Goal: Task Accomplishment & Management: Use online tool/utility

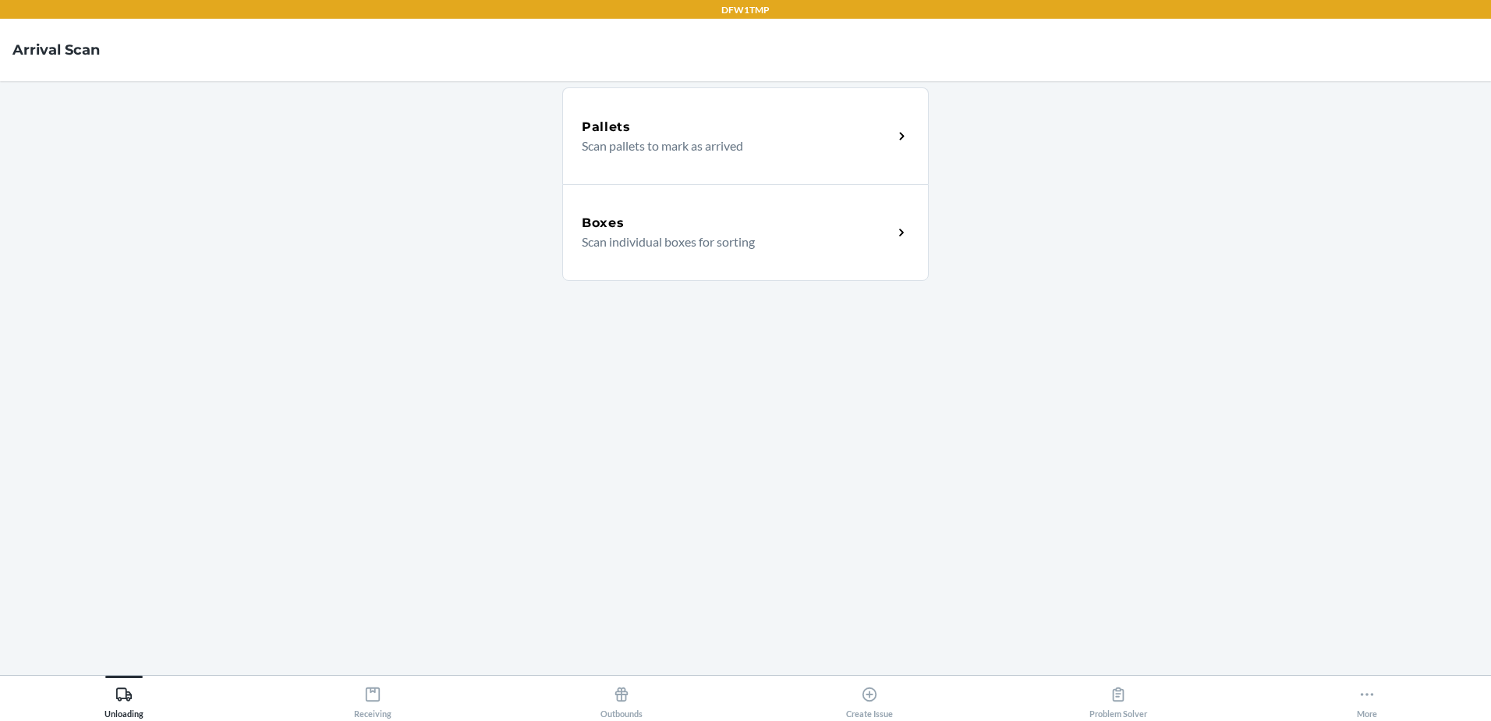
click at [618, 214] on h5 "Boxes" at bounding box center [603, 223] width 43 height 19
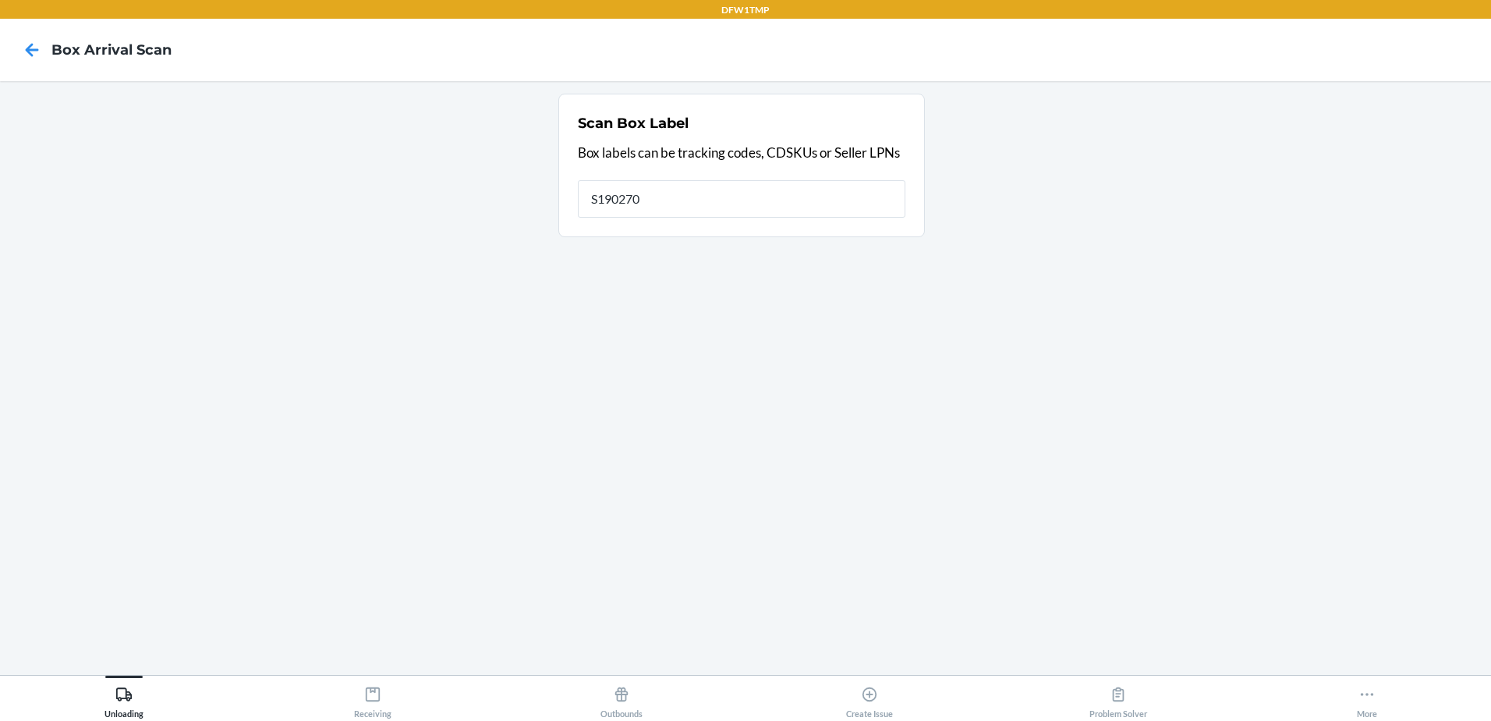
type input "S1902706"
click at [843, 170] on div "Scan Box Label Box labels can be tracking codes, CDSKUs or Seller LPNs" at bounding box center [742, 155] width 328 height 95
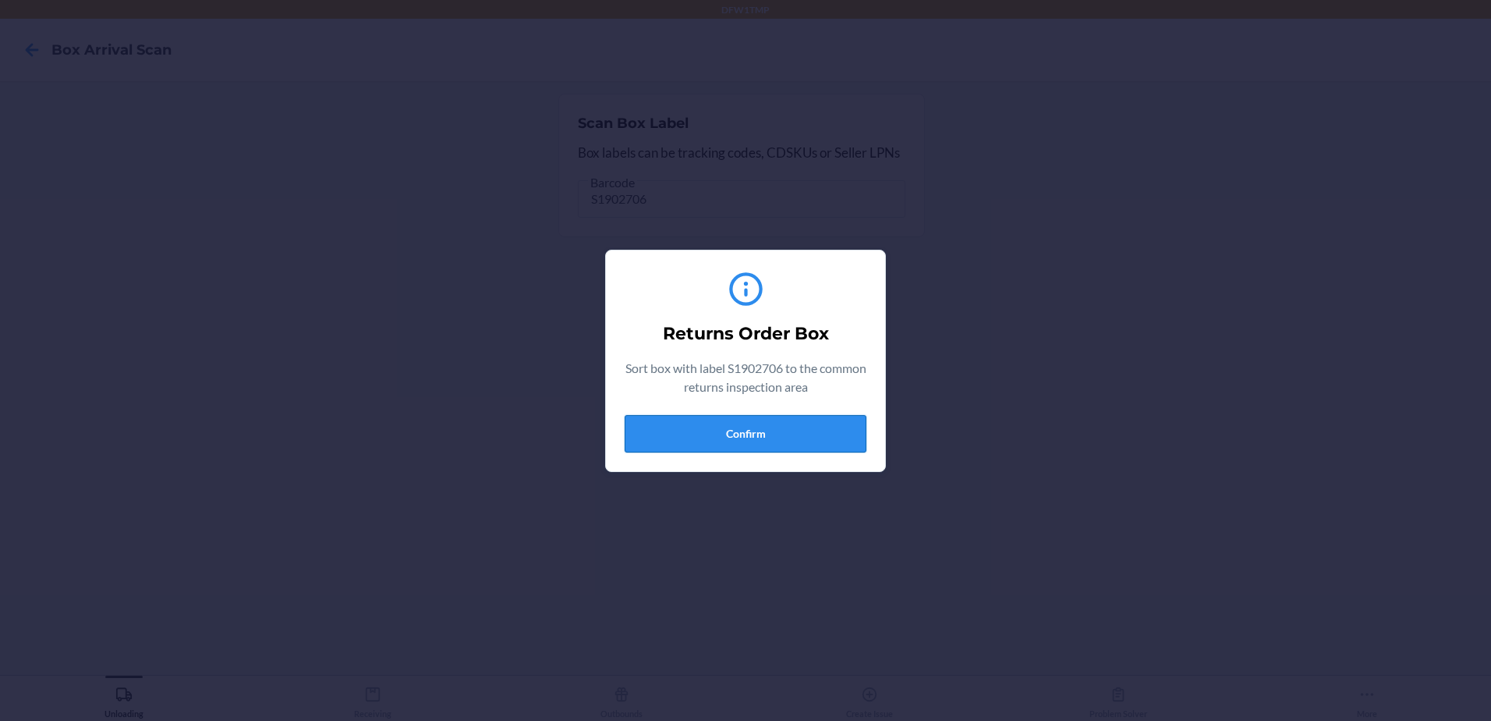
click at [741, 434] on button "Confirm" at bounding box center [746, 433] width 242 height 37
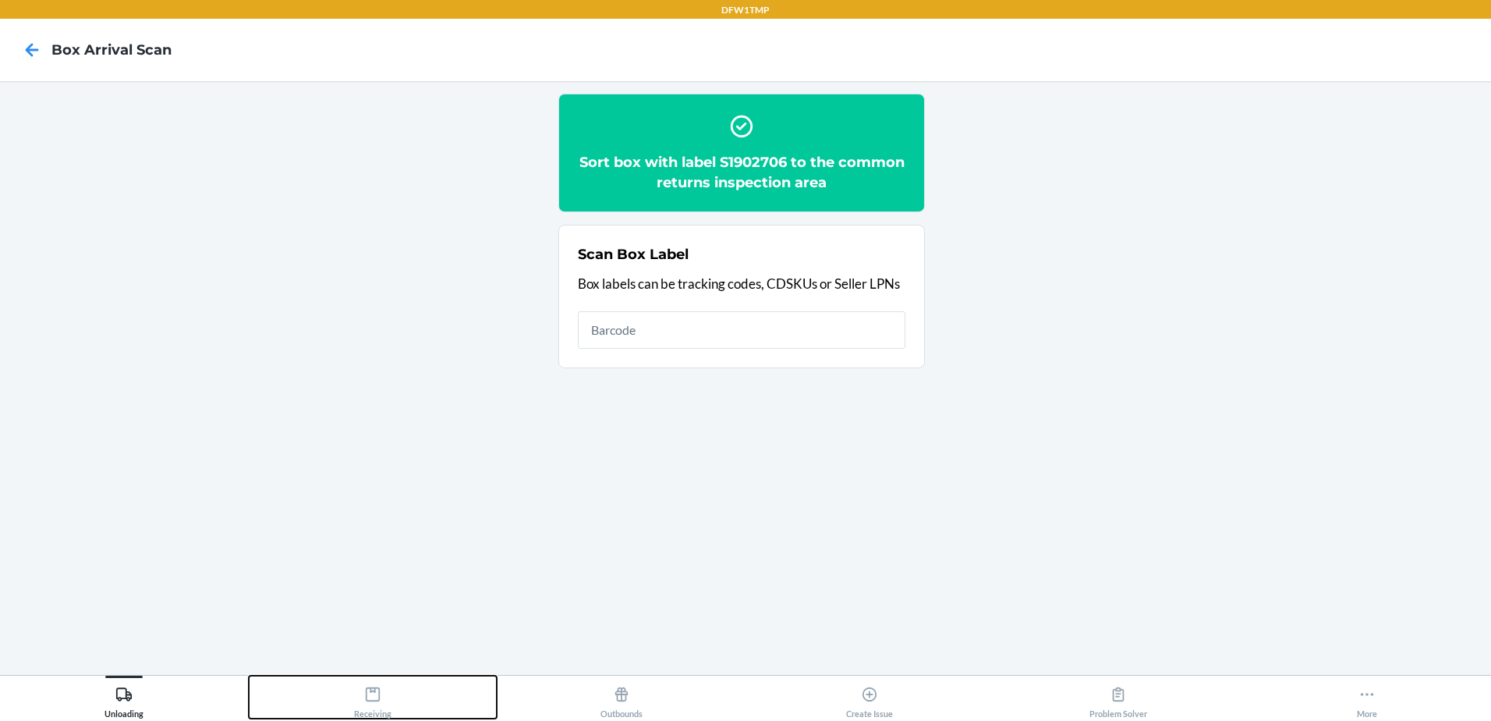
click at [353, 699] on button "Receiving" at bounding box center [373, 696] width 249 height 43
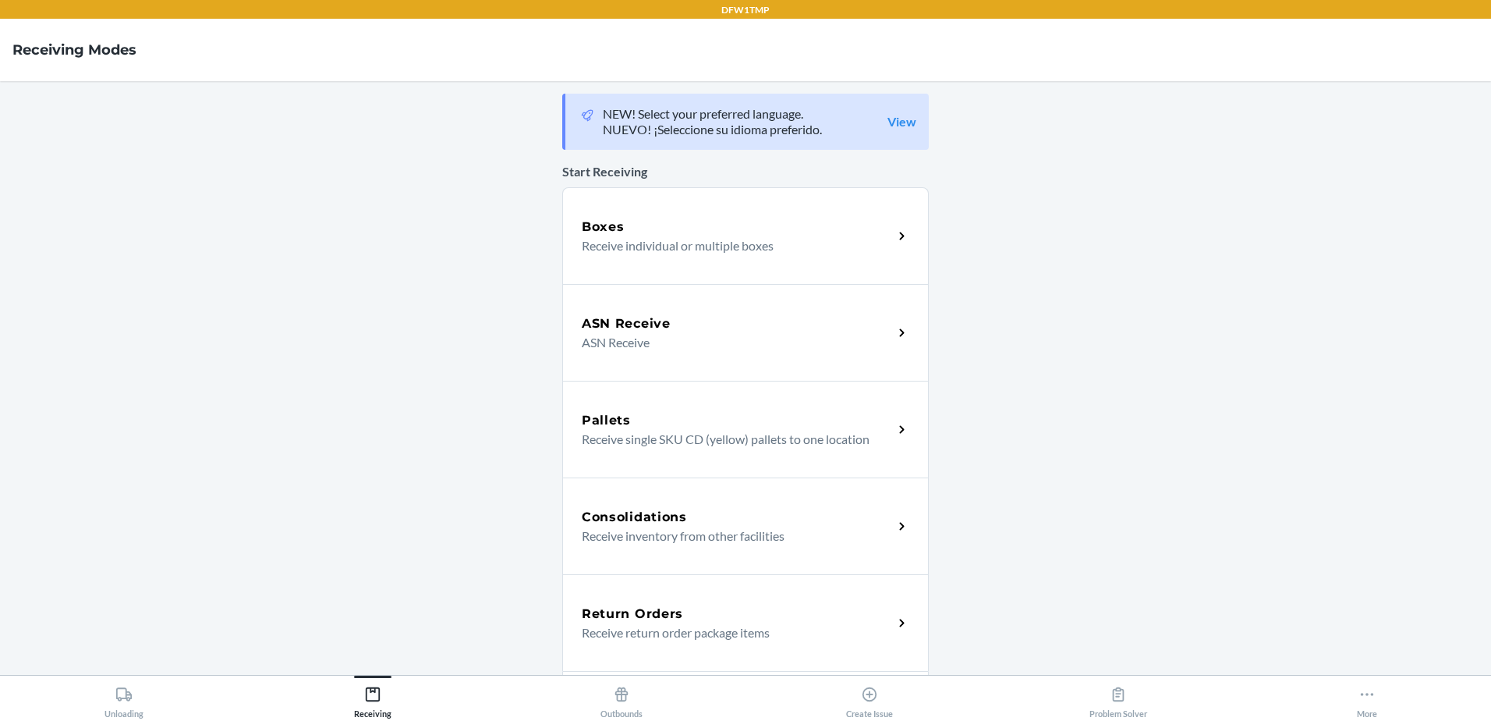
click at [633, 618] on h5 "Return Orders" at bounding box center [632, 613] width 101 height 19
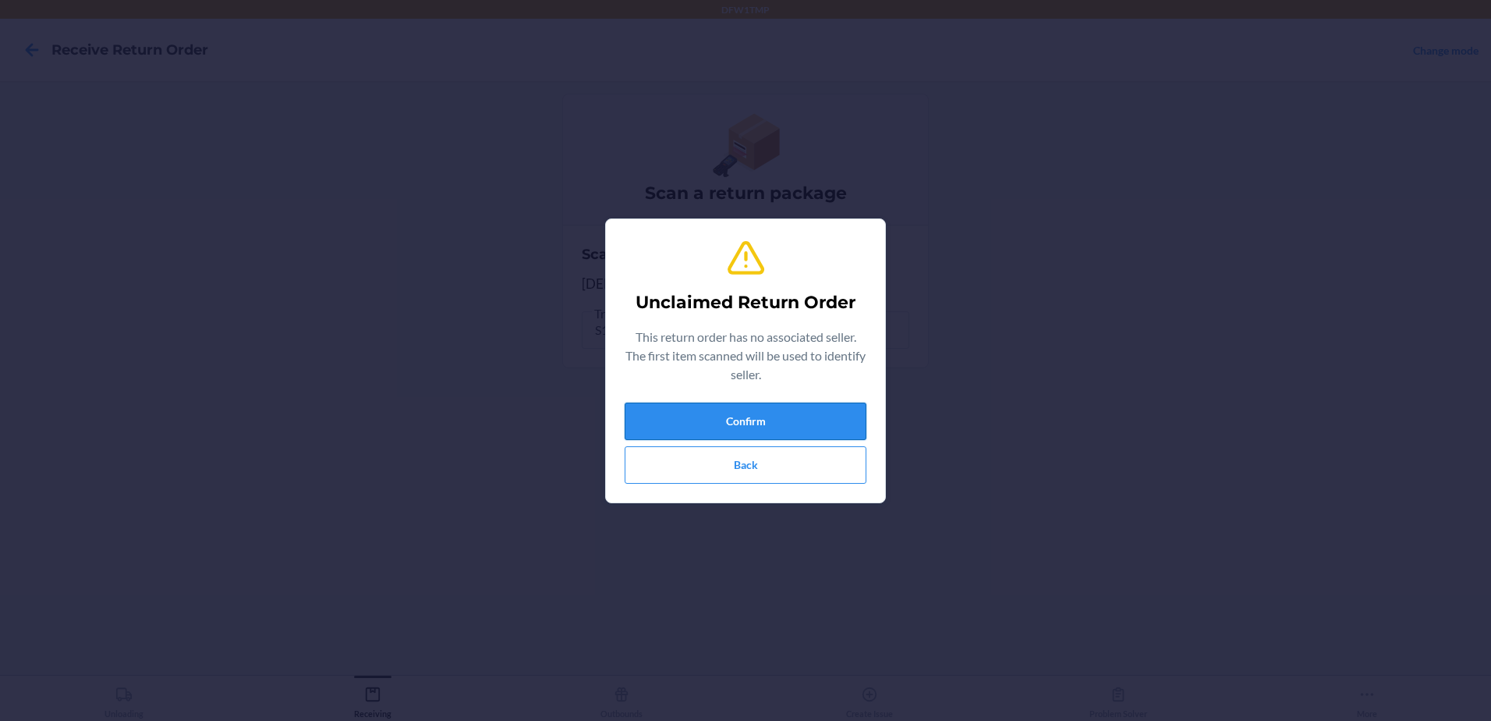
click at [760, 427] on button "Confirm" at bounding box center [746, 420] width 242 height 37
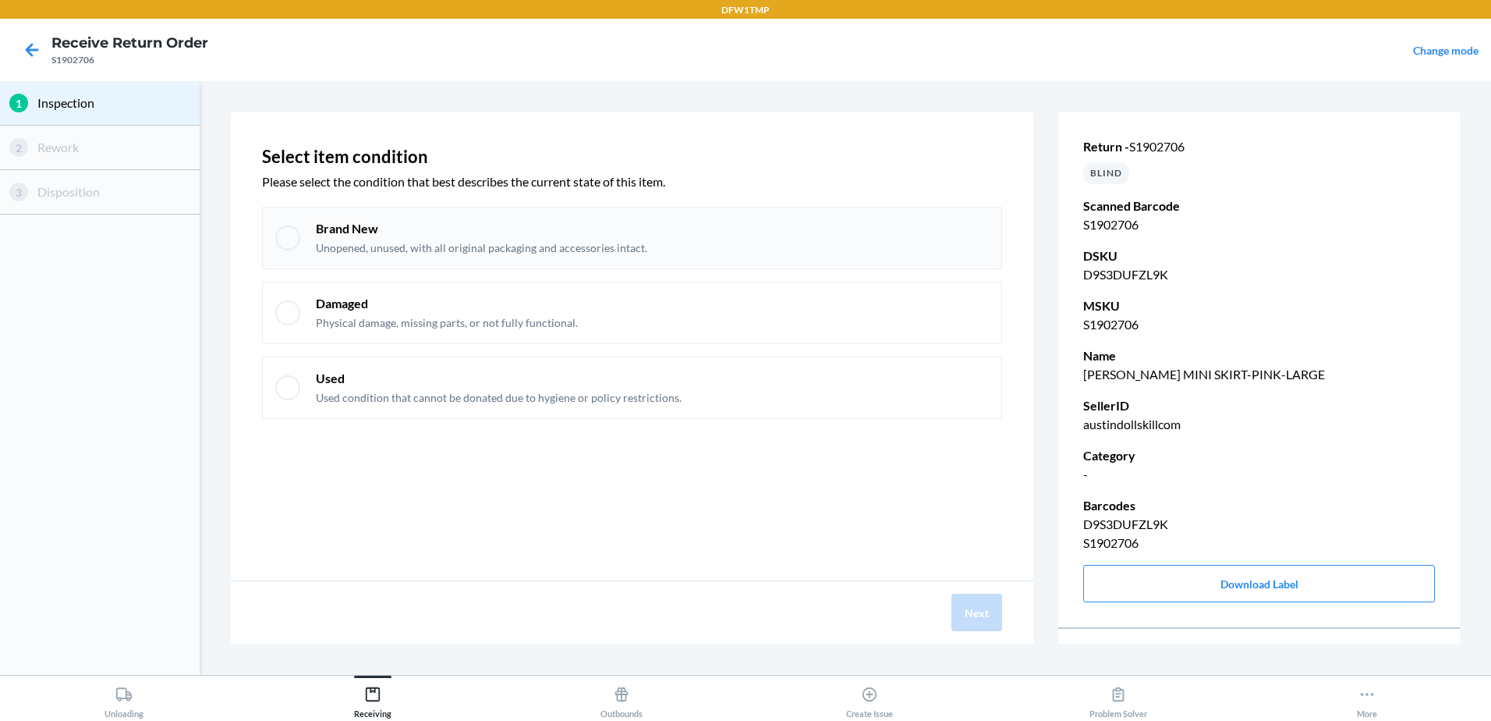
click at [291, 238] on div at bounding box center [287, 237] width 25 height 25
checkbox input "true"
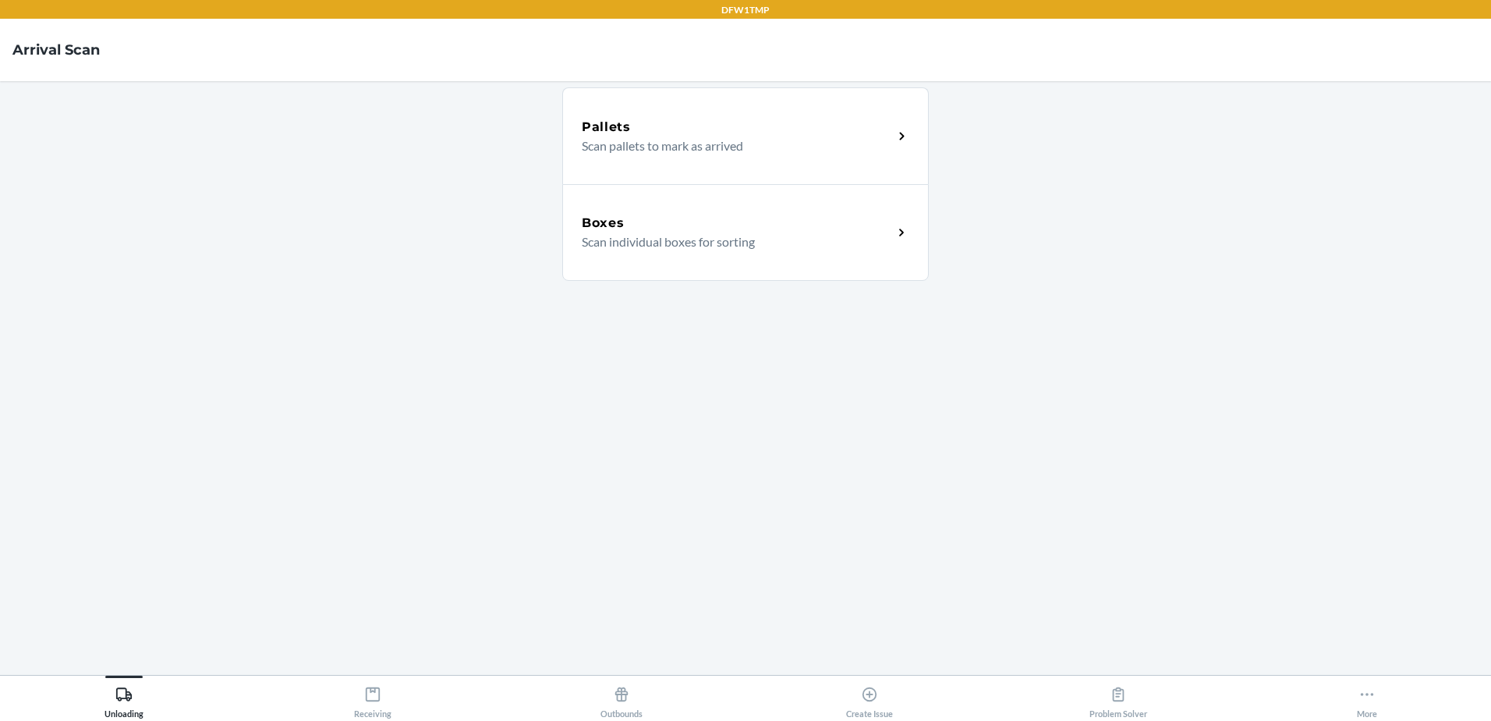
click at [629, 241] on p "Scan individual boxes for sorting" at bounding box center [731, 241] width 299 height 19
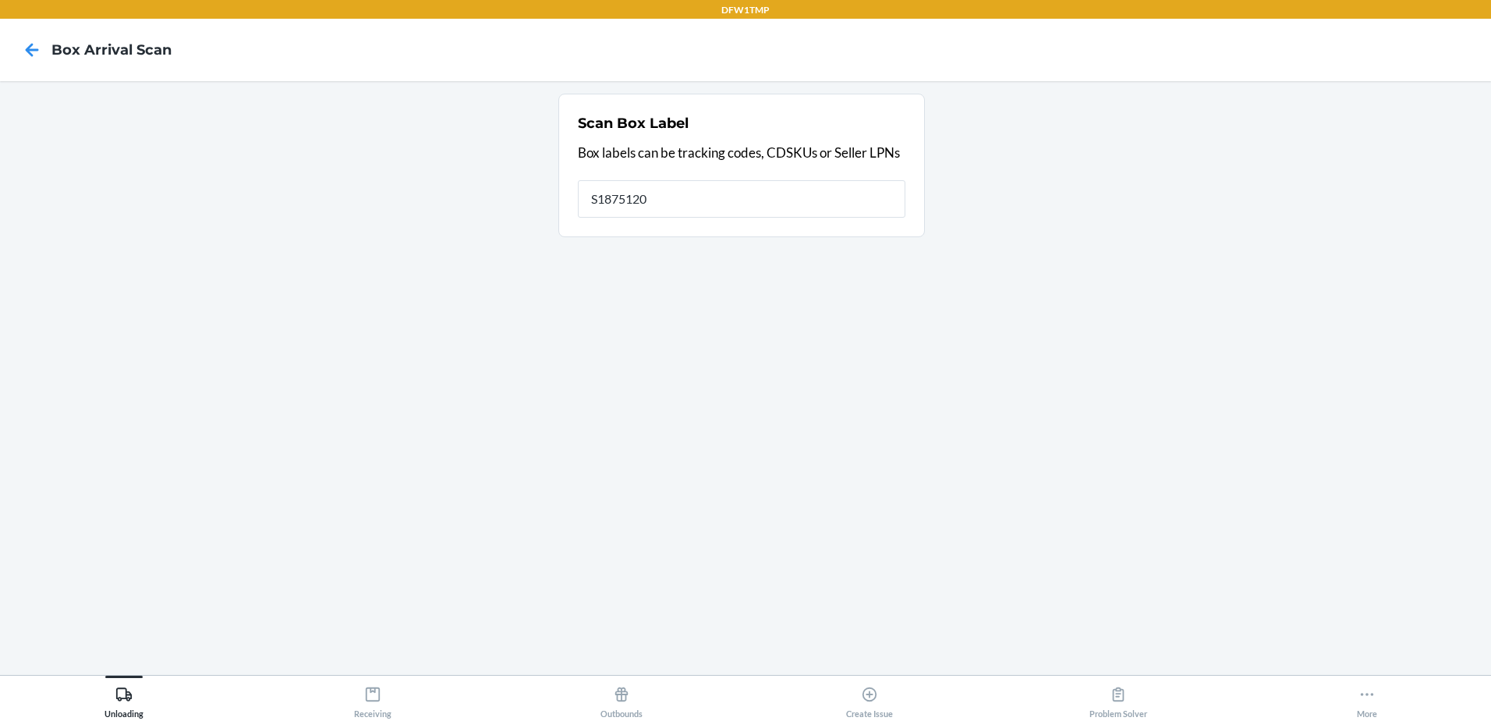
type input "S1875120"
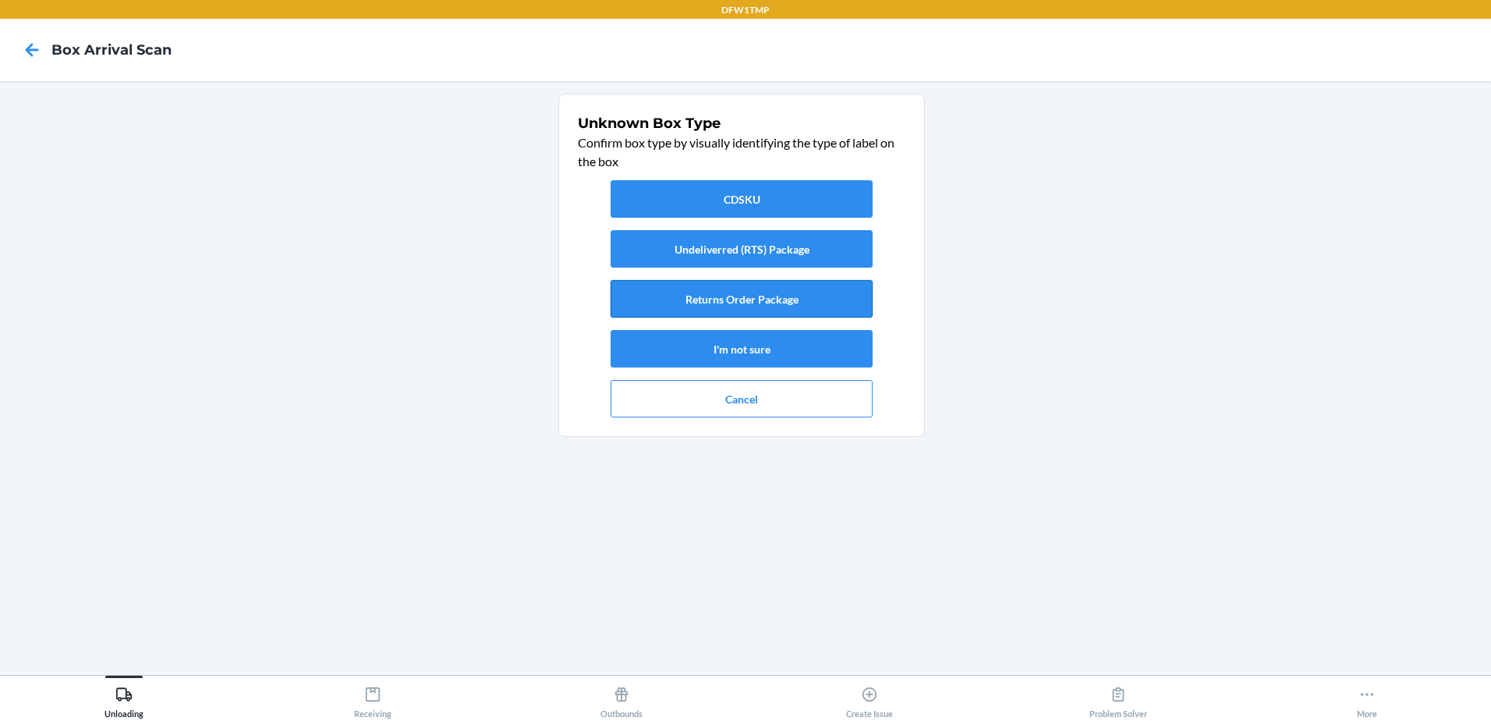
click at [749, 304] on button "Returns Order Package" at bounding box center [742, 298] width 262 height 37
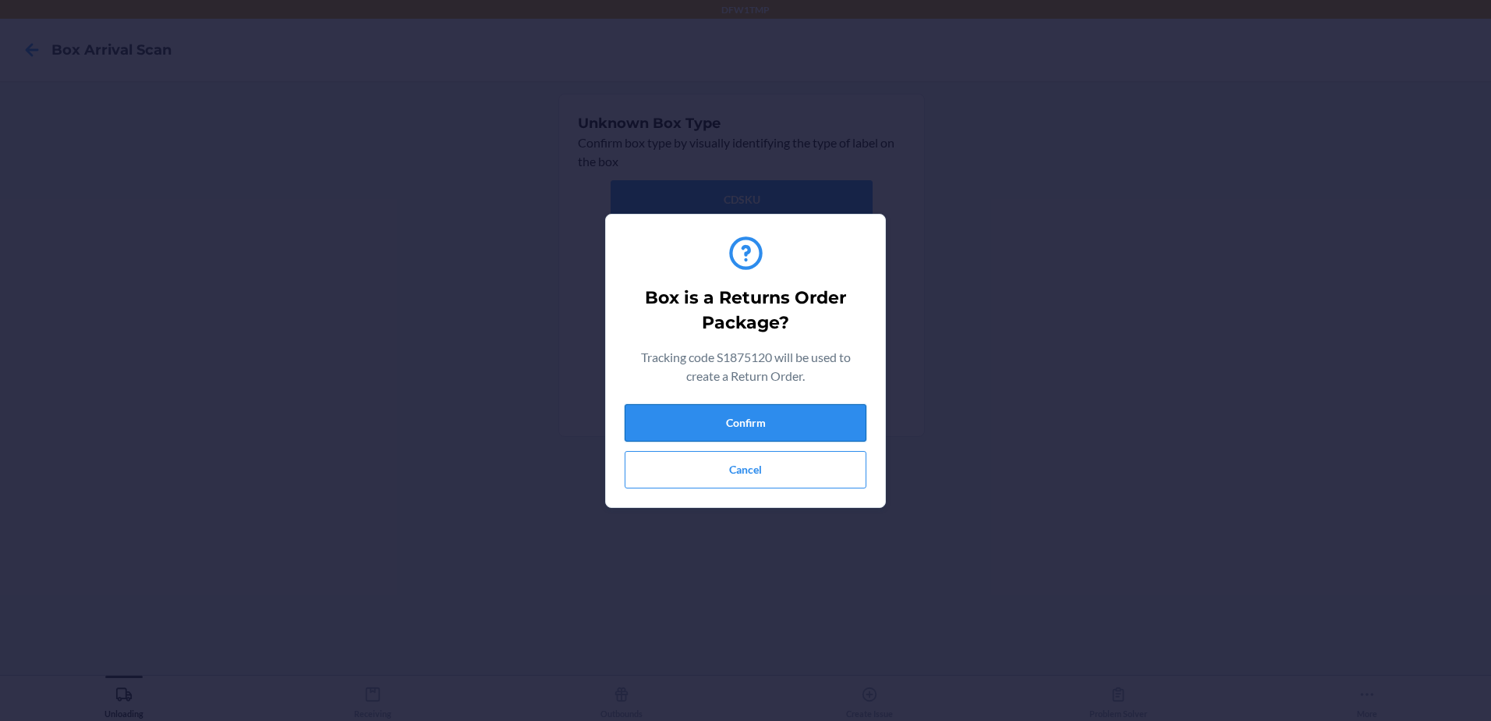
click at [764, 424] on button "Confirm" at bounding box center [746, 422] width 242 height 37
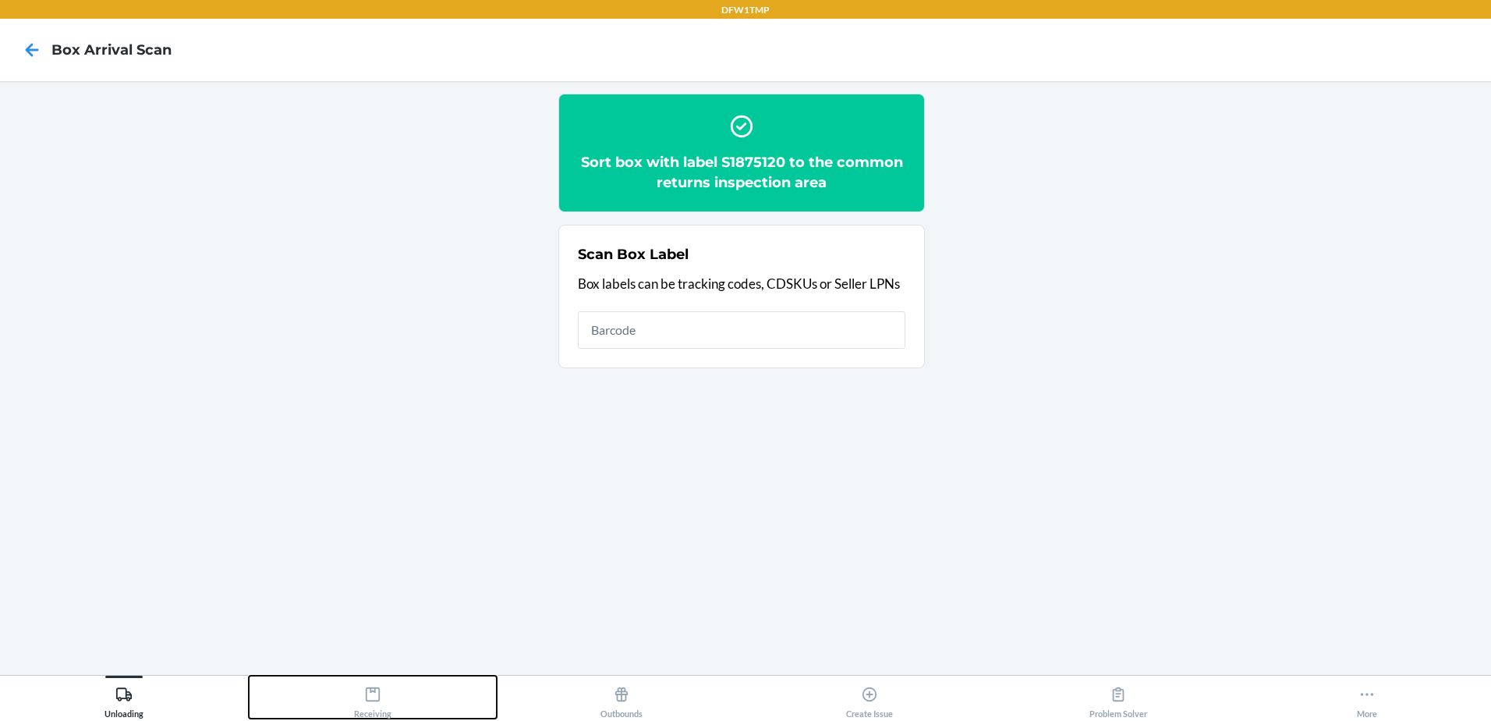
click at [373, 701] on icon at bounding box center [373, 694] width 14 height 14
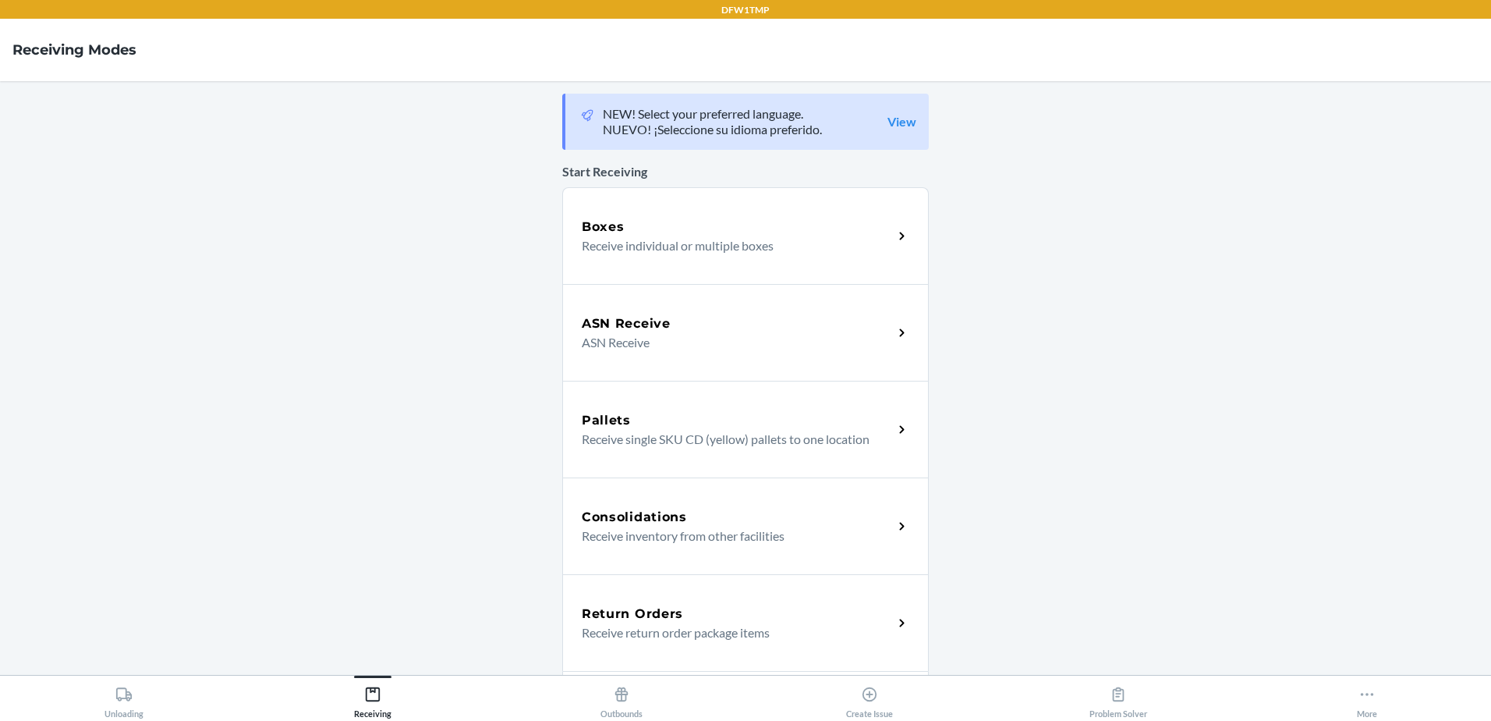
click at [685, 596] on div "Return Orders Receive return order package items" at bounding box center [745, 622] width 367 height 97
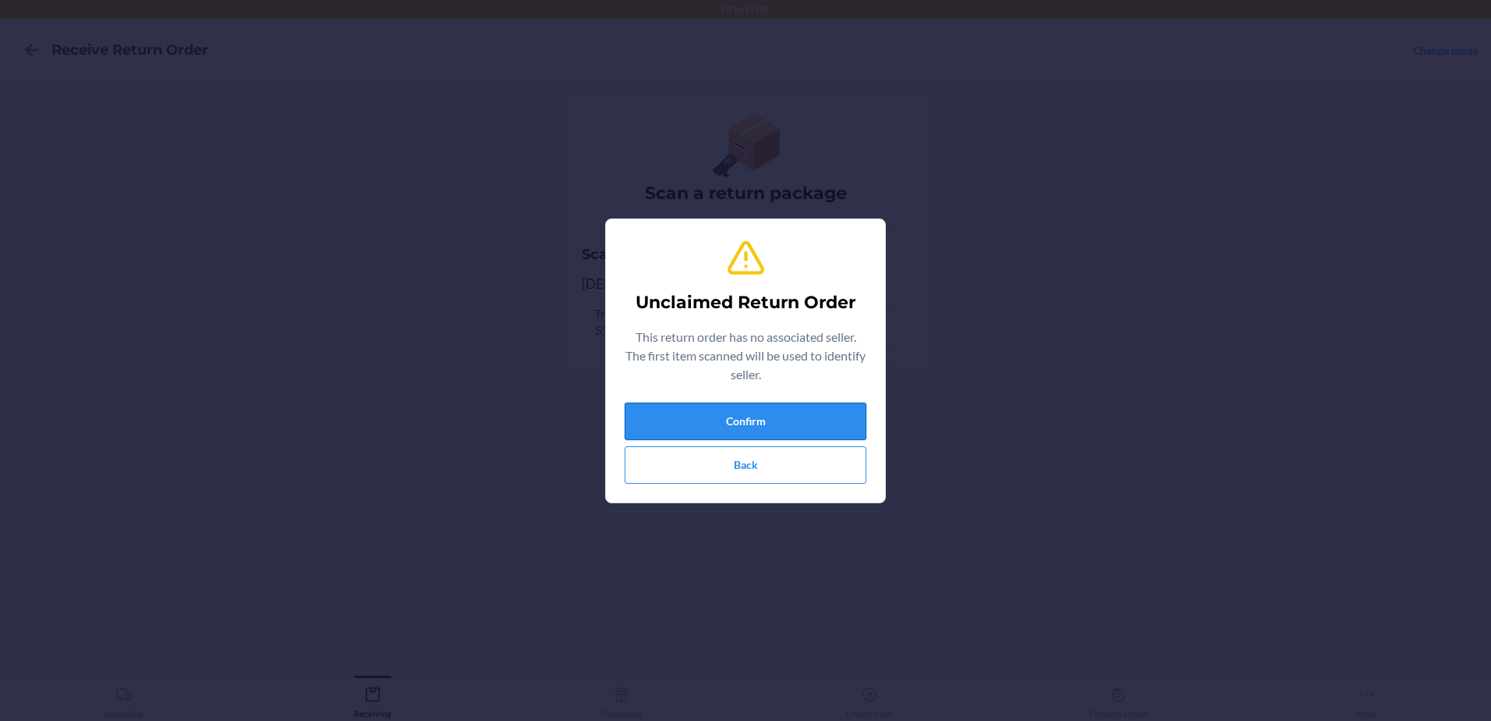
click at [749, 421] on button "Confirm" at bounding box center [746, 420] width 242 height 37
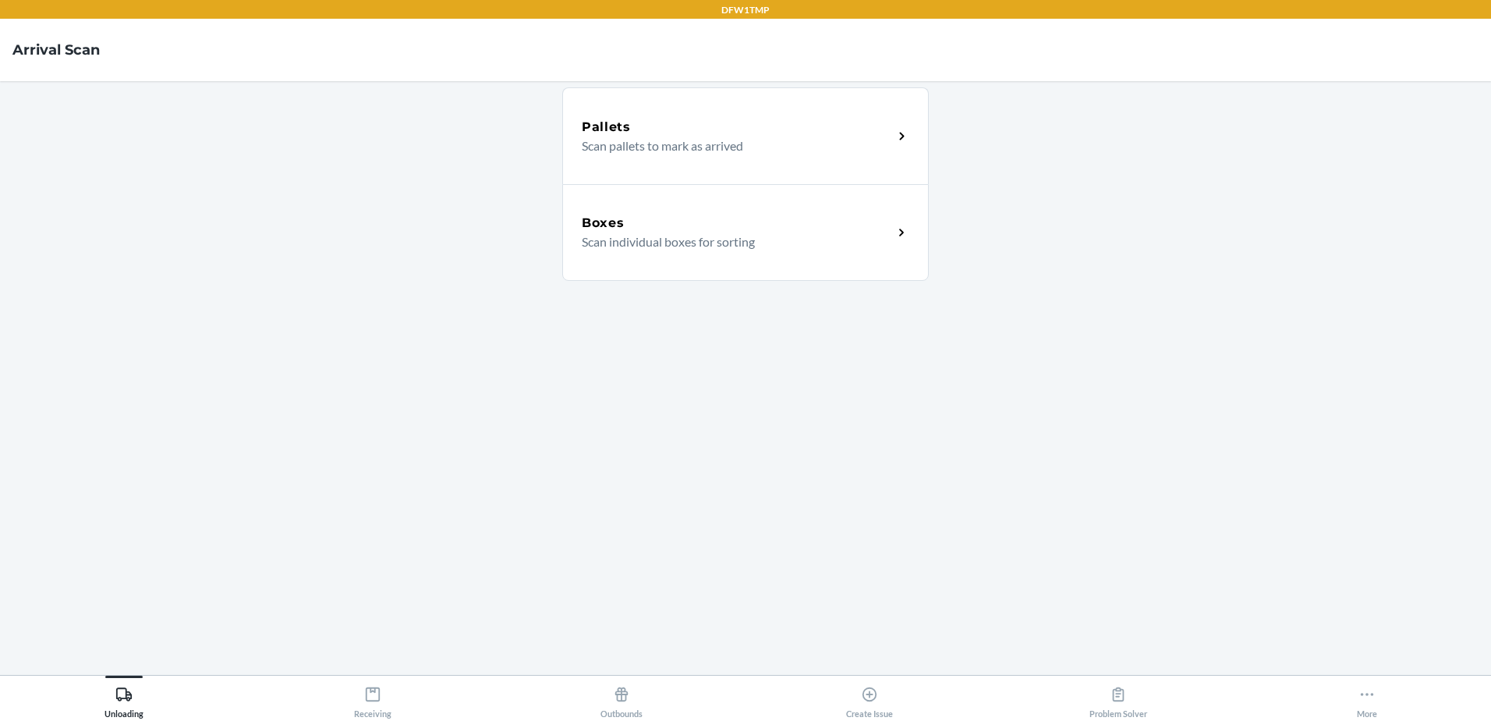
click at [623, 232] on p "Scan individual boxes for sorting" at bounding box center [731, 241] width 299 height 19
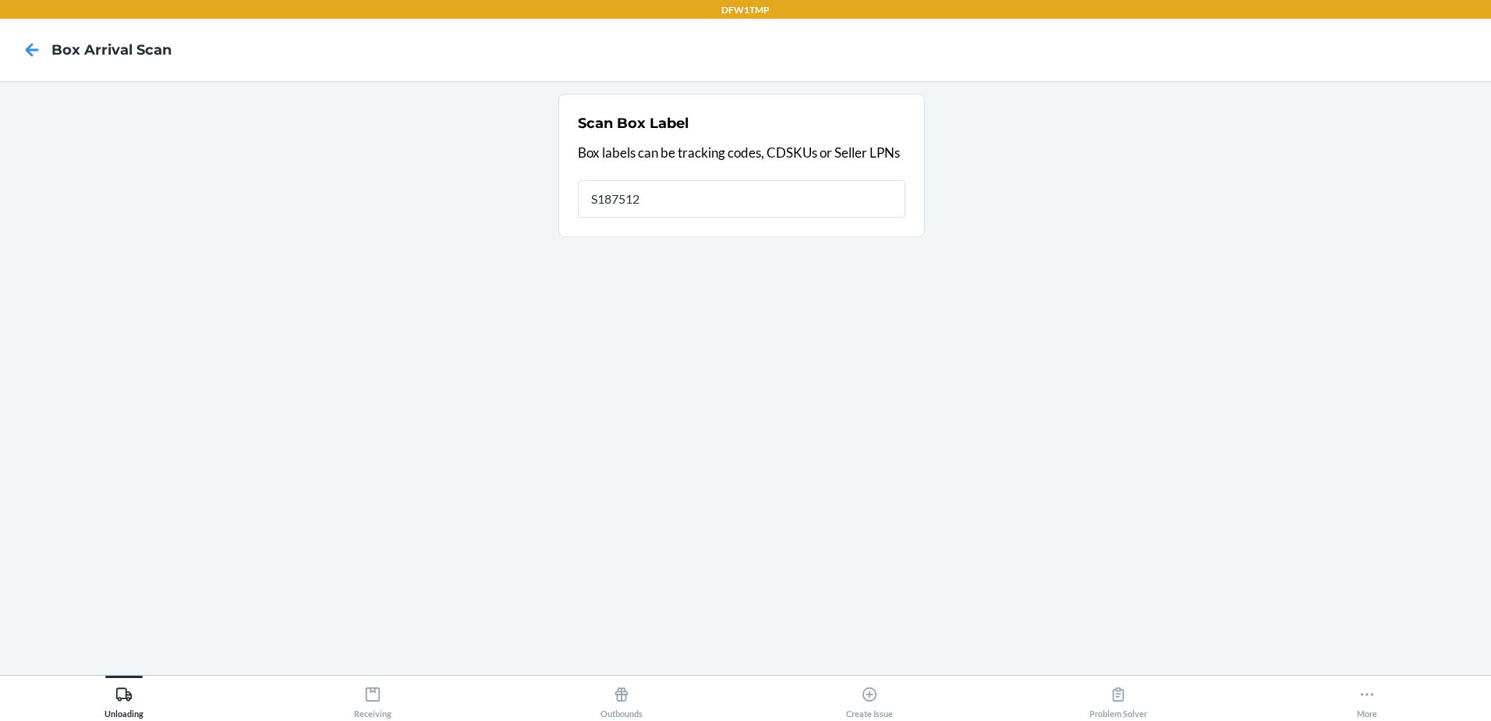
type input "S1875120"
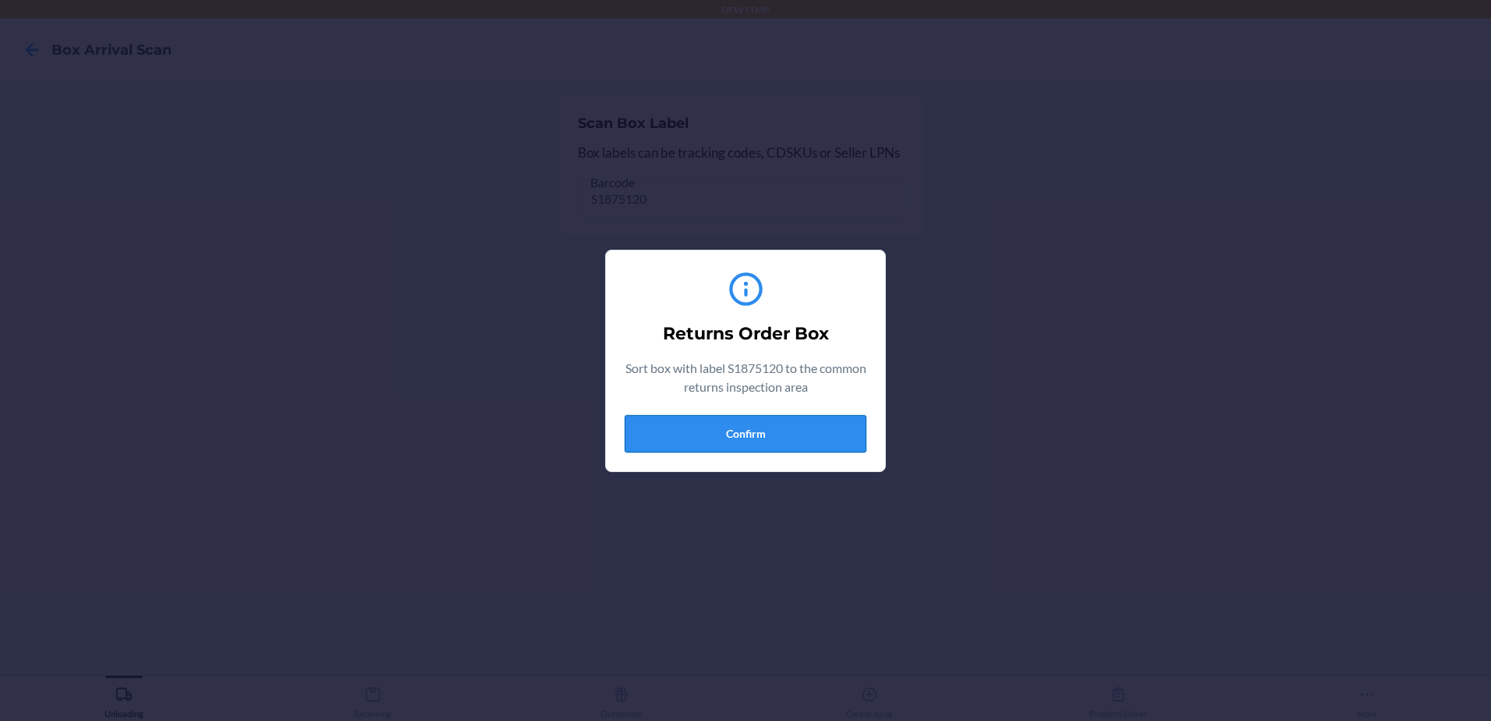
click at [730, 441] on button "Confirm" at bounding box center [746, 433] width 242 height 37
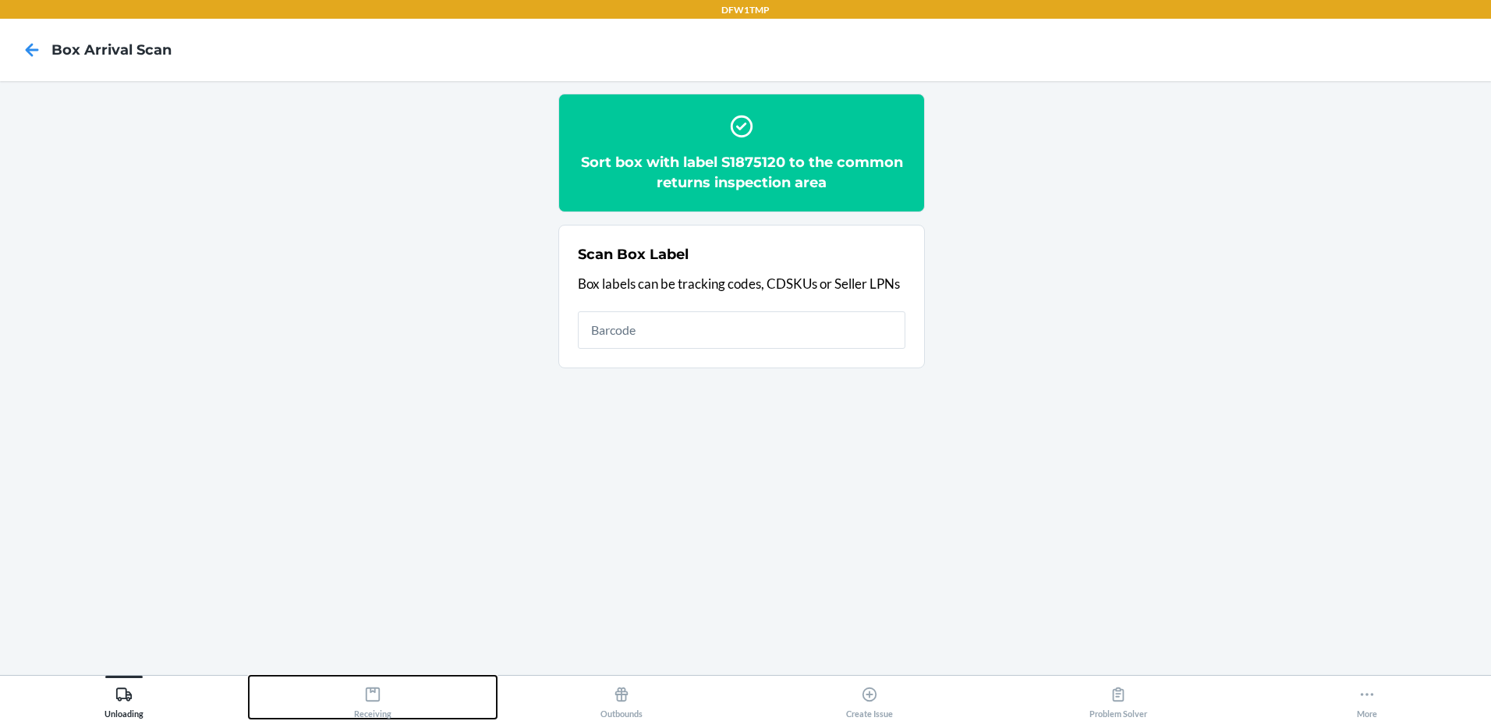
click at [377, 701] on icon at bounding box center [373, 694] width 14 height 14
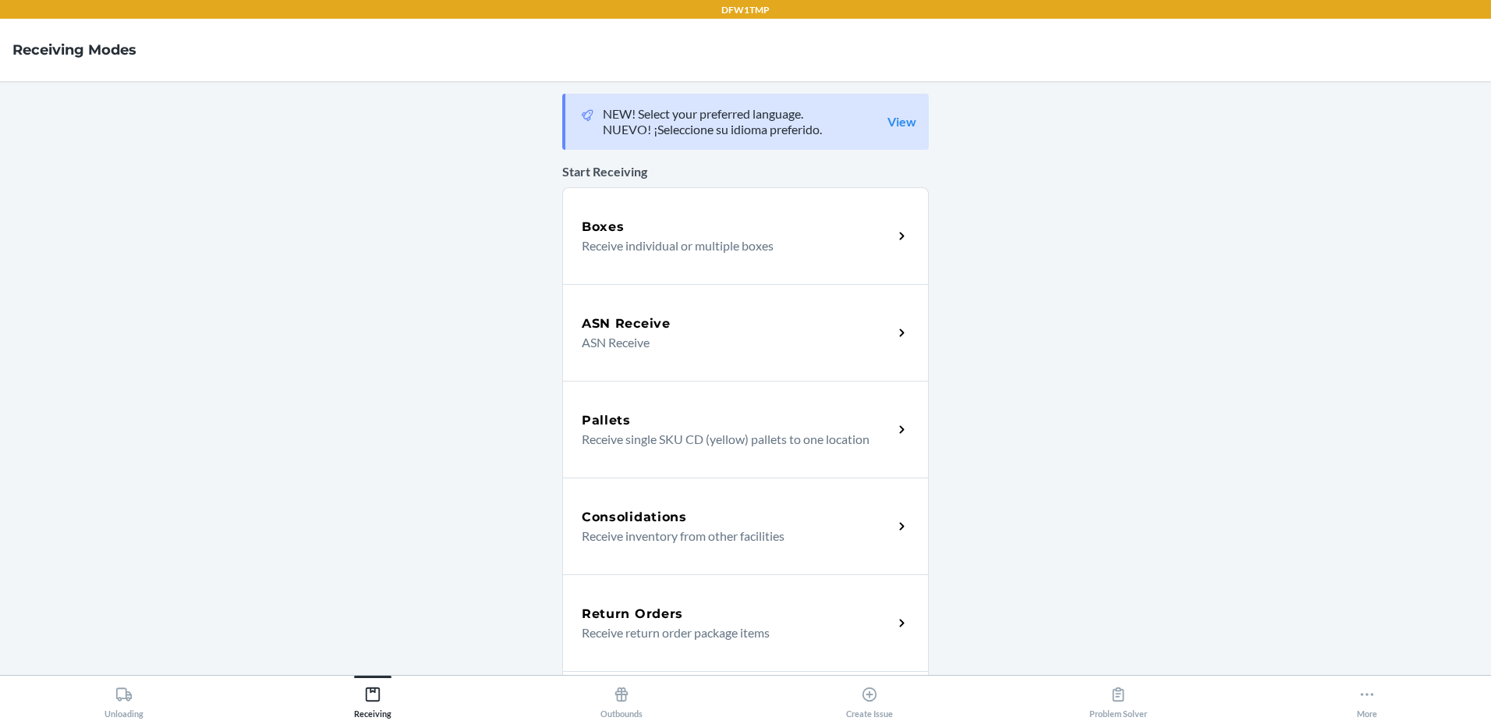
click at [663, 632] on p "Receive return order package items" at bounding box center [731, 632] width 299 height 19
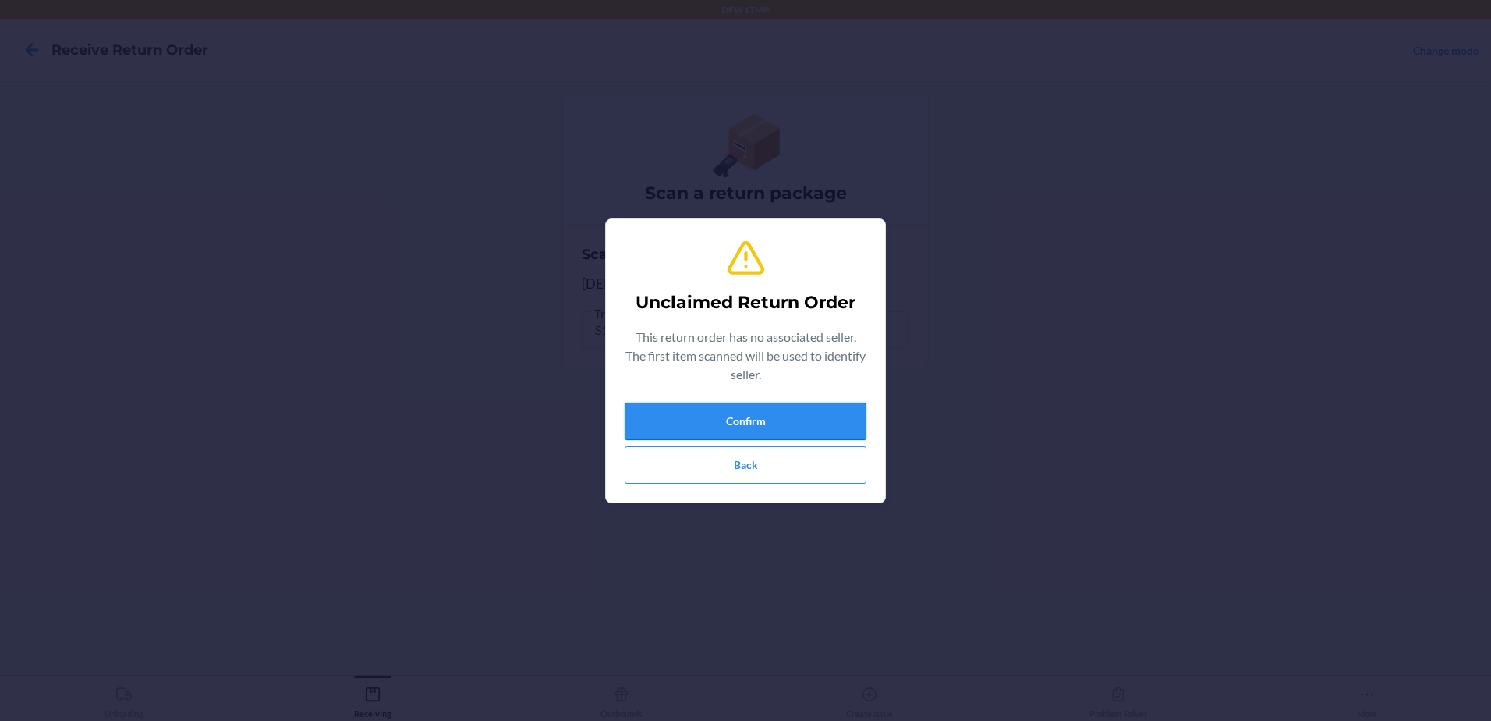
click at [759, 413] on button "Confirm" at bounding box center [746, 420] width 242 height 37
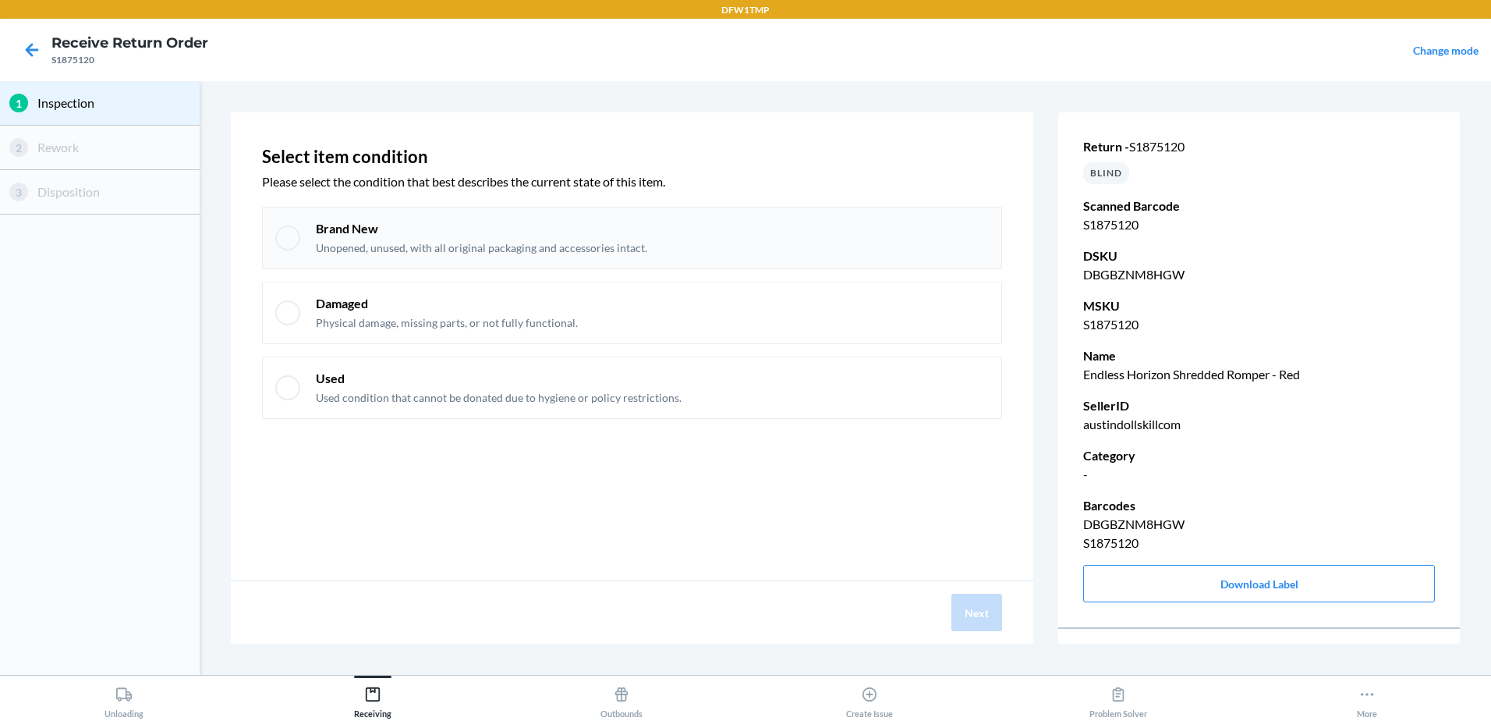
click at [285, 233] on div at bounding box center [287, 237] width 25 height 25
checkbox input "true"
click at [976, 611] on button "Next" at bounding box center [976, 611] width 51 height 37
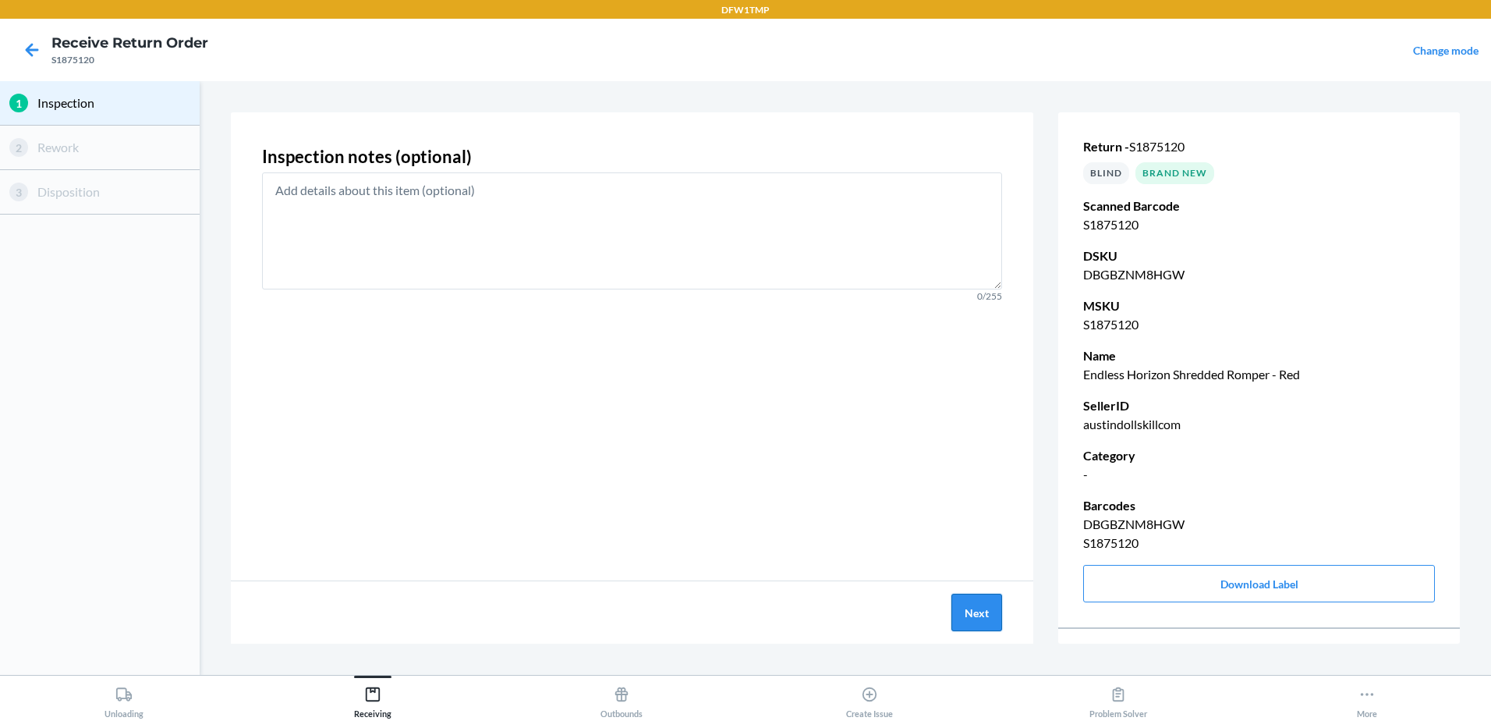
click at [967, 611] on button "Next" at bounding box center [976, 611] width 51 height 37
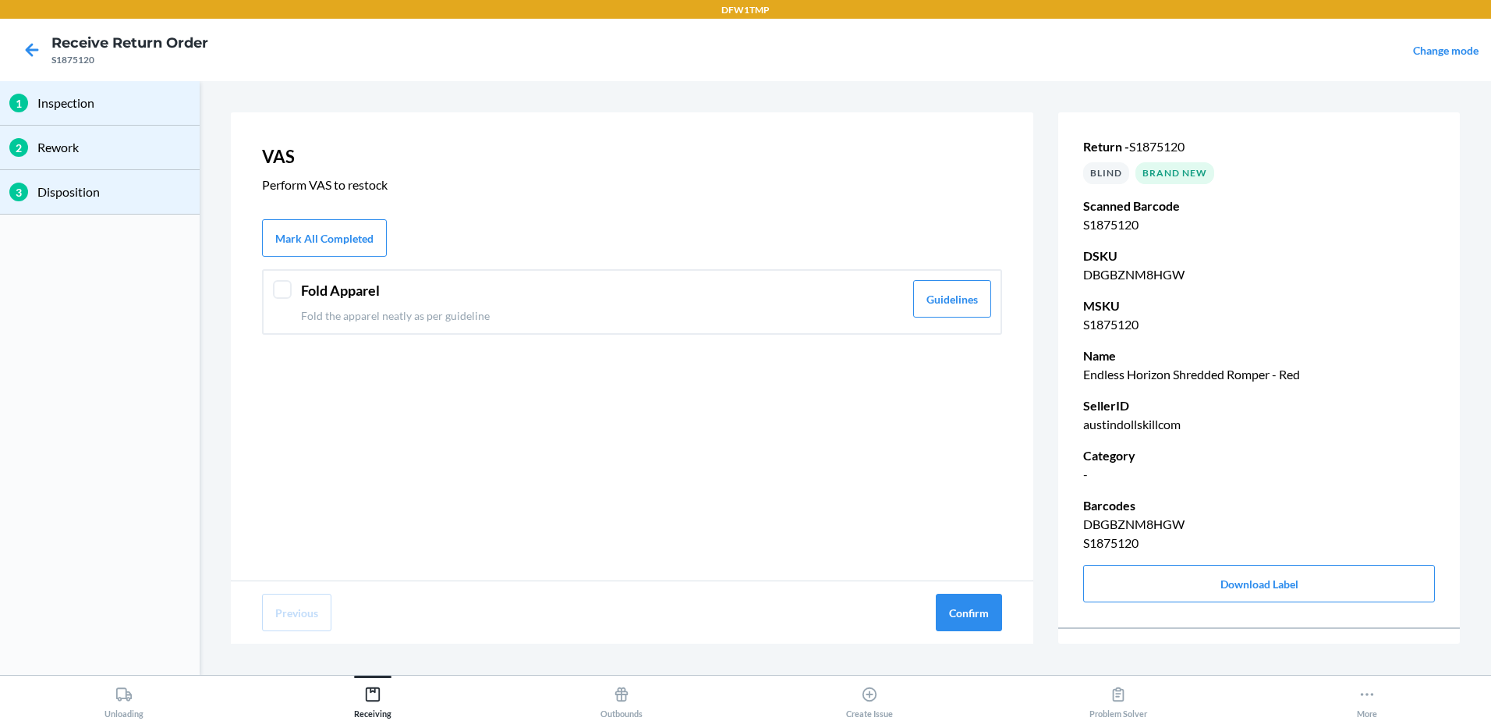
click at [279, 285] on div at bounding box center [282, 289] width 19 height 19
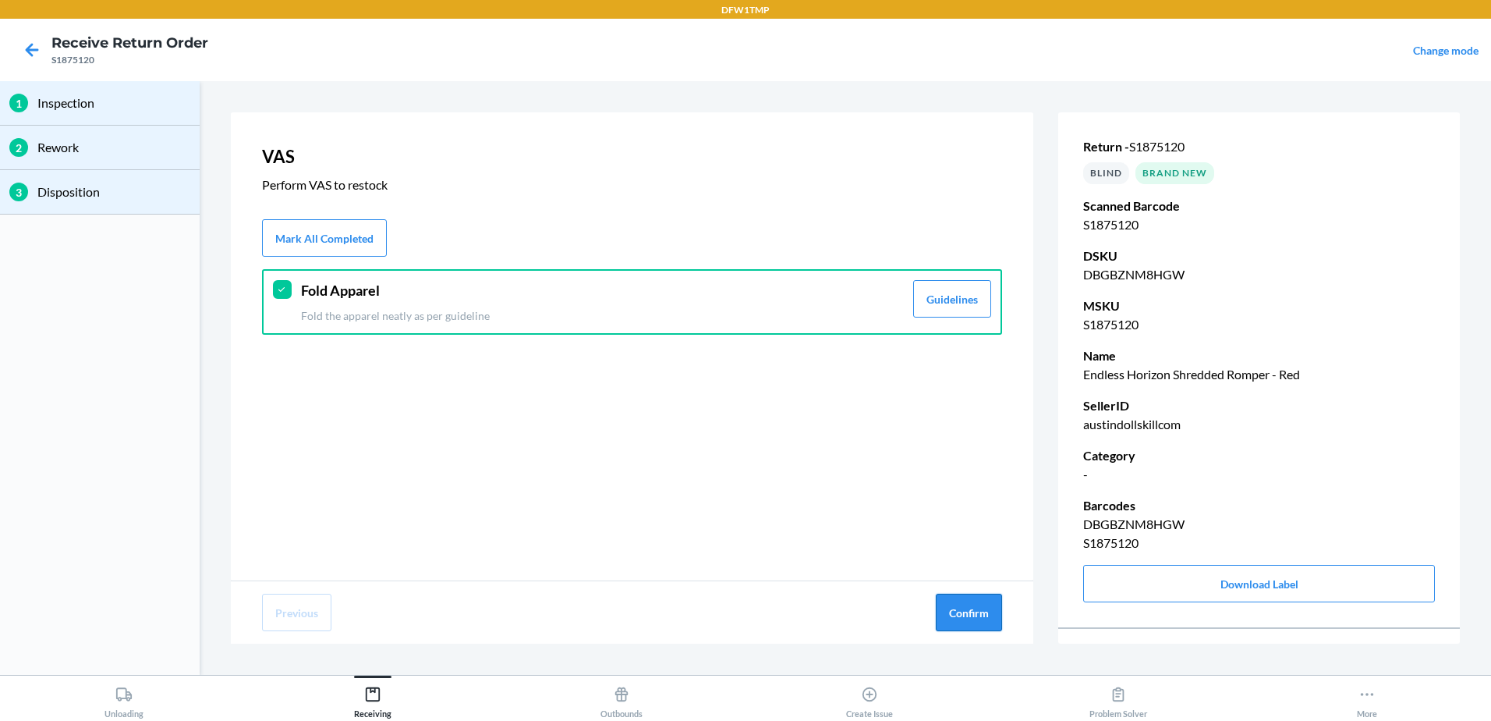
click at [970, 613] on button "Confirm" at bounding box center [969, 611] width 66 height 37
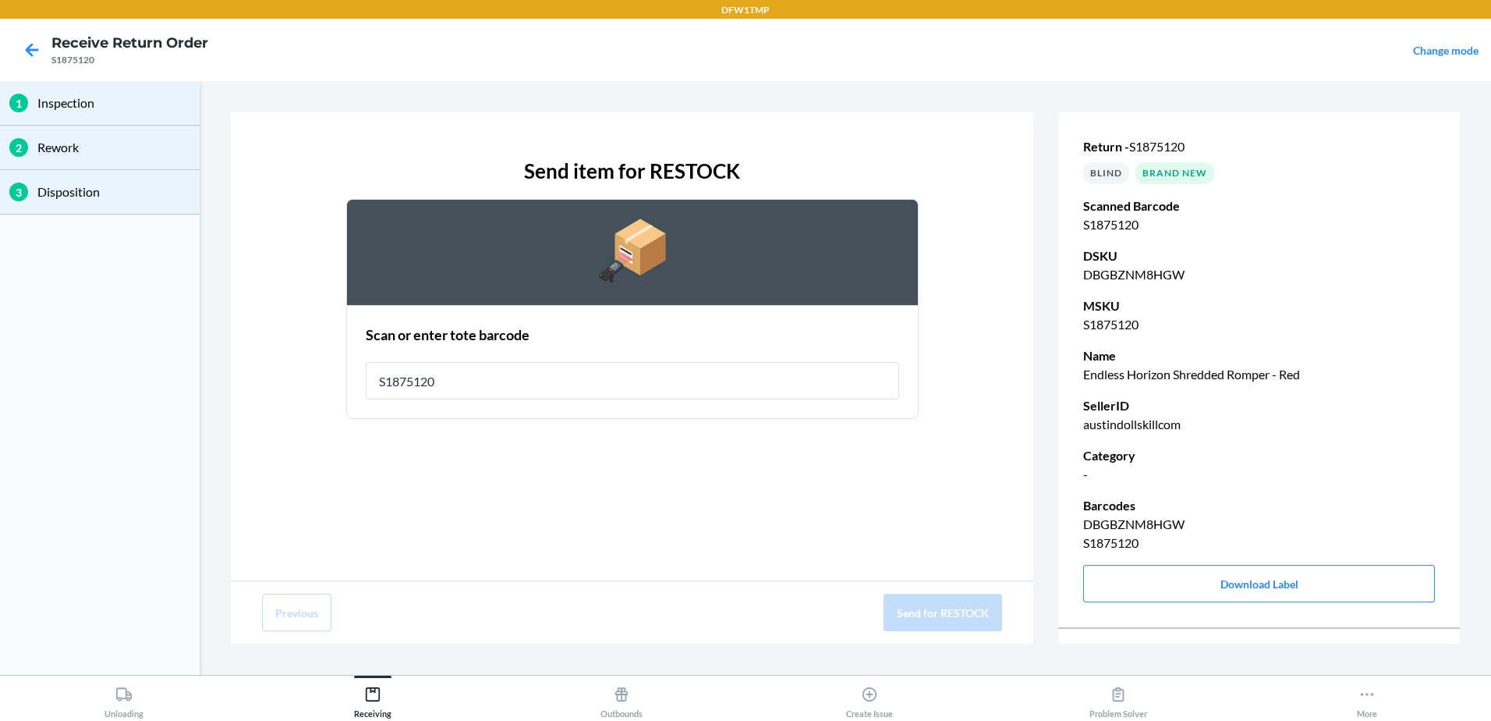
type input "S1875120"
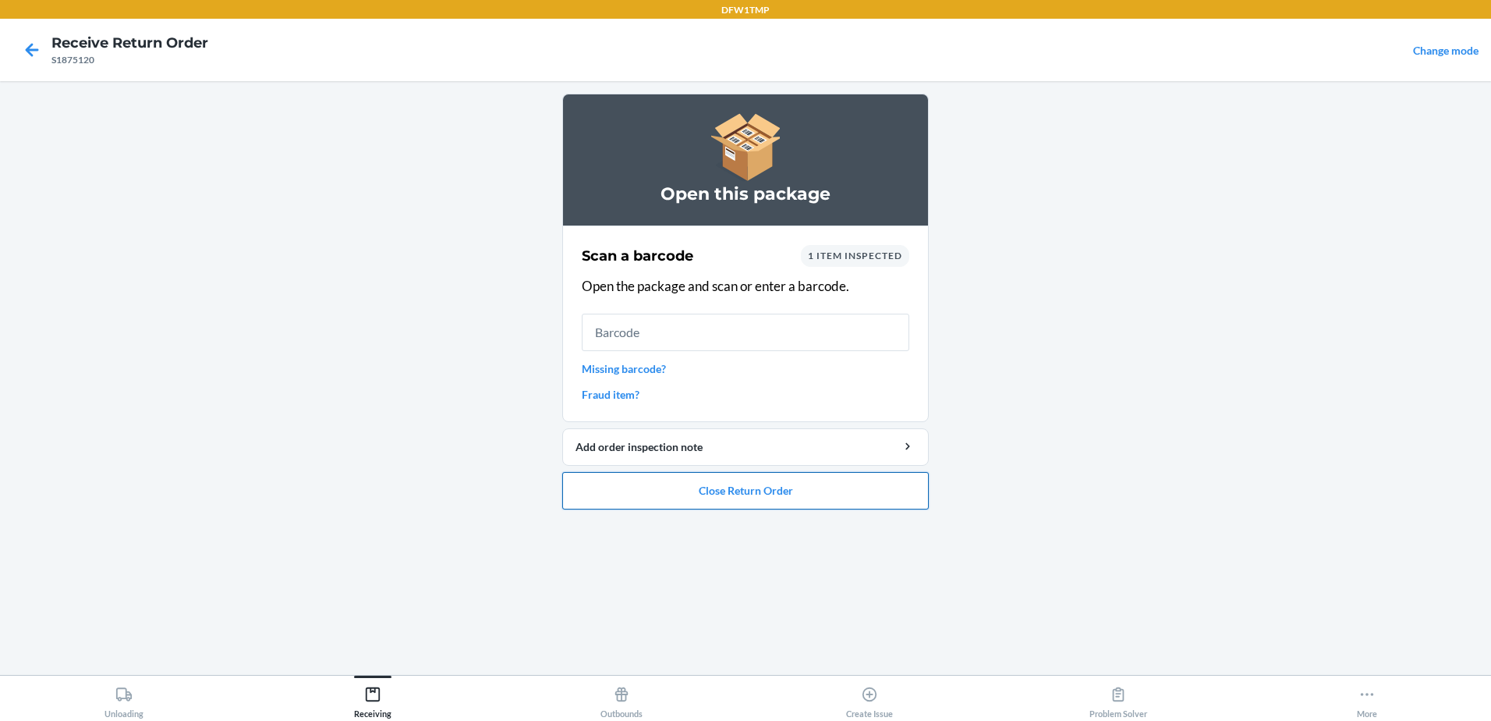
click at [753, 494] on button "Close Return Order" at bounding box center [745, 490] width 367 height 37
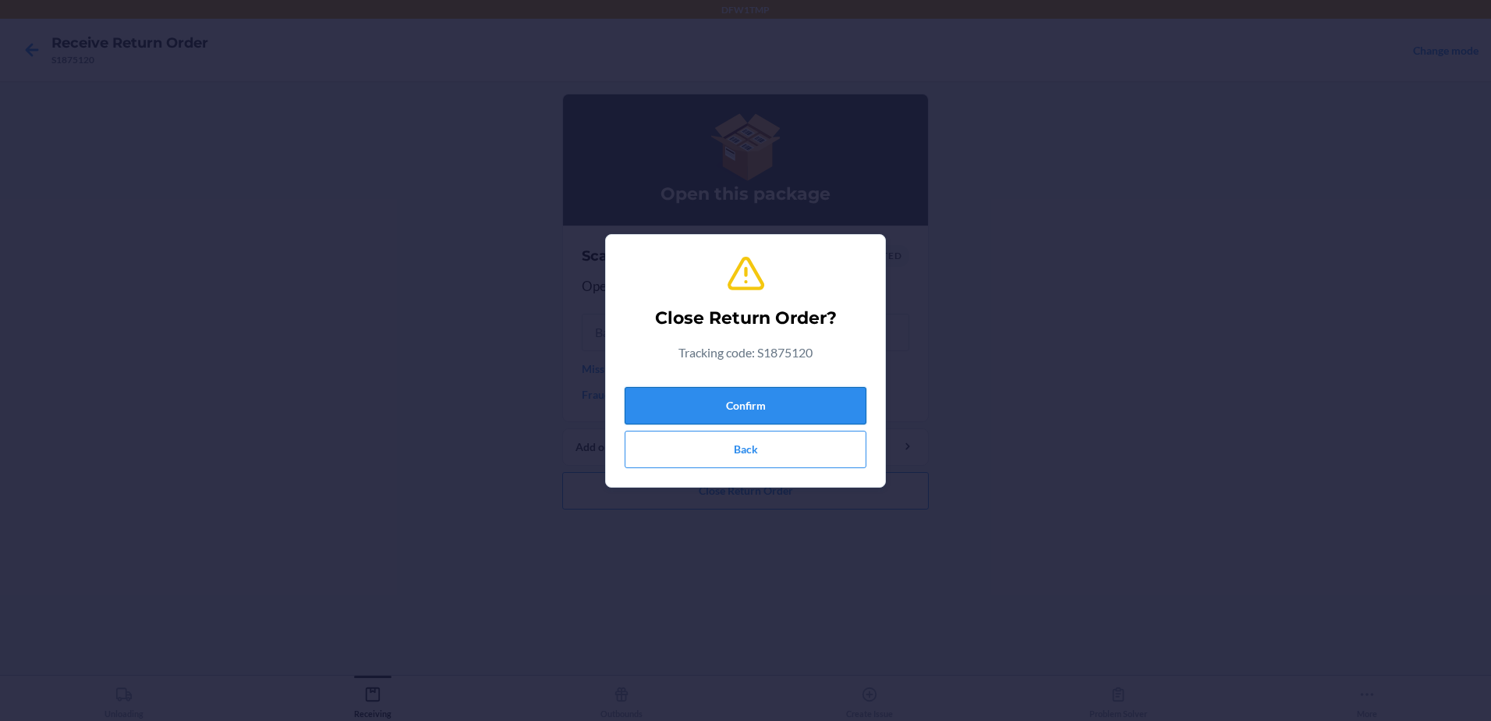
click at [770, 401] on button "Confirm" at bounding box center [746, 405] width 242 height 37
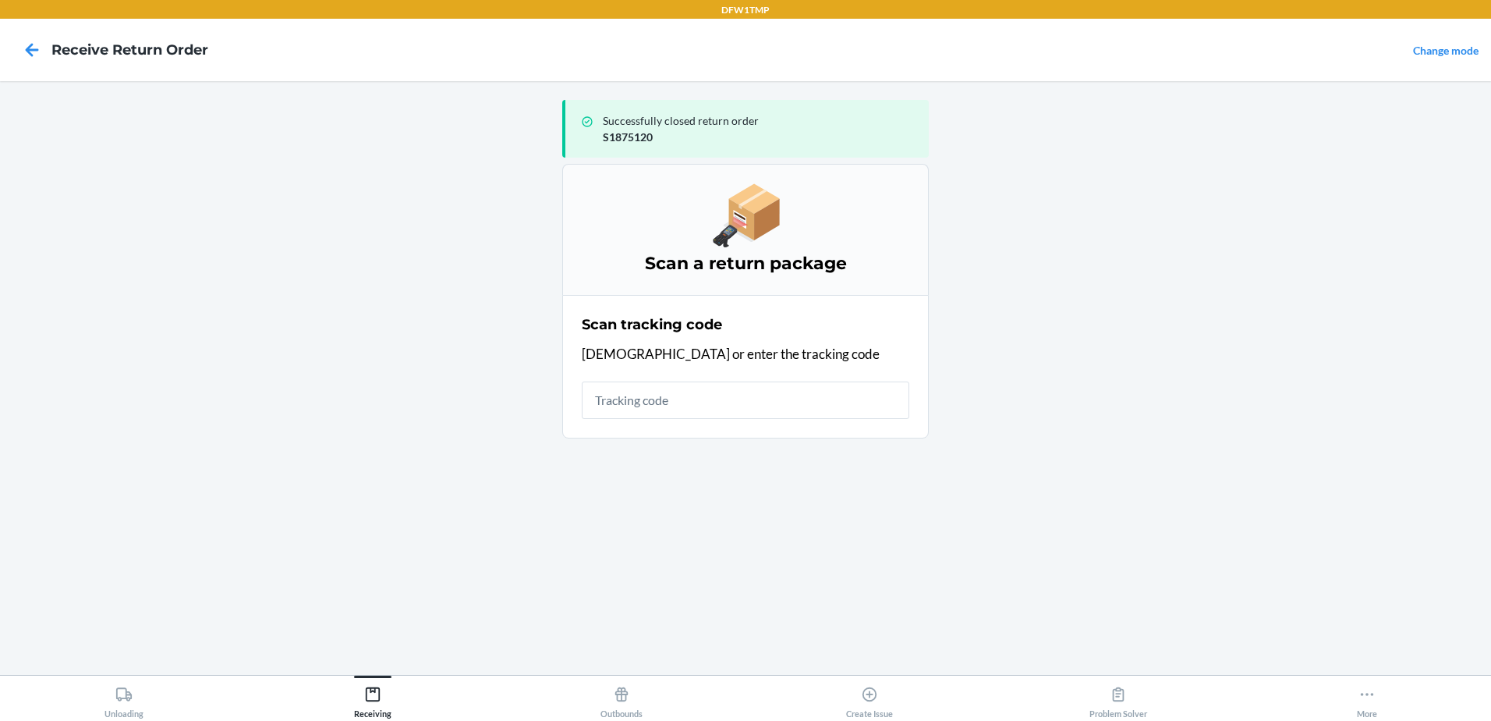
click at [670, 399] on input "text" at bounding box center [746, 399] width 328 height 37
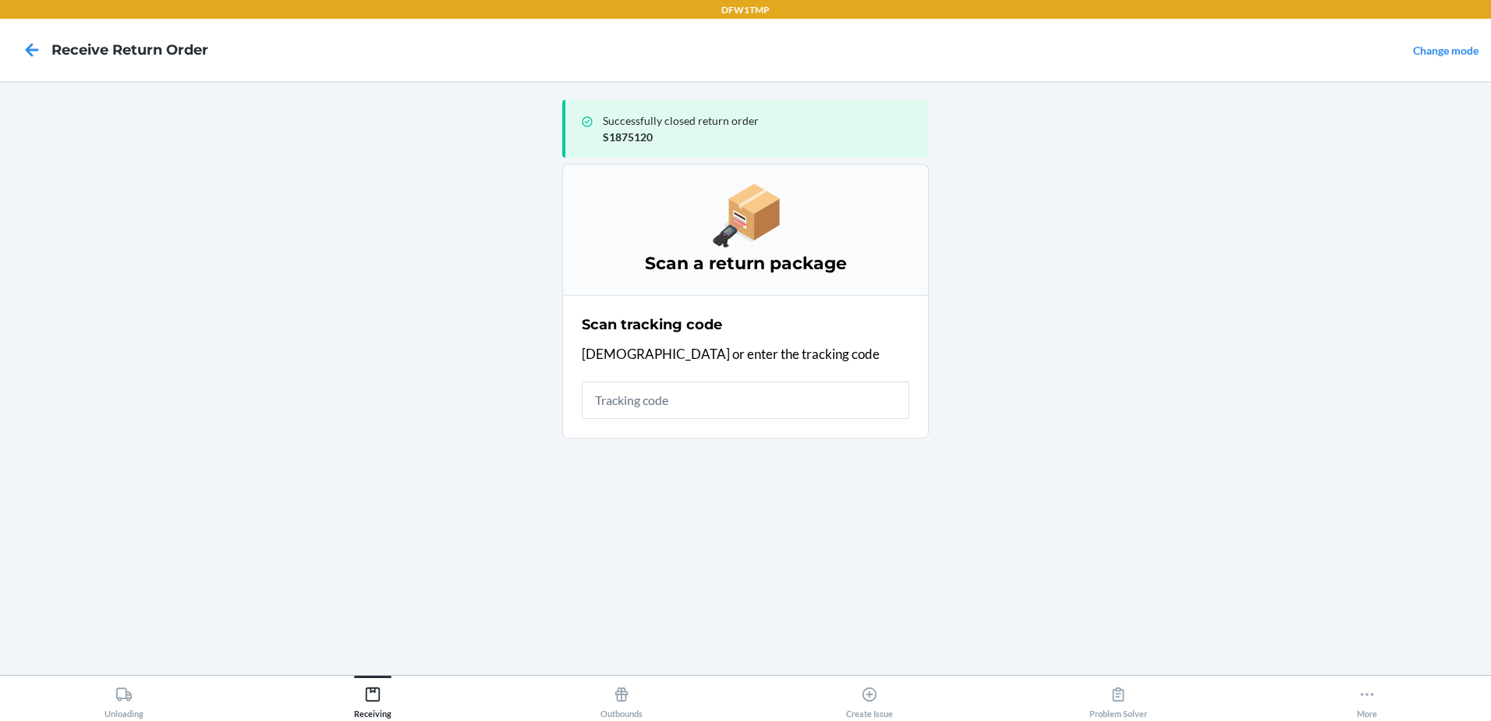
click at [670, 399] on input "text" at bounding box center [746, 399] width 328 height 37
click at [22, 50] on icon at bounding box center [32, 50] width 27 height 27
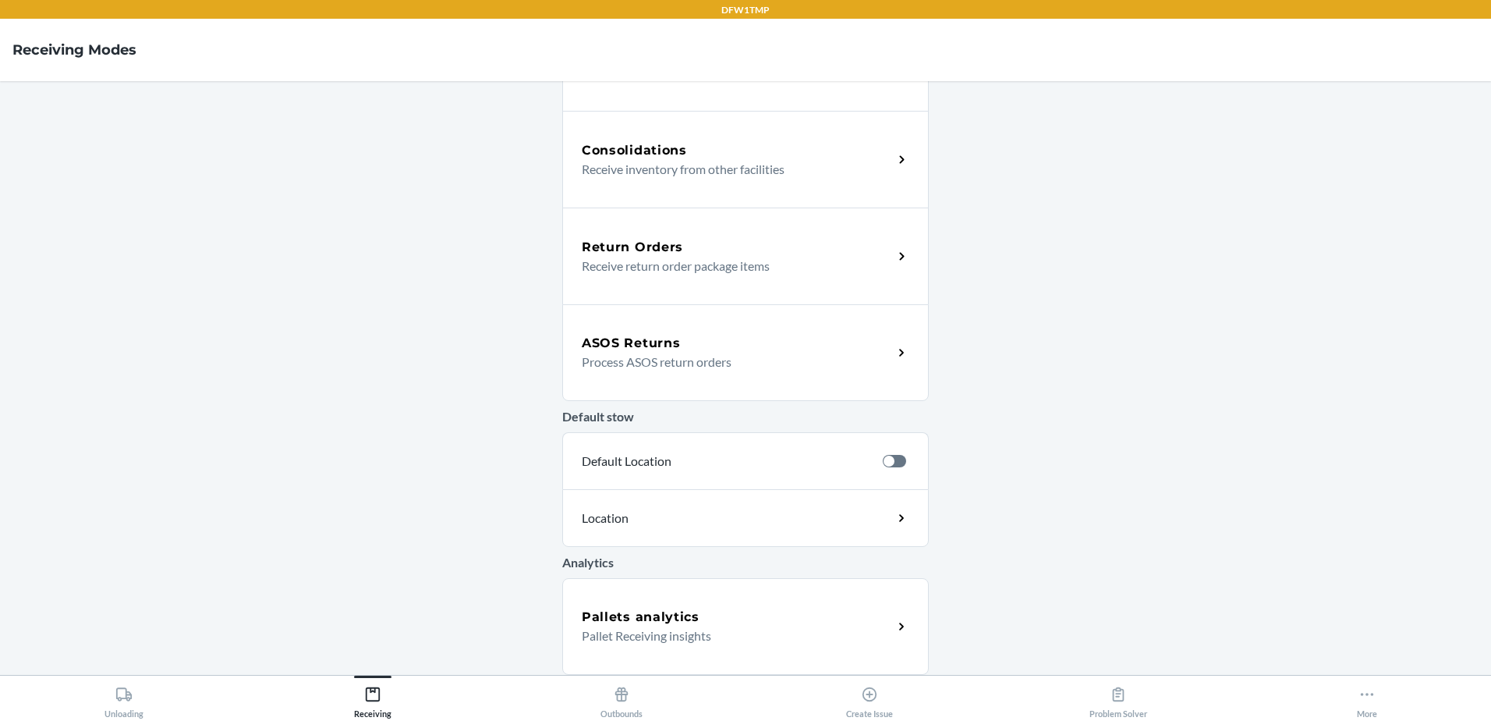
scroll to position [133, 0]
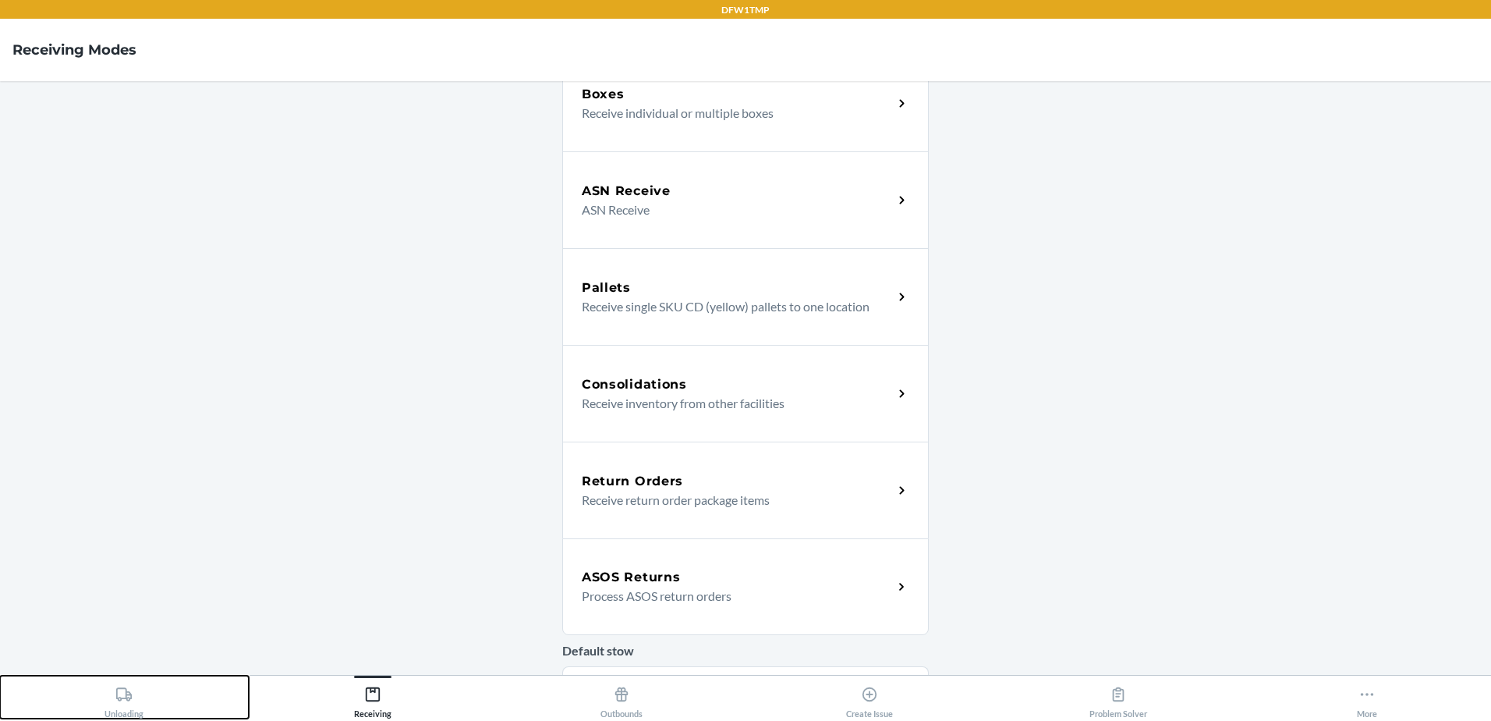
click at [130, 697] on icon at bounding box center [123, 693] width 17 height 17
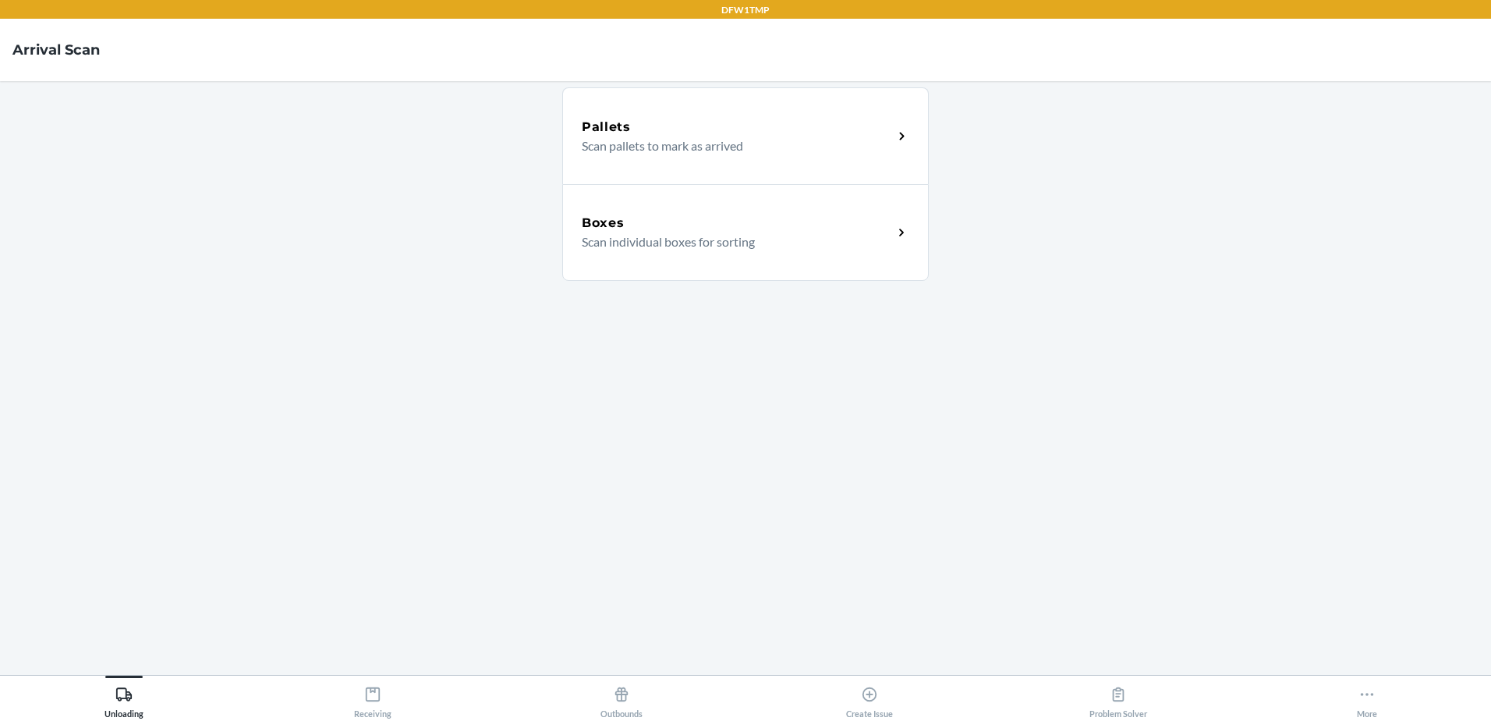
click at [599, 217] on h5 "Boxes" at bounding box center [603, 223] width 43 height 19
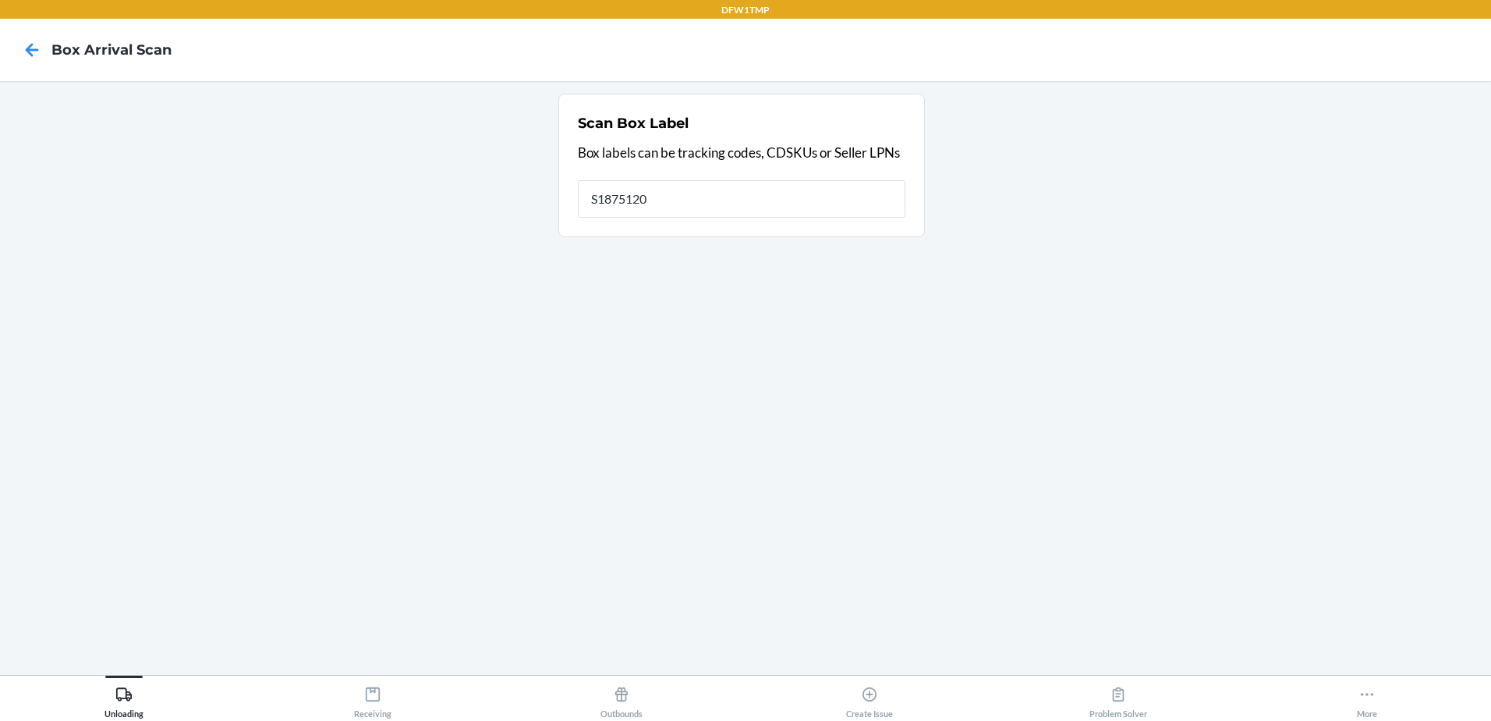
type input "S1875120"
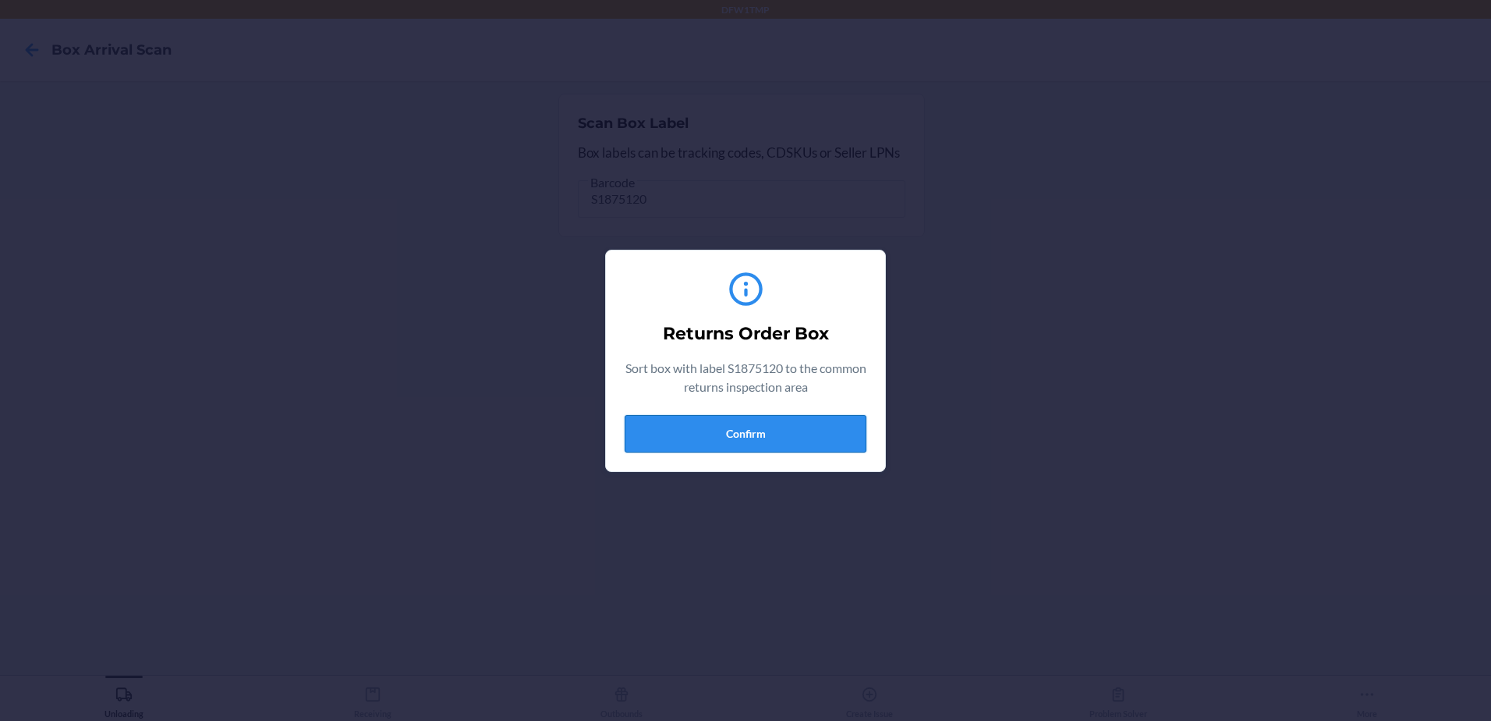
click at [756, 441] on button "Confirm" at bounding box center [746, 433] width 242 height 37
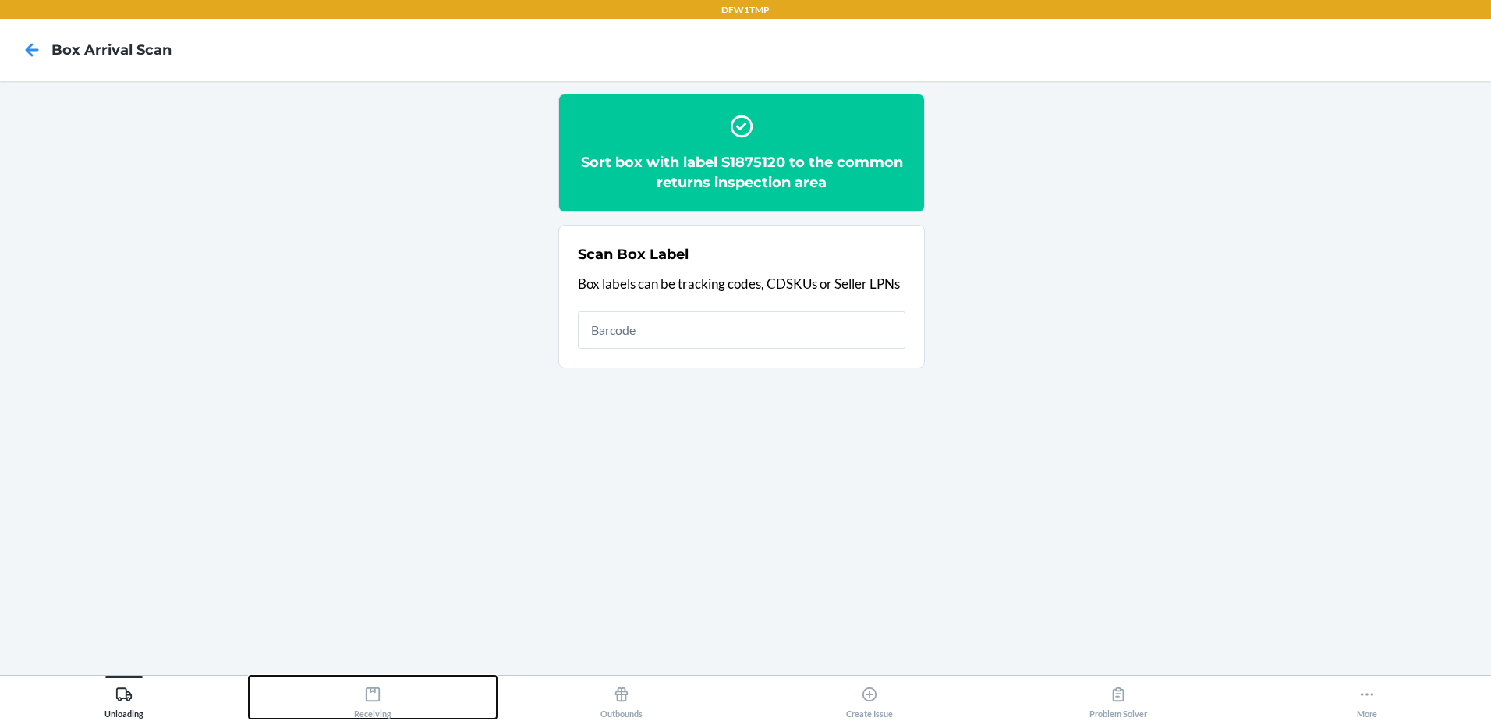
click at [384, 701] on div "Receiving" at bounding box center [372, 698] width 37 height 39
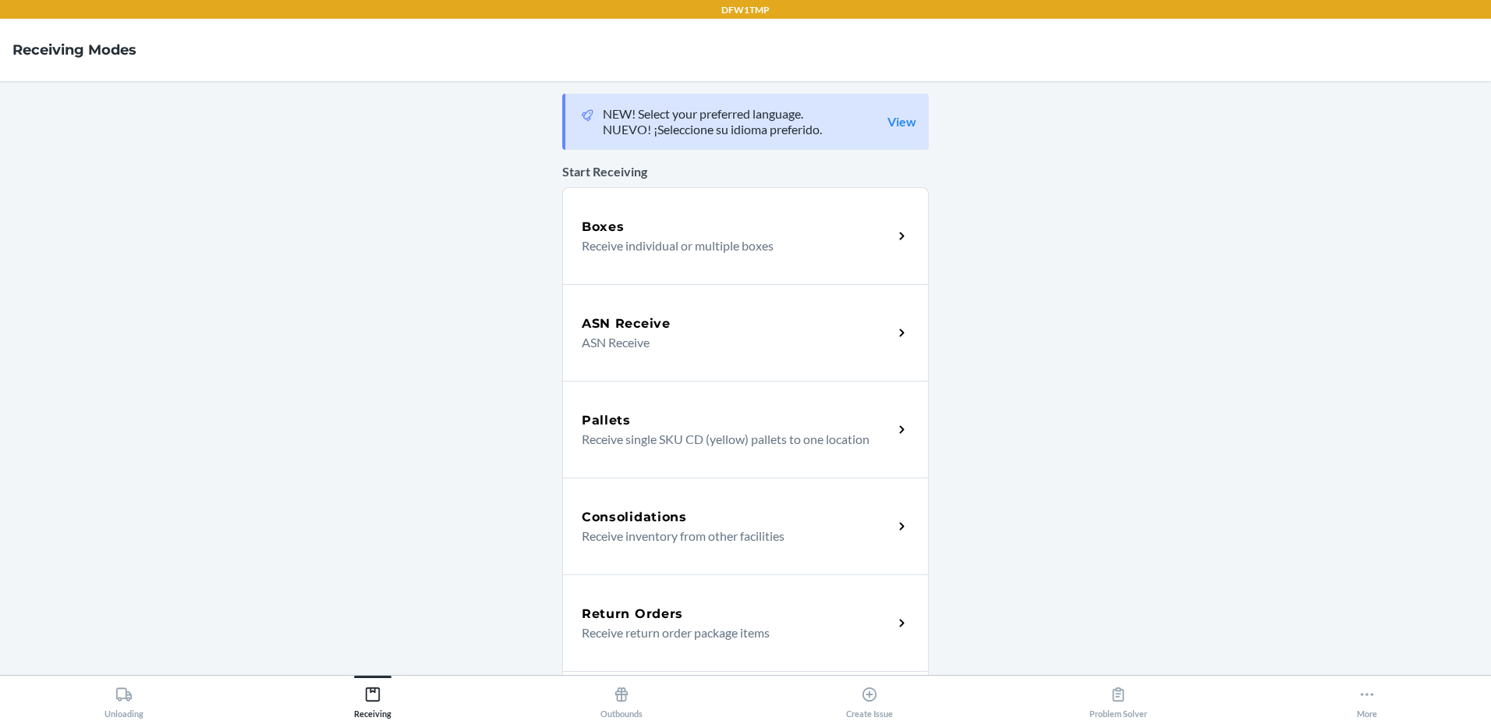
click at [672, 627] on p "Receive return order package items" at bounding box center [731, 632] width 299 height 19
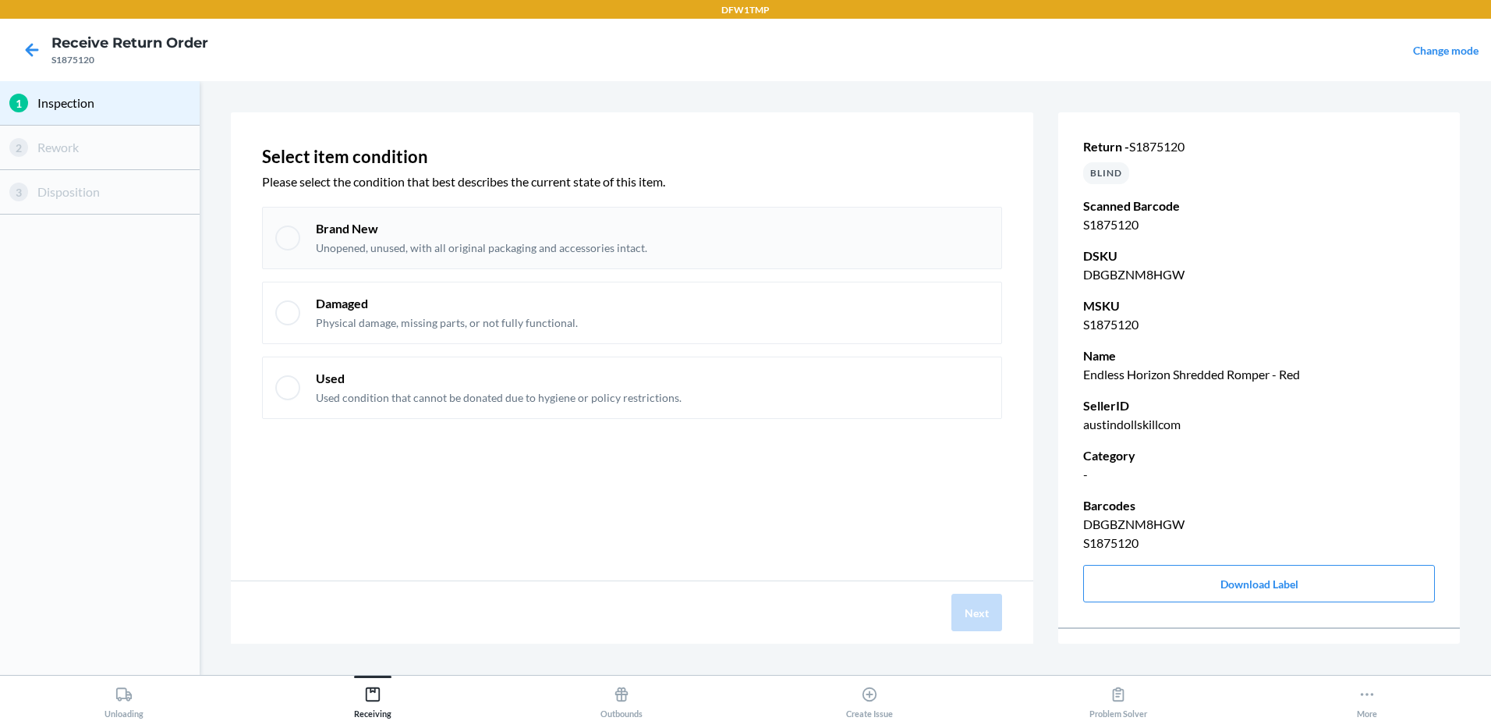
click at [284, 240] on div at bounding box center [287, 237] width 25 height 25
checkbox input "true"
click at [969, 609] on button "Next" at bounding box center [976, 611] width 51 height 37
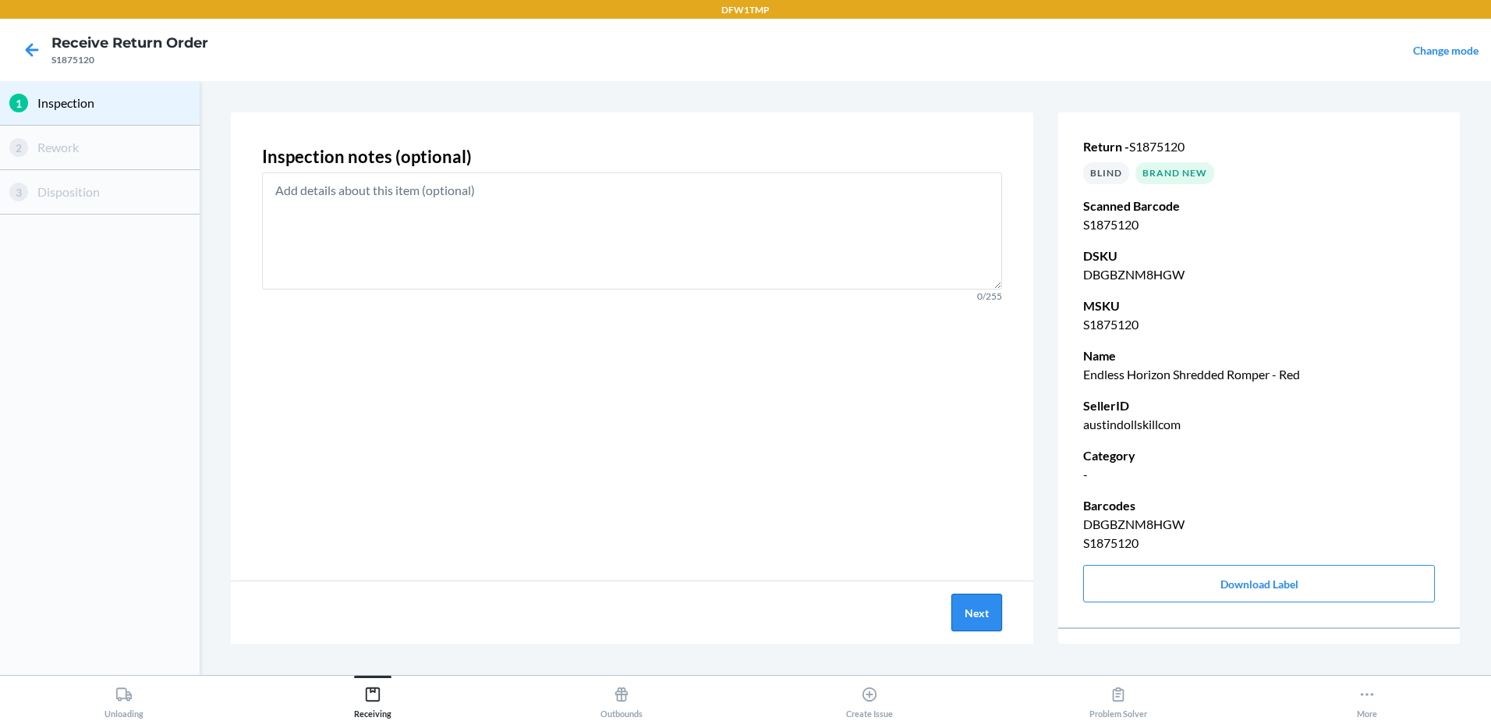
click at [976, 619] on button "Next" at bounding box center [976, 611] width 51 height 37
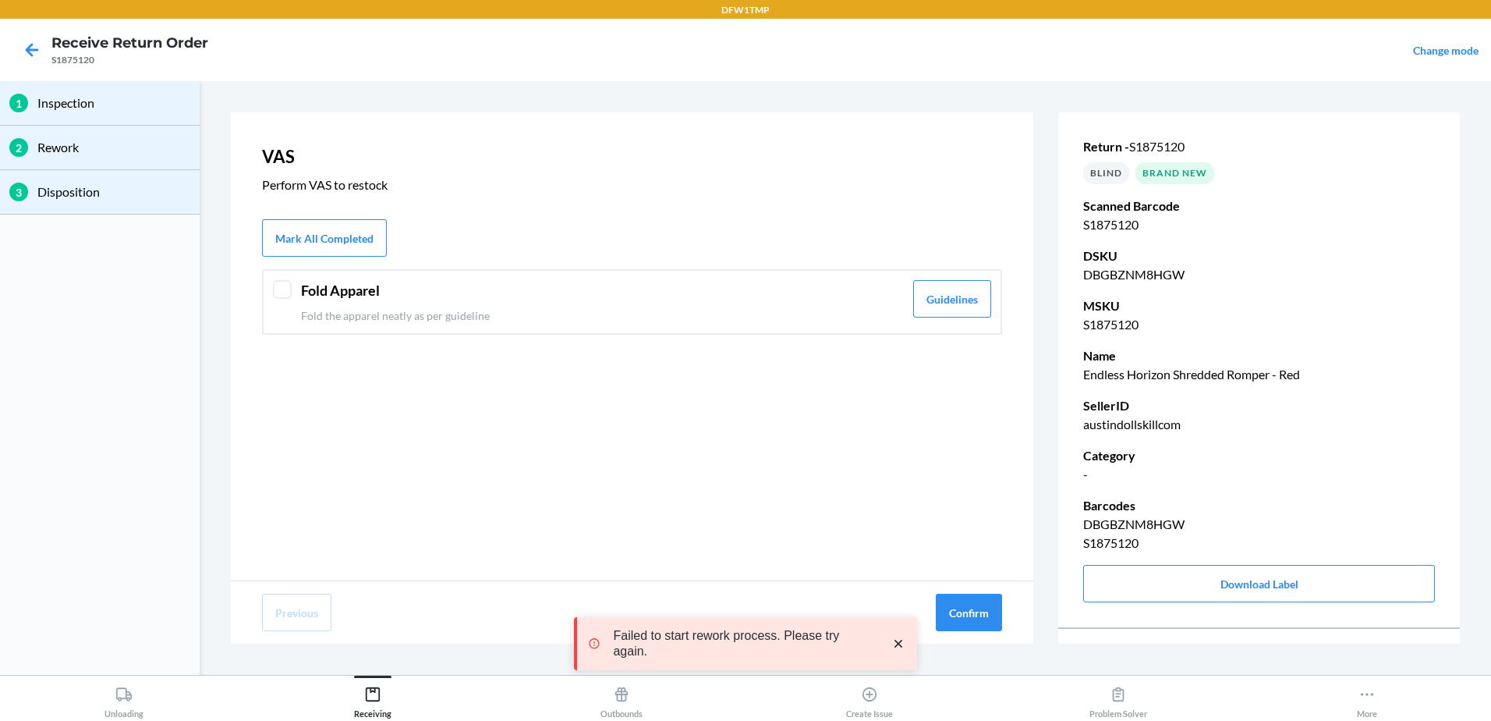
click at [276, 289] on div at bounding box center [282, 289] width 19 height 19
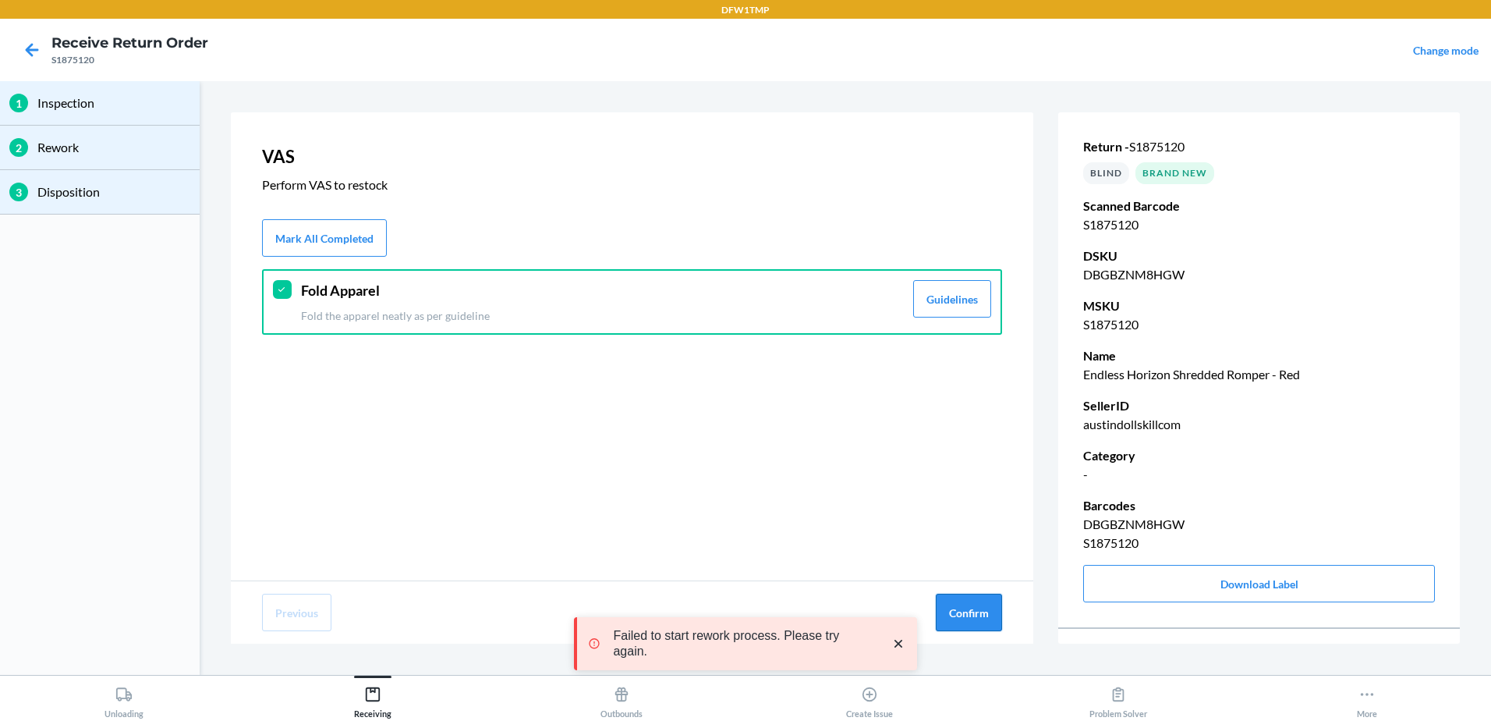
click at [963, 613] on button "Confirm" at bounding box center [969, 611] width 66 height 37
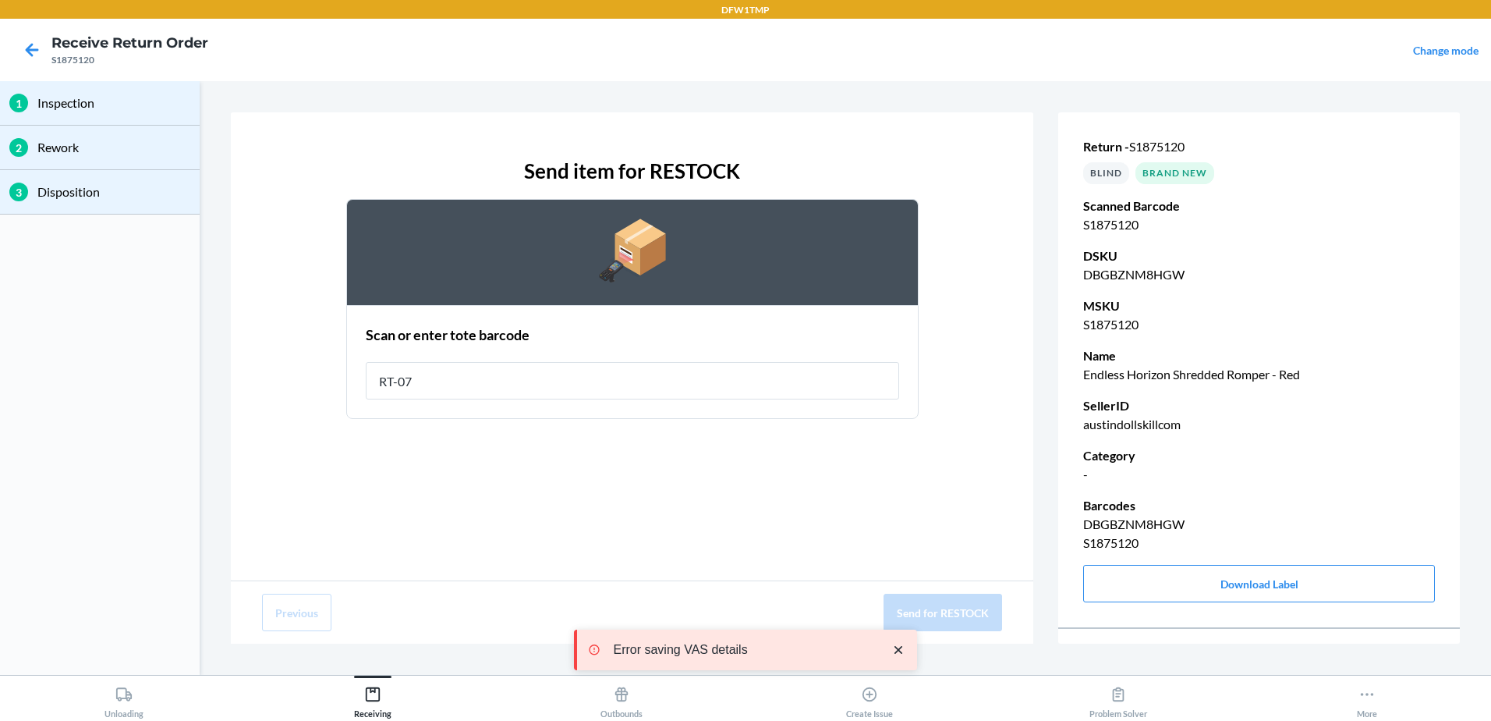
type input "RT-07"
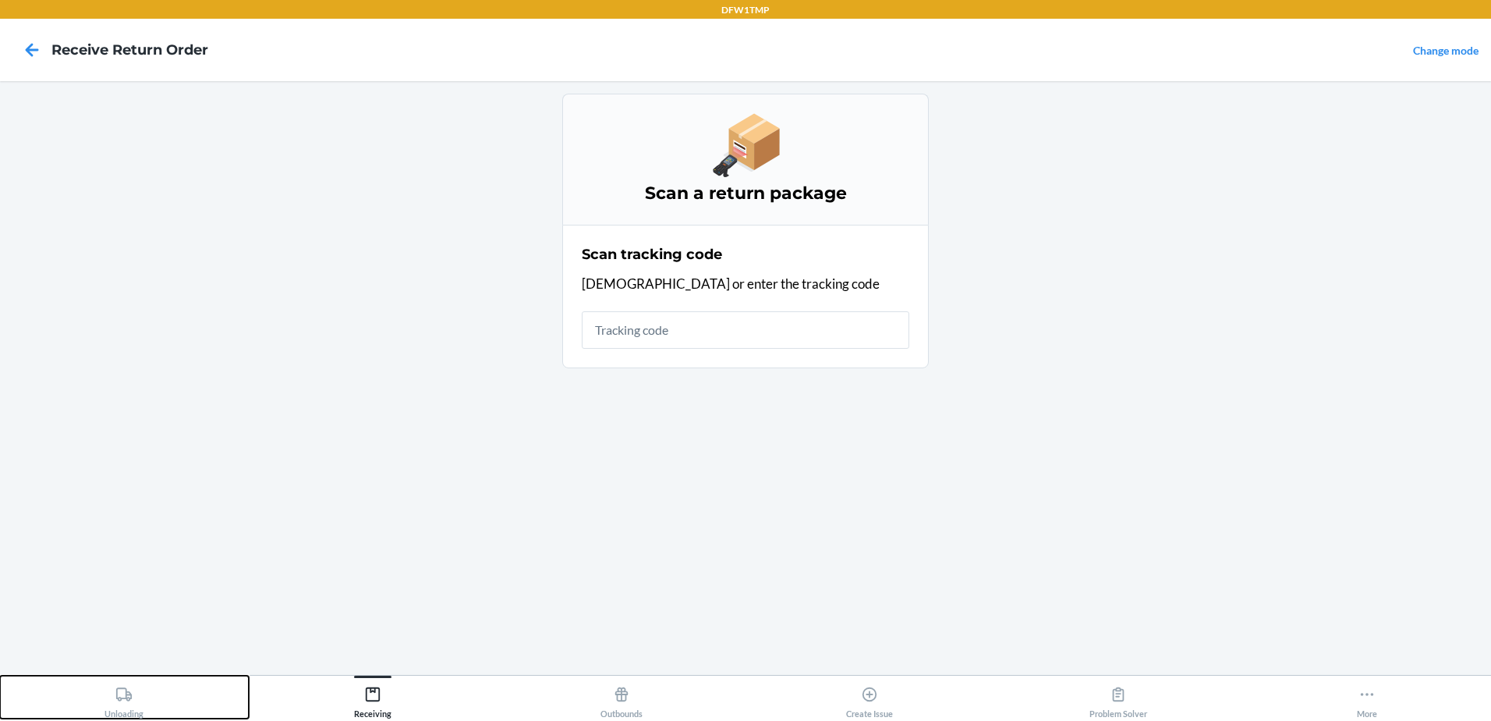
click at [116, 696] on icon at bounding box center [123, 693] width 17 height 17
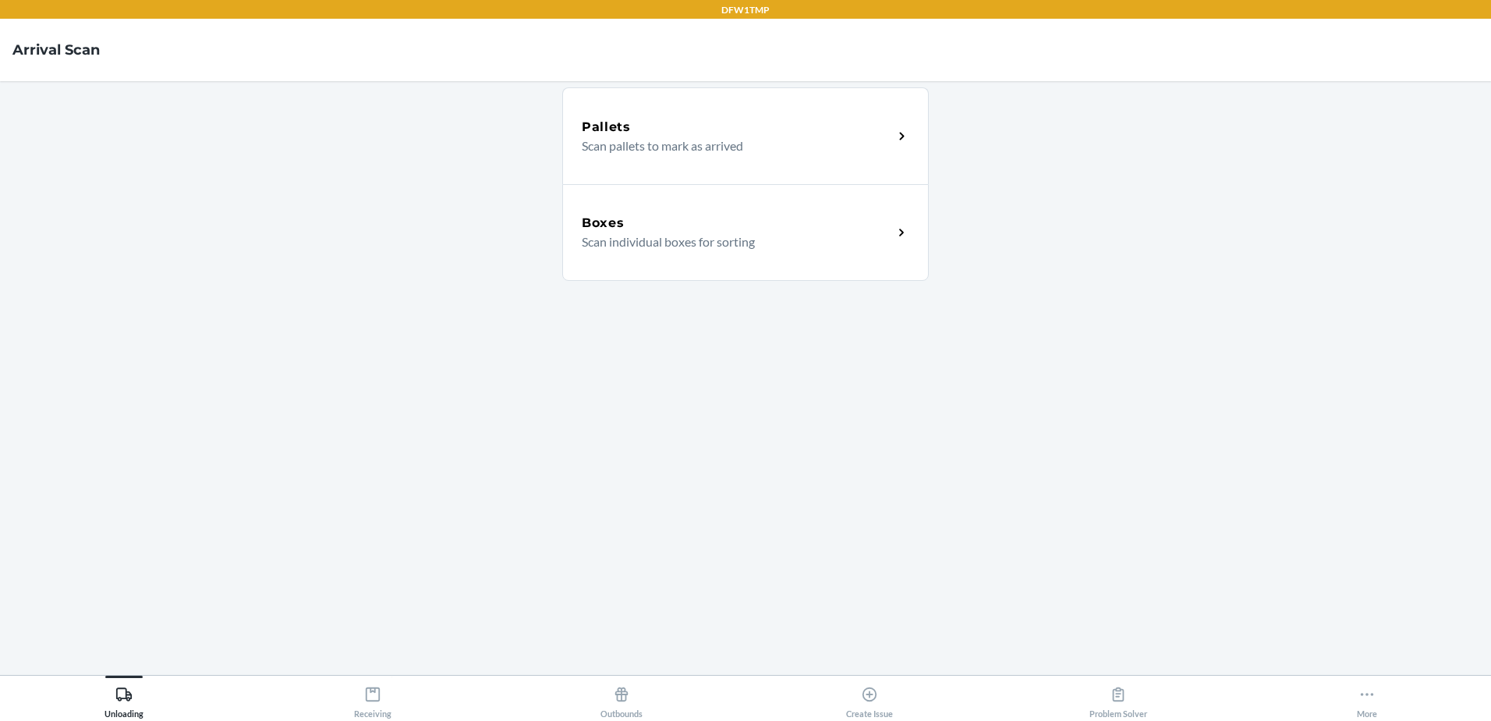
click at [681, 232] on div "Boxes" at bounding box center [737, 223] width 311 height 19
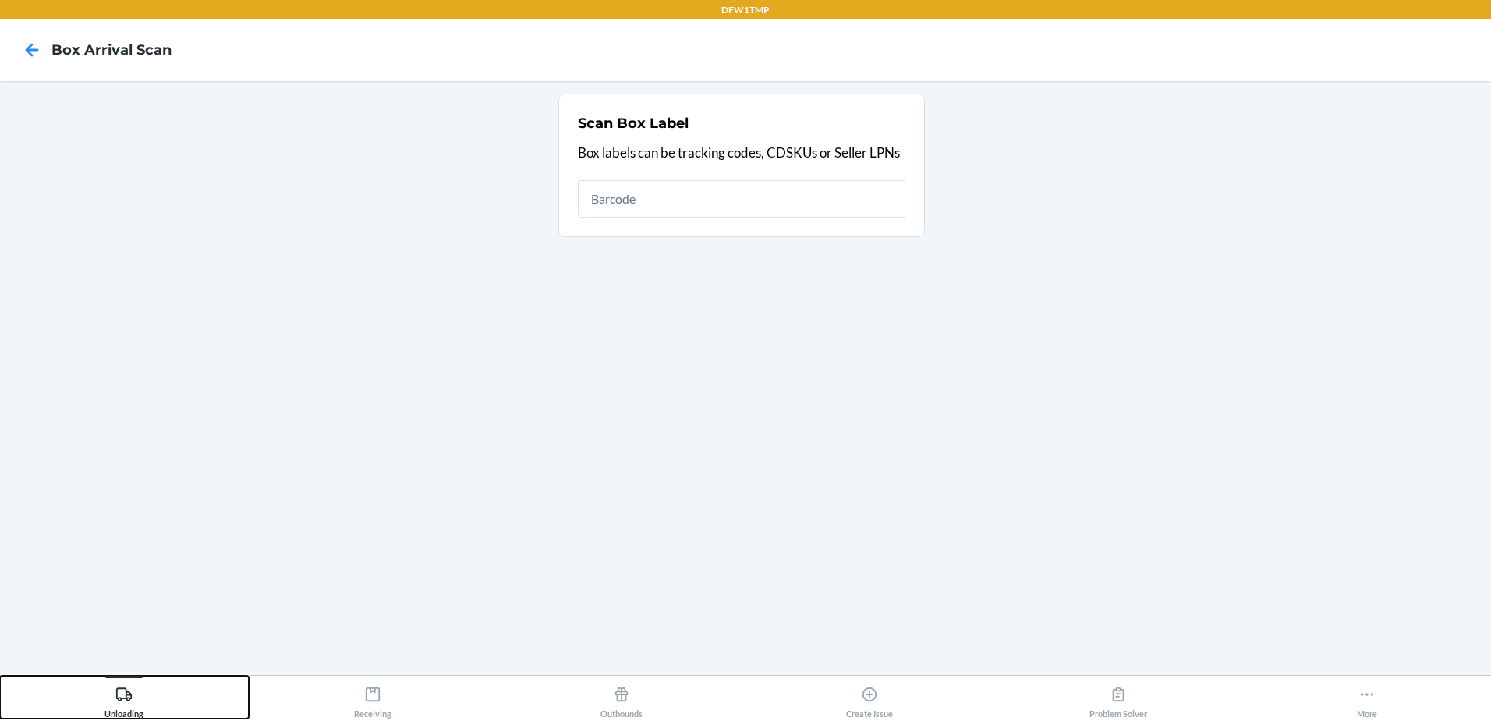
click at [108, 699] on div "Unloading" at bounding box center [123, 698] width 39 height 39
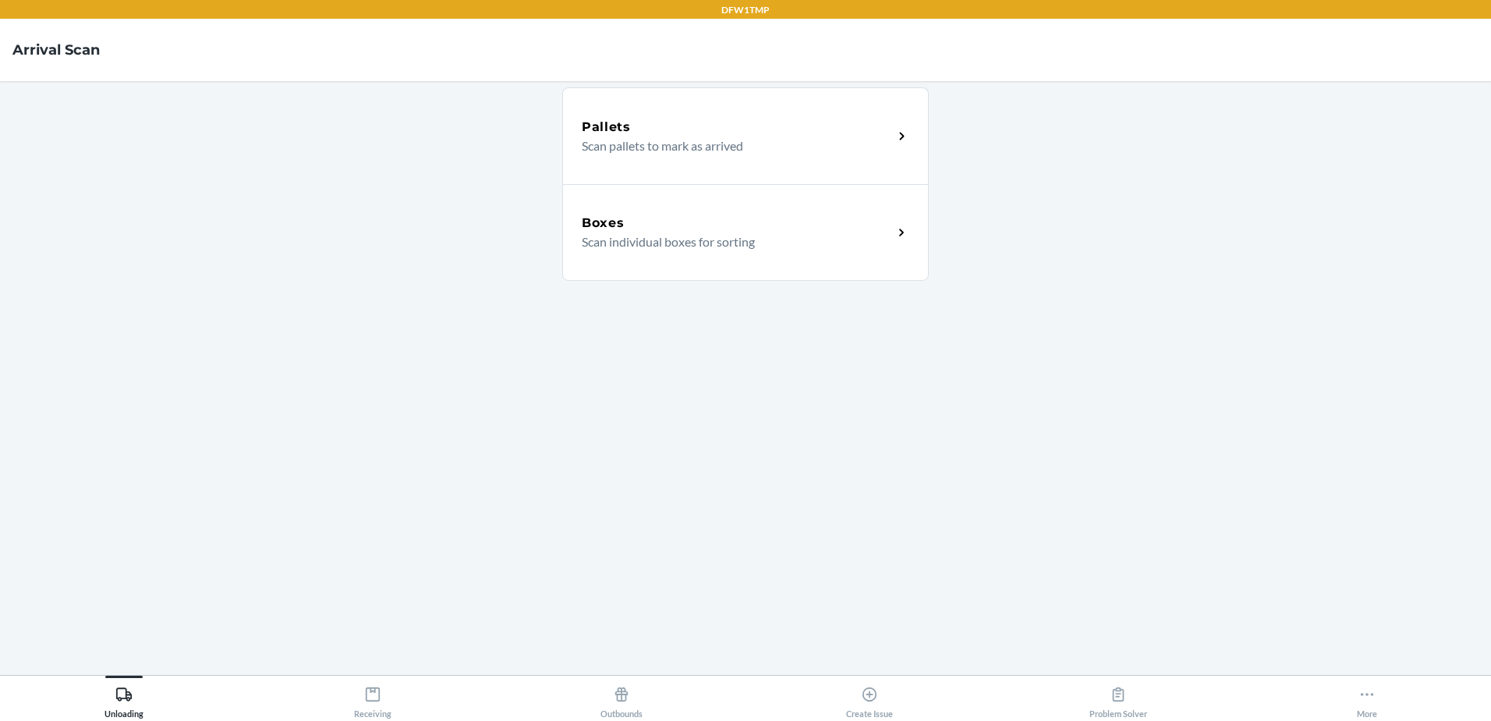
click at [624, 218] on div "Boxes" at bounding box center [737, 223] width 311 height 19
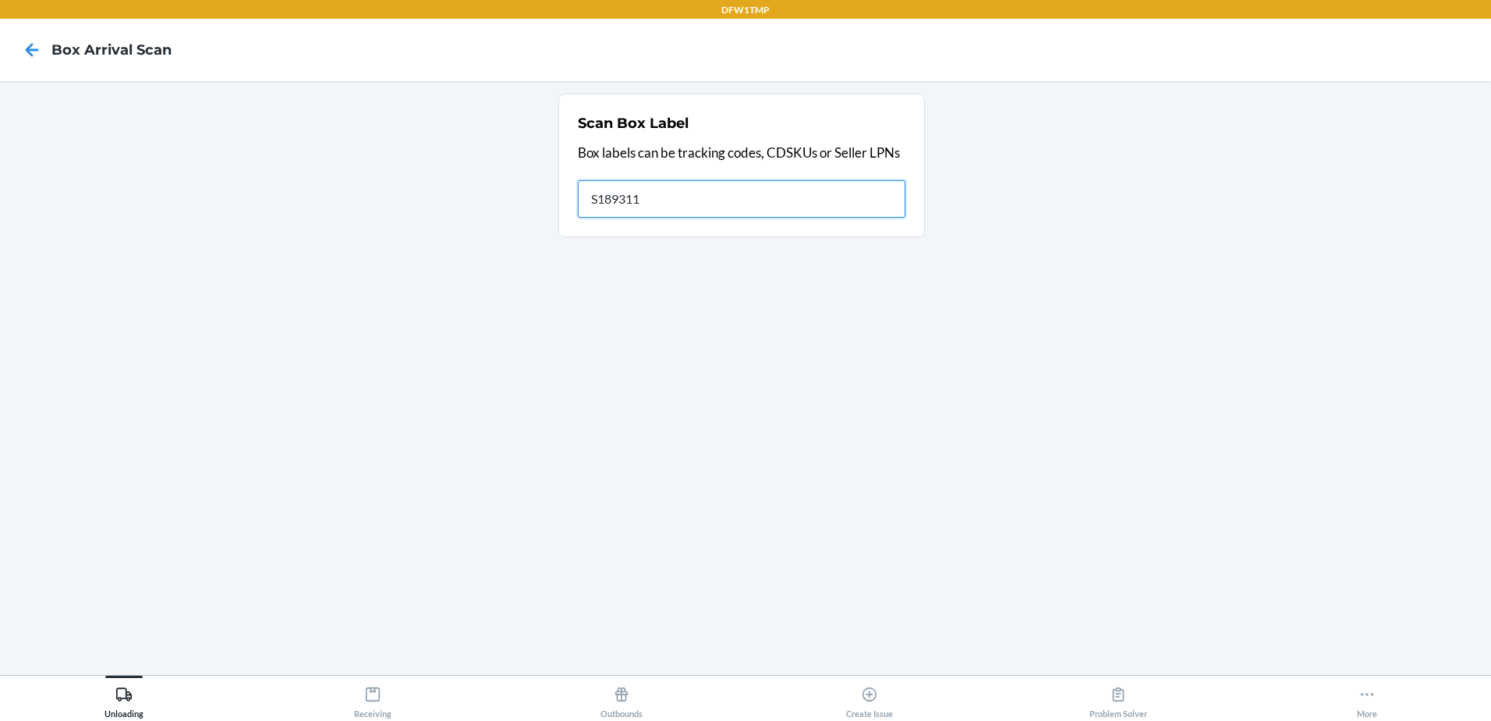
type input "S1893112"
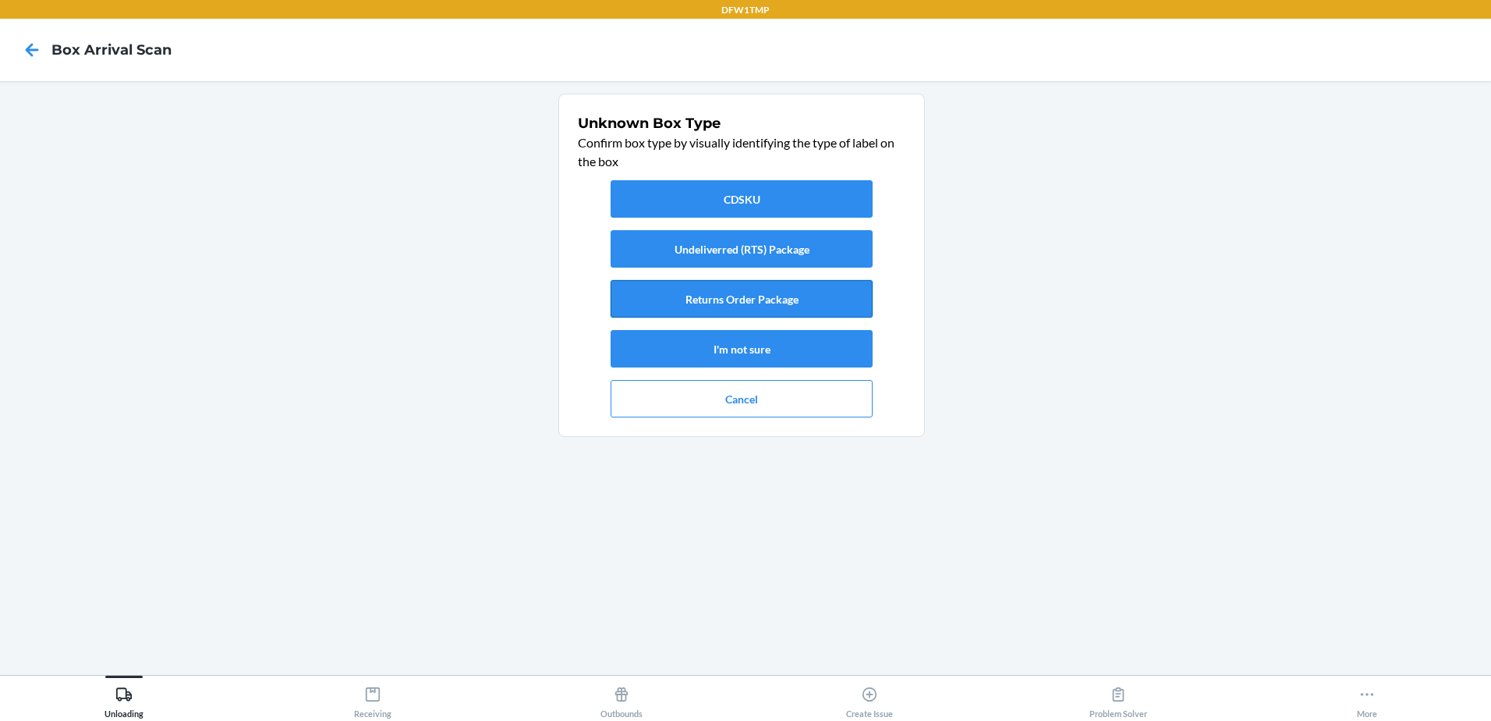
click at [725, 297] on button "Returns Order Package" at bounding box center [742, 298] width 262 height 37
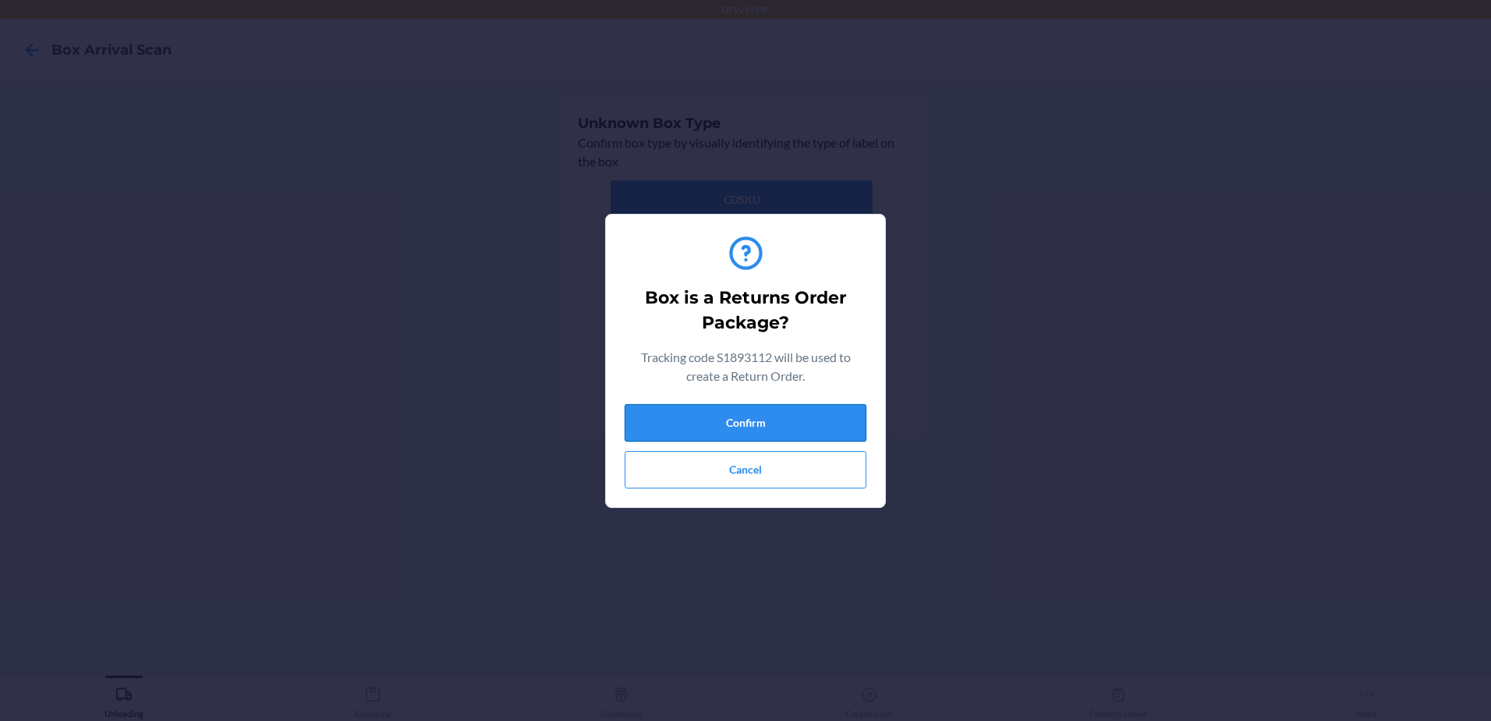
click at [793, 418] on button "Confirm" at bounding box center [746, 422] width 242 height 37
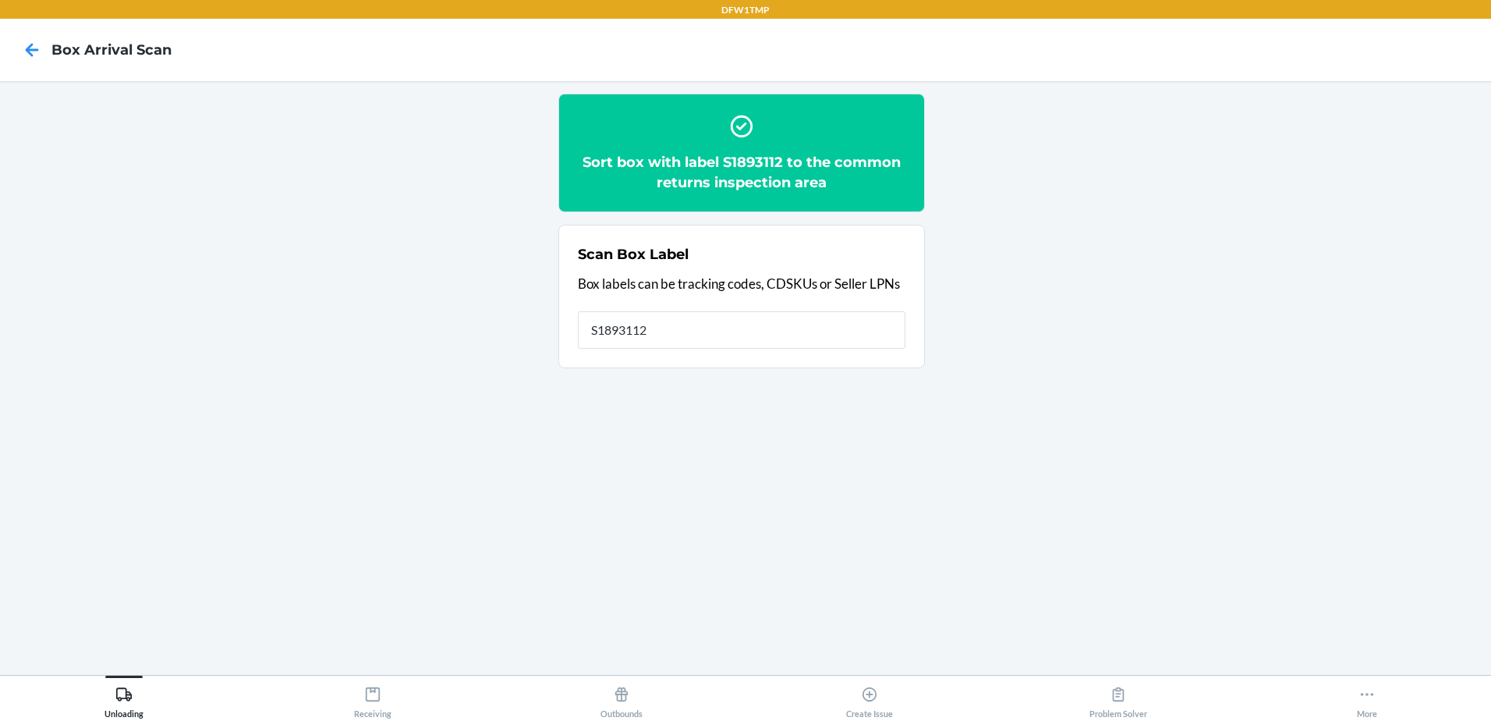
type input "S1893112"
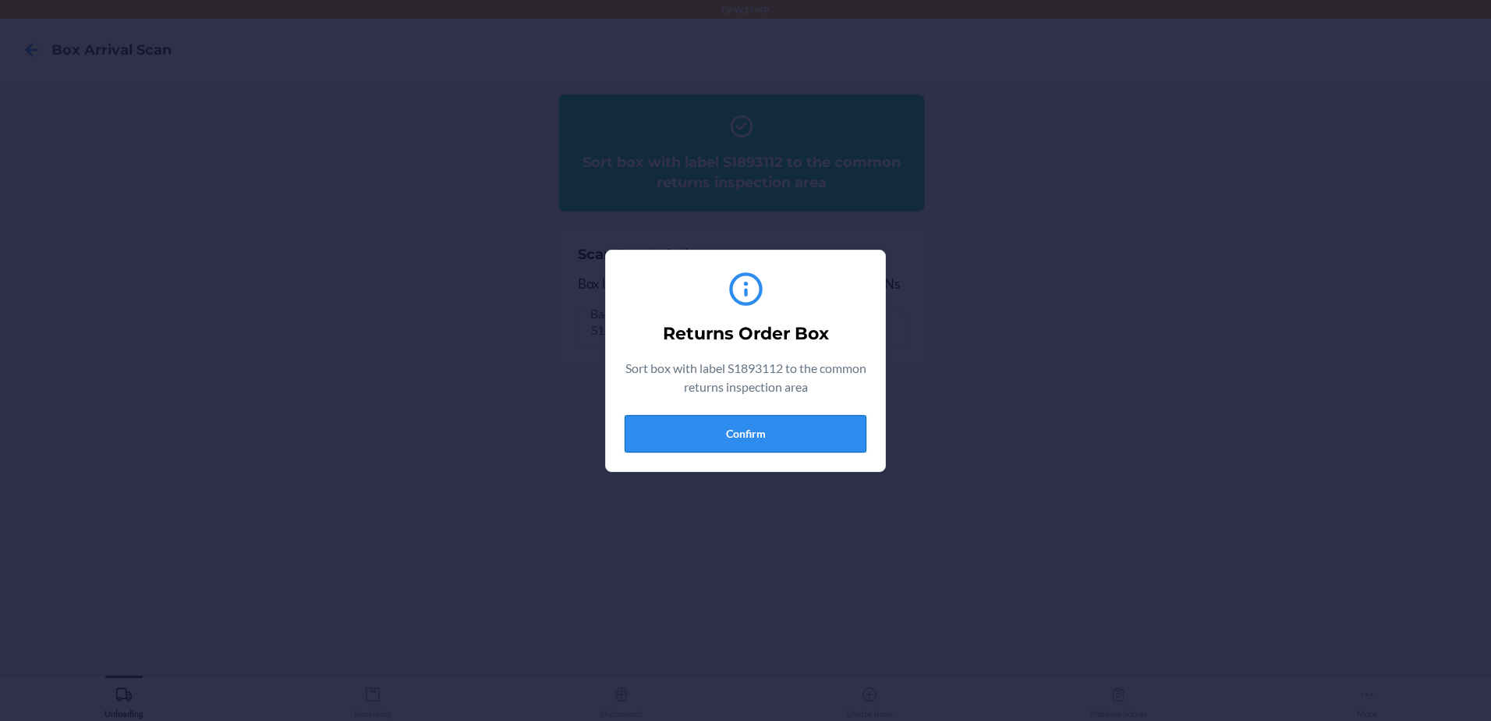
drag, startPoint x: 743, startPoint y: 434, endPoint x: 221, endPoint y: 606, distance: 549.9
click at [742, 435] on button "Confirm" at bounding box center [746, 433] width 242 height 37
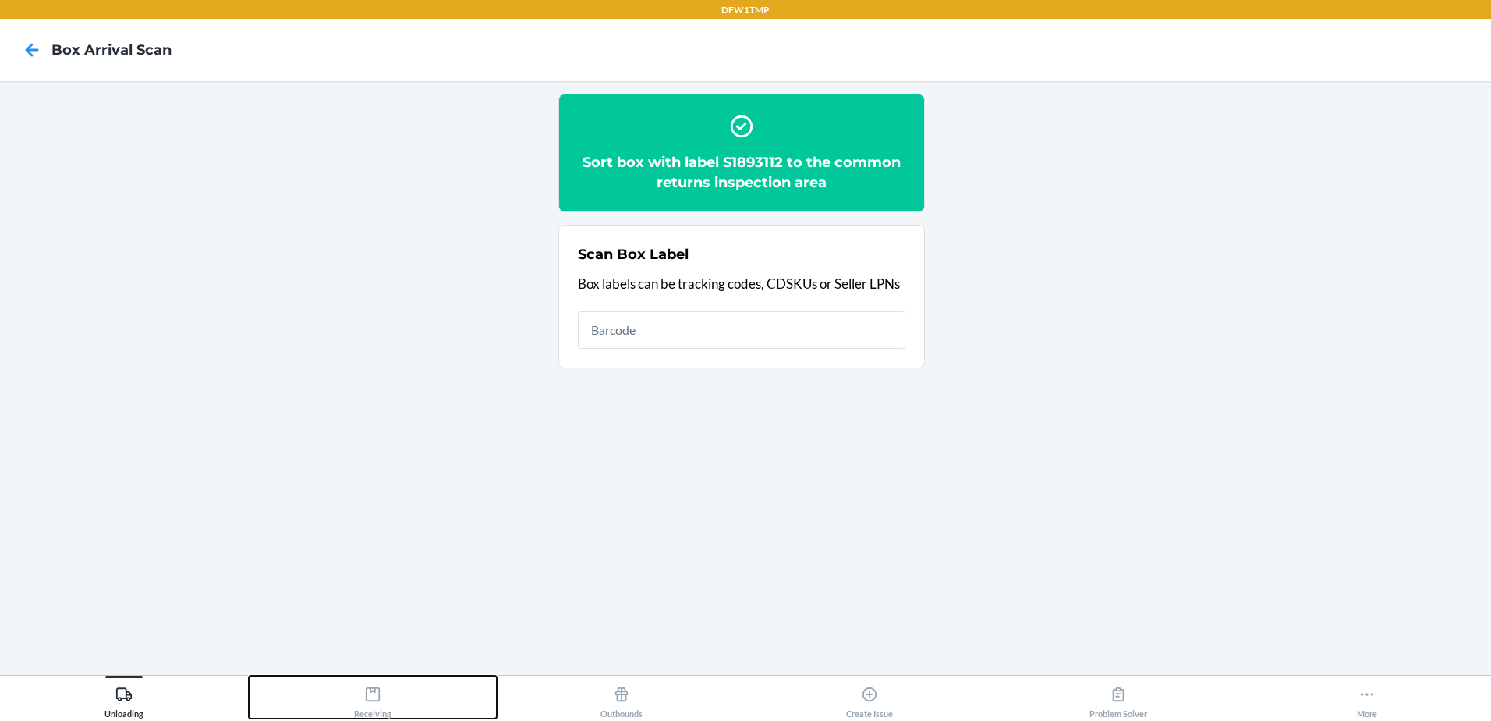
click at [370, 696] on icon at bounding box center [372, 693] width 17 height 17
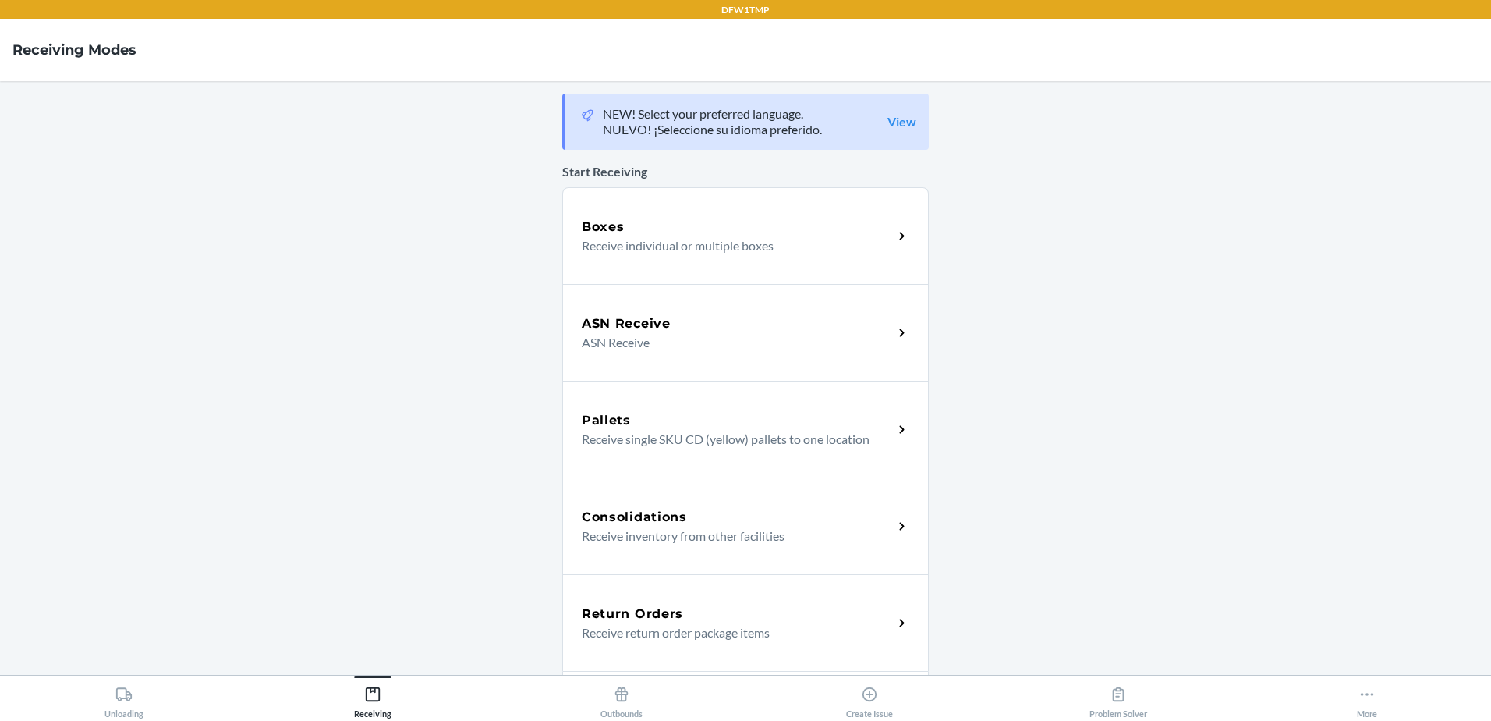
click at [636, 625] on p "Receive return order package items" at bounding box center [731, 632] width 299 height 19
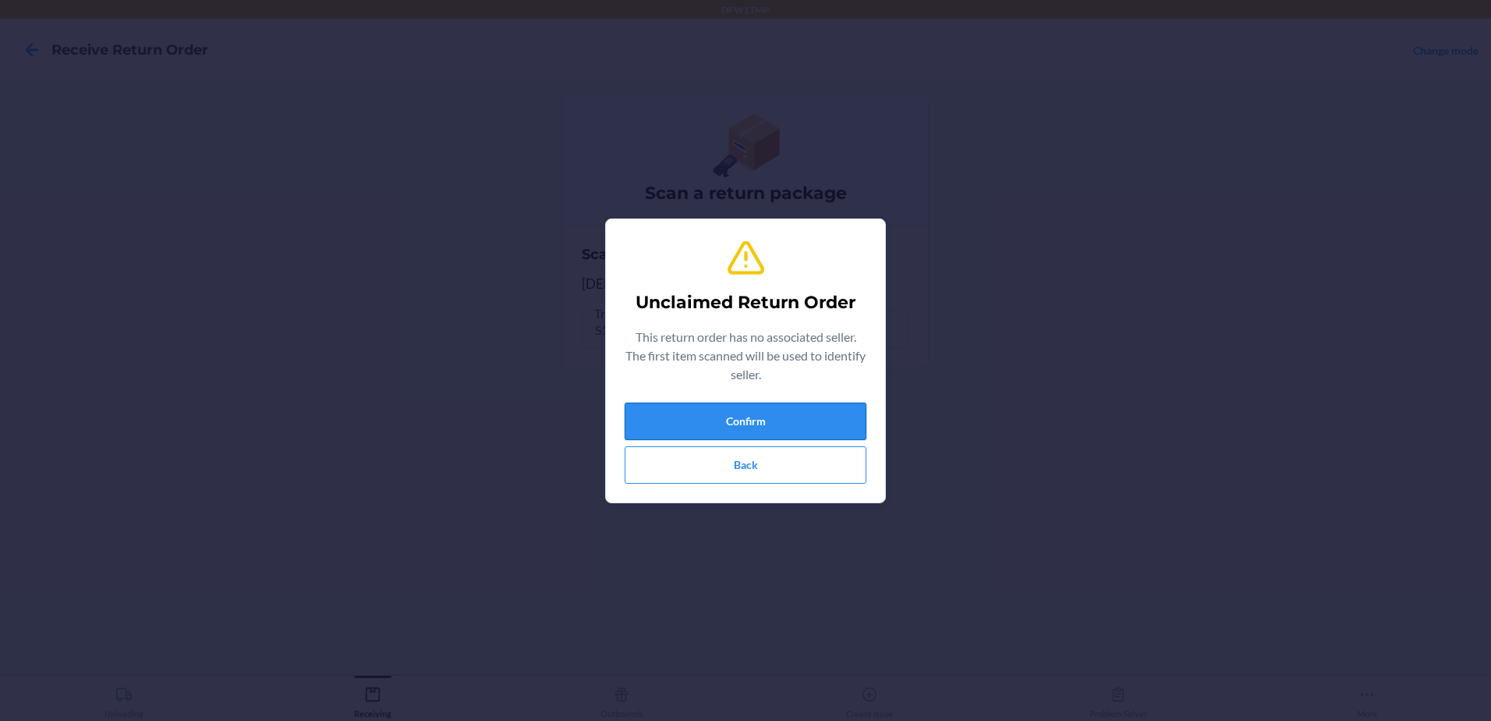
click at [676, 419] on button "Confirm" at bounding box center [746, 420] width 242 height 37
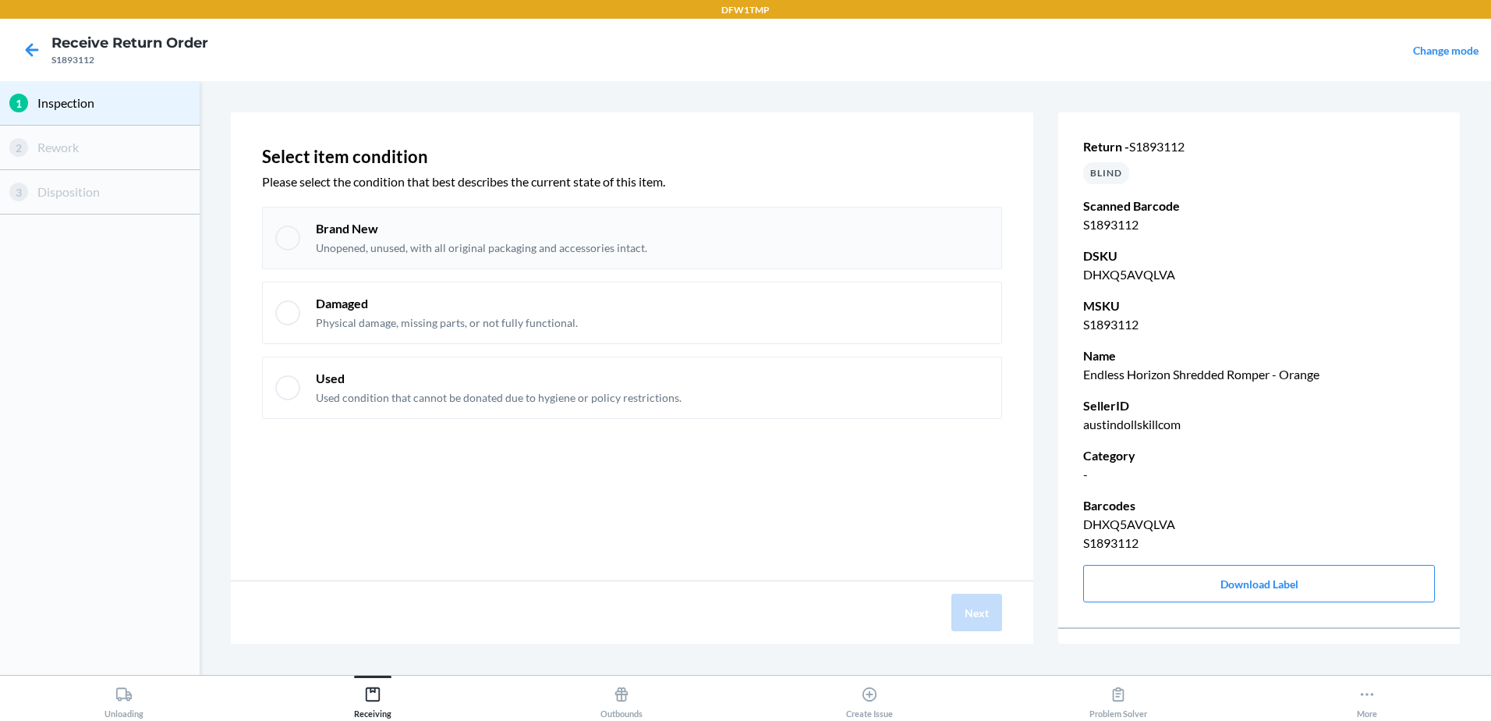
click at [281, 240] on div at bounding box center [287, 237] width 25 height 25
checkbox input "true"
click at [990, 611] on button "Next" at bounding box center [976, 611] width 51 height 37
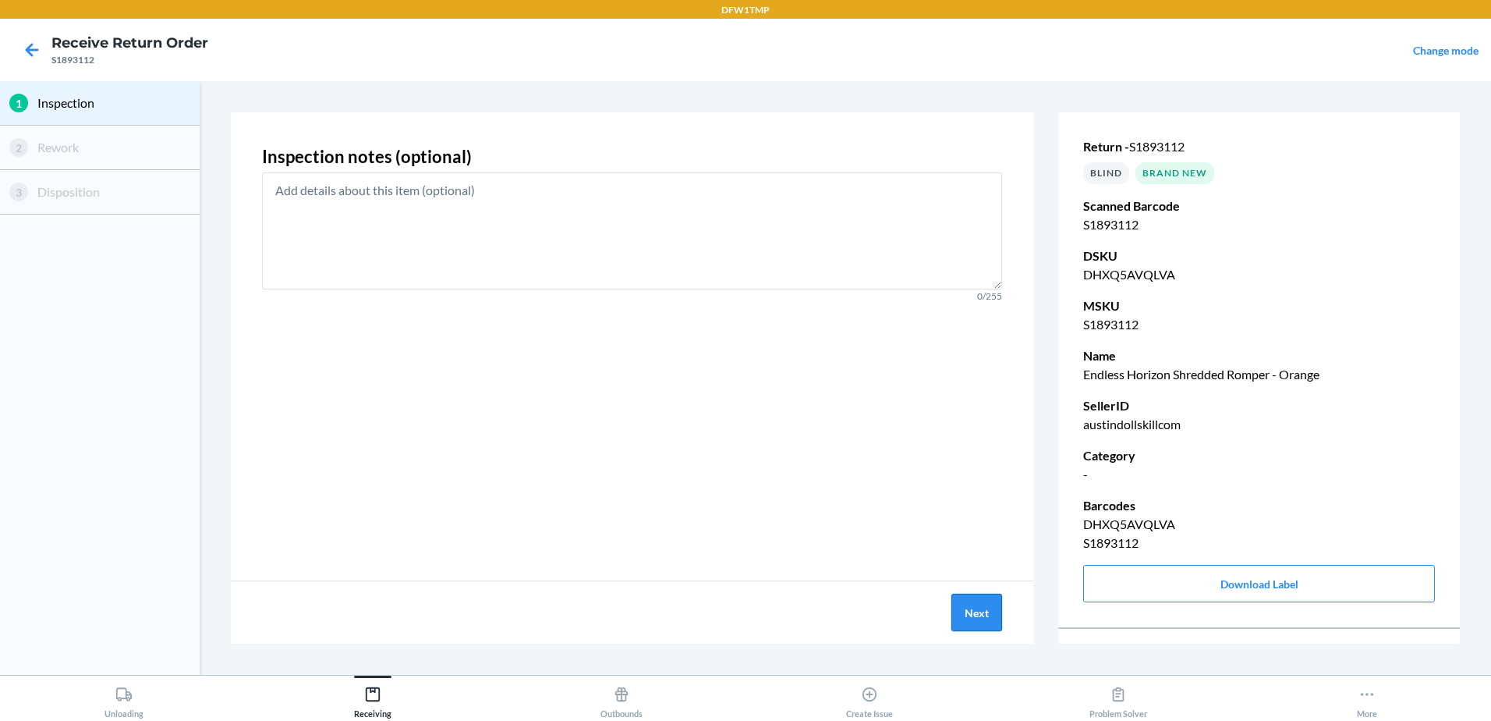
click at [968, 608] on button "Next" at bounding box center [976, 611] width 51 height 37
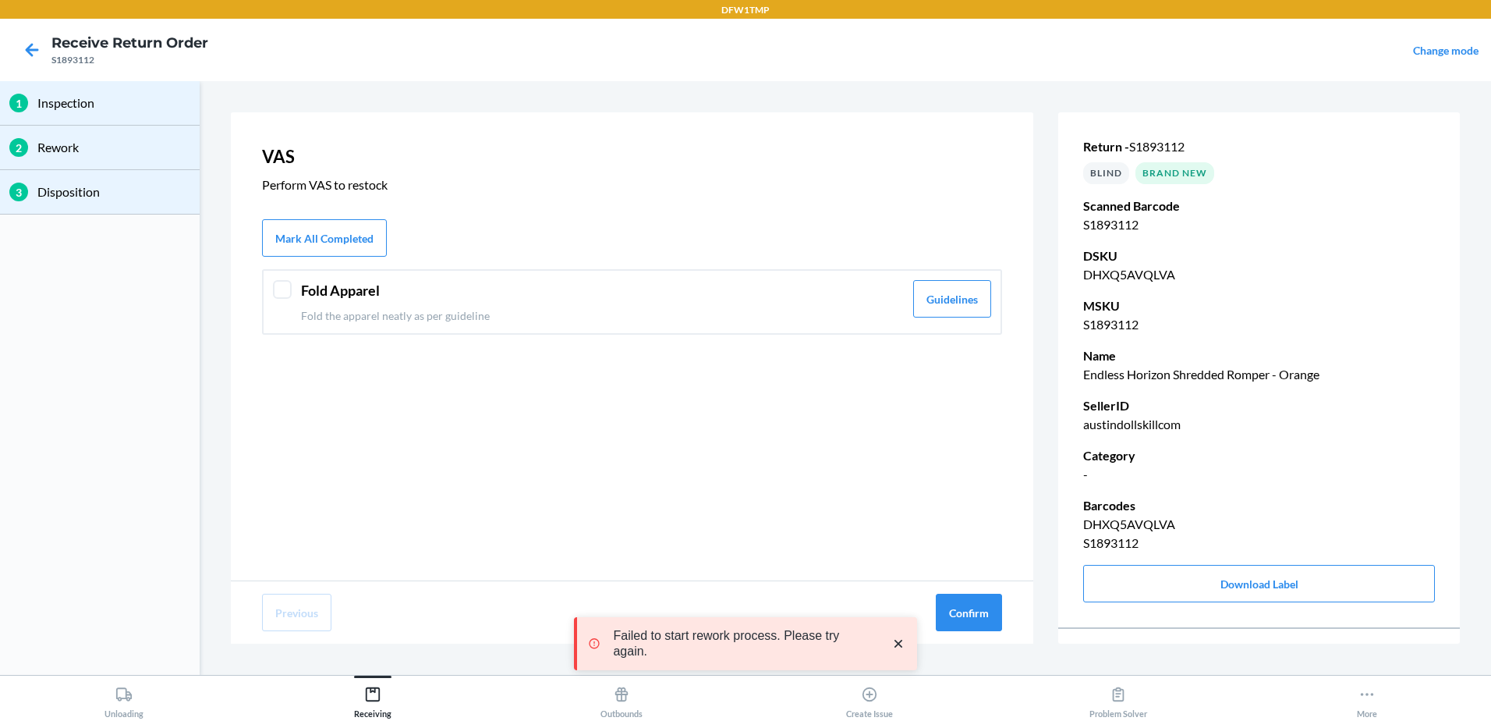
click at [280, 286] on div at bounding box center [282, 289] width 19 height 19
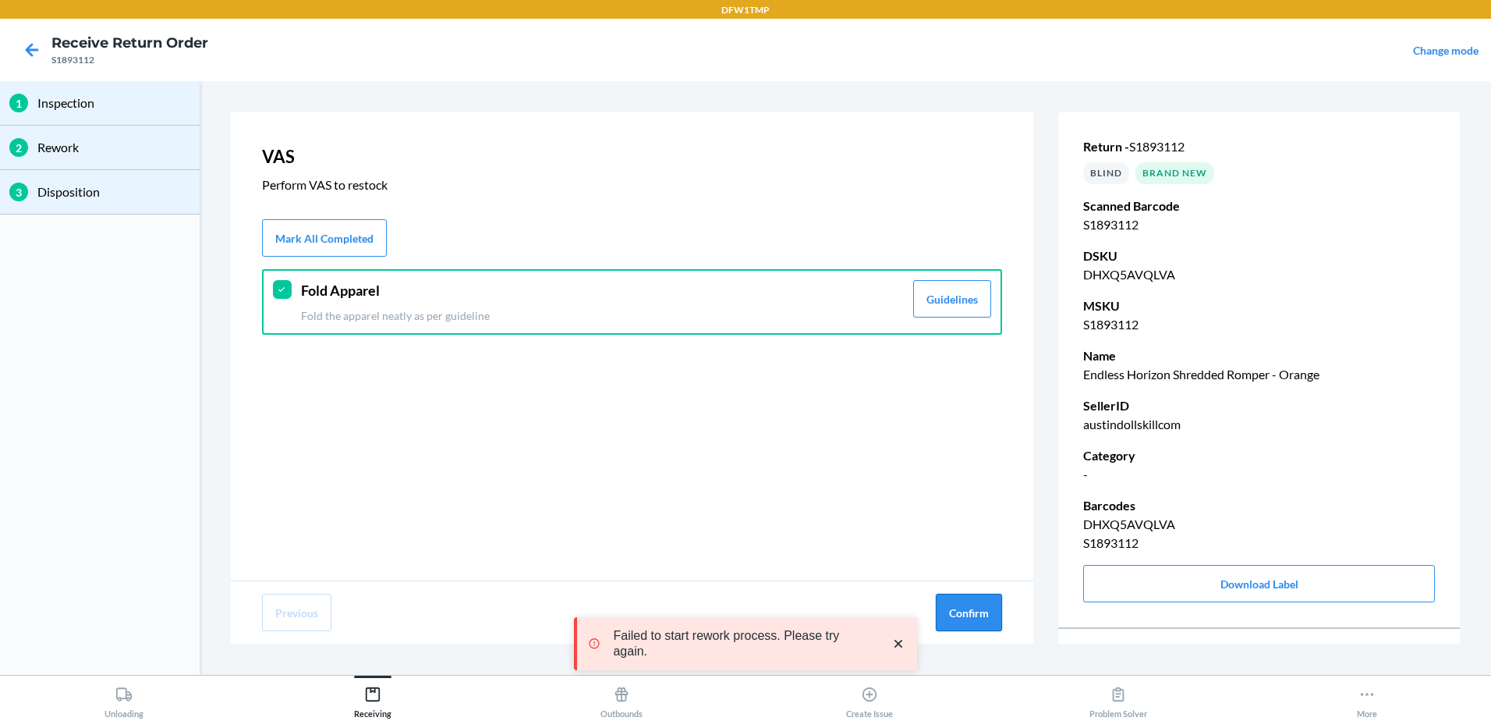
click at [988, 618] on button "Confirm" at bounding box center [969, 611] width 66 height 37
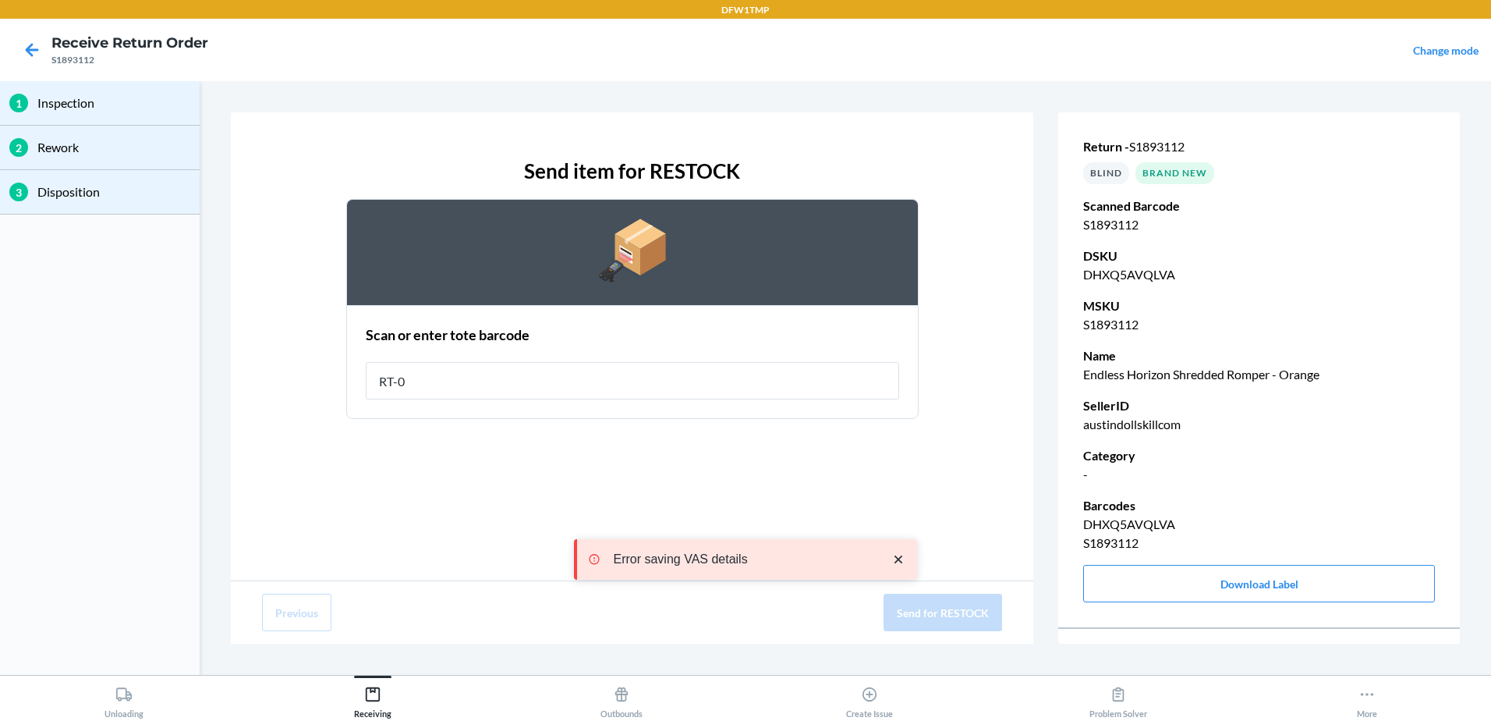
type input "RT-07"
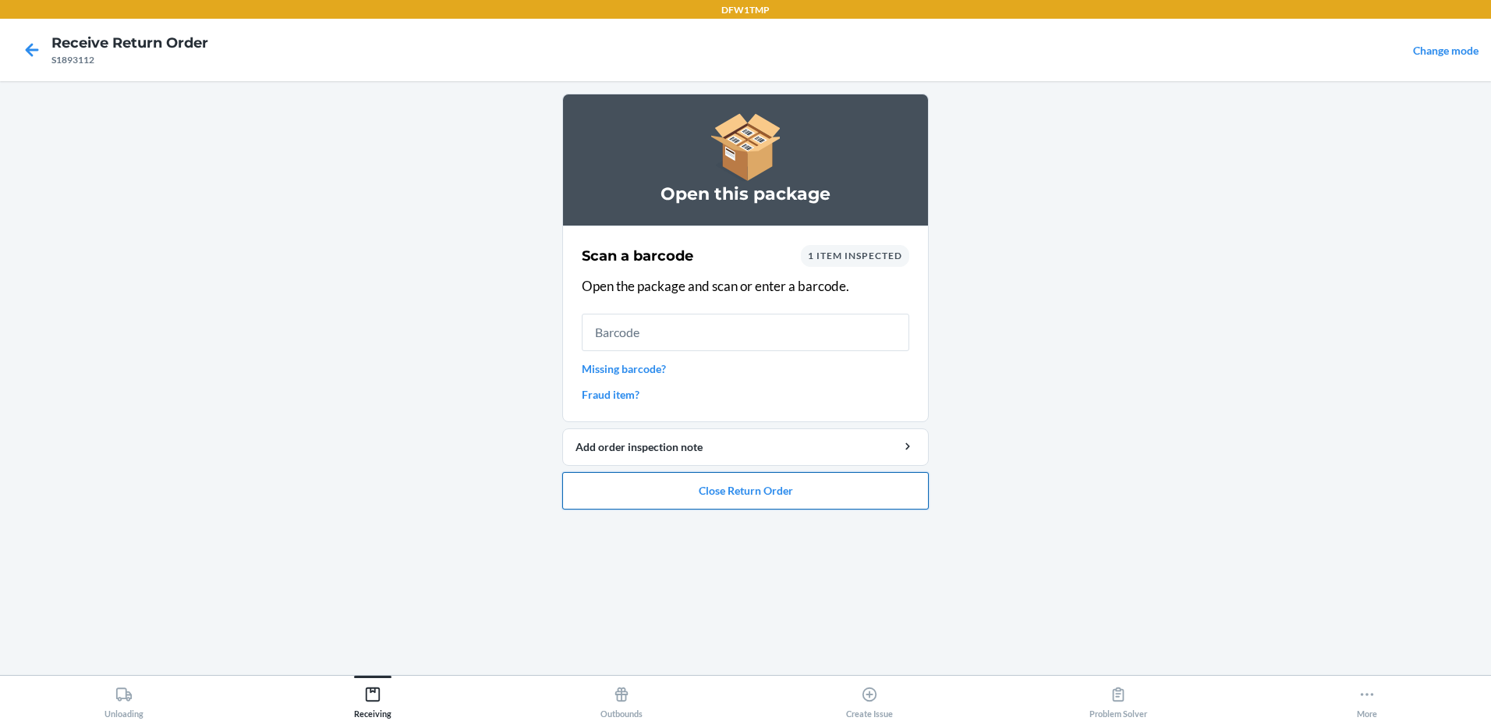
click at [770, 498] on button "Close Return Order" at bounding box center [745, 490] width 367 height 37
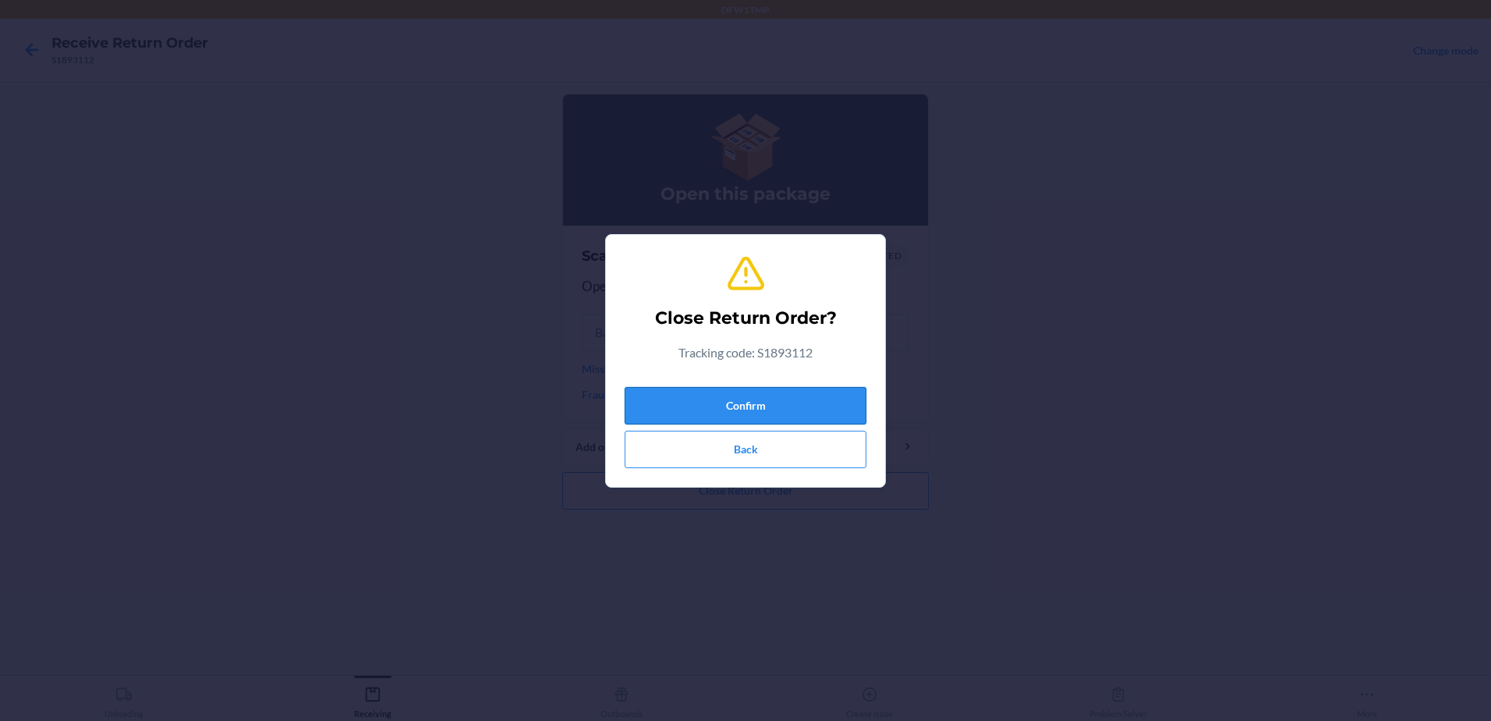
click at [768, 397] on button "Confirm" at bounding box center [746, 405] width 242 height 37
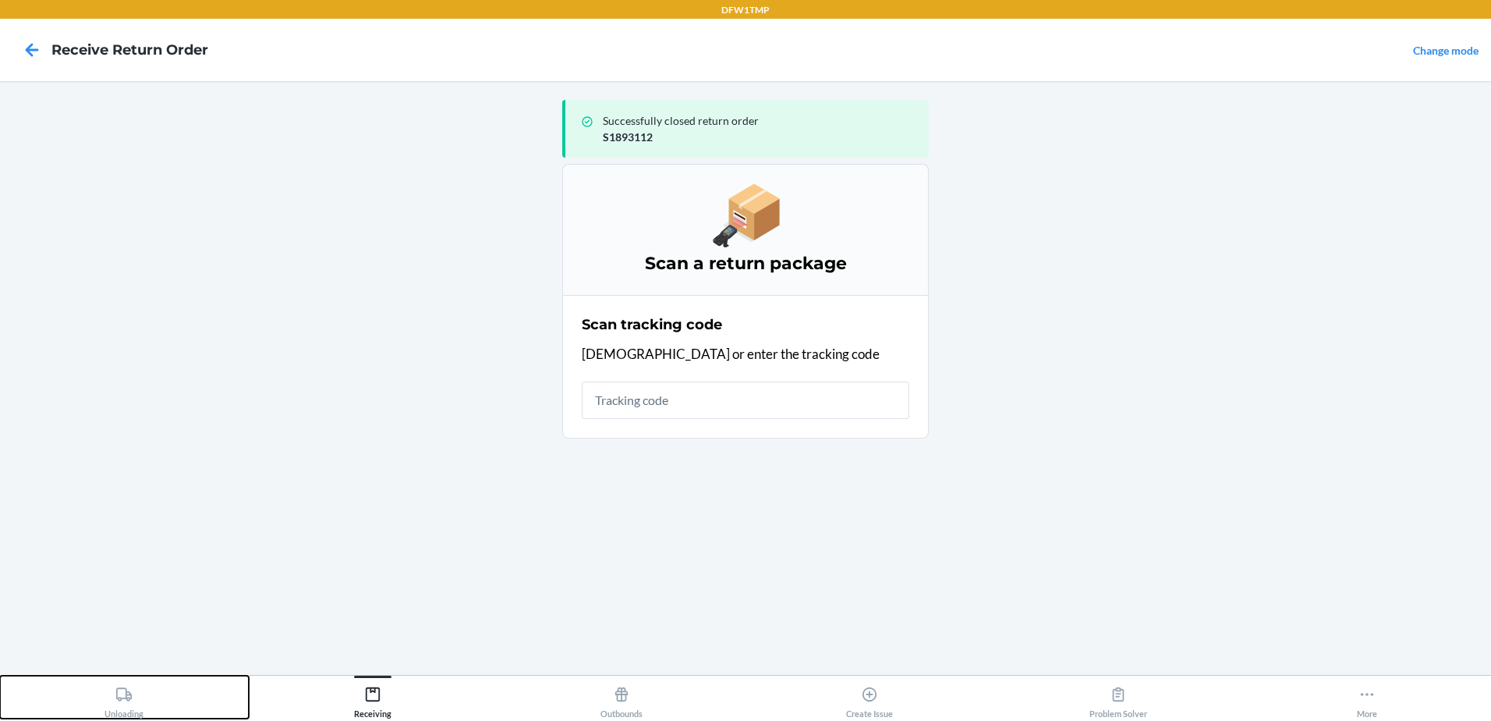
click at [114, 699] on div "Unloading" at bounding box center [123, 698] width 39 height 39
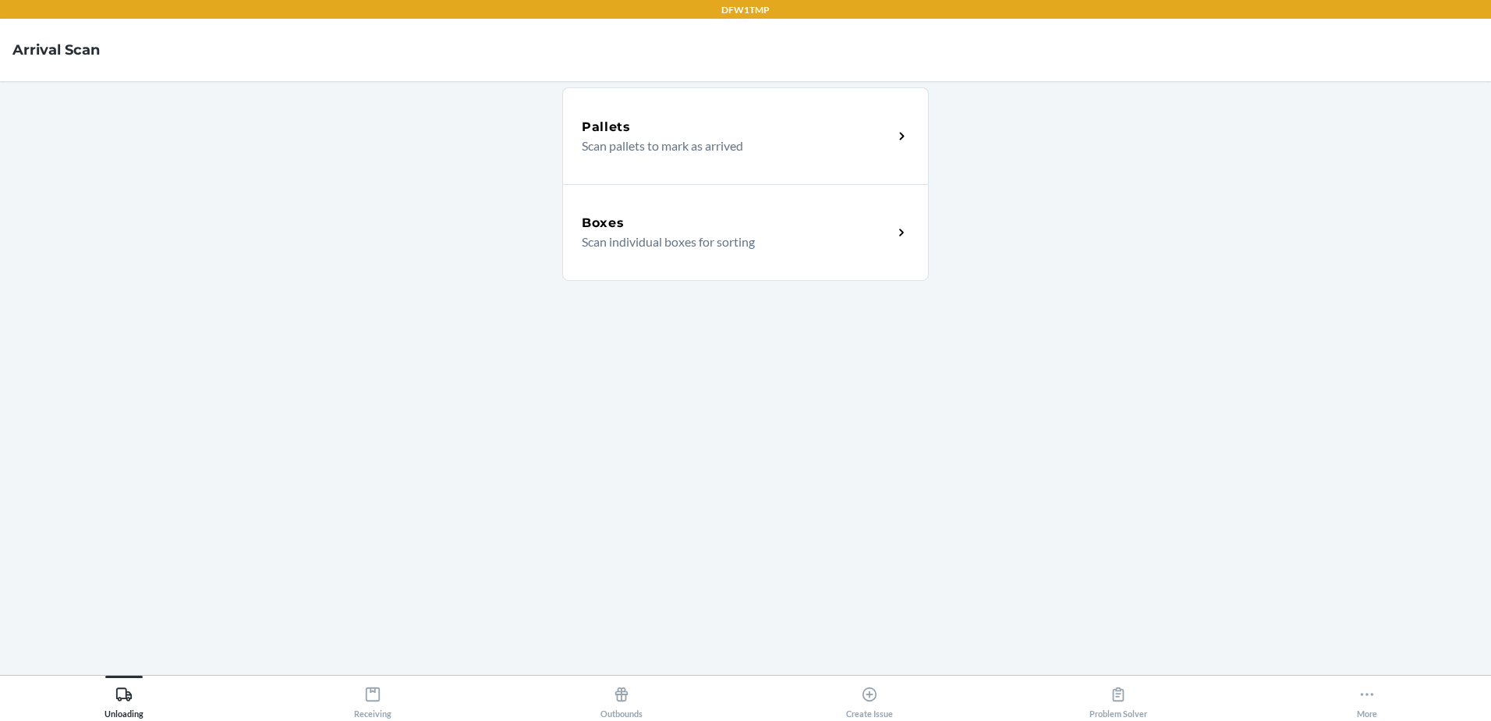
click at [670, 231] on div "Boxes" at bounding box center [737, 223] width 311 height 19
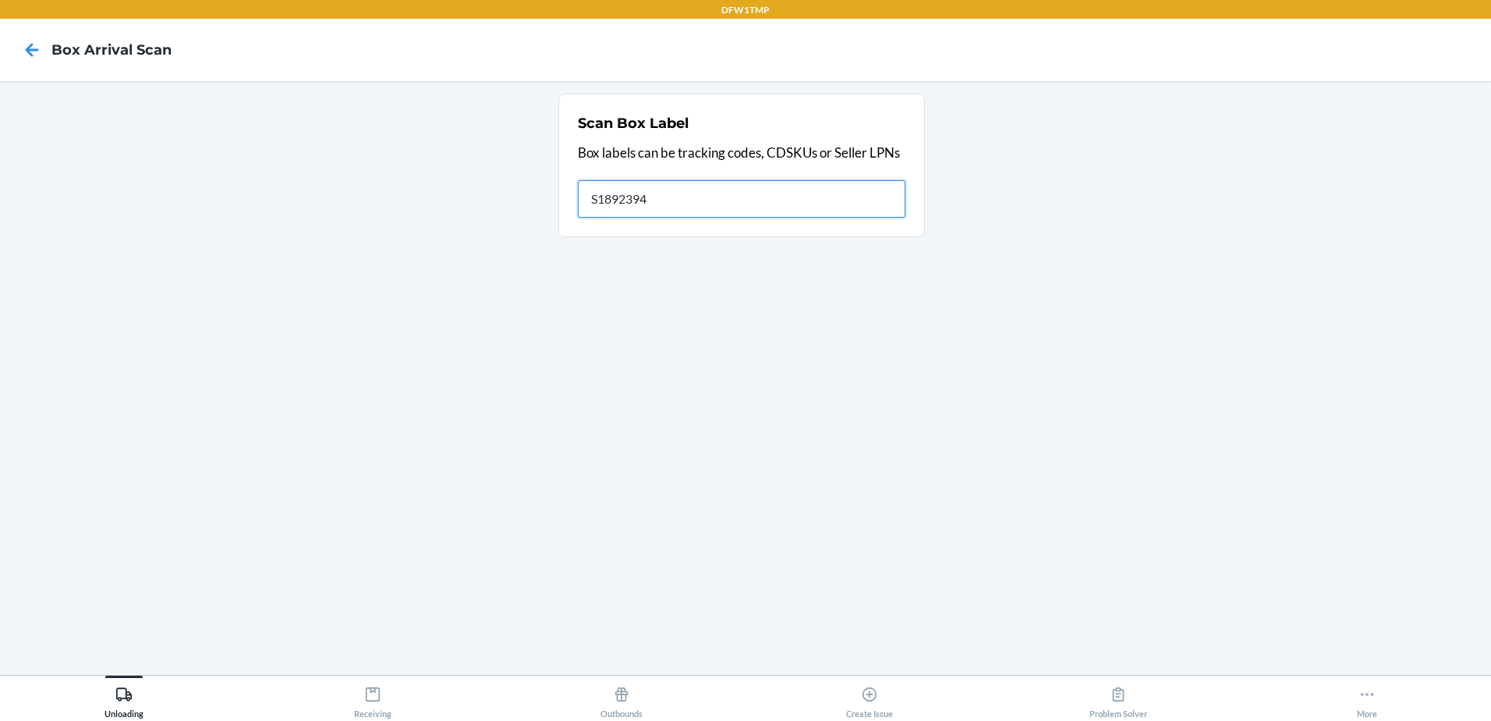
type input "S1892394"
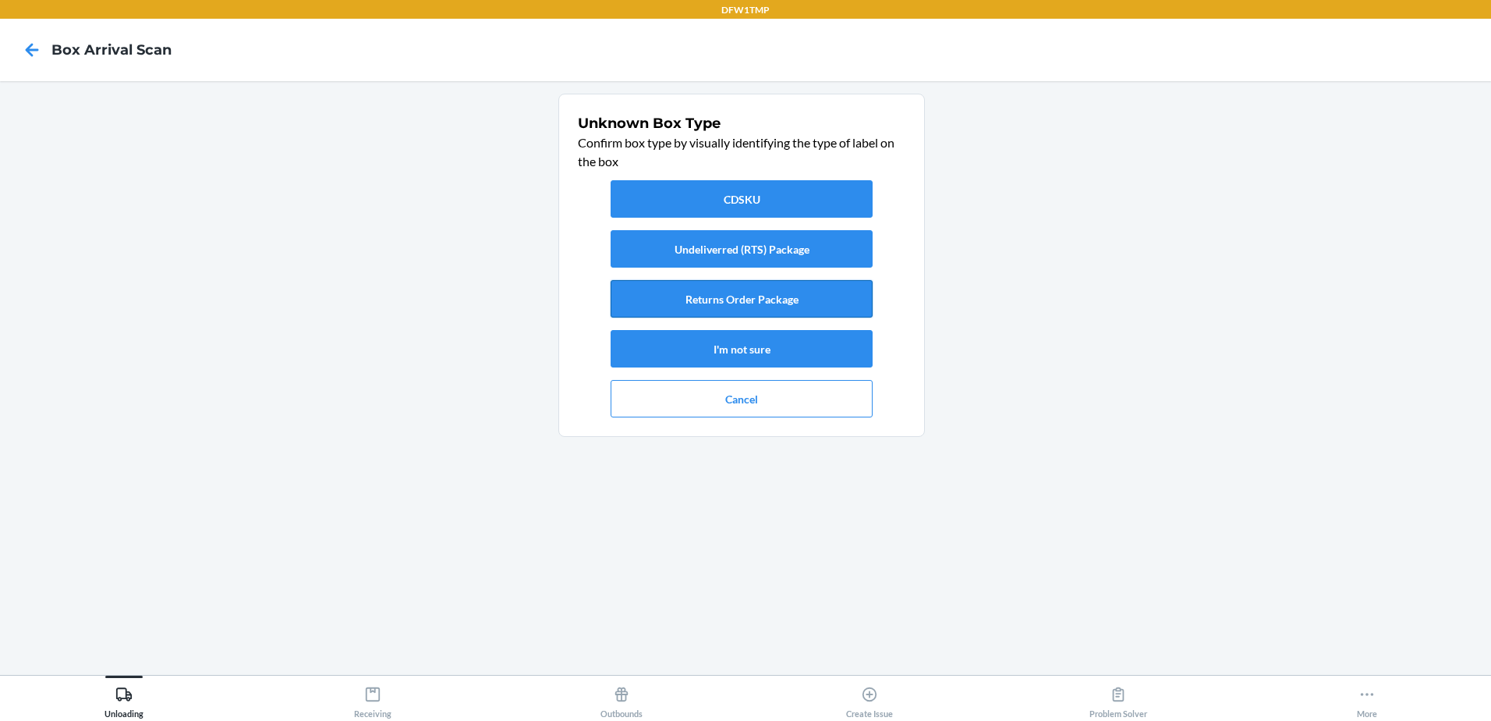
click at [701, 299] on button "Returns Order Package" at bounding box center [742, 298] width 262 height 37
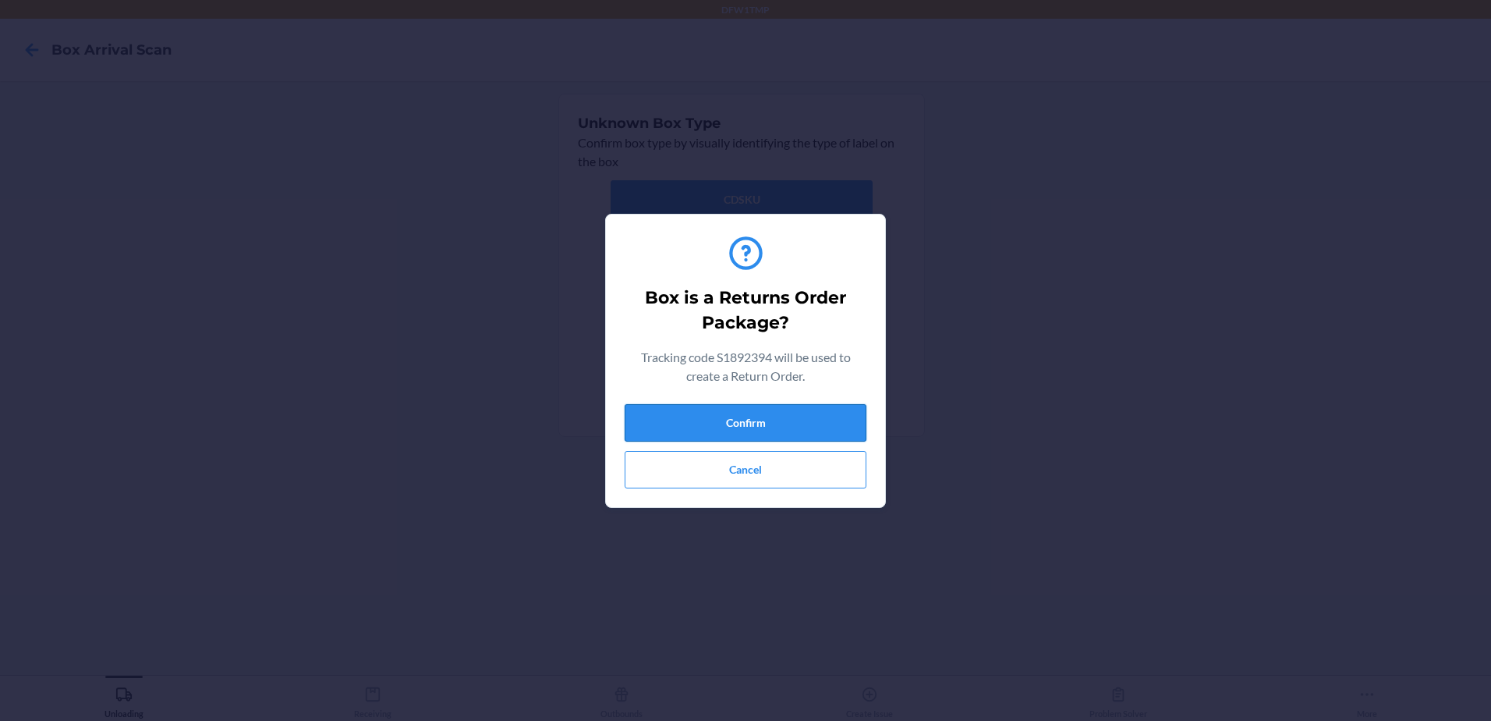
click at [745, 423] on button "Confirm" at bounding box center [746, 422] width 242 height 37
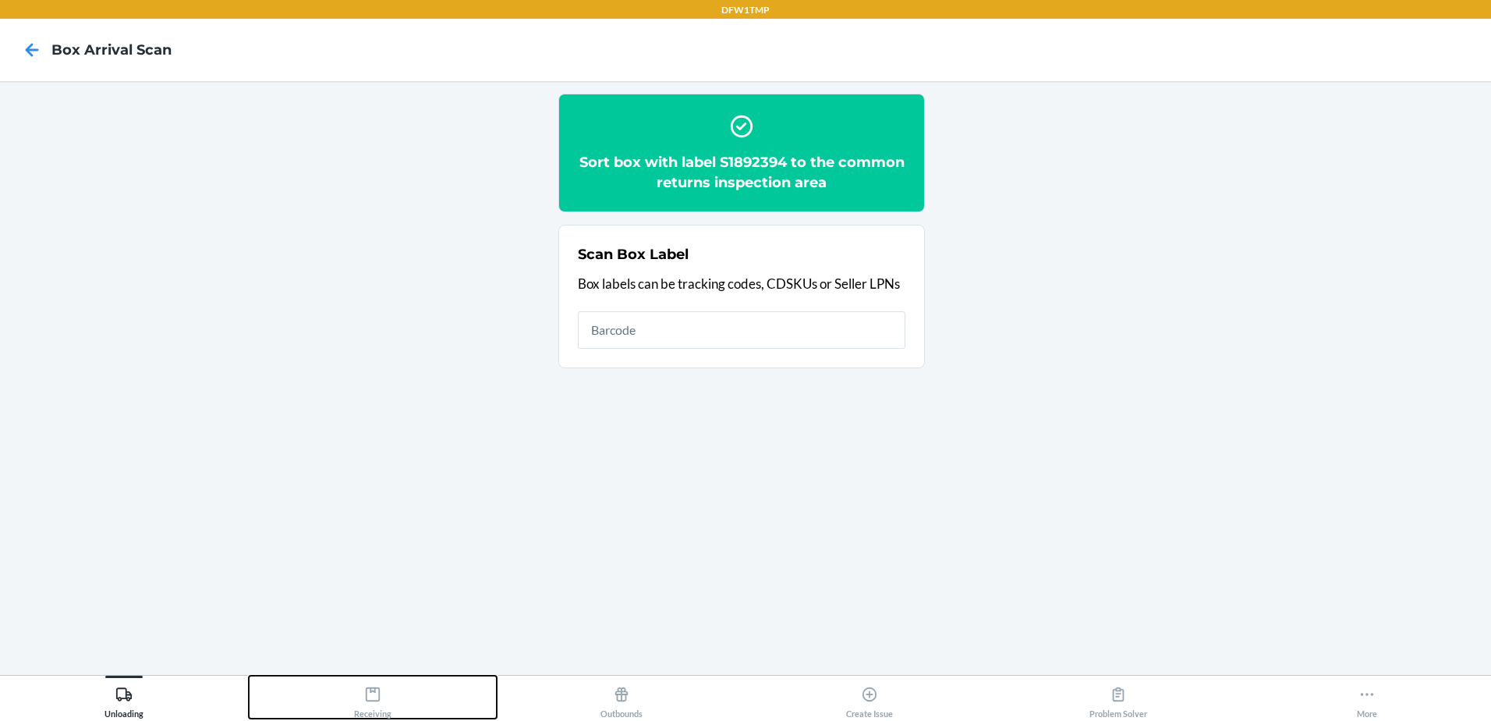
click at [387, 705] on div "Receiving" at bounding box center [372, 698] width 37 height 39
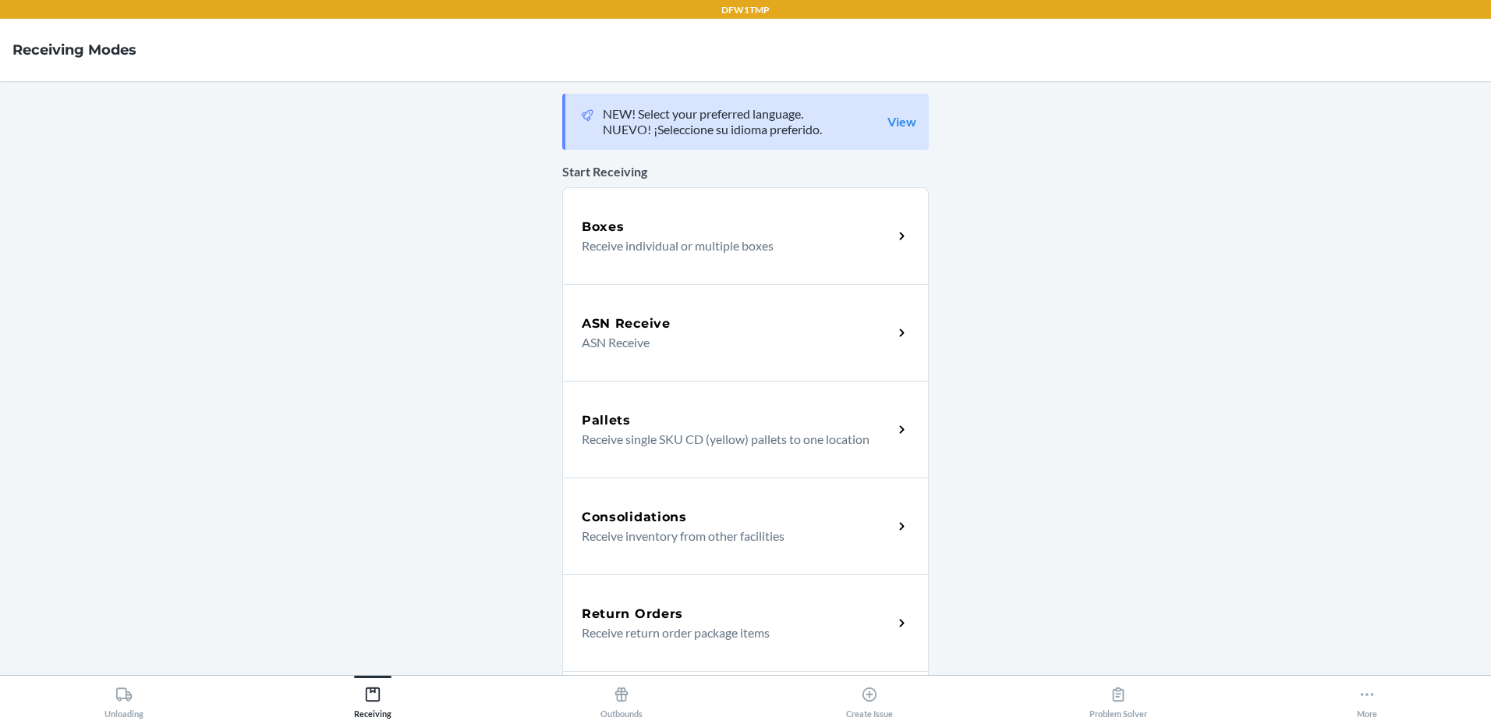
click at [675, 624] on p "Receive return order package items" at bounding box center [731, 632] width 299 height 19
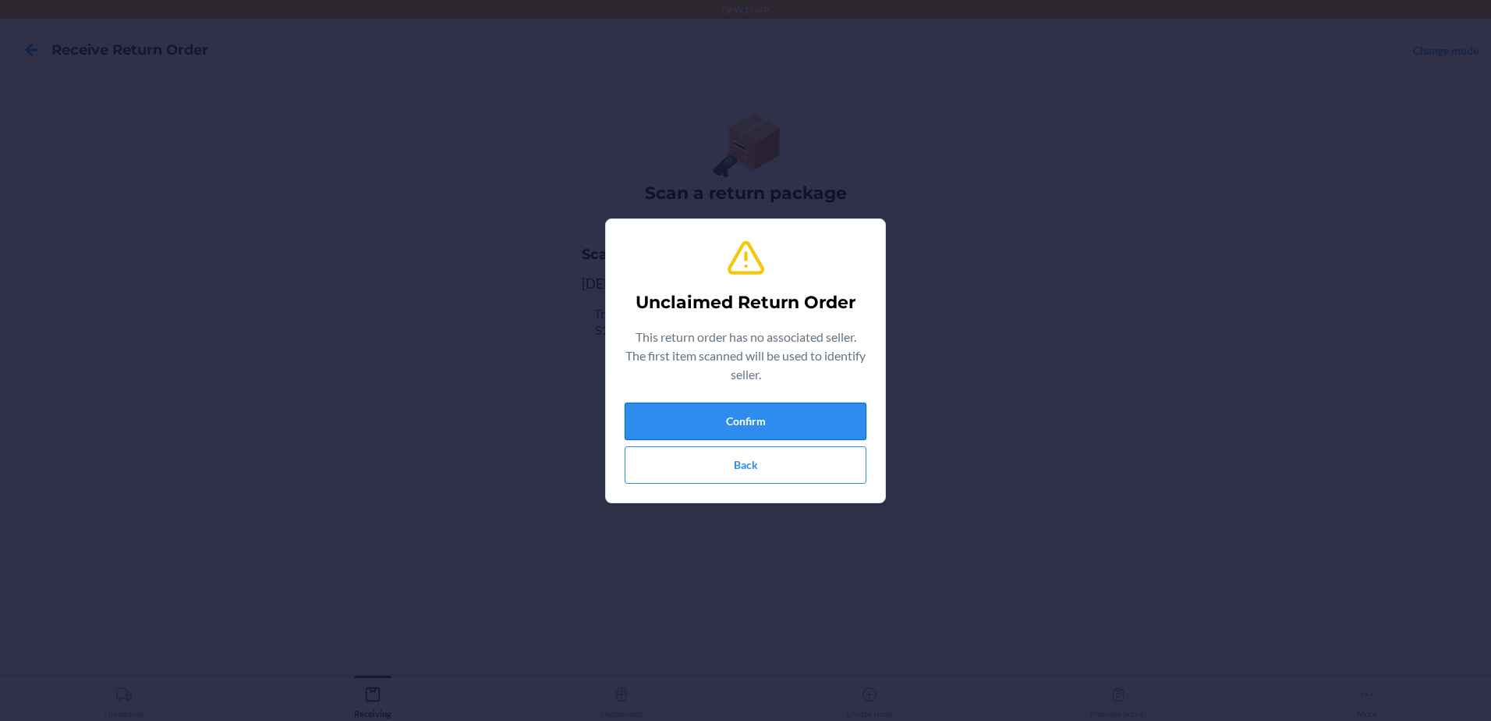
click at [671, 419] on button "Confirm" at bounding box center [746, 420] width 242 height 37
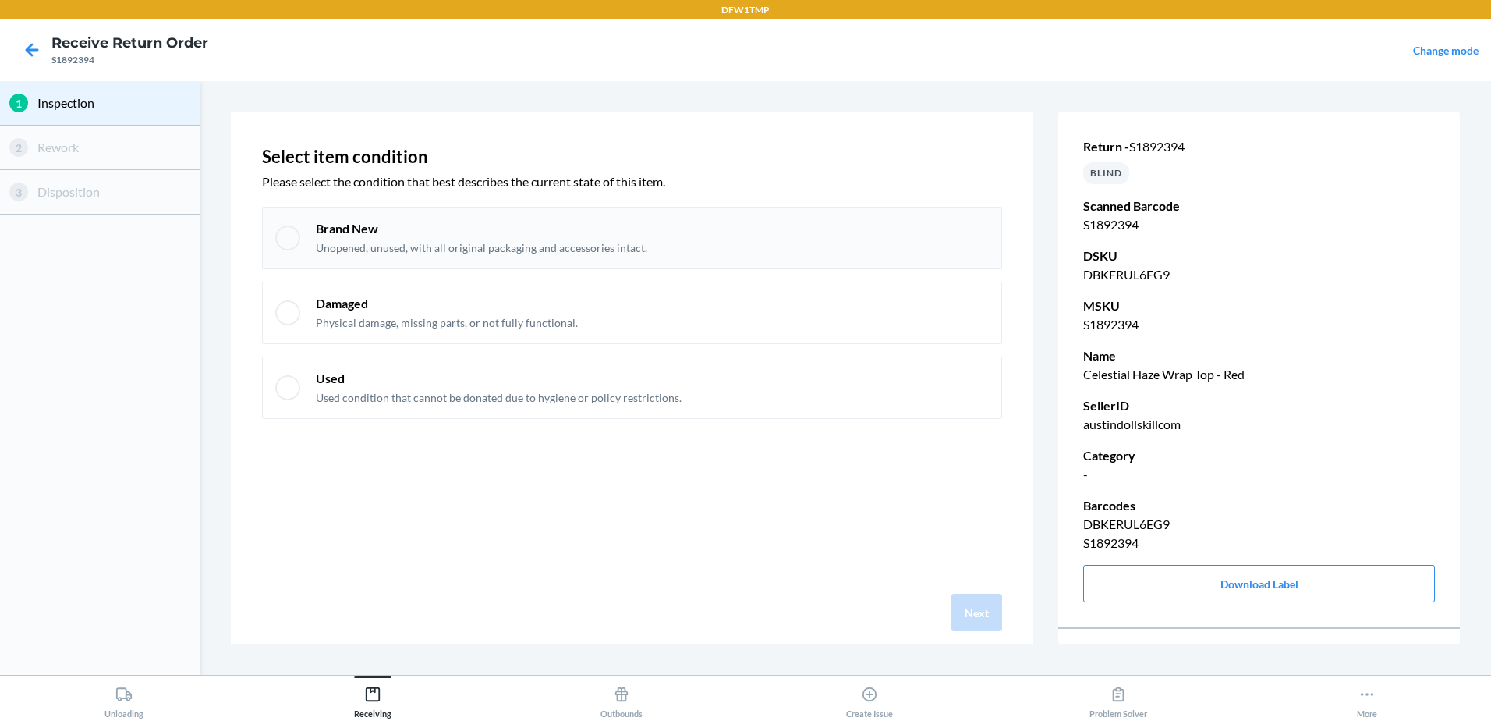
click at [285, 238] on div at bounding box center [287, 237] width 25 height 25
checkbox input "true"
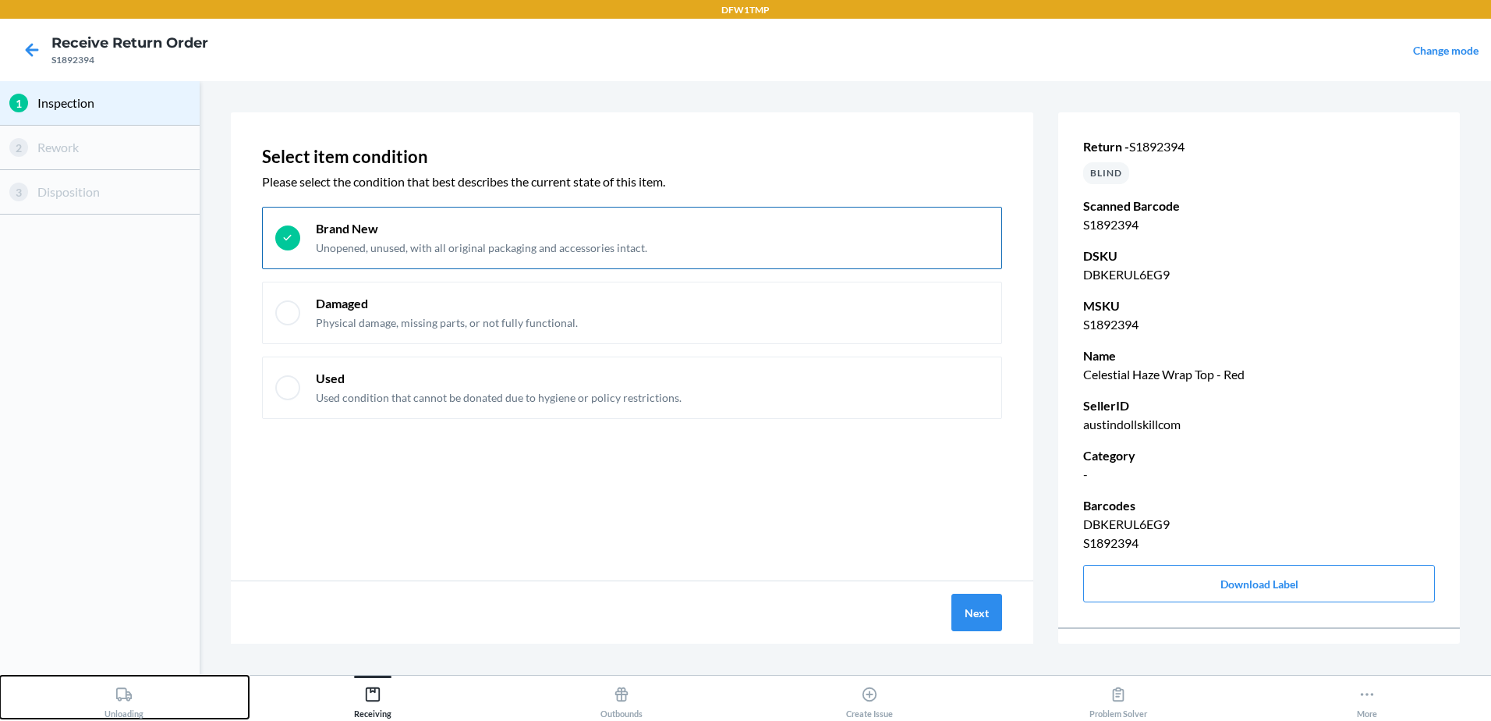
click at [124, 703] on div "Unloading" at bounding box center [123, 698] width 39 height 39
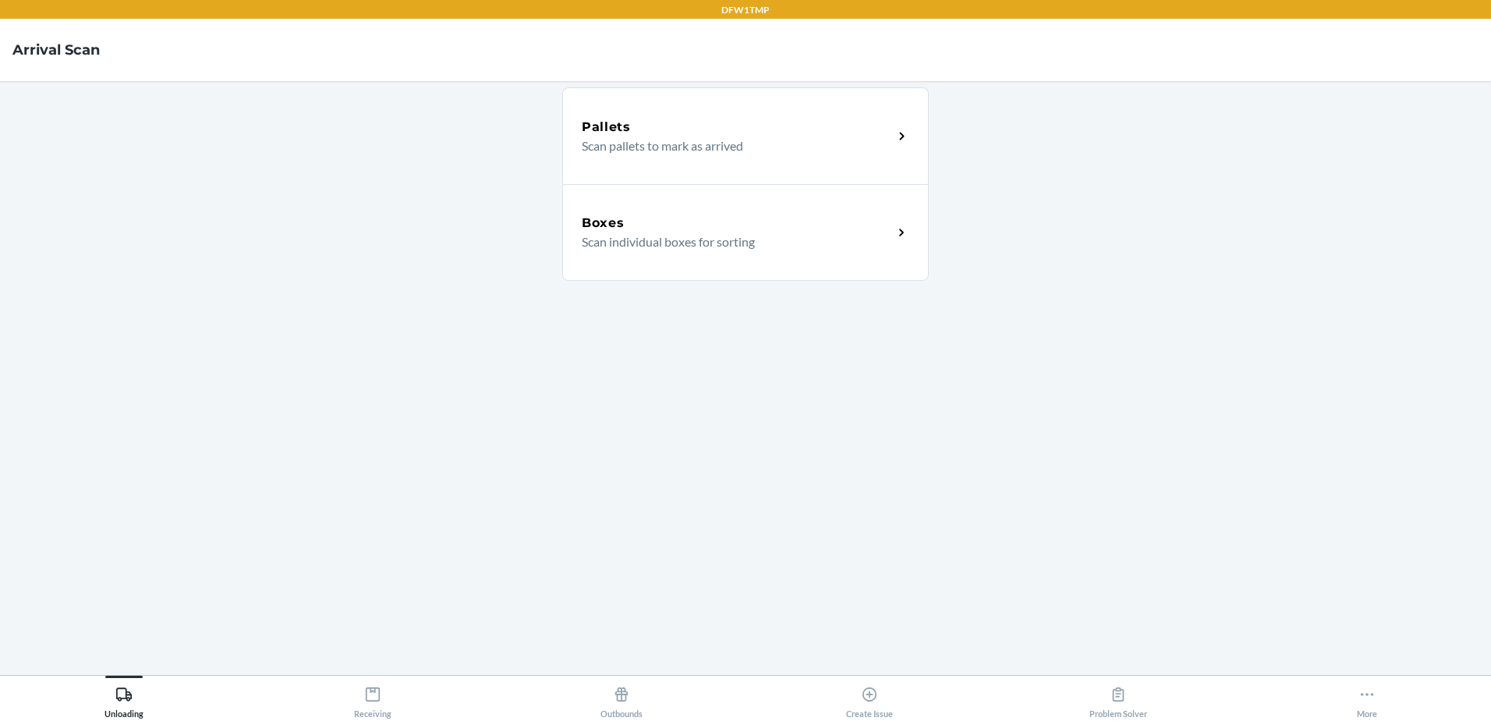
click at [838, 236] on p "Scan individual boxes for sorting" at bounding box center [731, 241] width 299 height 19
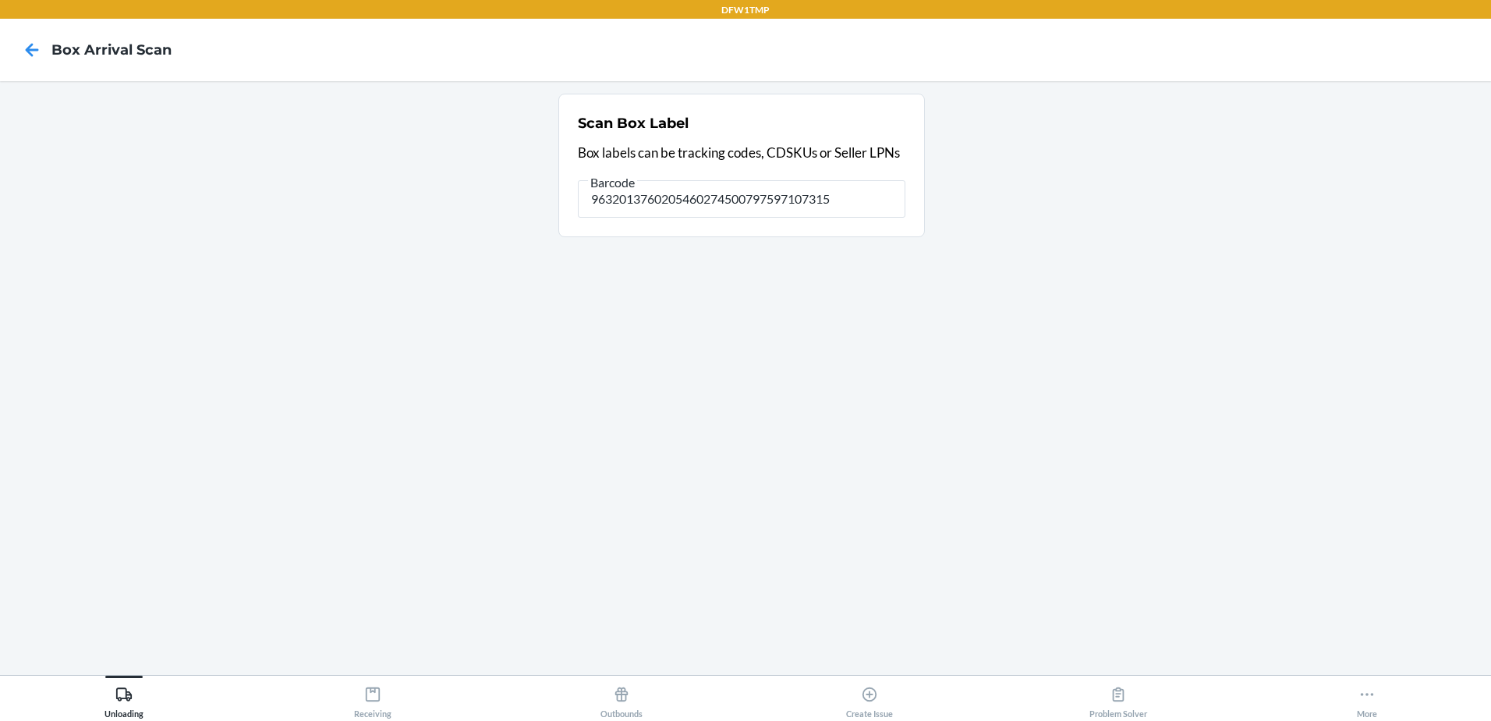
type input "9632013760205460274500797597107315"
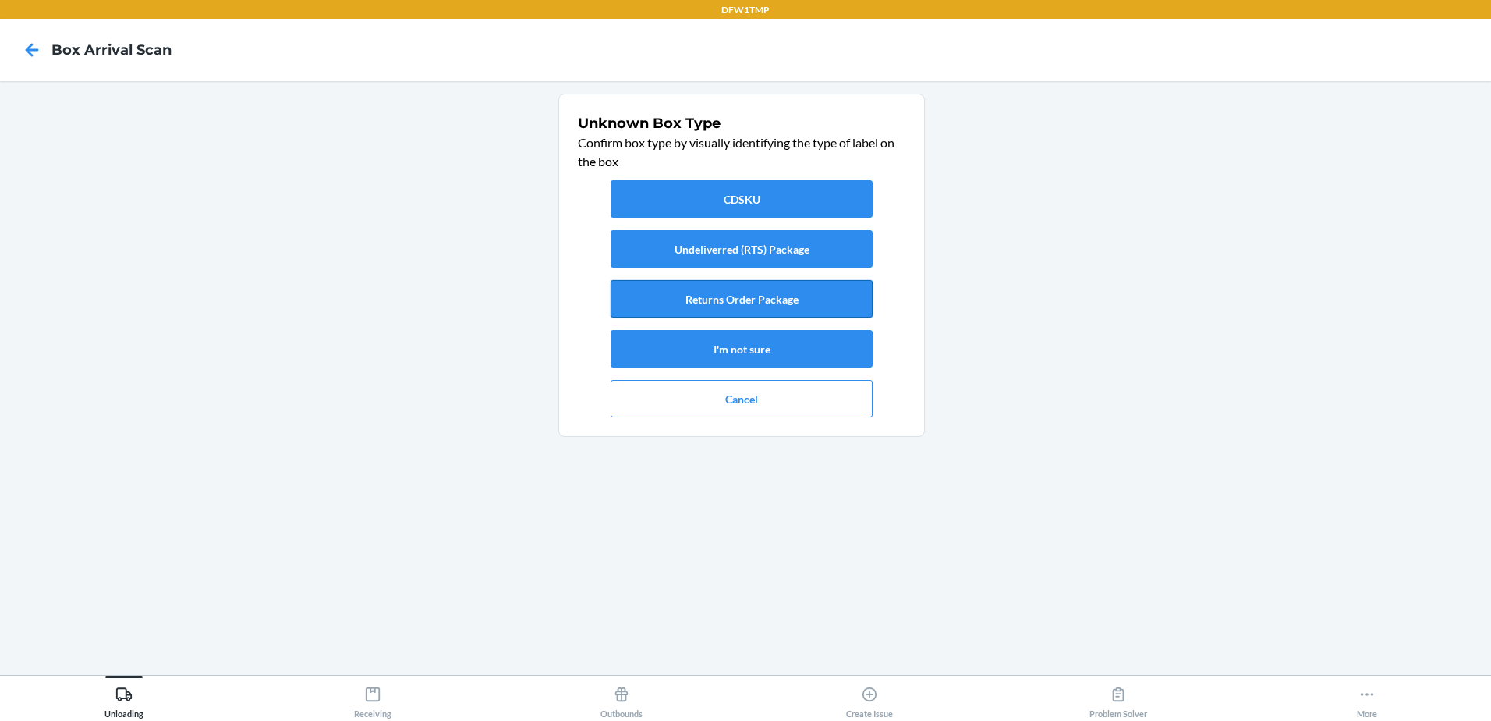
click at [714, 293] on button "Returns Order Package" at bounding box center [742, 298] width 262 height 37
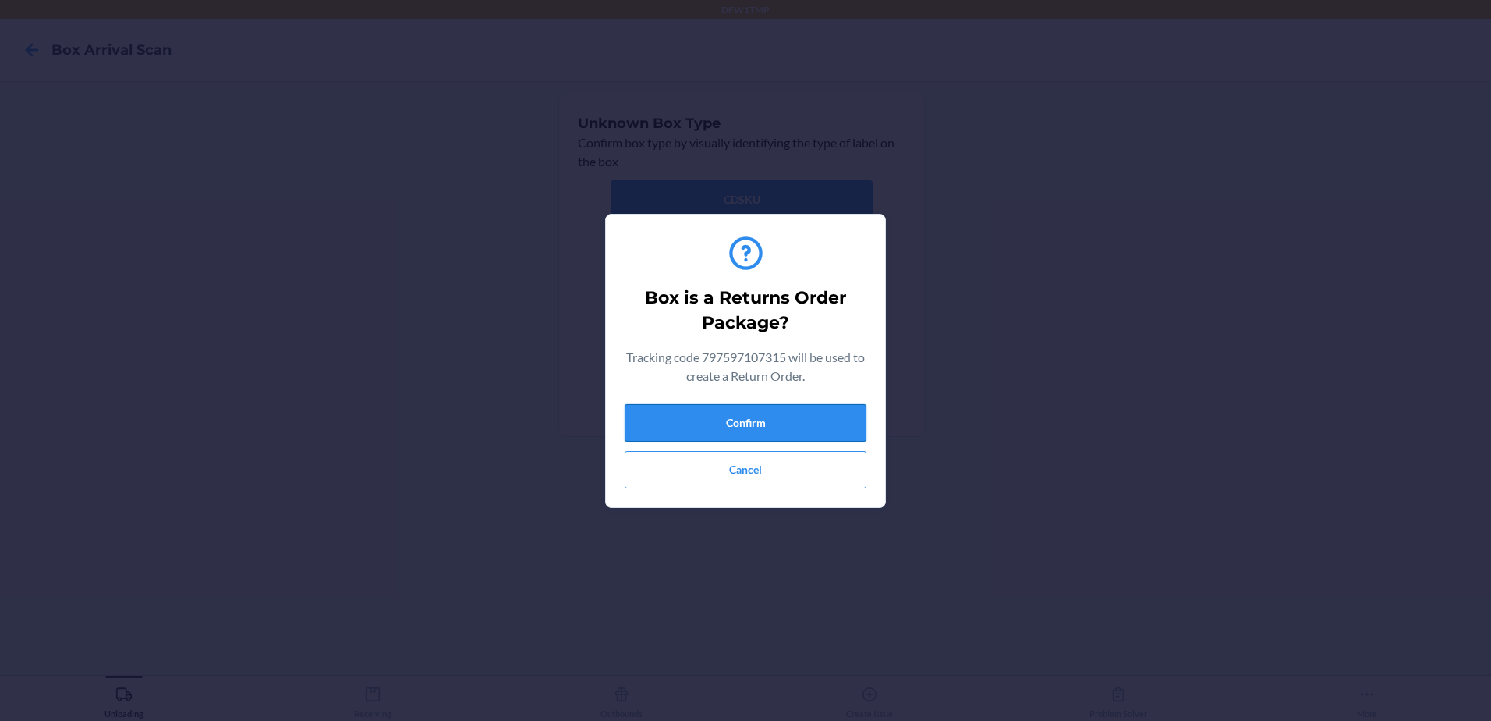
click at [755, 420] on button "Confirm" at bounding box center [746, 422] width 242 height 37
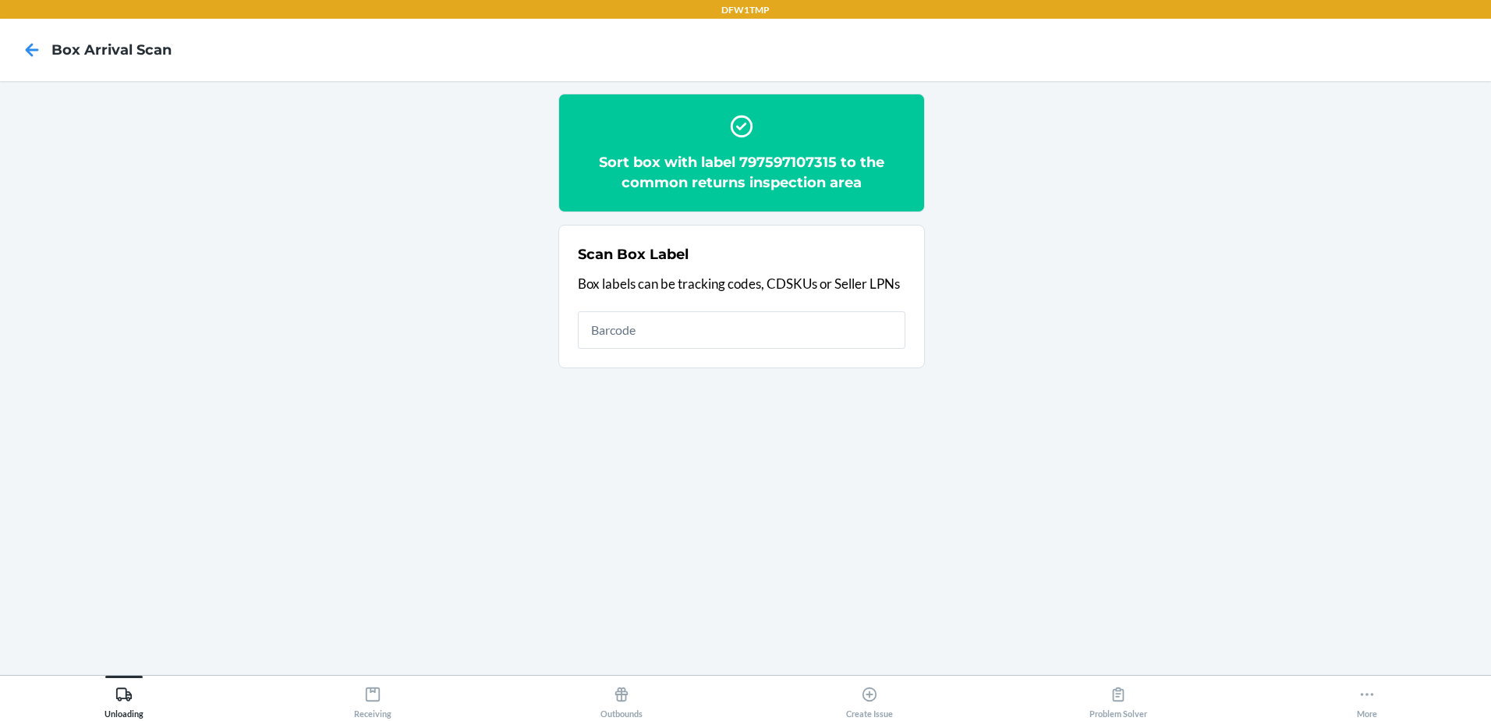
click at [698, 171] on h2 "Sort box with label 797597107315 to the common returns inspection area" at bounding box center [742, 172] width 328 height 41
click at [374, 699] on icon at bounding box center [372, 693] width 17 height 17
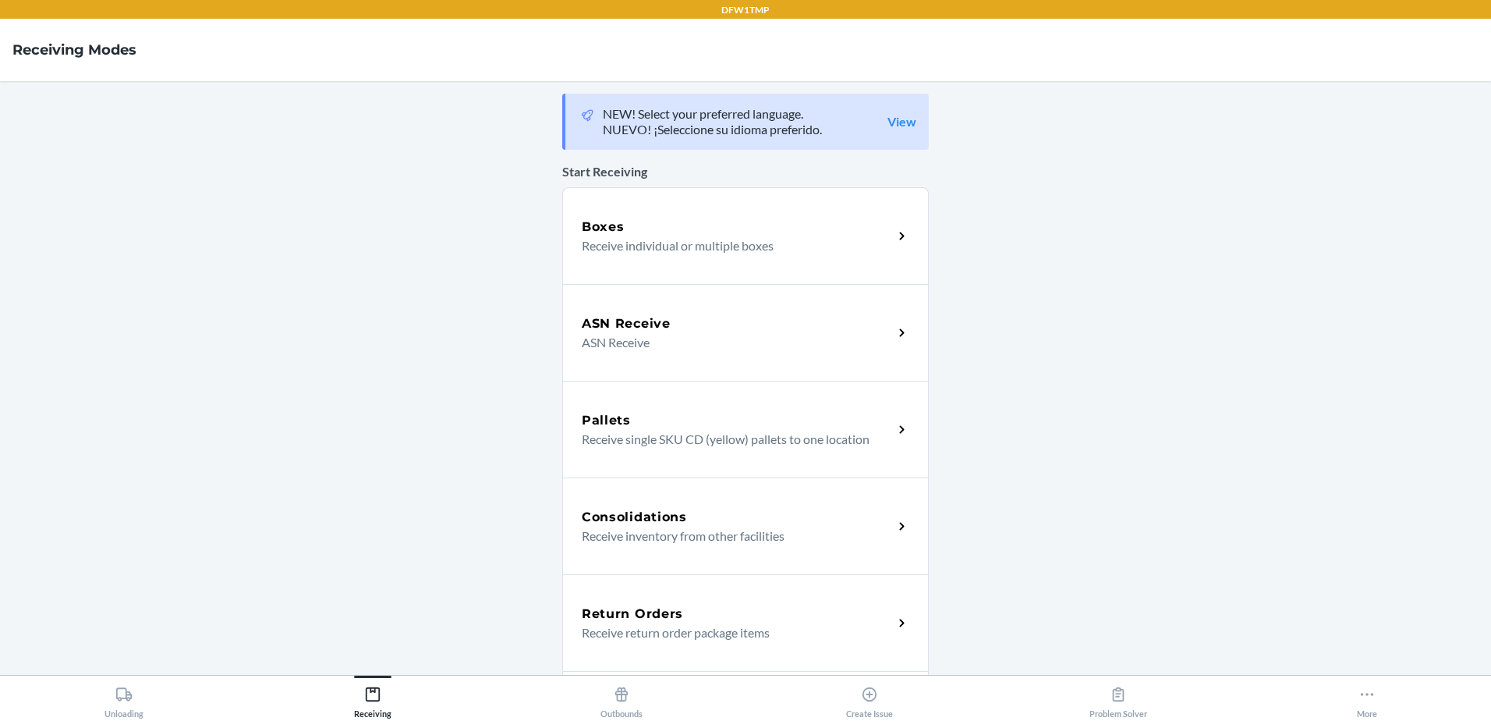
click at [656, 625] on p "Receive return order package items" at bounding box center [731, 632] width 299 height 19
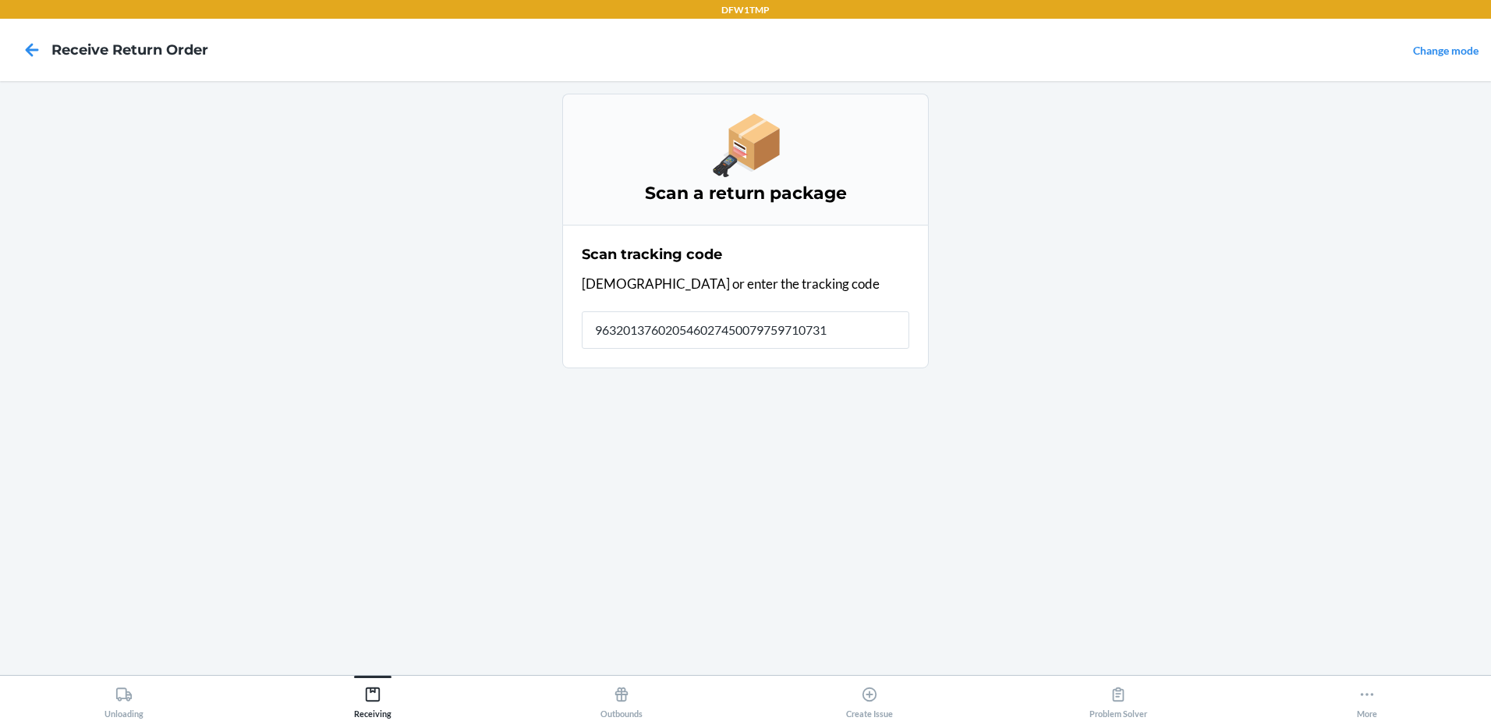
type input "9632013760205460274500797597107315"
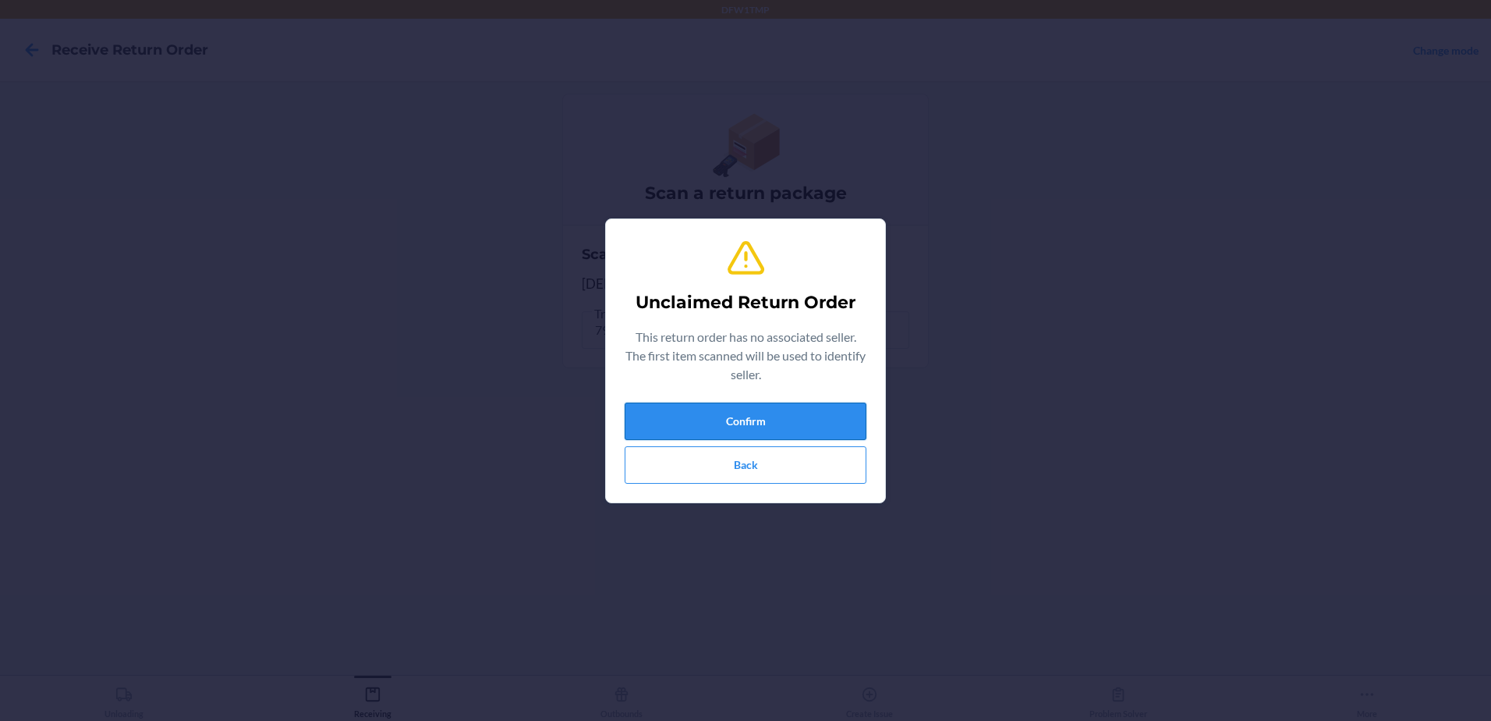
click at [725, 409] on button "Confirm" at bounding box center [746, 420] width 242 height 37
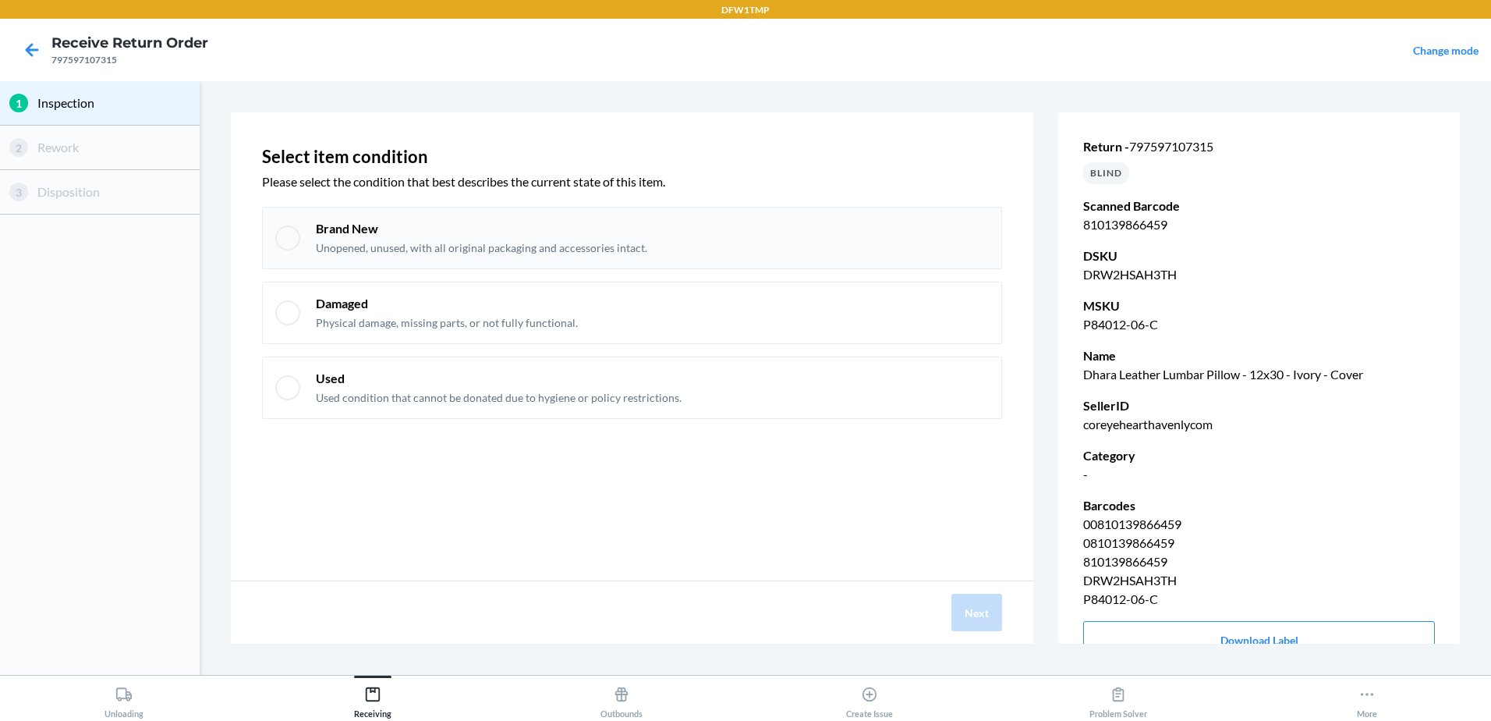
click at [290, 235] on div at bounding box center [287, 237] width 25 height 25
checkbox input "true"
click at [972, 614] on button "Next" at bounding box center [976, 611] width 51 height 37
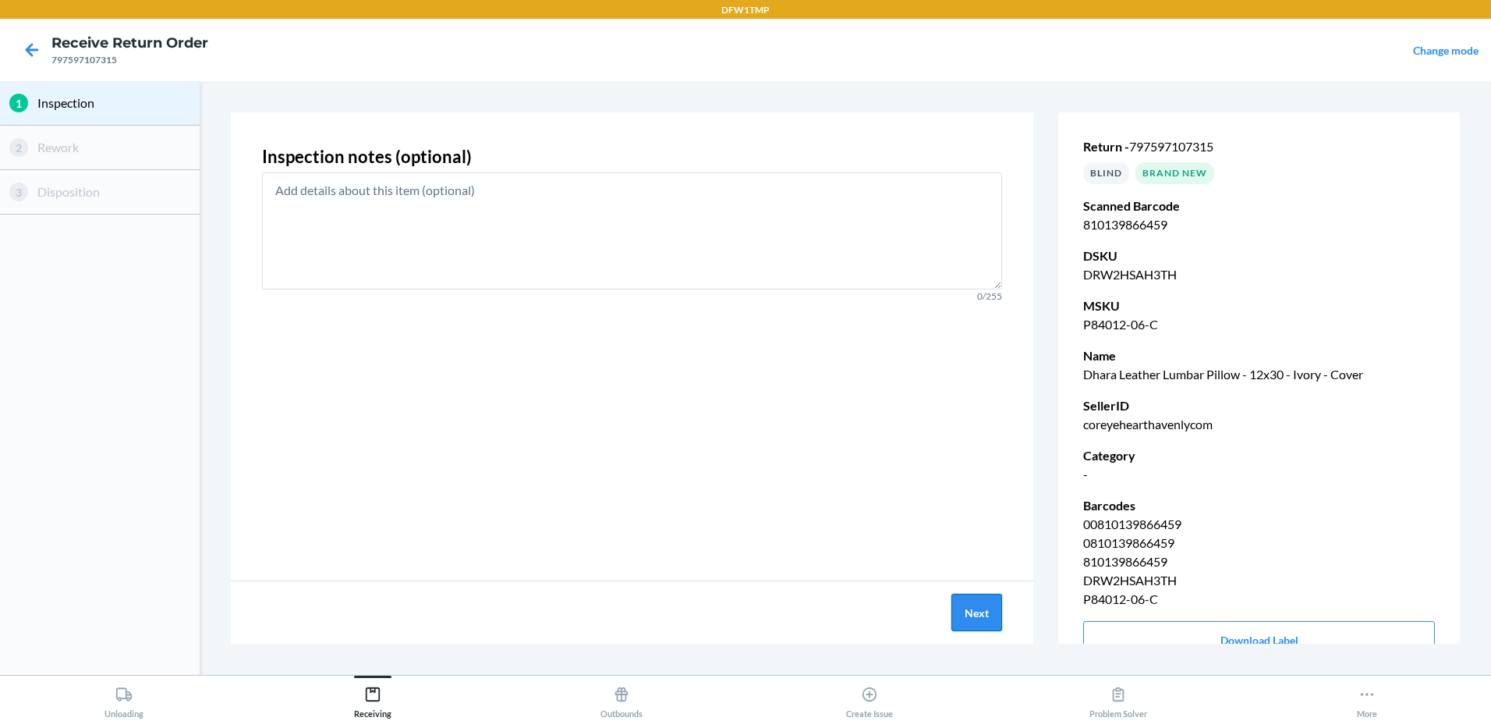
click at [979, 618] on button "Next" at bounding box center [976, 611] width 51 height 37
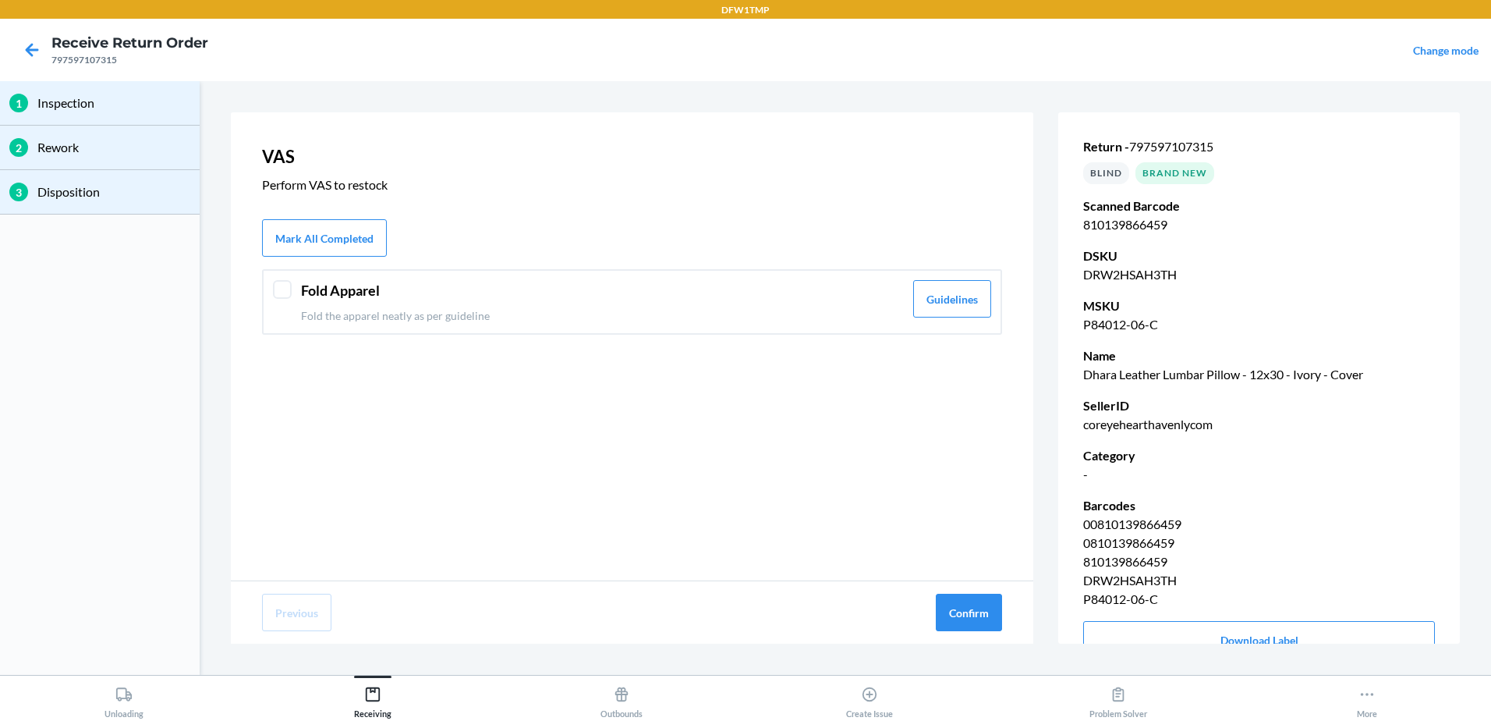
click at [273, 291] on div "Fold Apparel Fold the apparel neatly as per guideline Guidelines" at bounding box center [632, 302] width 740 height 66
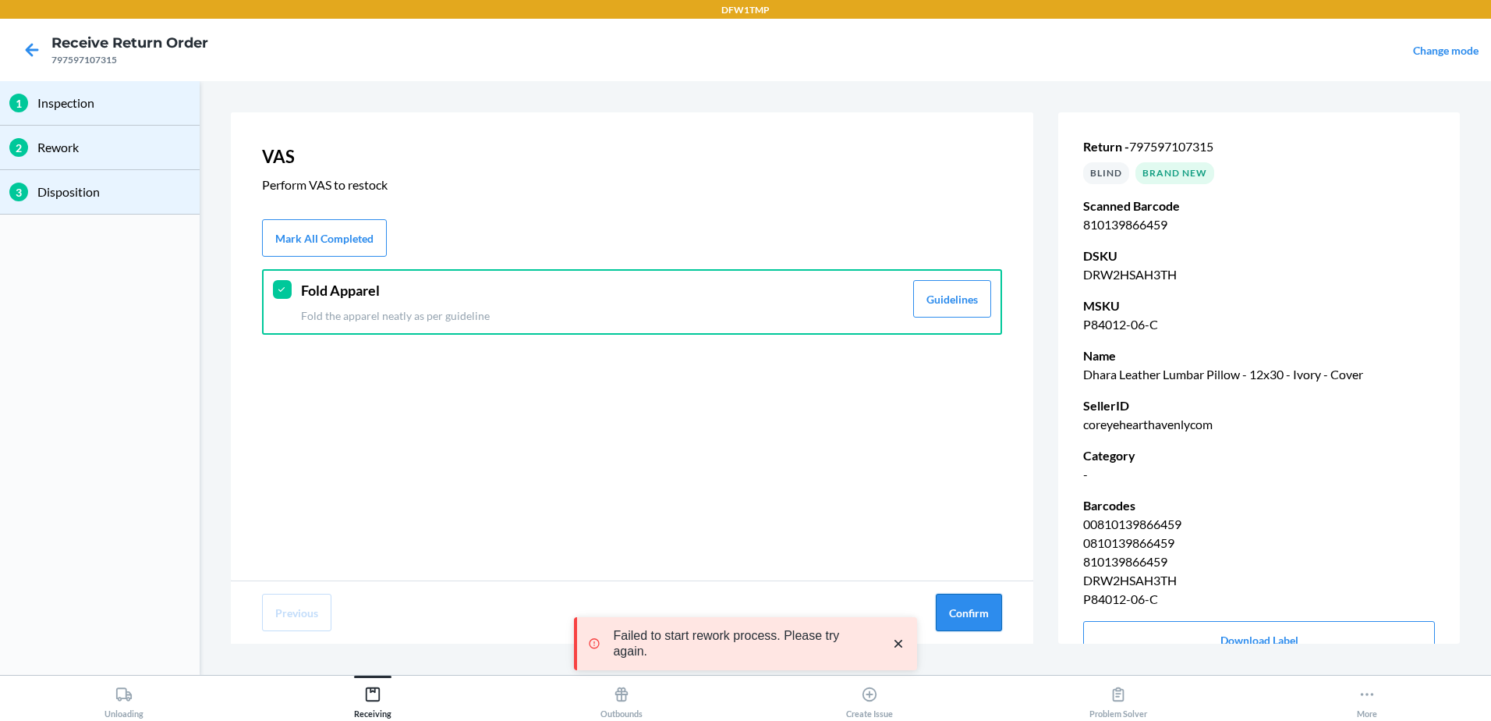
click at [977, 609] on button "Confirm" at bounding box center [969, 611] width 66 height 37
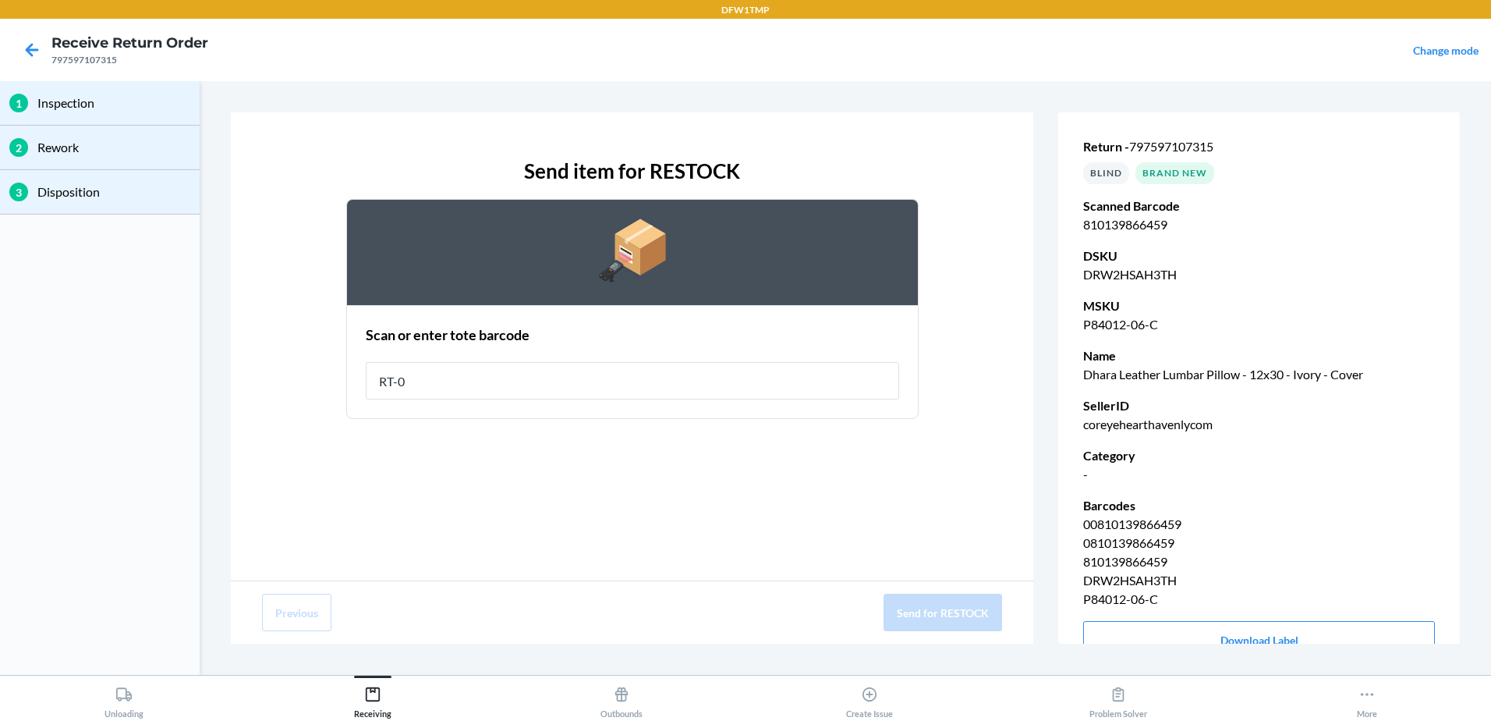
type input "RT-07"
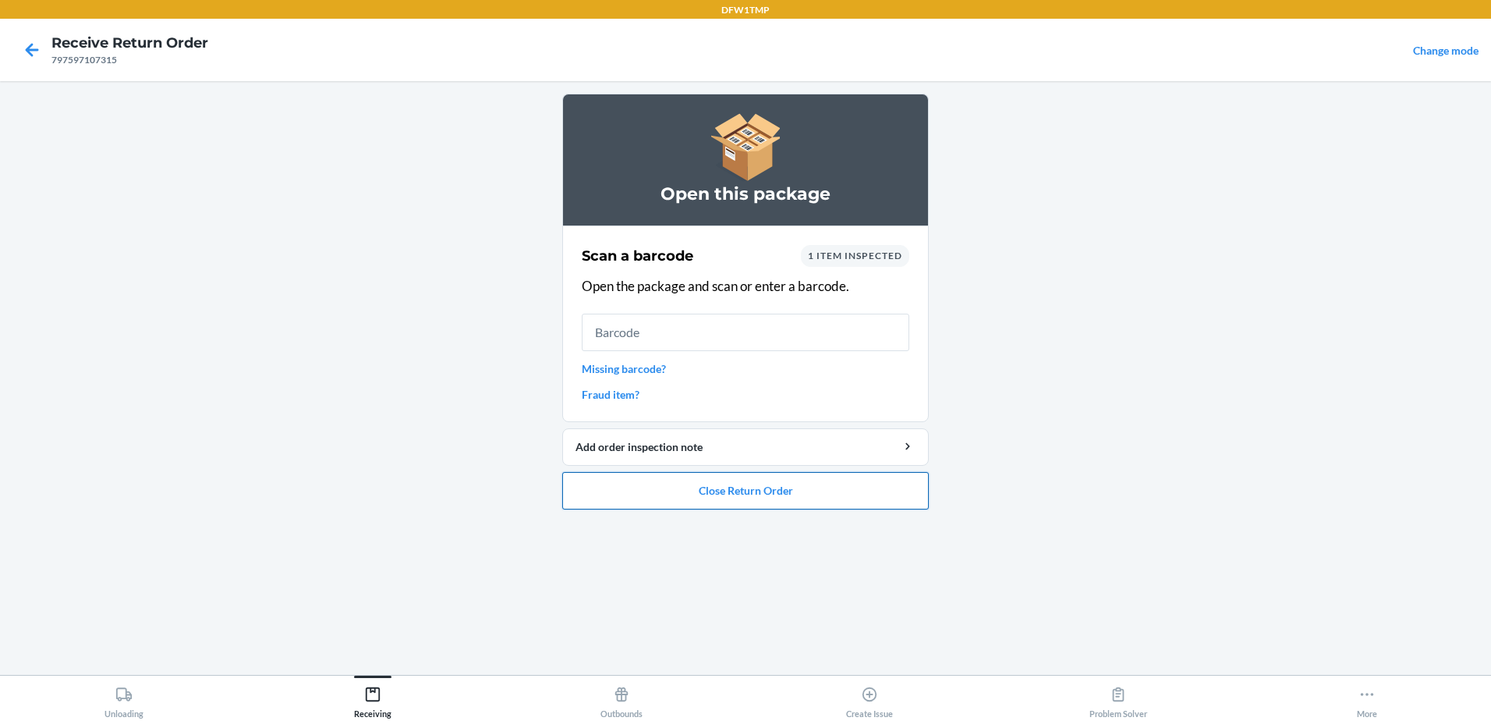
click at [742, 500] on button "Close Return Order" at bounding box center [745, 490] width 367 height 37
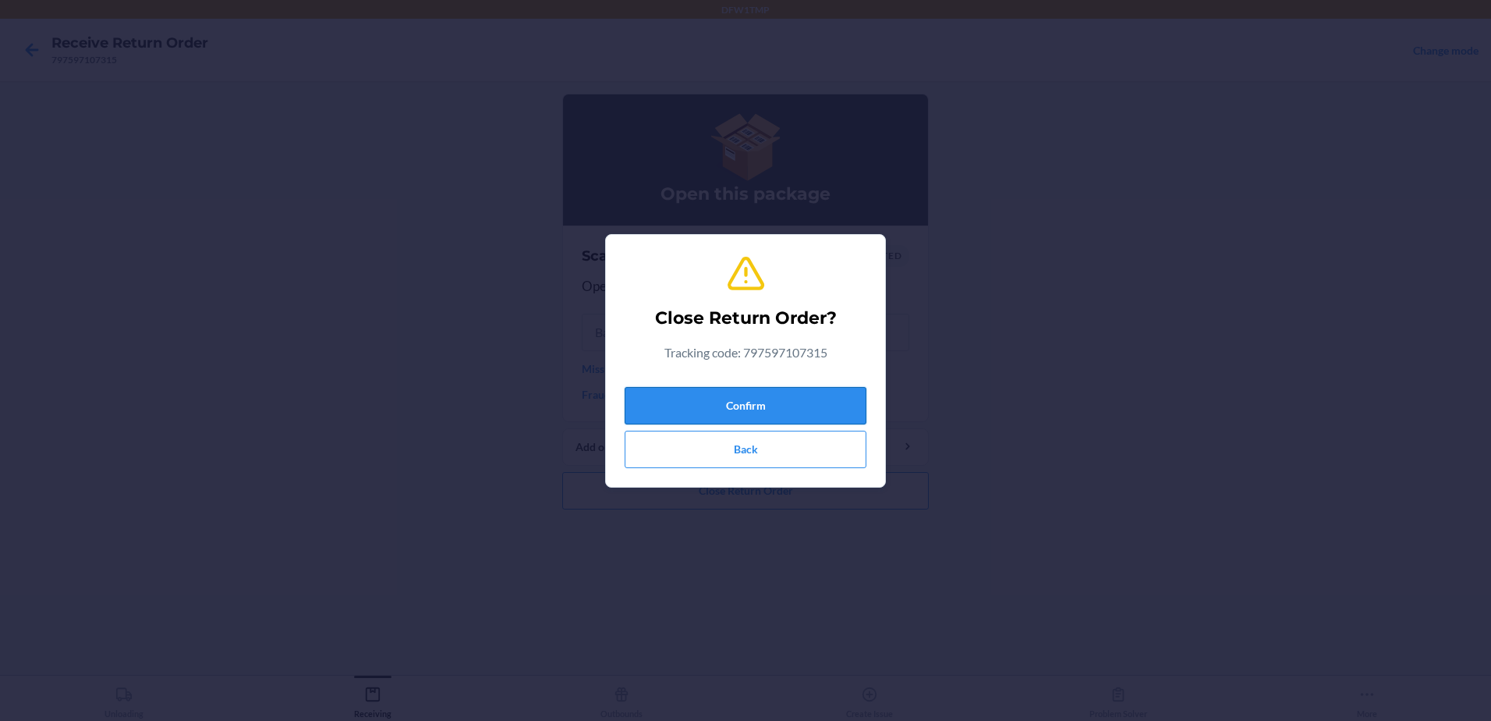
click at [771, 405] on button "Confirm" at bounding box center [746, 405] width 242 height 37
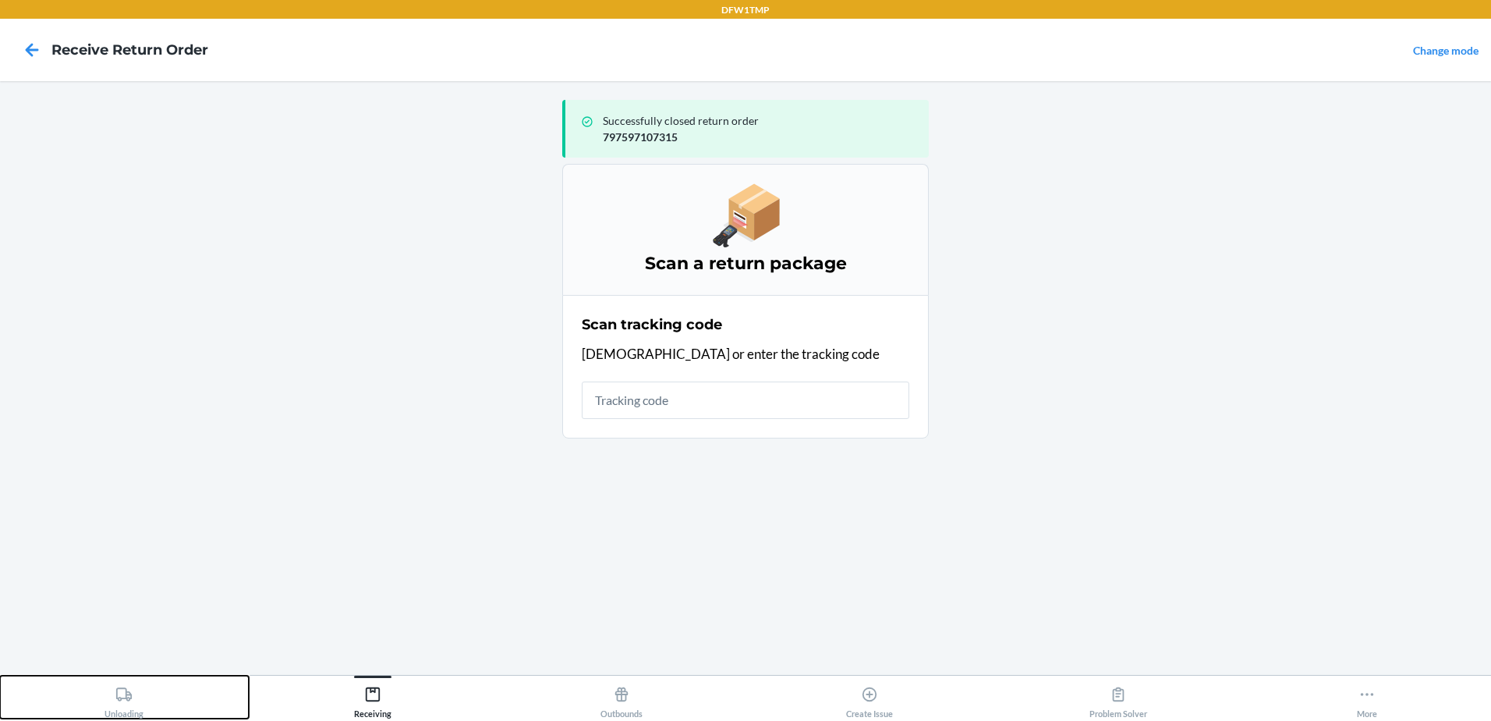
click at [108, 709] on div "Unloading" at bounding box center [123, 698] width 39 height 39
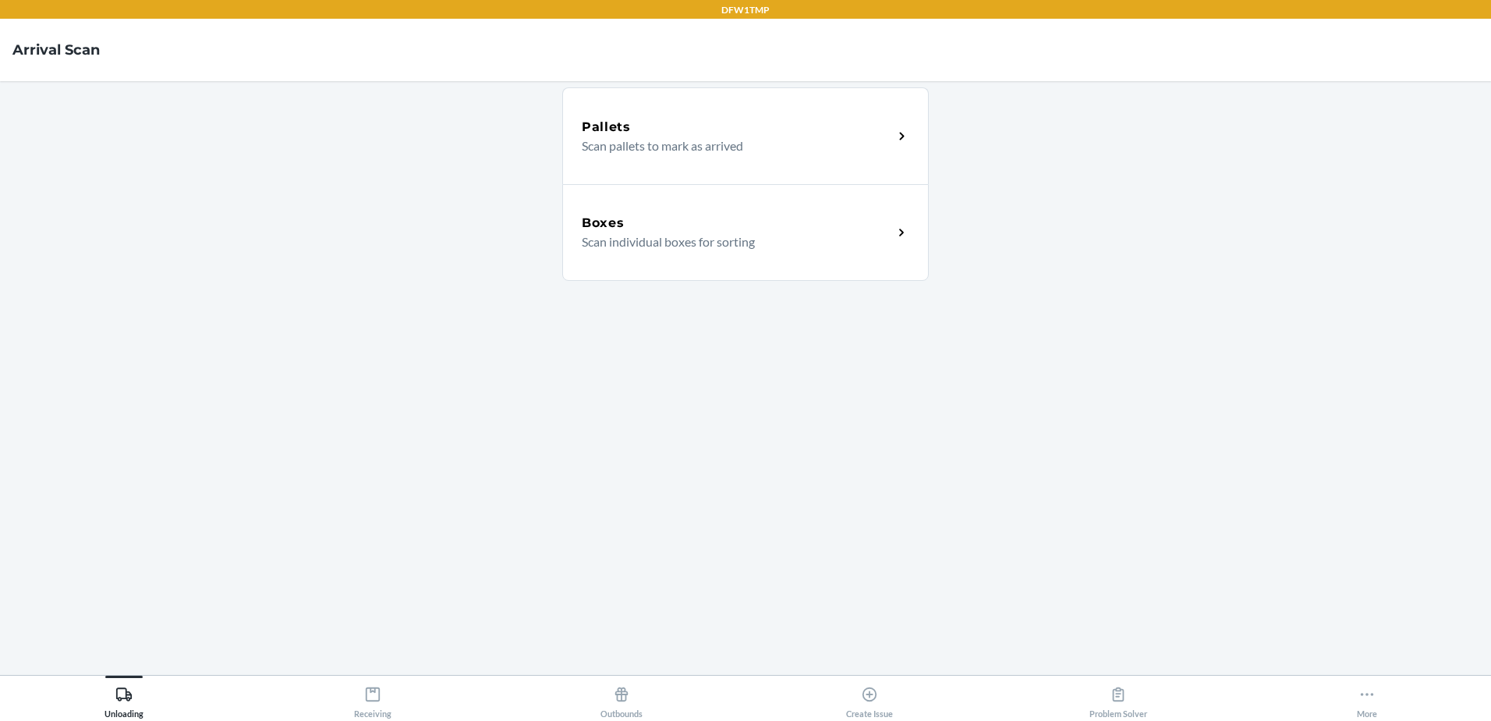
click at [625, 224] on div "Boxes" at bounding box center [737, 223] width 311 height 19
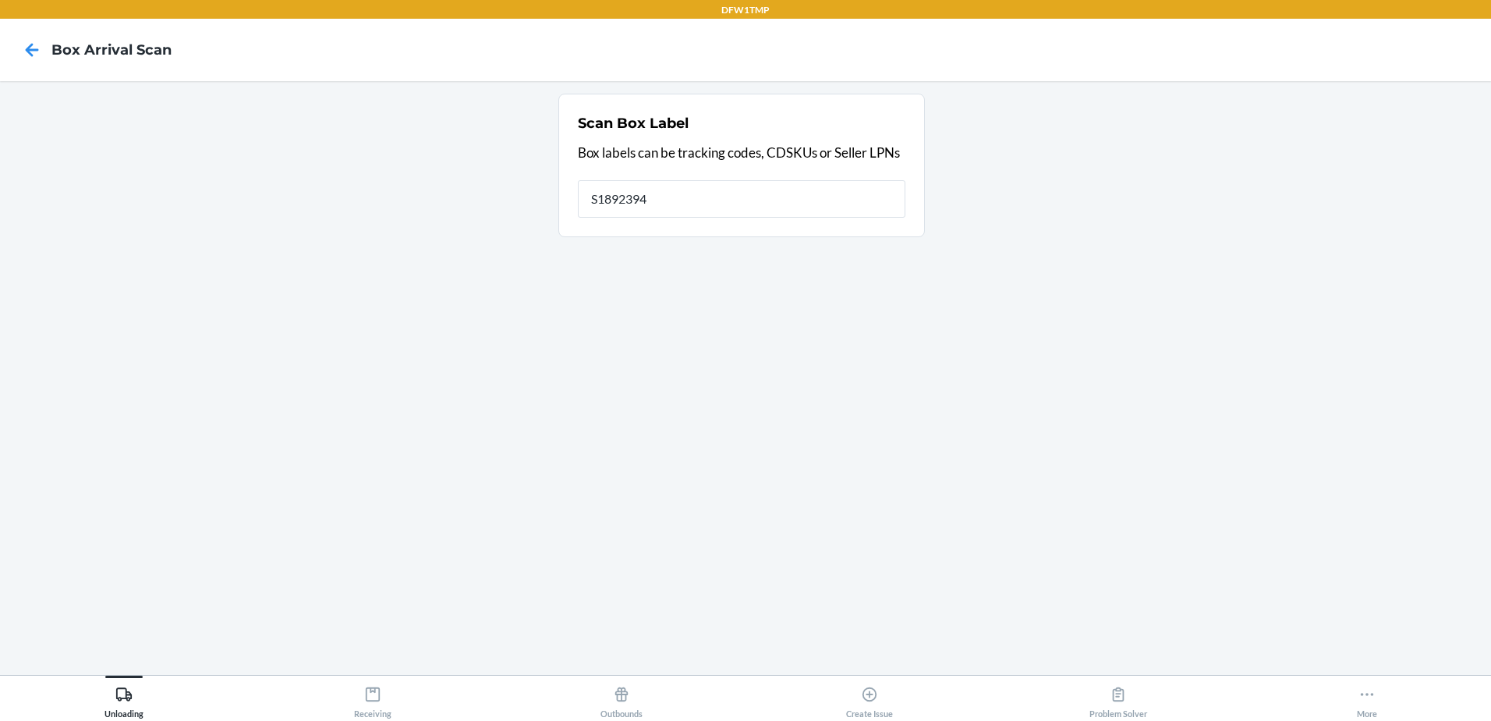
type input "S1892394"
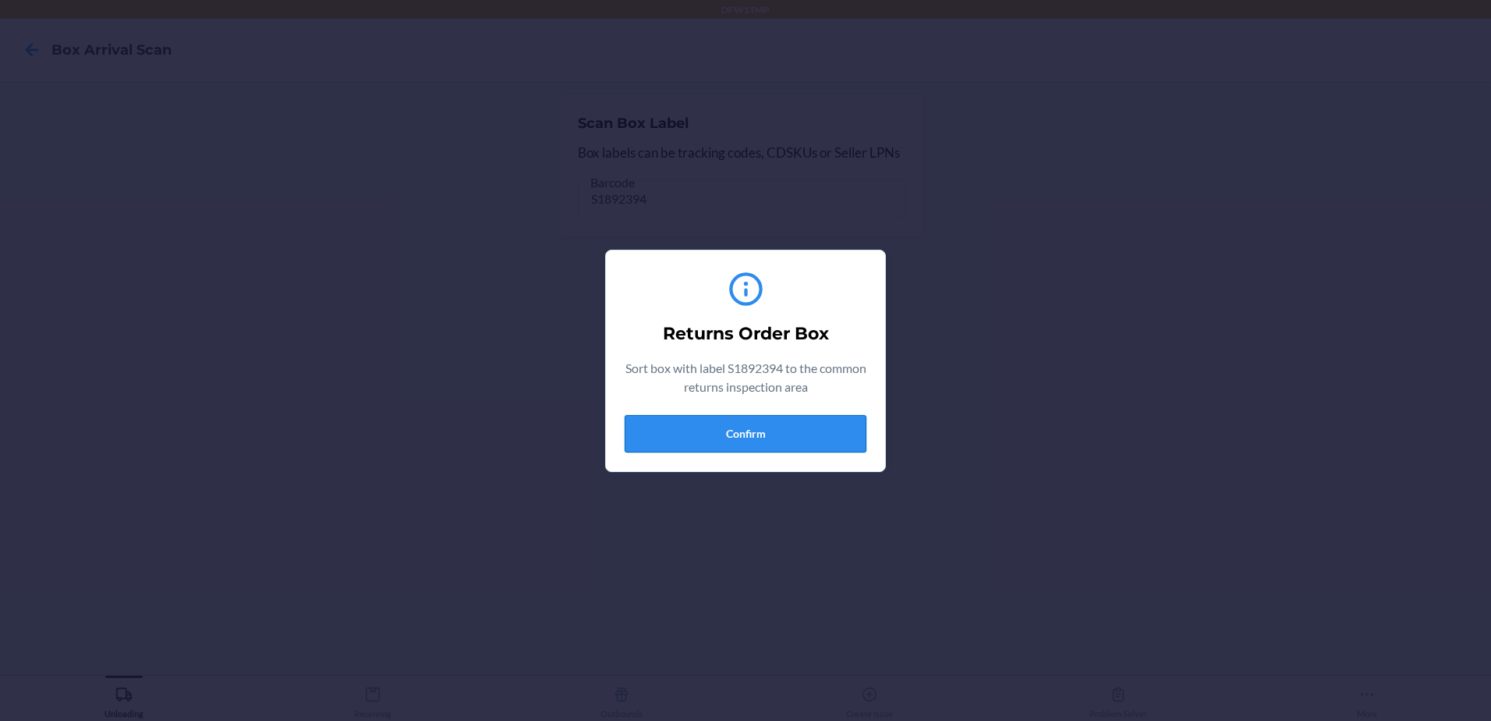
click at [692, 446] on button "Confirm" at bounding box center [746, 433] width 242 height 37
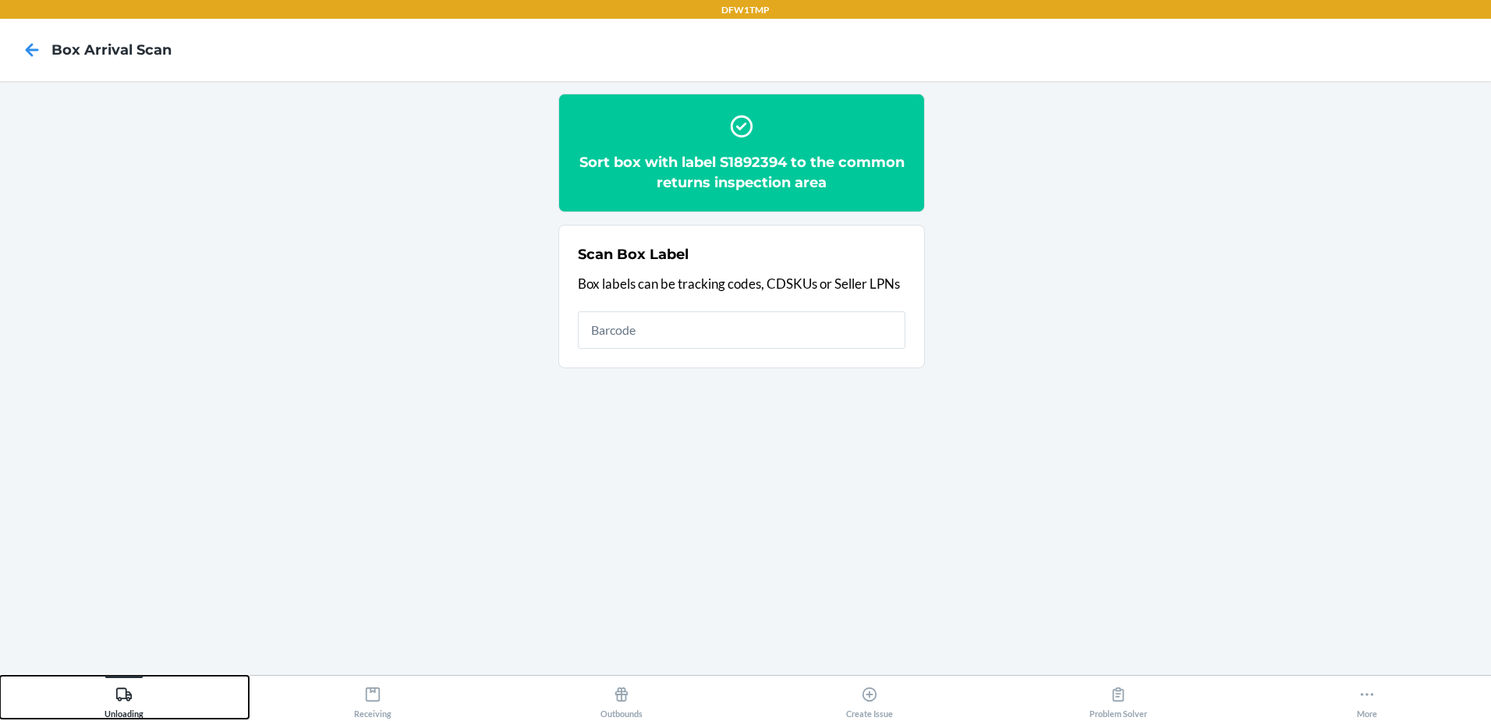
click at [119, 705] on div "Unloading" at bounding box center [123, 698] width 39 height 39
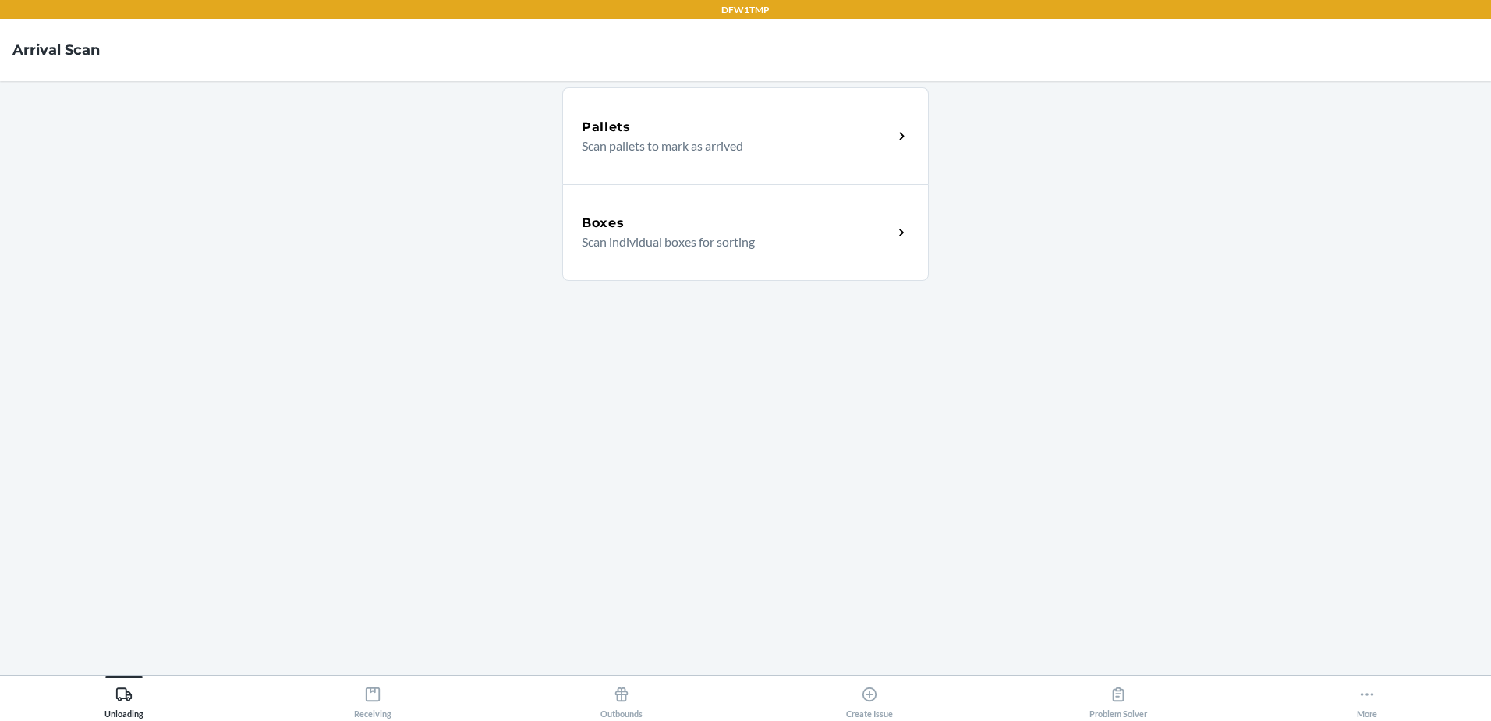
click at [653, 233] on p "Scan individual boxes for sorting" at bounding box center [731, 241] width 299 height 19
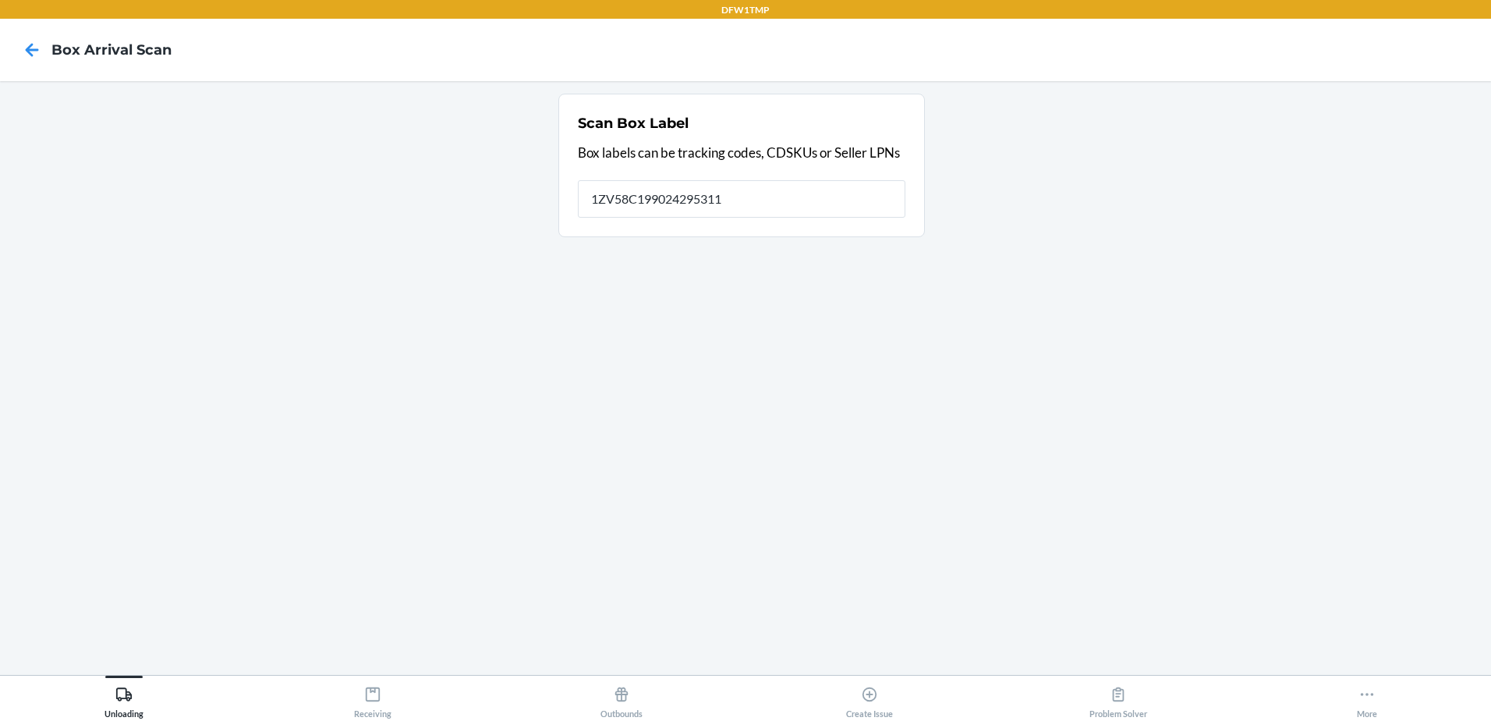
type input "1ZV58C199024295311"
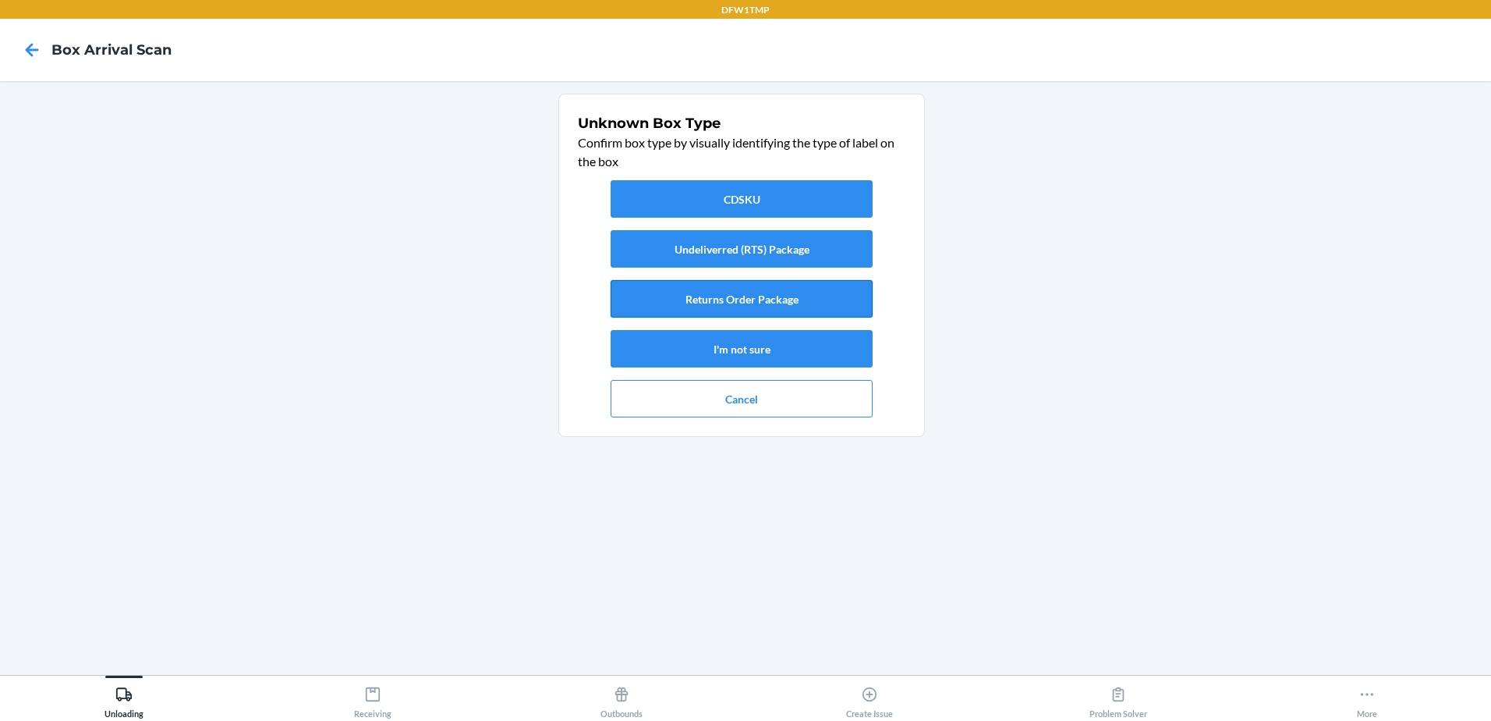
click at [699, 299] on button "Returns Order Package" at bounding box center [742, 298] width 262 height 37
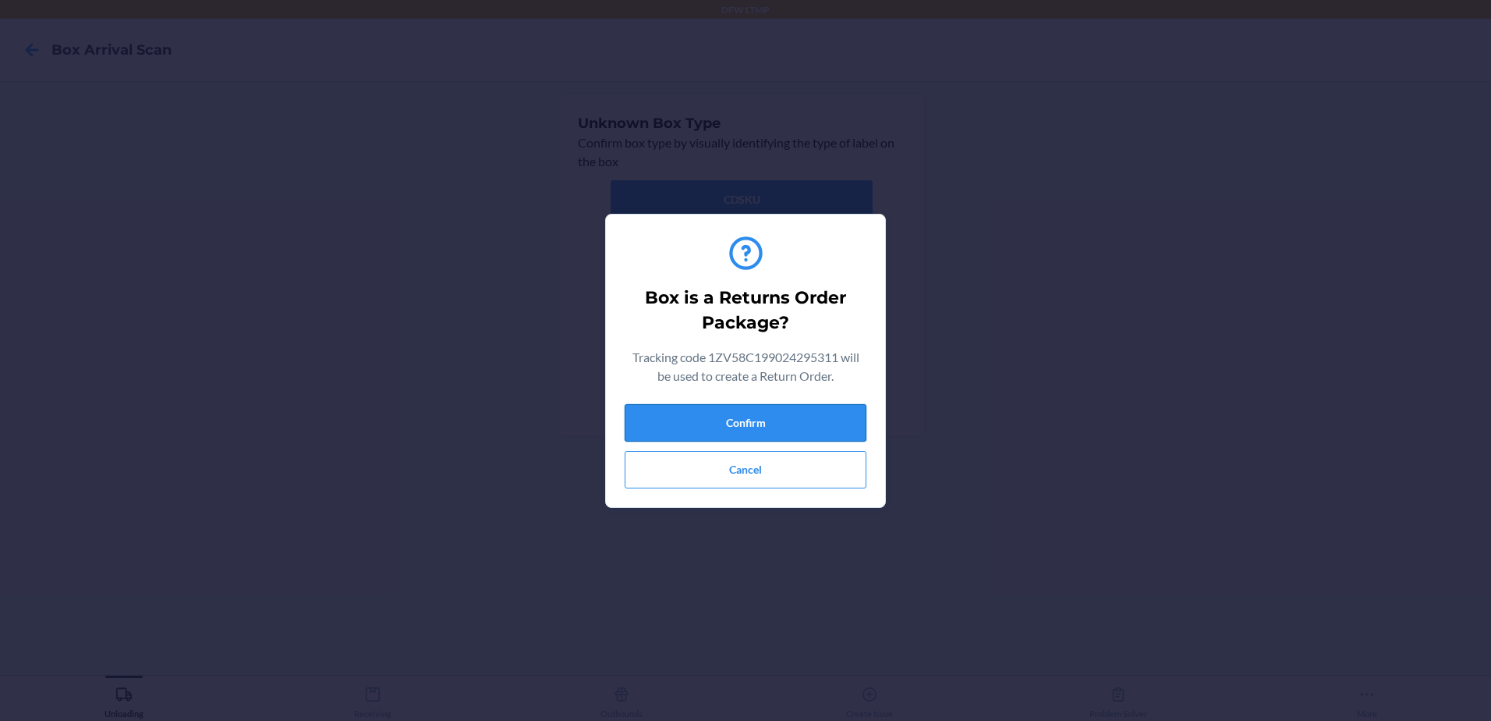
click at [689, 415] on button "Confirm" at bounding box center [746, 422] width 242 height 37
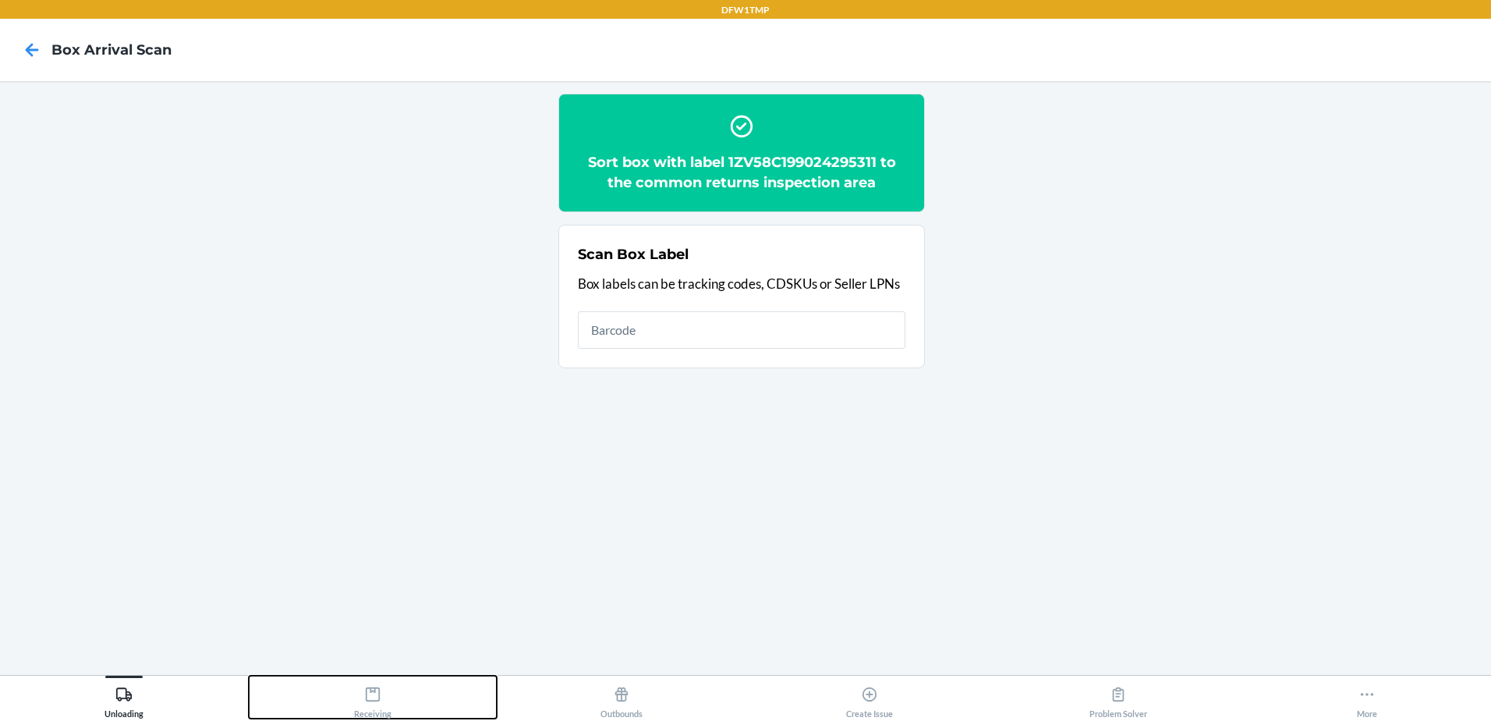
drag, startPoint x: 416, startPoint y: 715, endPoint x: 399, endPoint y: 713, distance: 16.5
click at [414, 715] on button "Receiving" at bounding box center [373, 696] width 249 height 43
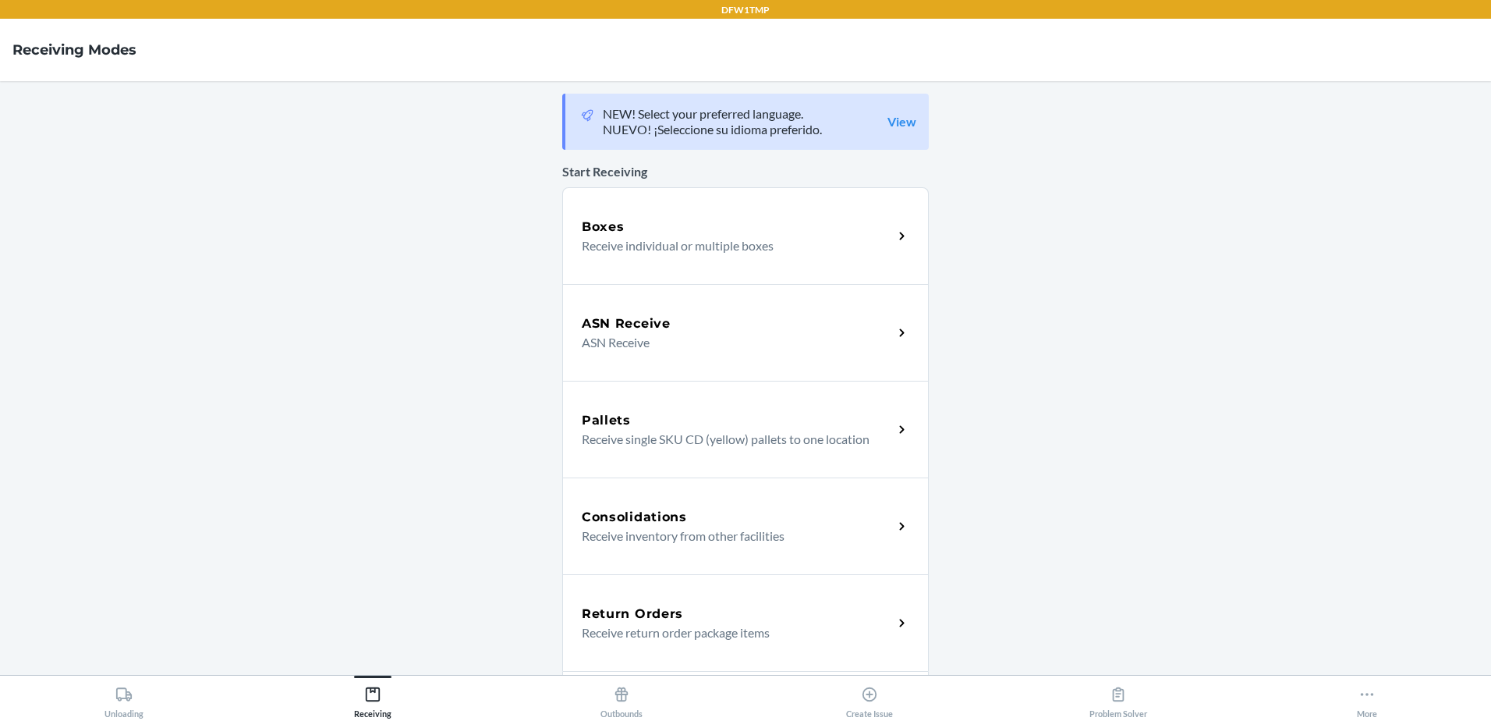
click at [711, 594] on div "Return Orders Receive return order package items" at bounding box center [745, 622] width 367 height 97
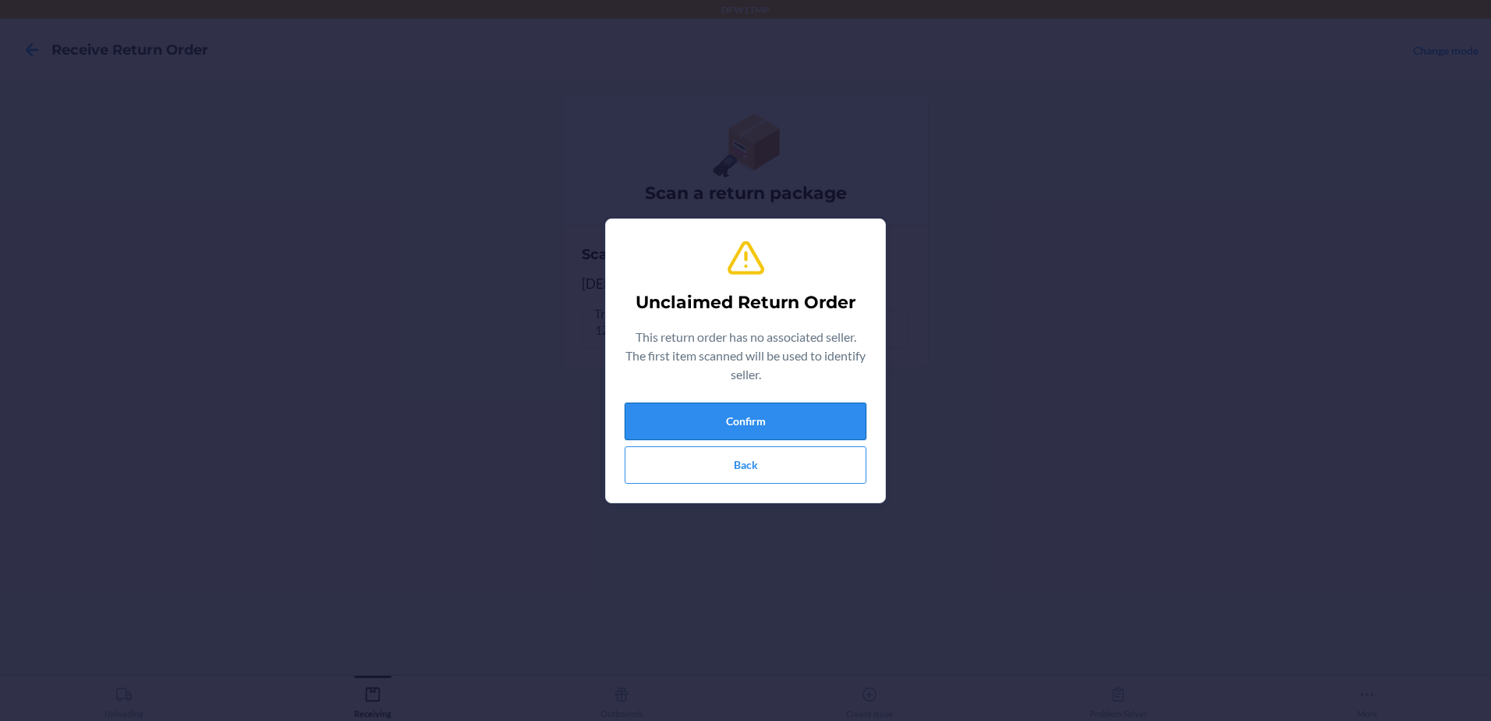
click at [699, 415] on button "Confirm" at bounding box center [746, 420] width 242 height 37
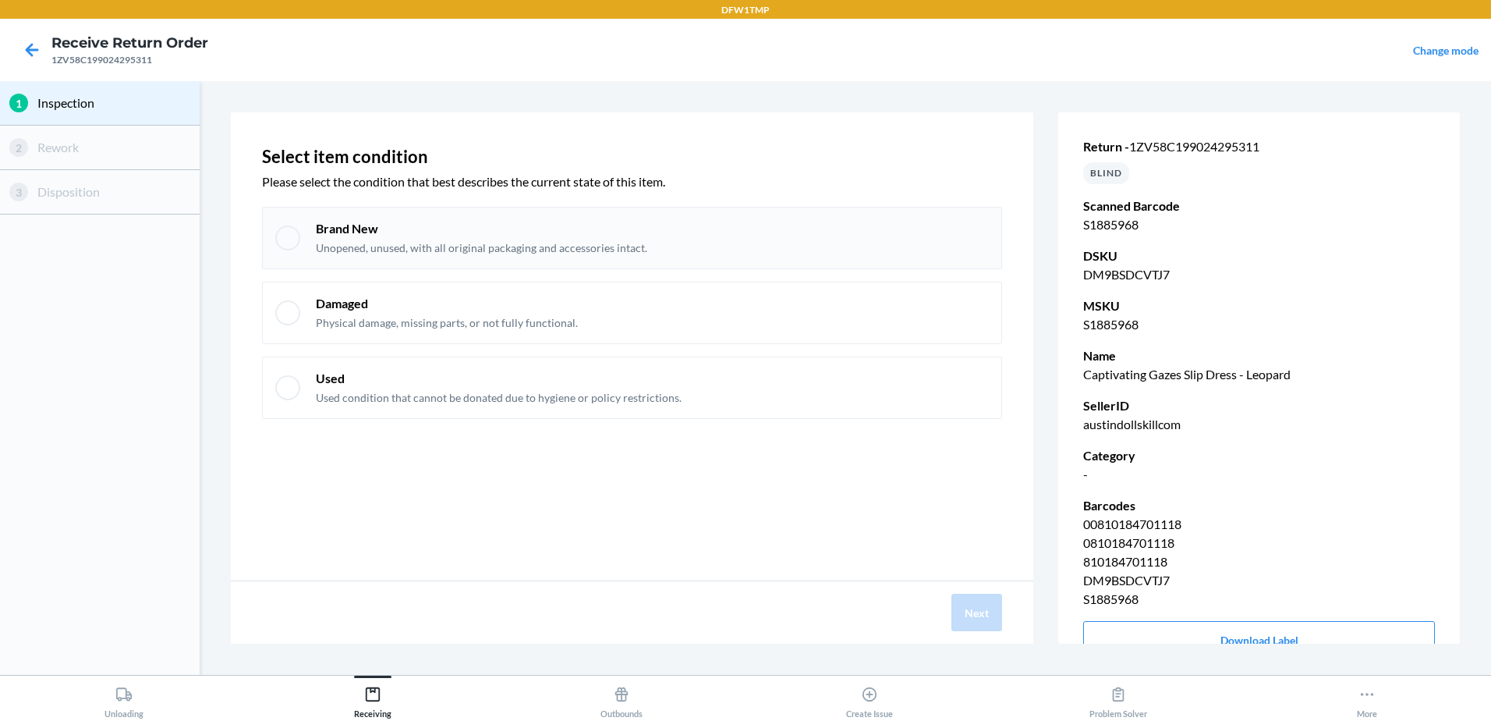
click at [301, 249] on div "Brand New Unopened, unused, with all original packaging and accessories intact." at bounding box center [632, 238] width 740 height 62
checkbox input "true"
click at [977, 614] on button "Next" at bounding box center [976, 611] width 51 height 37
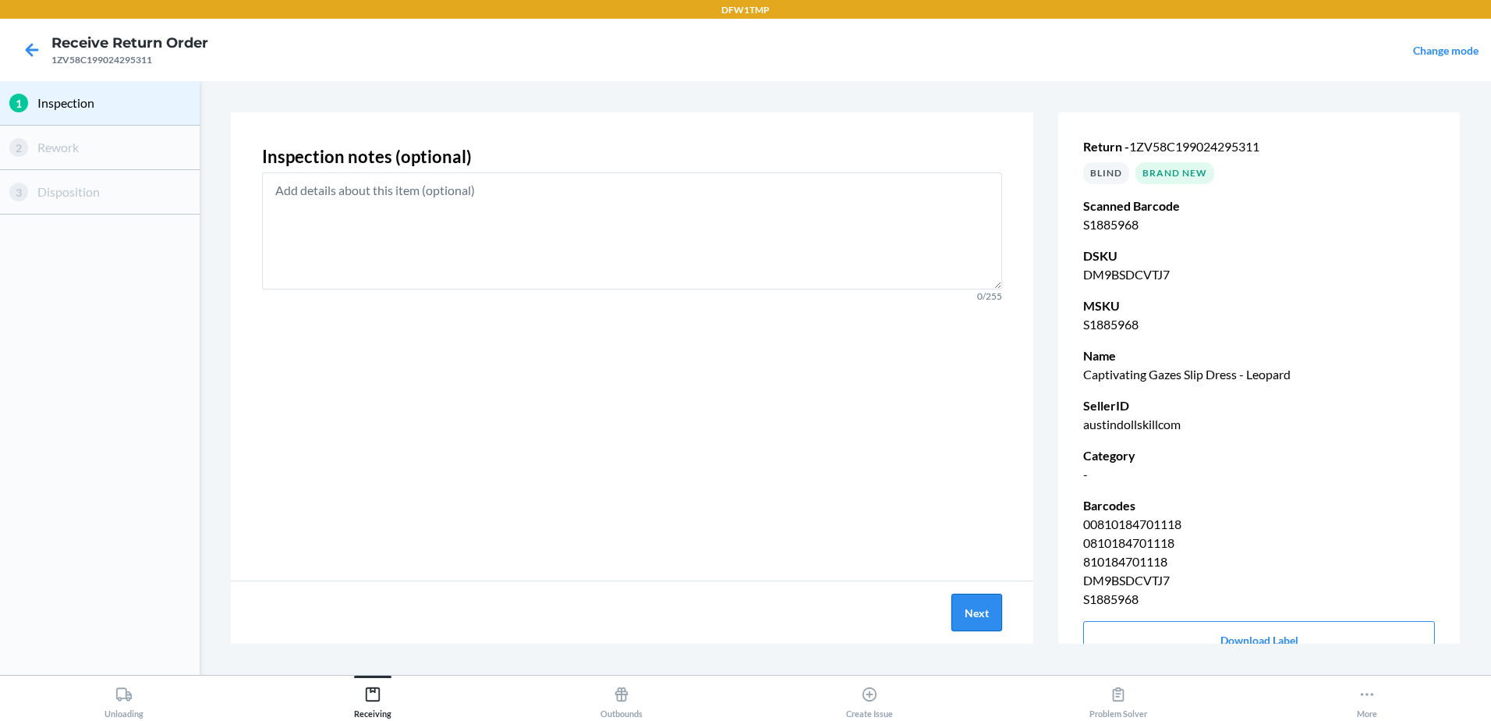
click at [977, 612] on button "Next" at bounding box center [976, 611] width 51 height 37
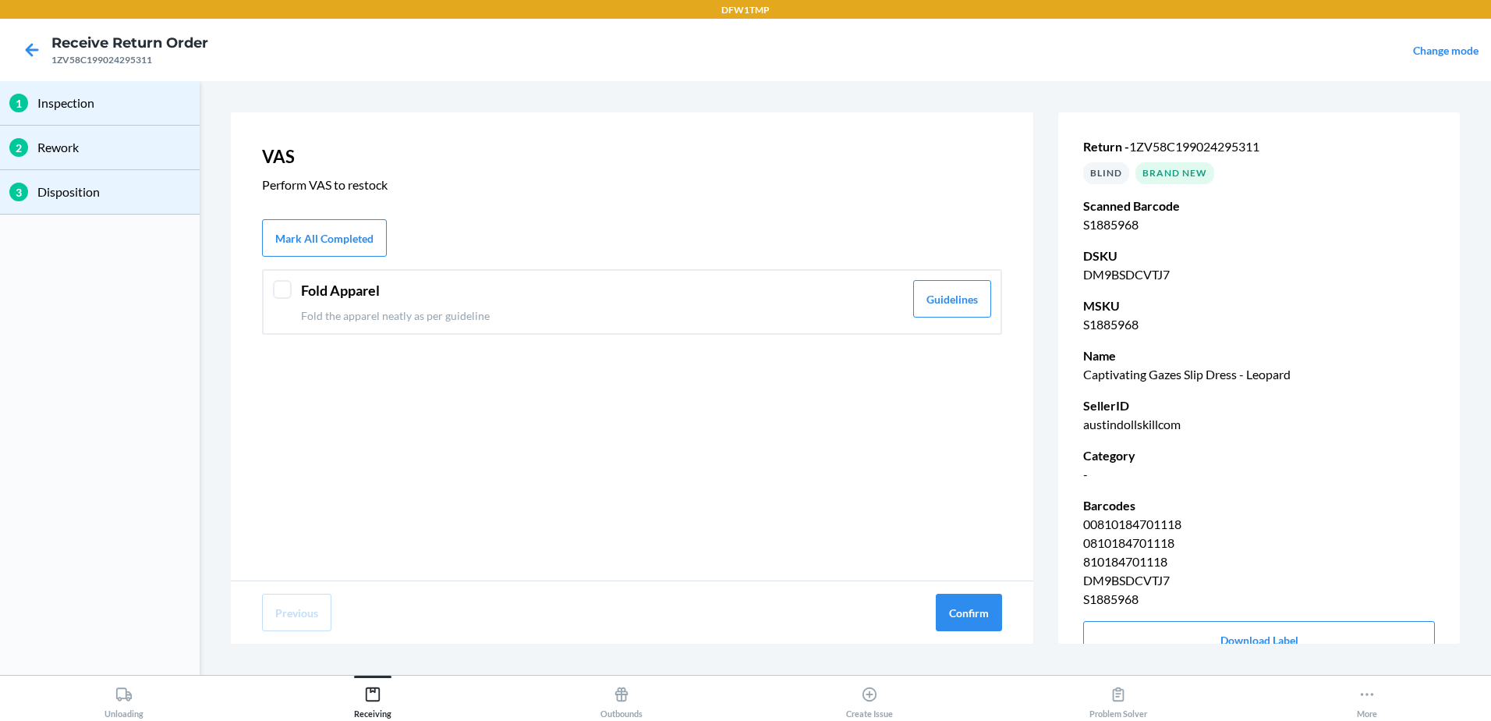
click at [282, 293] on div at bounding box center [282, 289] width 19 height 19
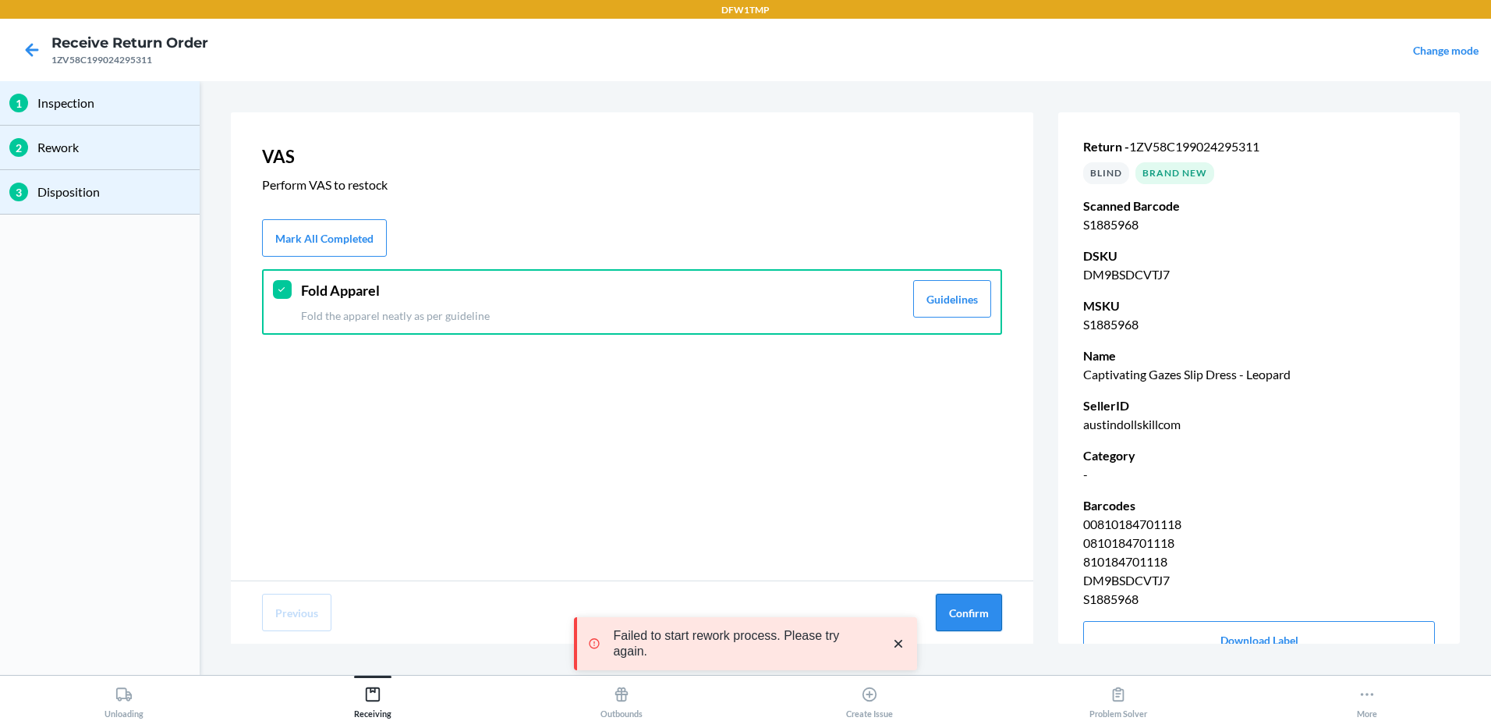
click at [969, 615] on button "Confirm" at bounding box center [969, 611] width 66 height 37
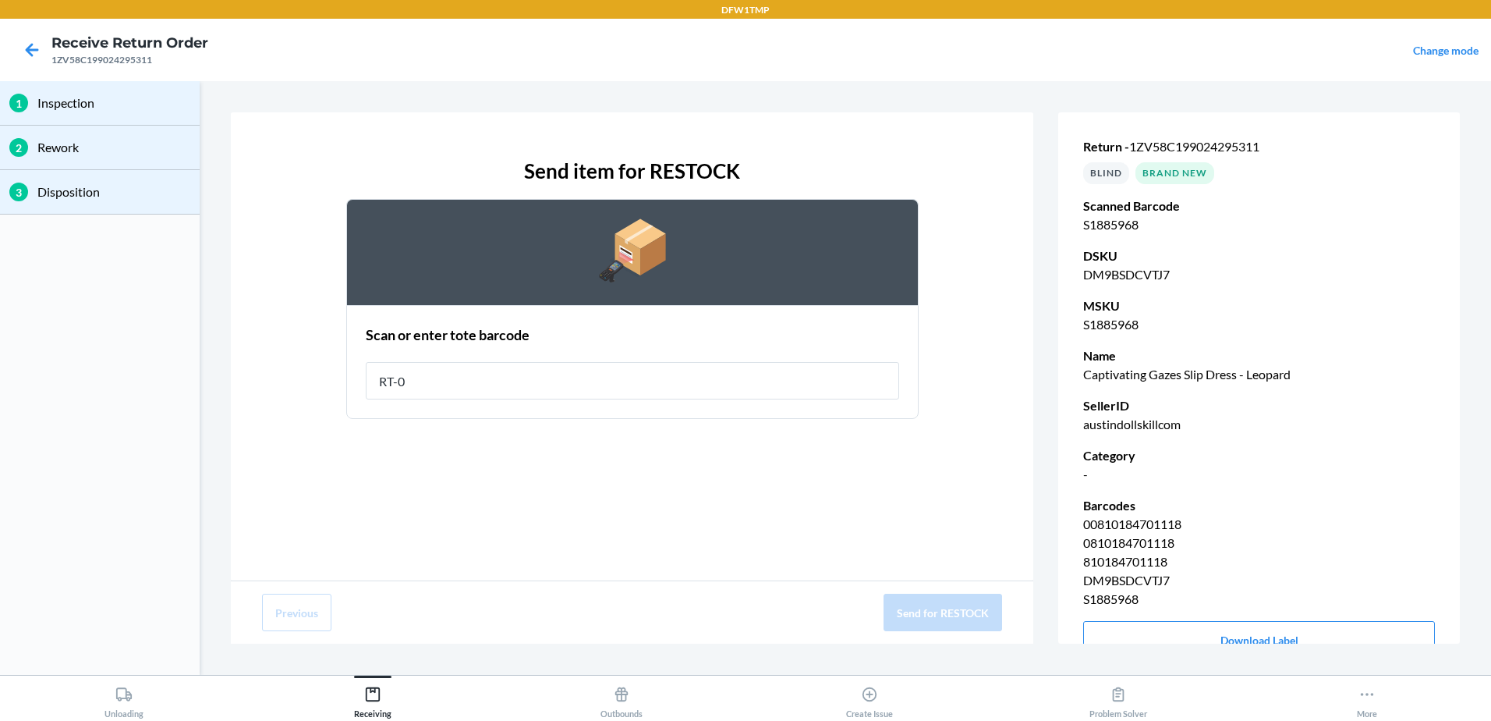
type input "RT-07"
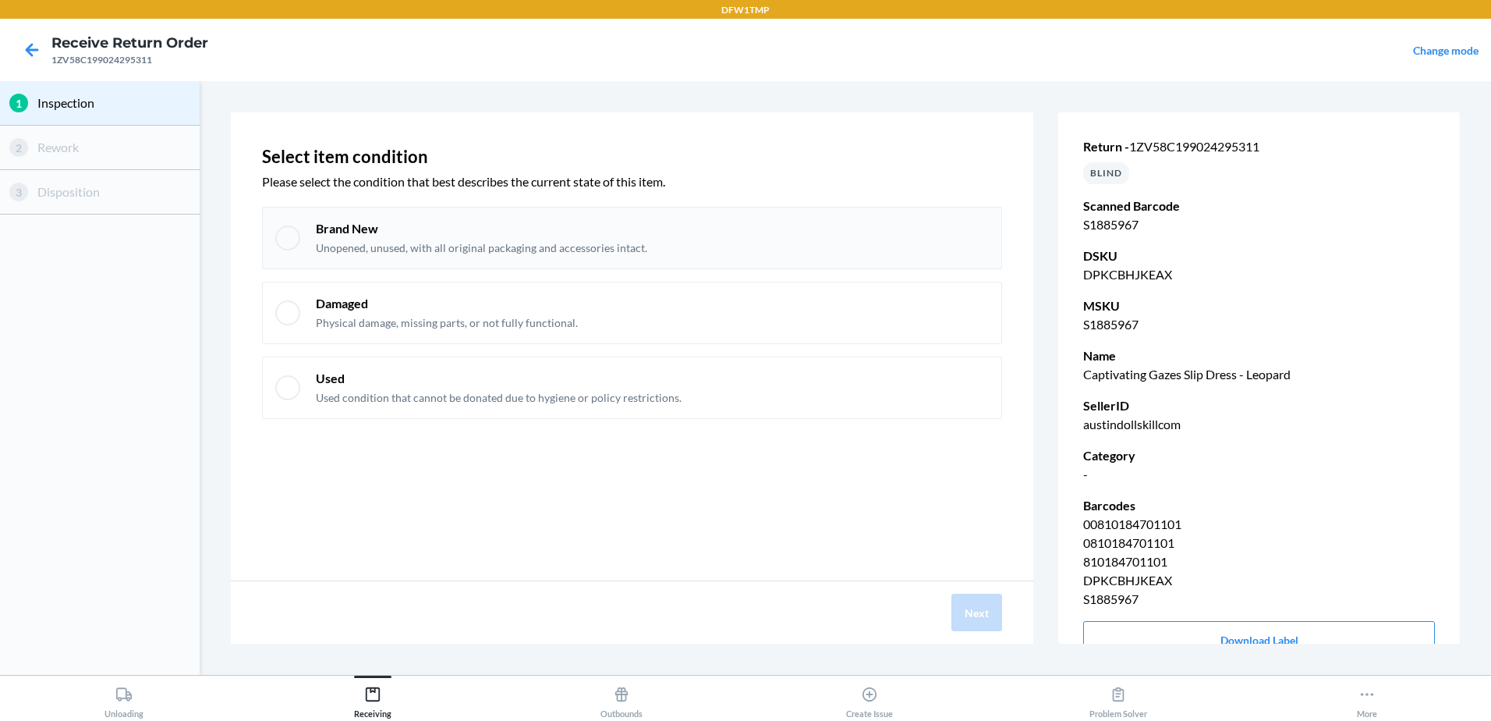
click at [285, 239] on div at bounding box center [287, 237] width 25 height 25
checkbox input "true"
click at [968, 609] on button "Next" at bounding box center [976, 611] width 51 height 37
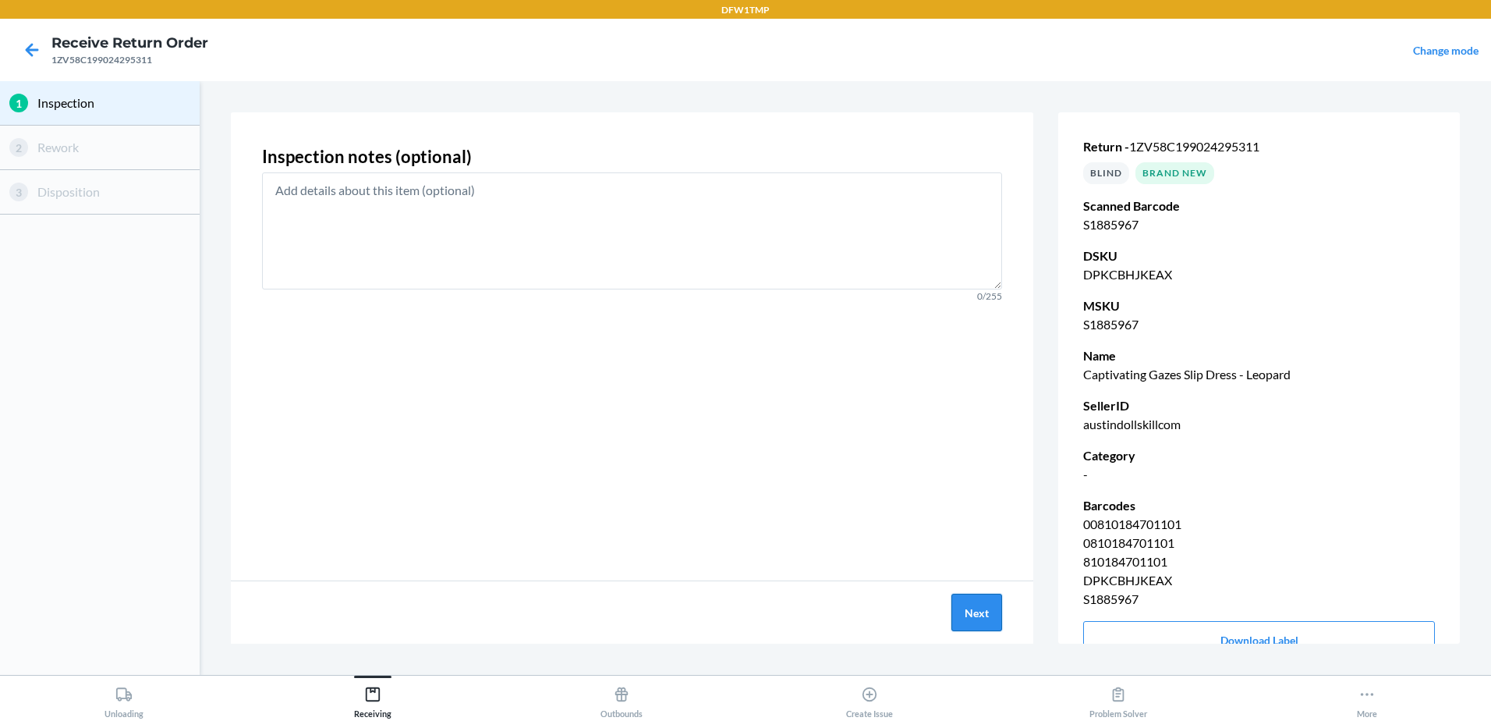
click at [961, 607] on button "Next" at bounding box center [976, 611] width 51 height 37
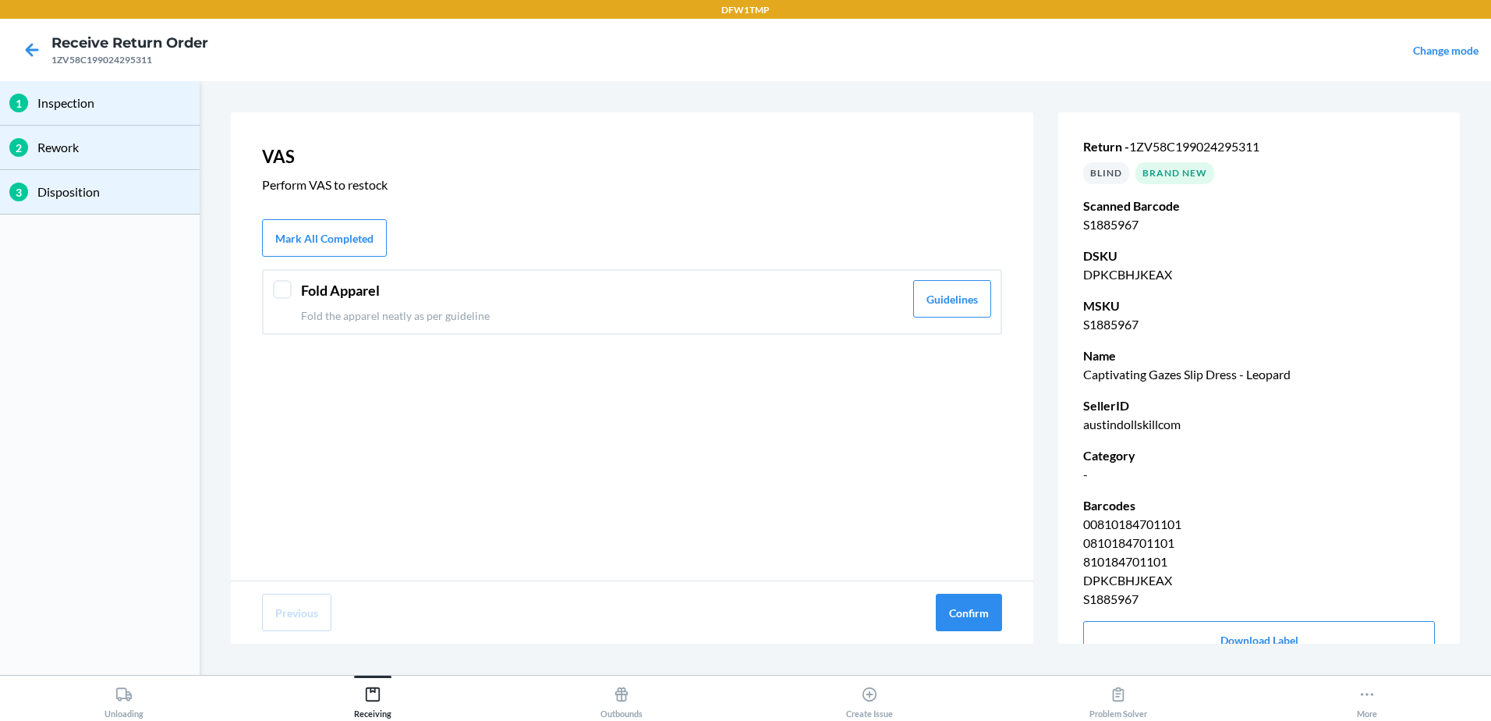
click at [293, 292] on div "Fold Apparel Fold the apparel neatly as per guideline Guidelines" at bounding box center [632, 302] width 740 height 66
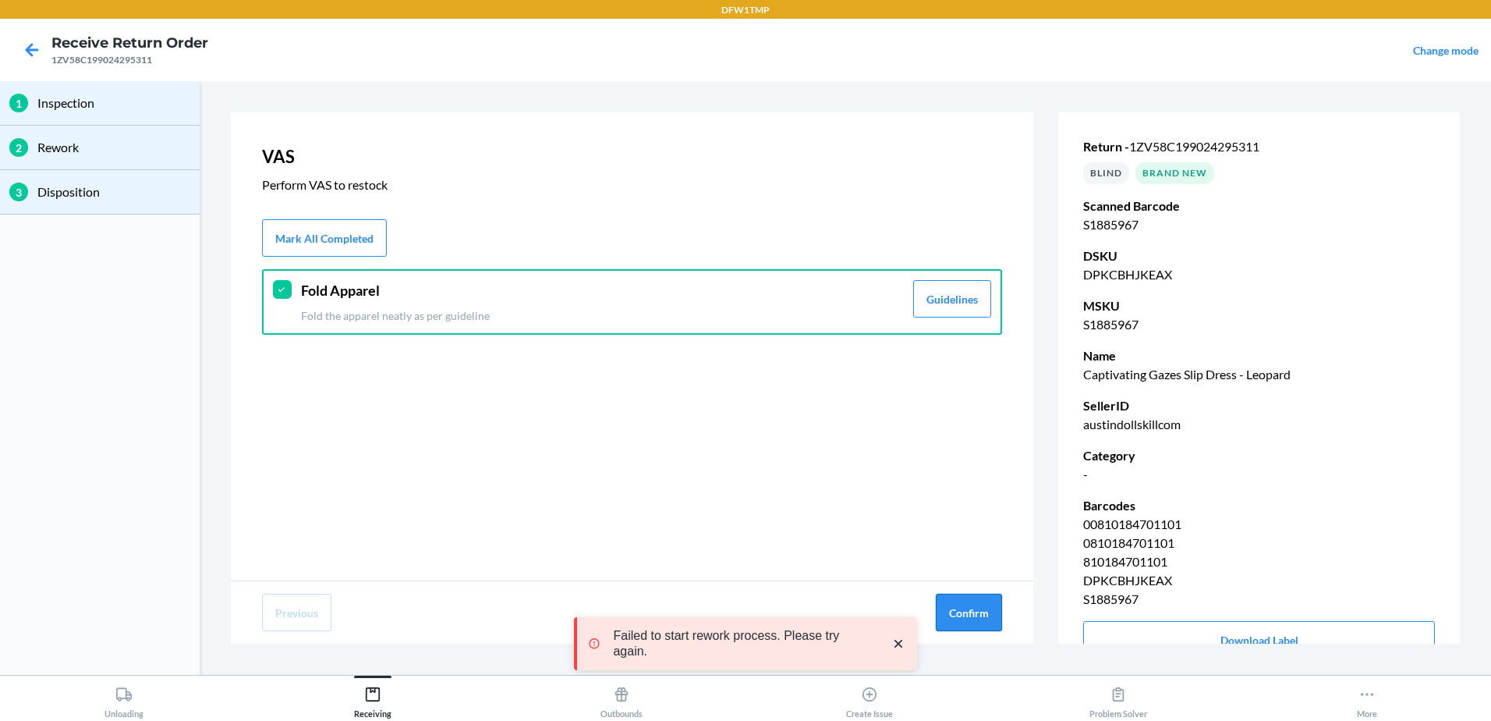
click at [954, 624] on button "Confirm" at bounding box center [969, 611] width 66 height 37
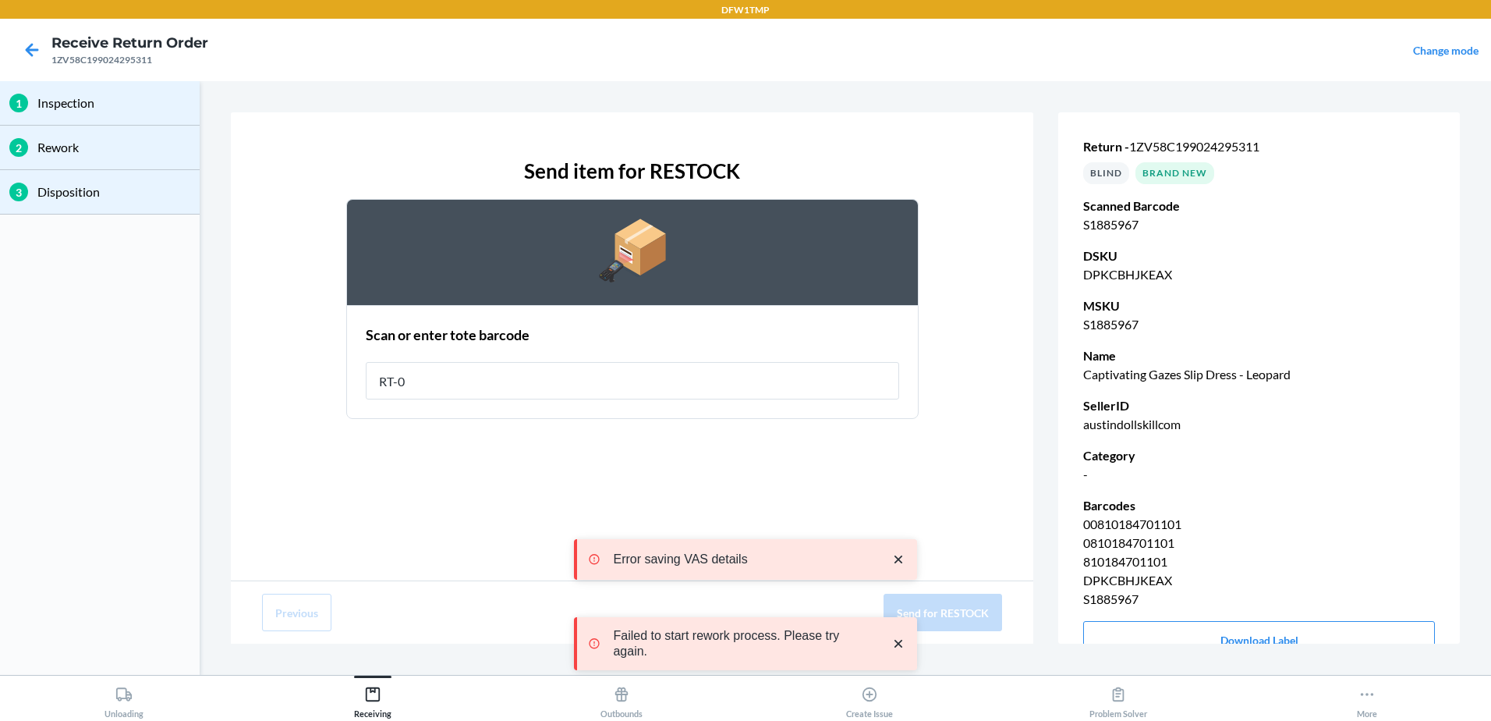
type input "RT-07"
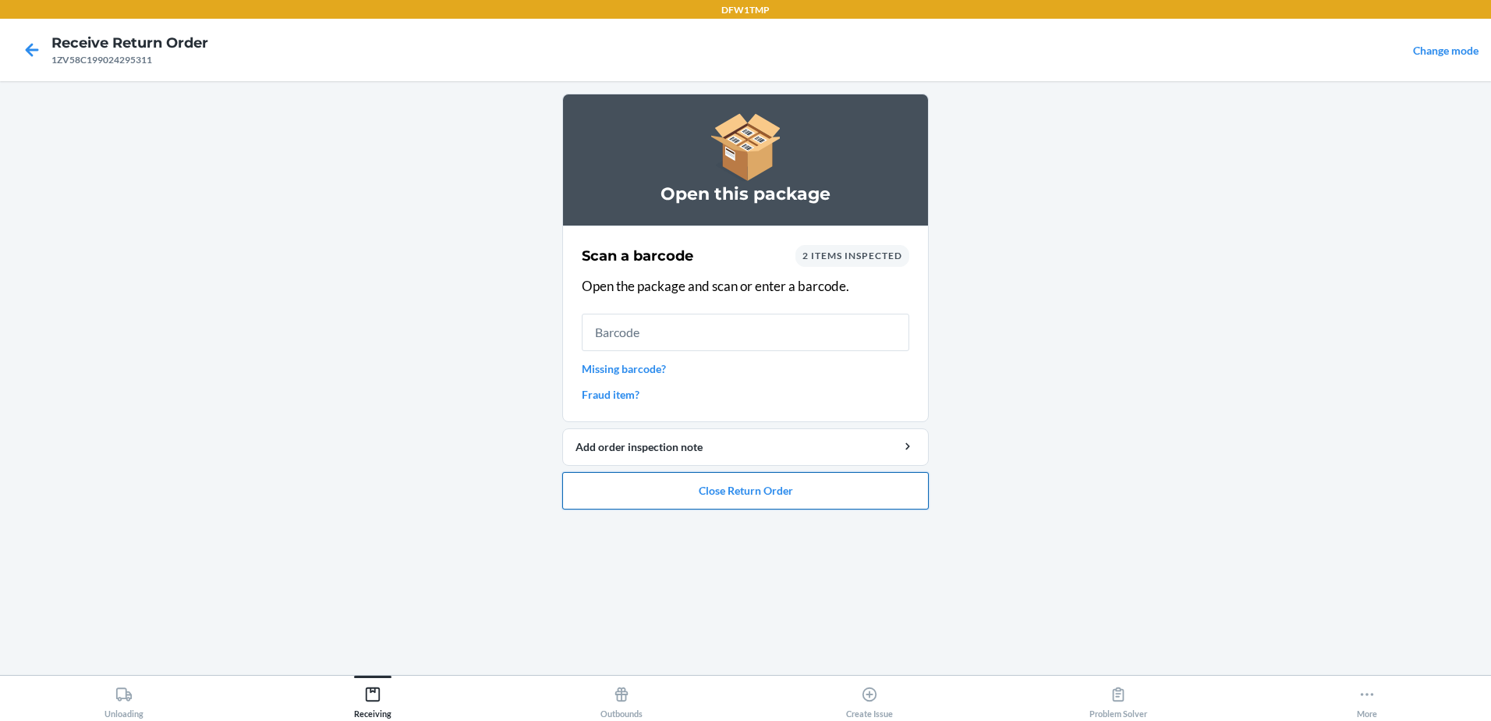
click at [739, 489] on button "Close Return Order" at bounding box center [745, 490] width 367 height 37
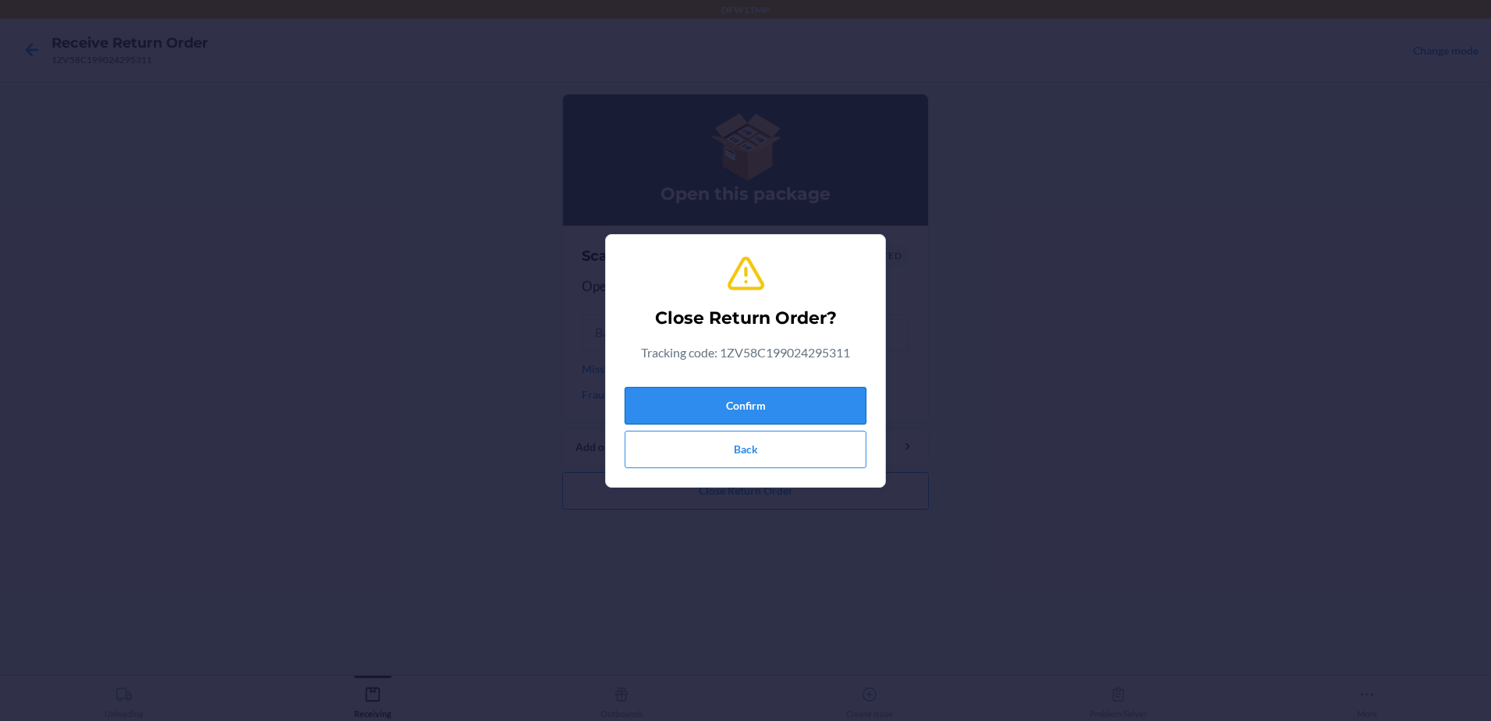
click at [735, 402] on button "Confirm" at bounding box center [746, 405] width 242 height 37
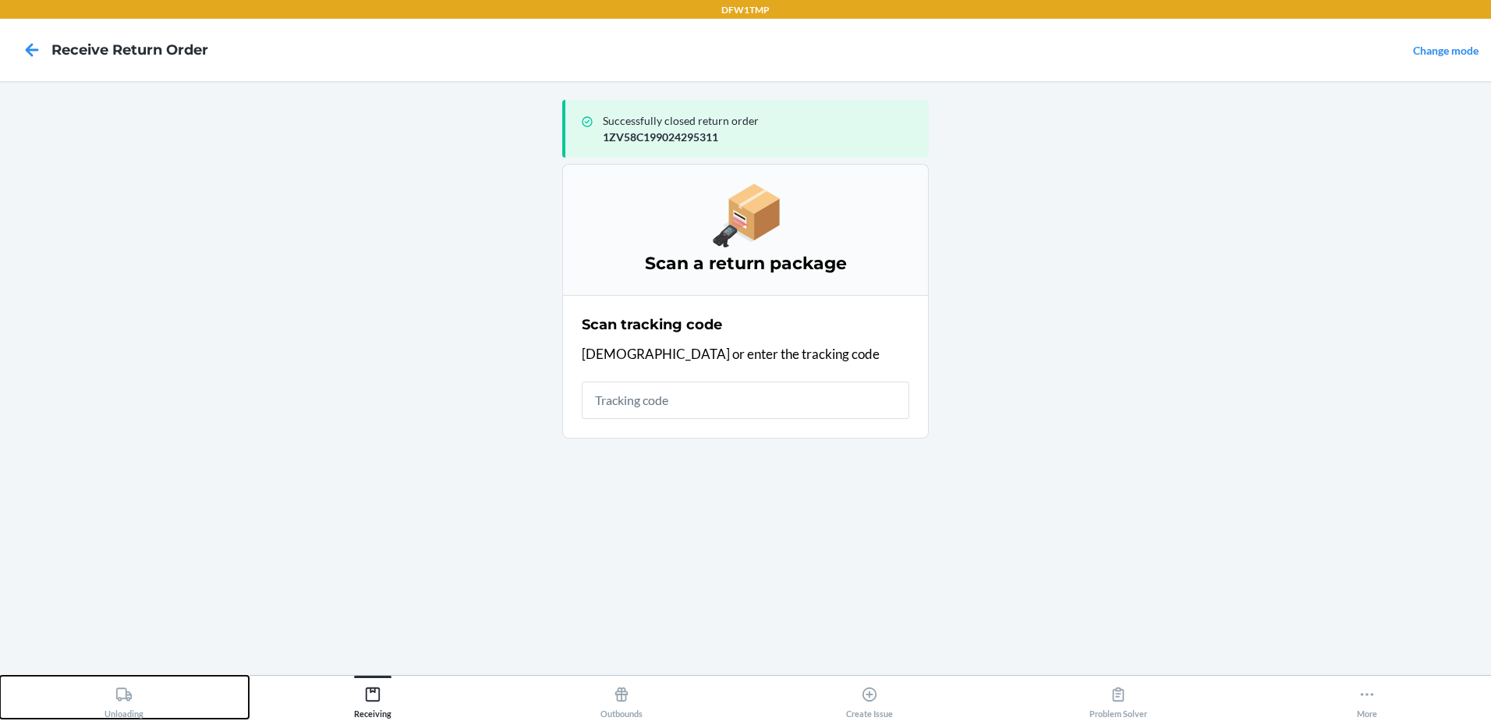
click at [112, 700] on div "Unloading" at bounding box center [123, 698] width 39 height 39
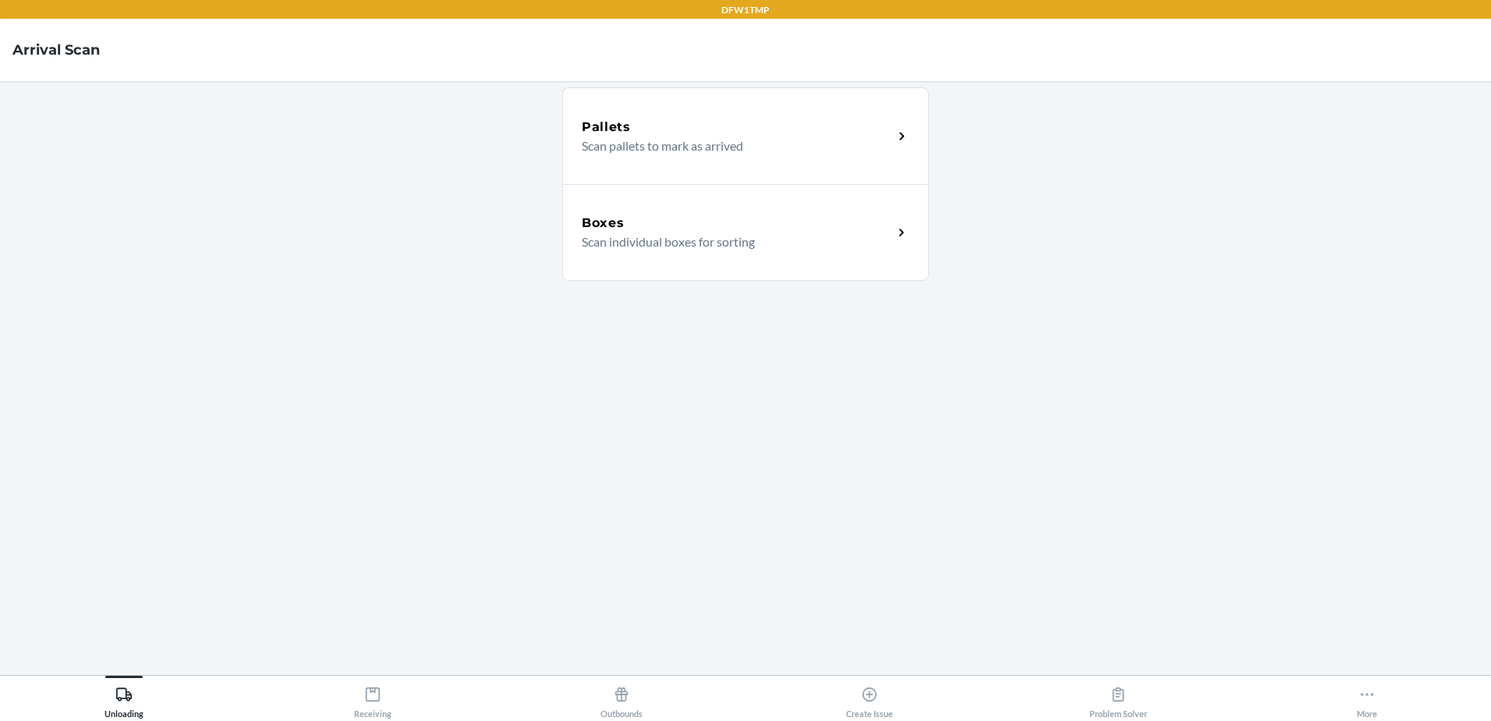
click at [715, 236] on p "Scan individual boxes for sorting" at bounding box center [731, 241] width 299 height 19
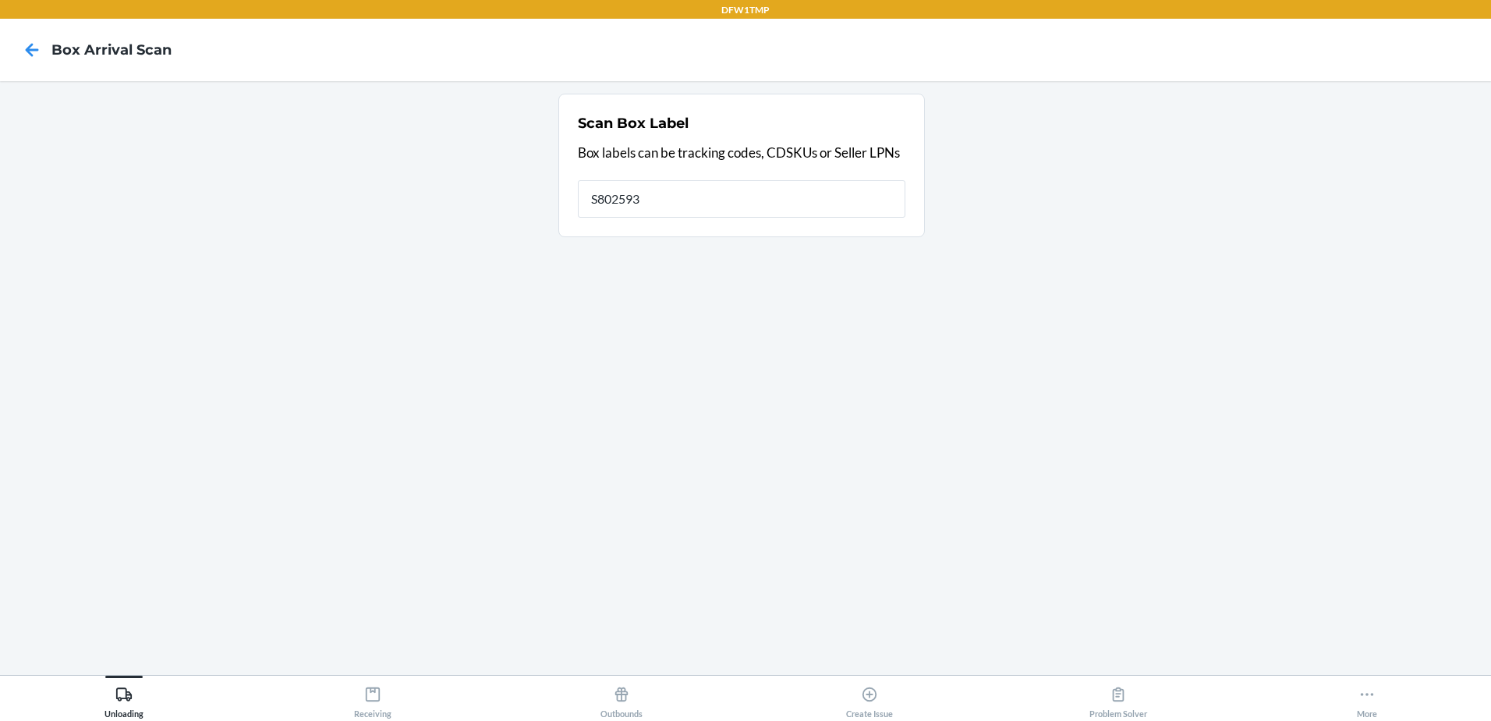
type input "S802593"
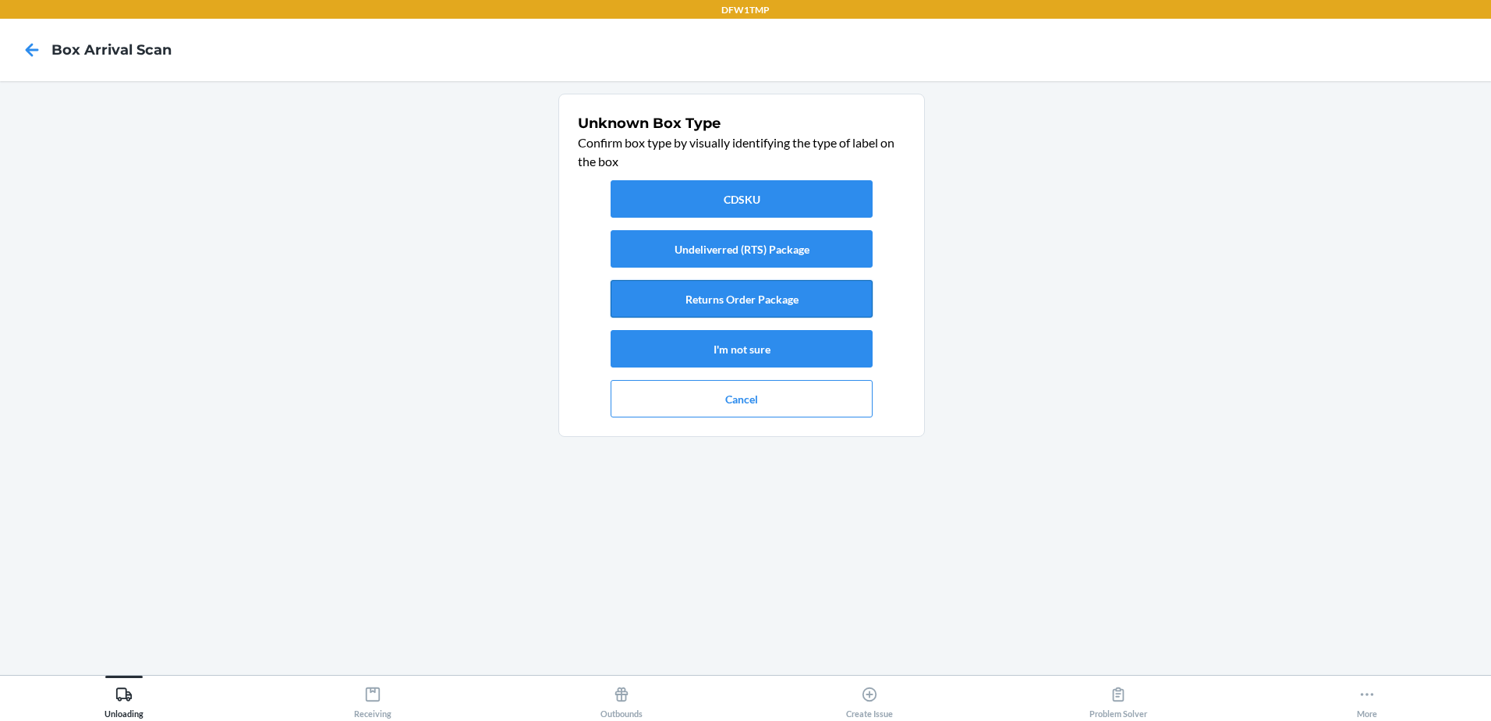
click at [795, 292] on button "Returns Order Package" at bounding box center [742, 298] width 262 height 37
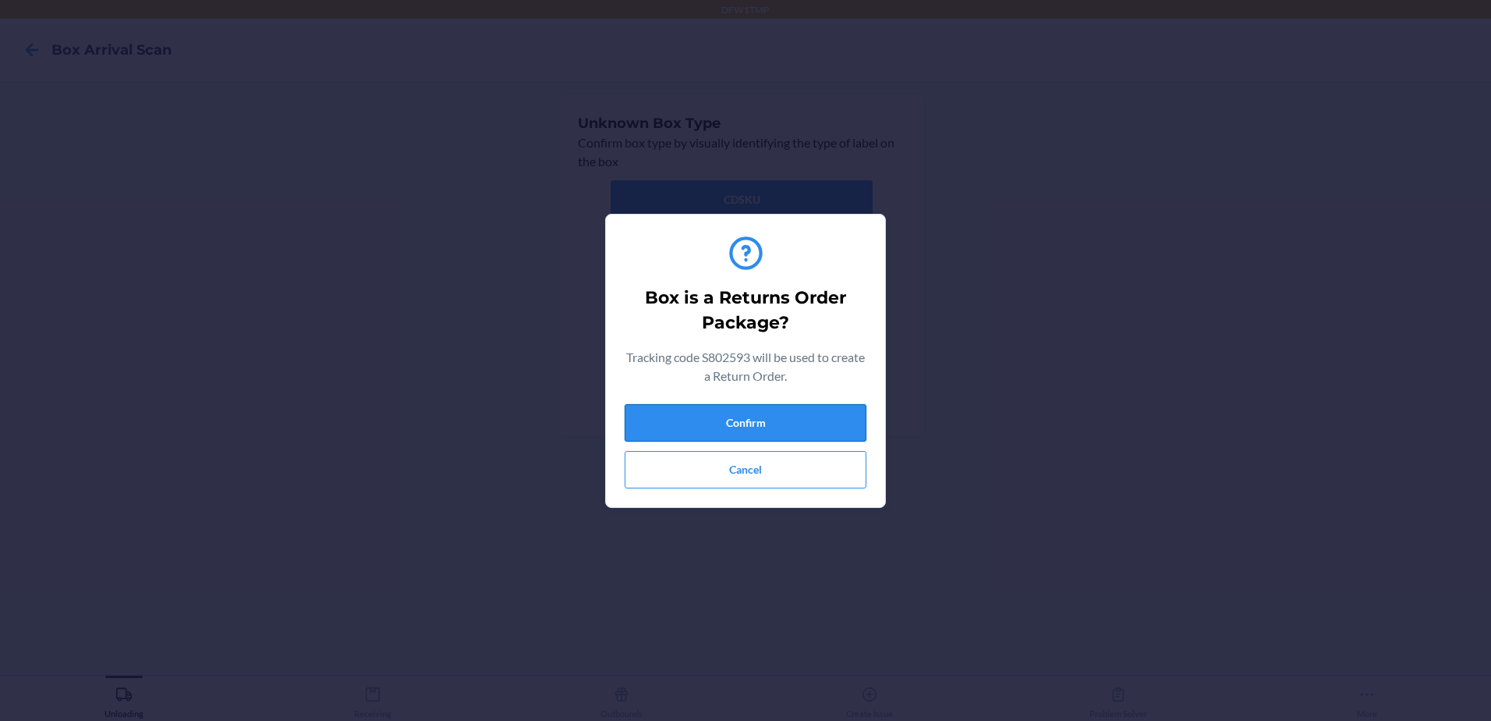
click at [721, 405] on button "Confirm" at bounding box center [746, 422] width 242 height 37
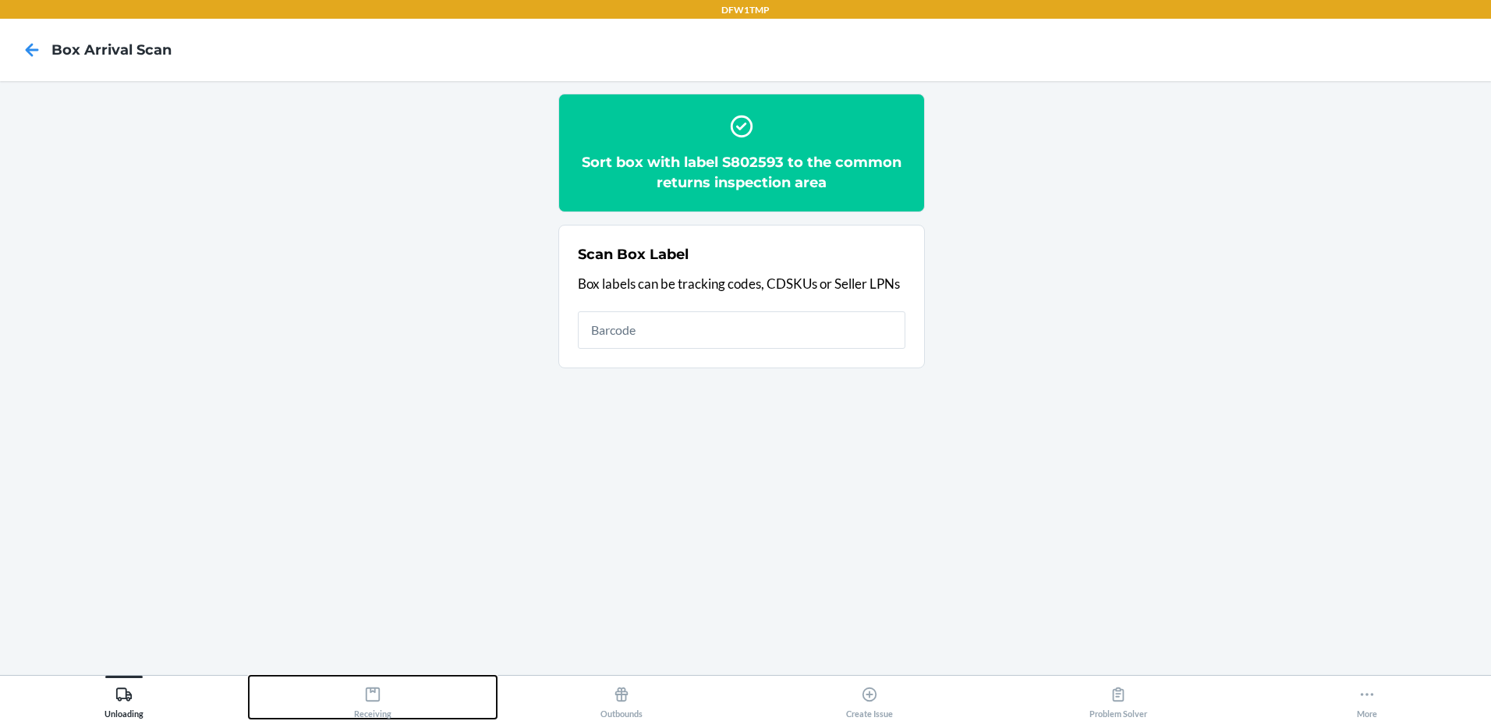
click at [376, 705] on div "Receiving" at bounding box center [372, 698] width 37 height 39
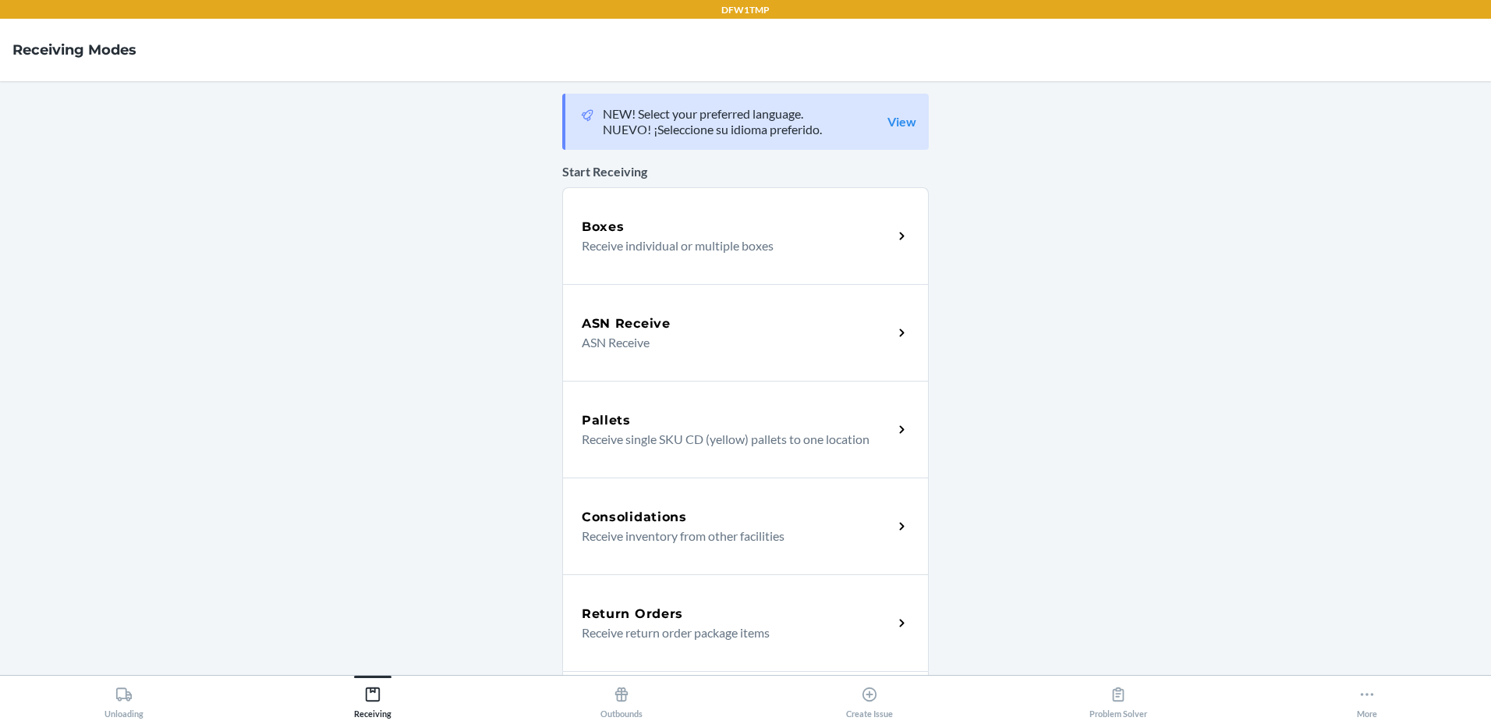
click at [770, 597] on div "Return Orders Receive return order package items" at bounding box center [745, 622] width 367 height 97
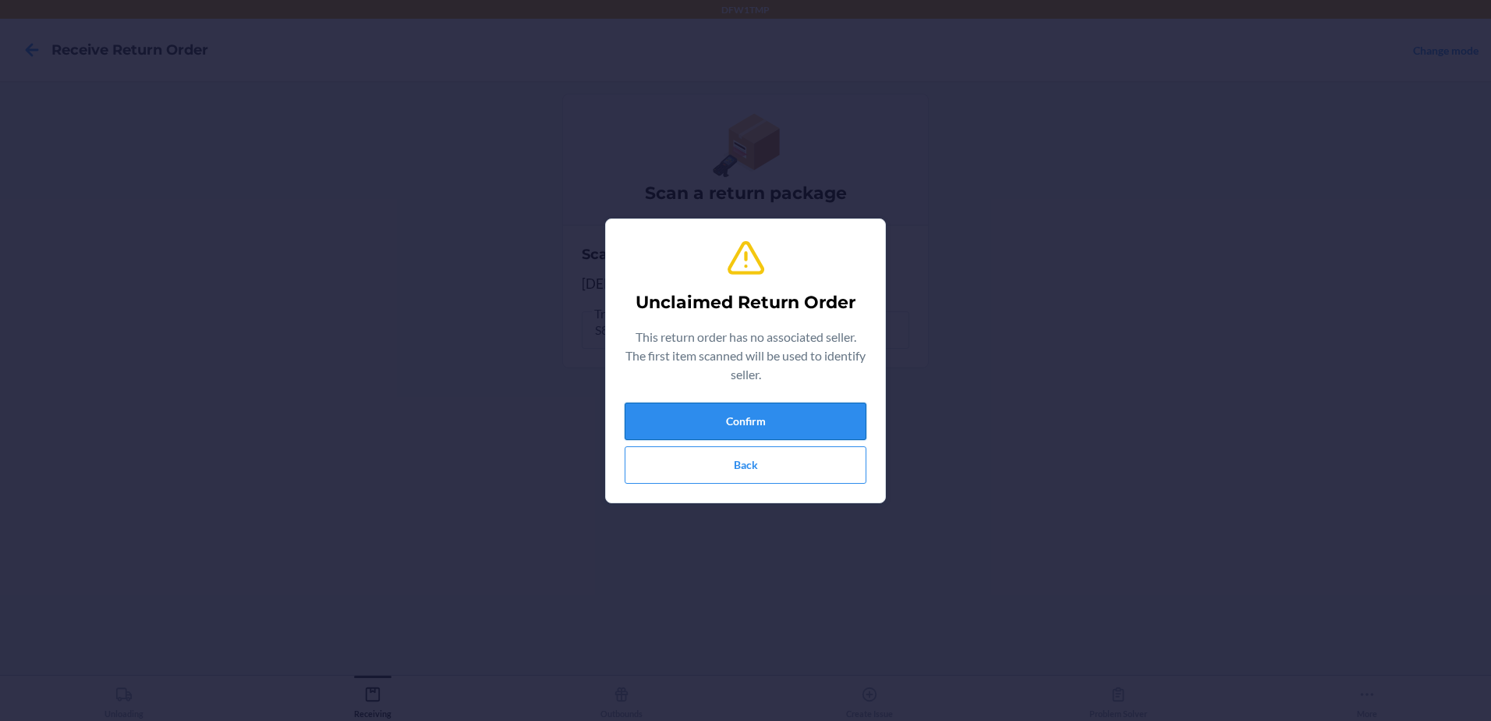
click at [743, 413] on button "Confirm" at bounding box center [746, 420] width 242 height 37
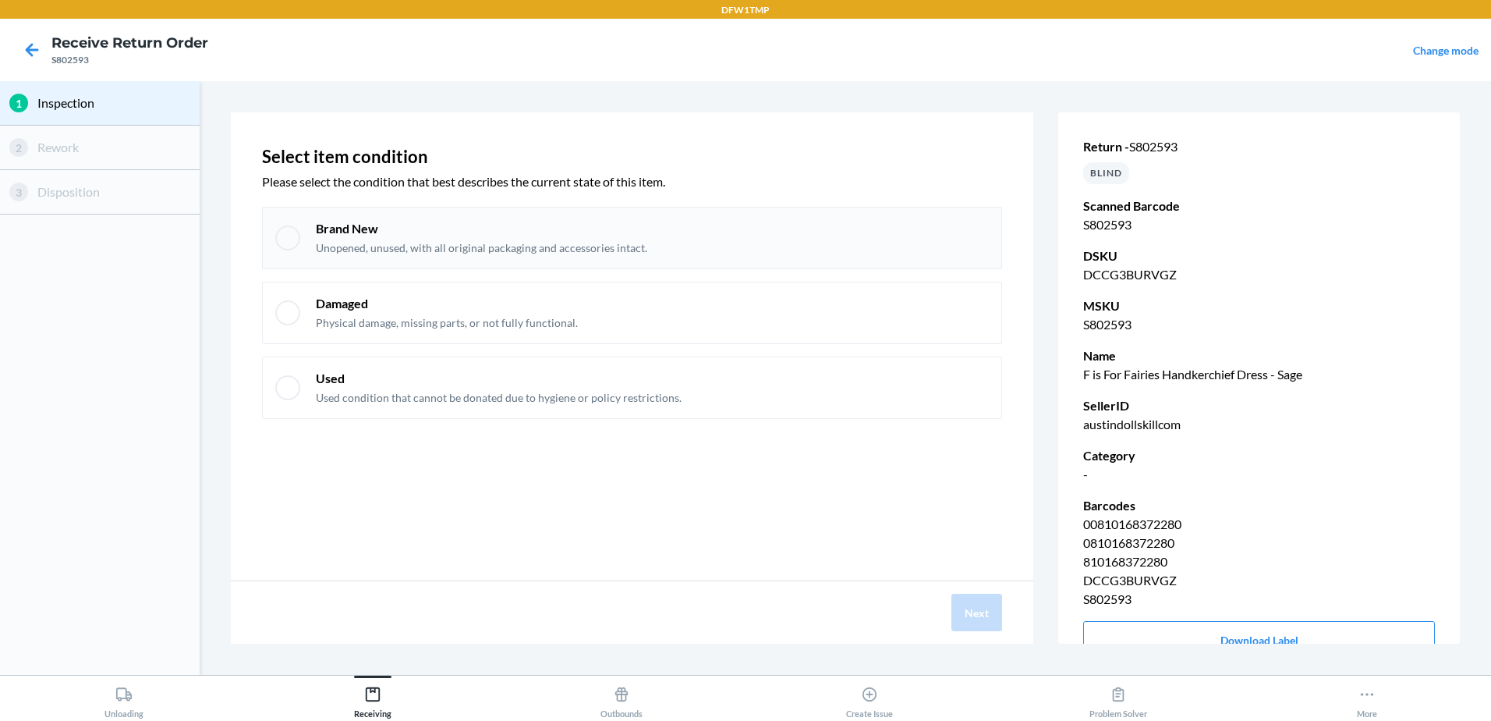
click at [293, 243] on div at bounding box center [287, 237] width 25 height 25
checkbox input "true"
click at [972, 610] on button "Next" at bounding box center [976, 611] width 51 height 37
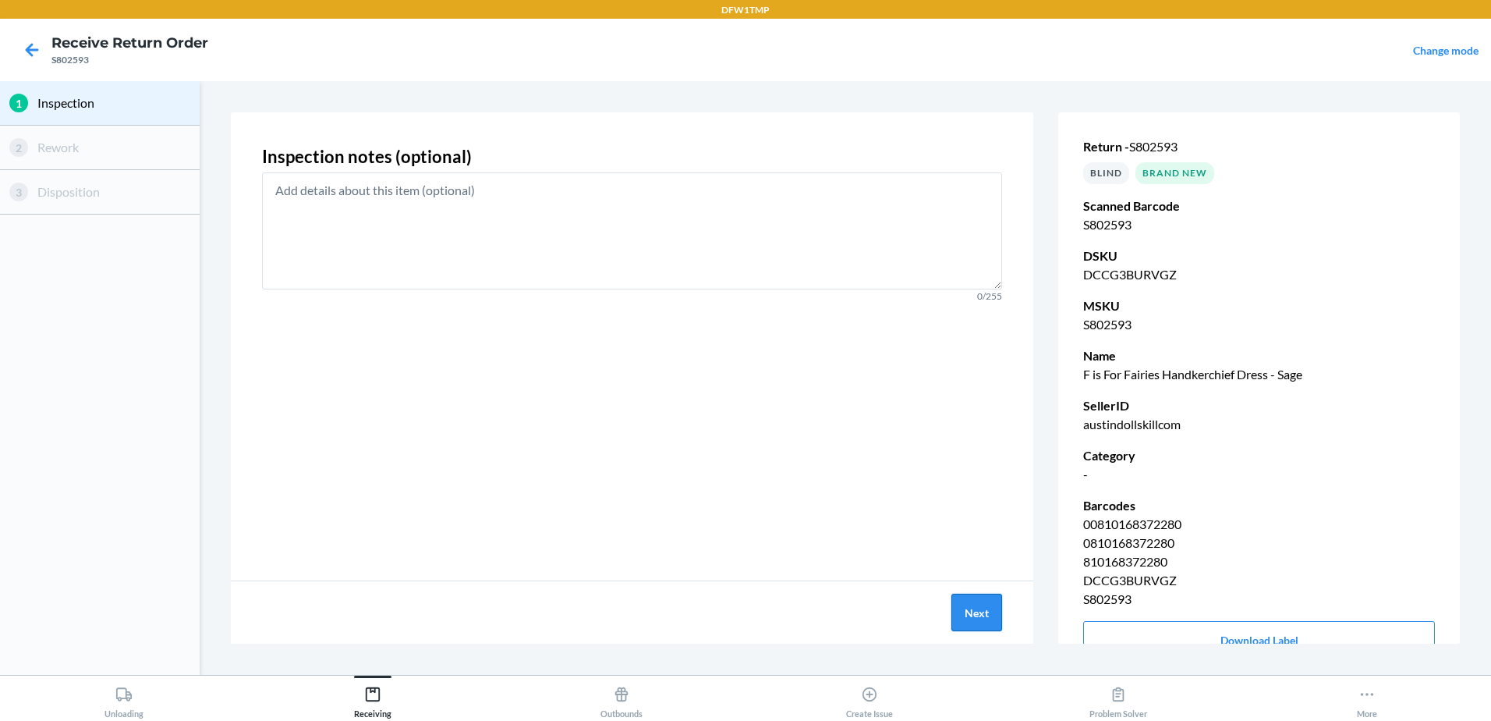
click at [964, 600] on button "Next" at bounding box center [976, 611] width 51 height 37
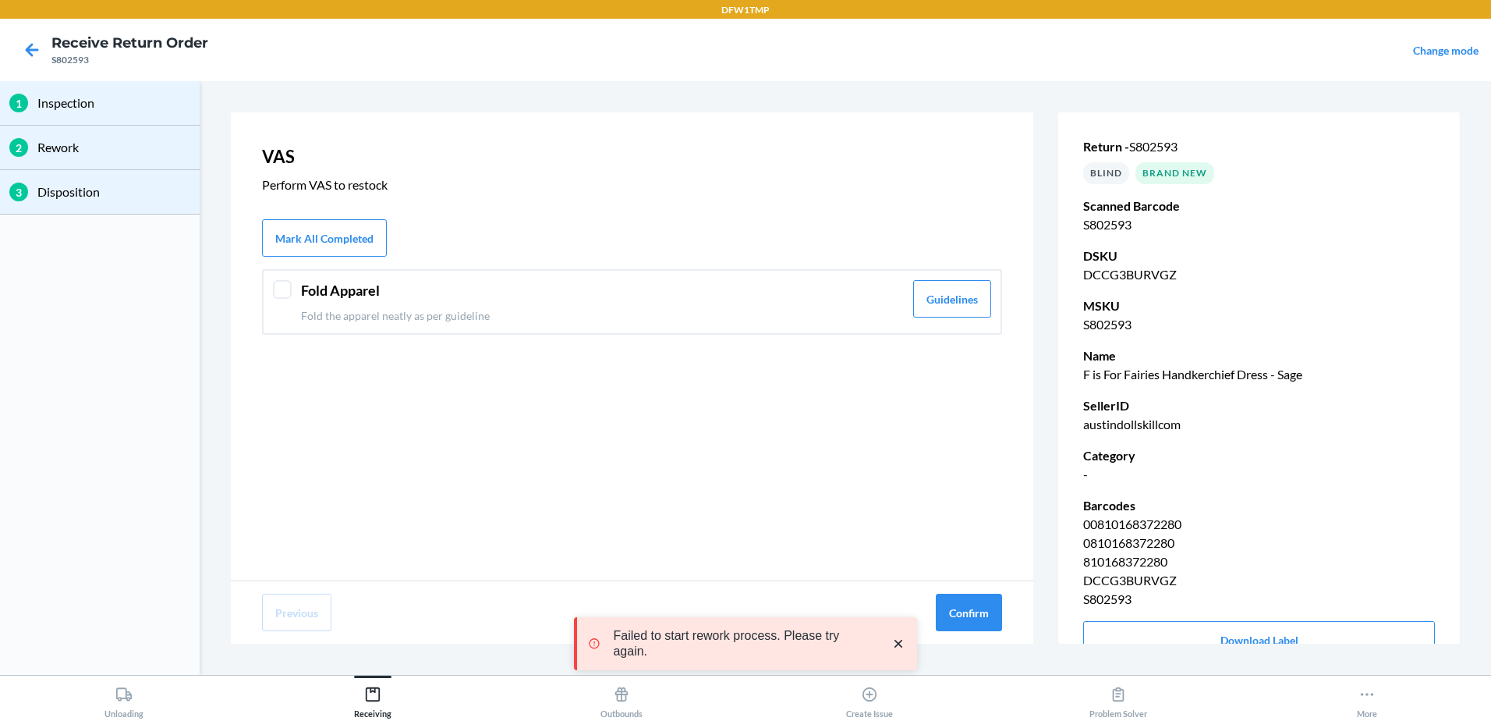
click at [284, 289] on div at bounding box center [282, 289] width 19 height 19
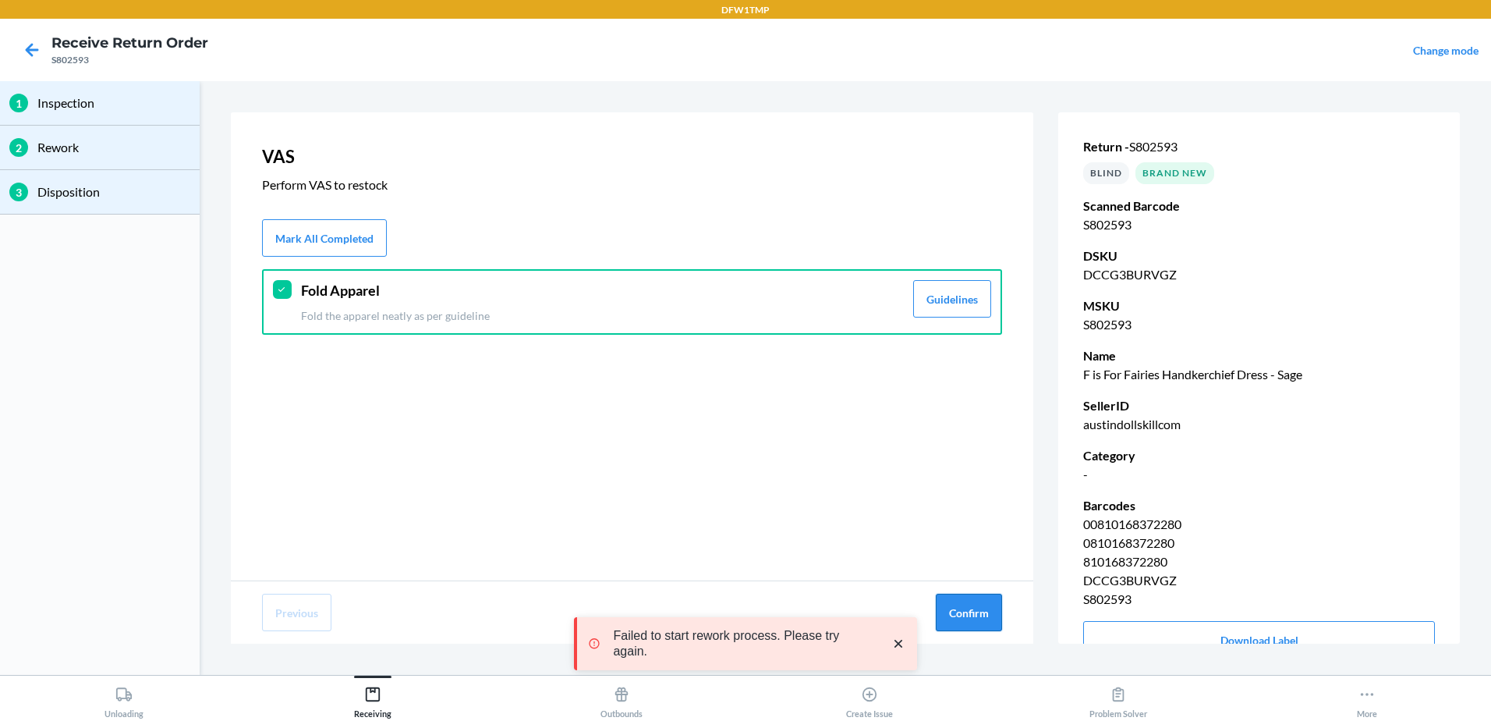
click at [958, 616] on button "Confirm" at bounding box center [969, 611] width 66 height 37
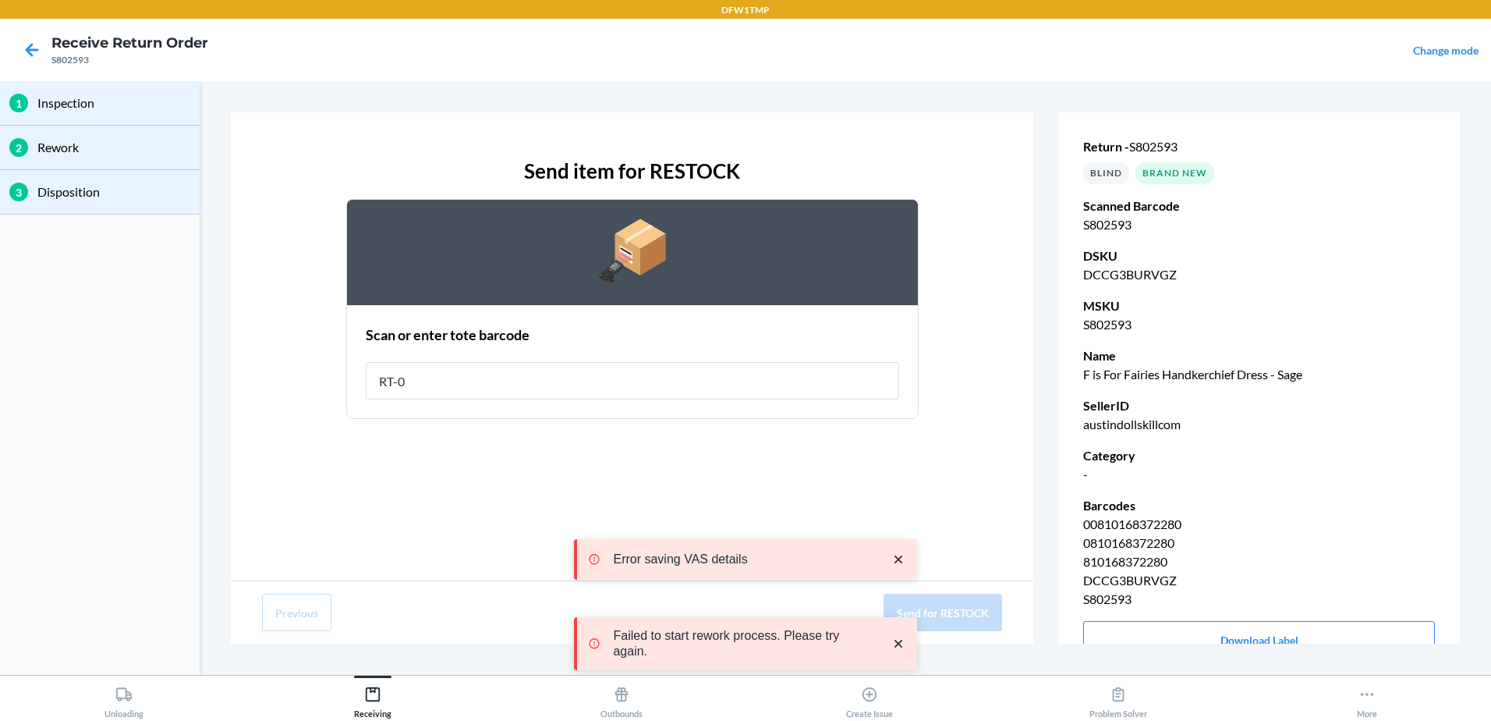
type input "RT-07"
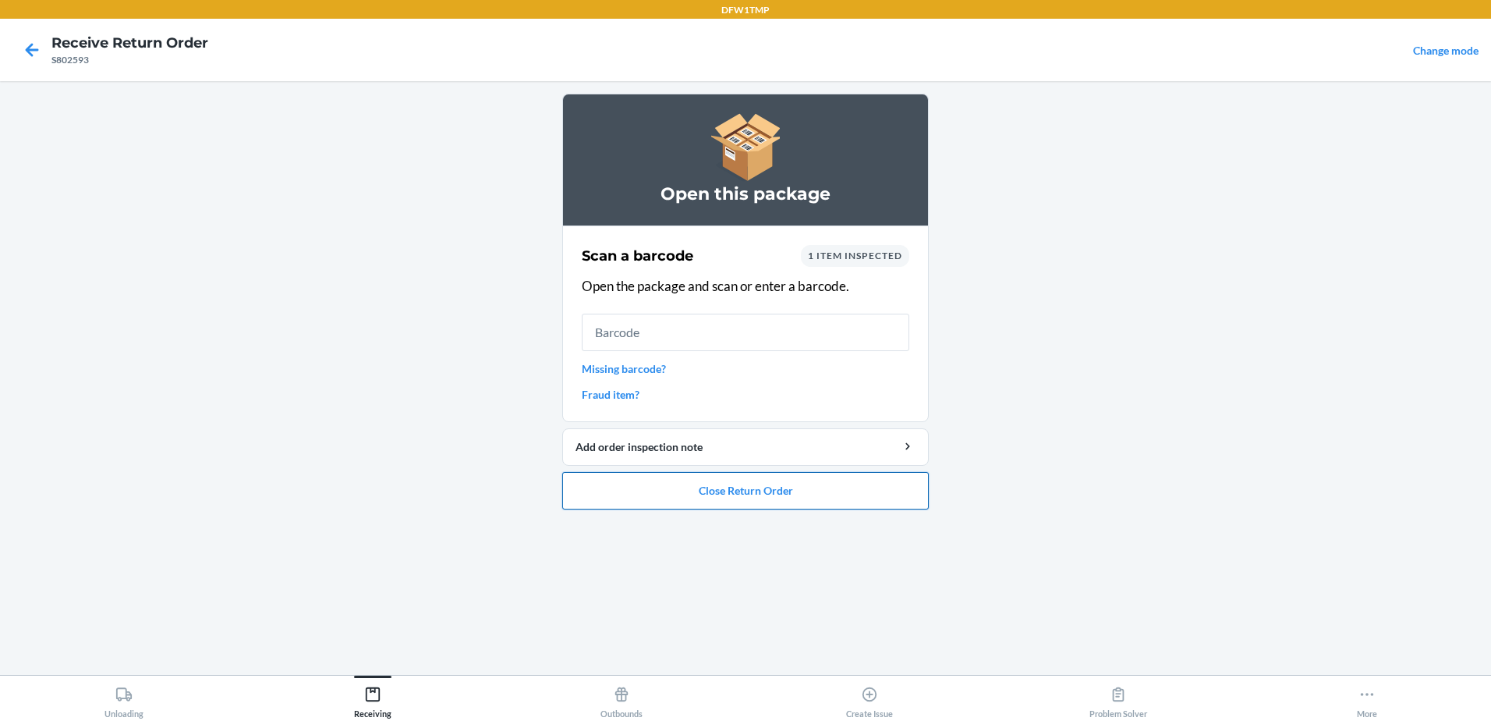
click at [741, 487] on button "Close Return Order" at bounding box center [745, 490] width 367 height 37
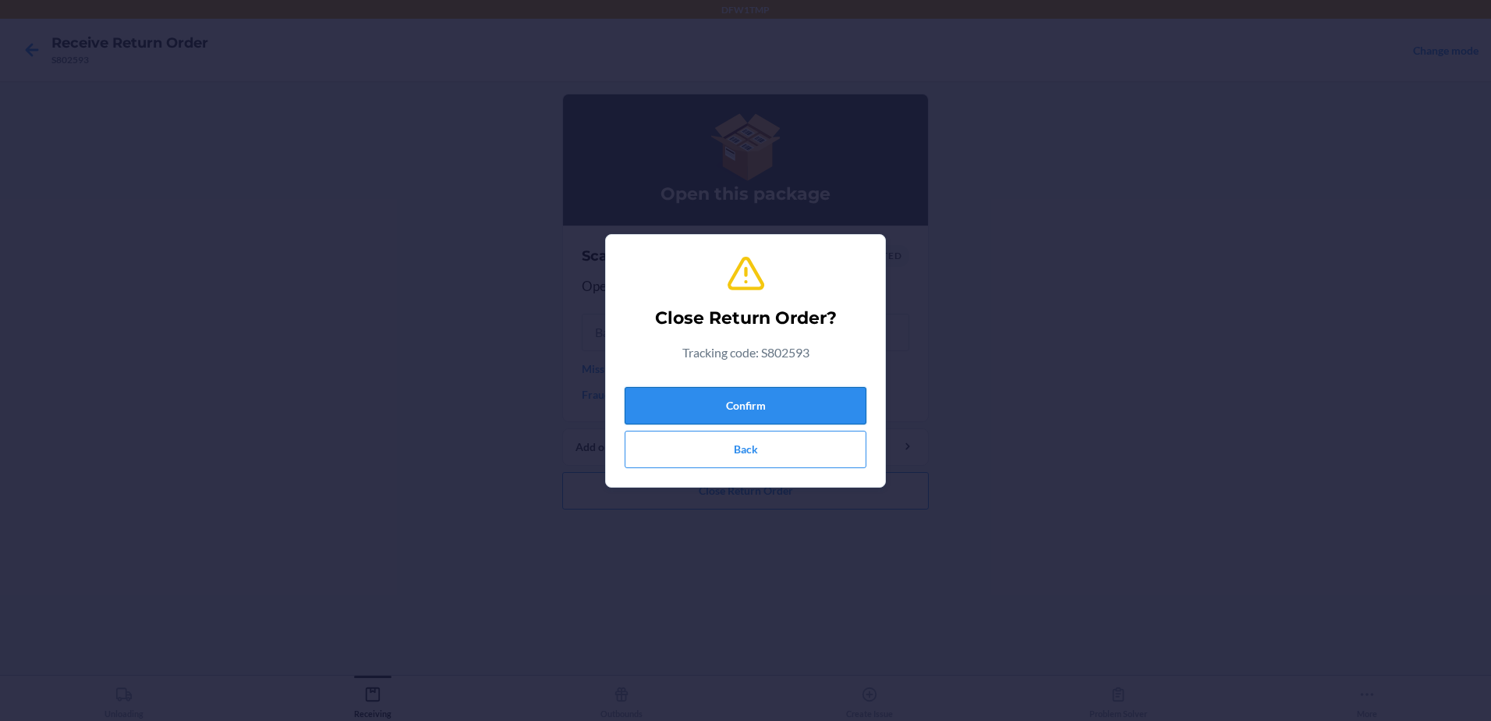
click at [758, 401] on button "Confirm" at bounding box center [746, 405] width 242 height 37
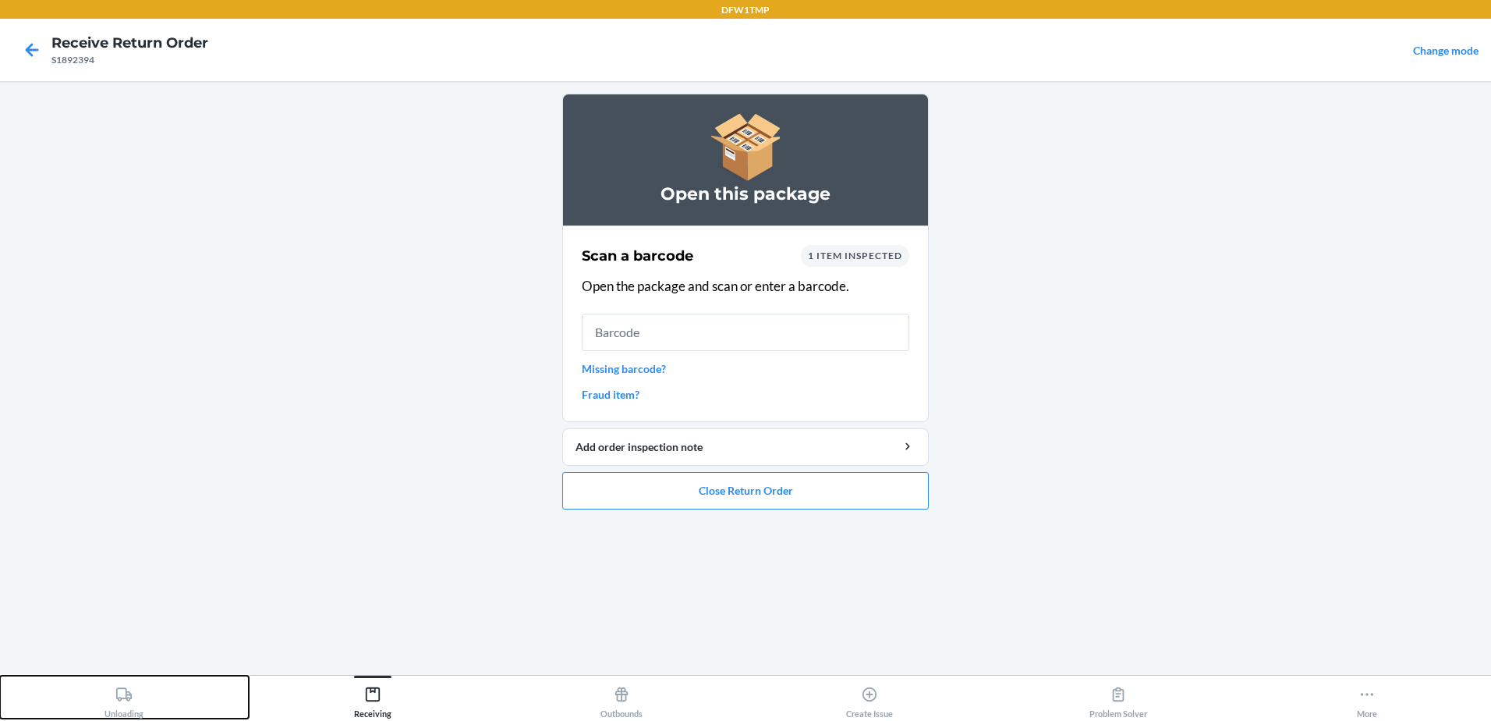
click at [113, 703] on div "Unloading" at bounding box center [123, 698] width 39 height 39
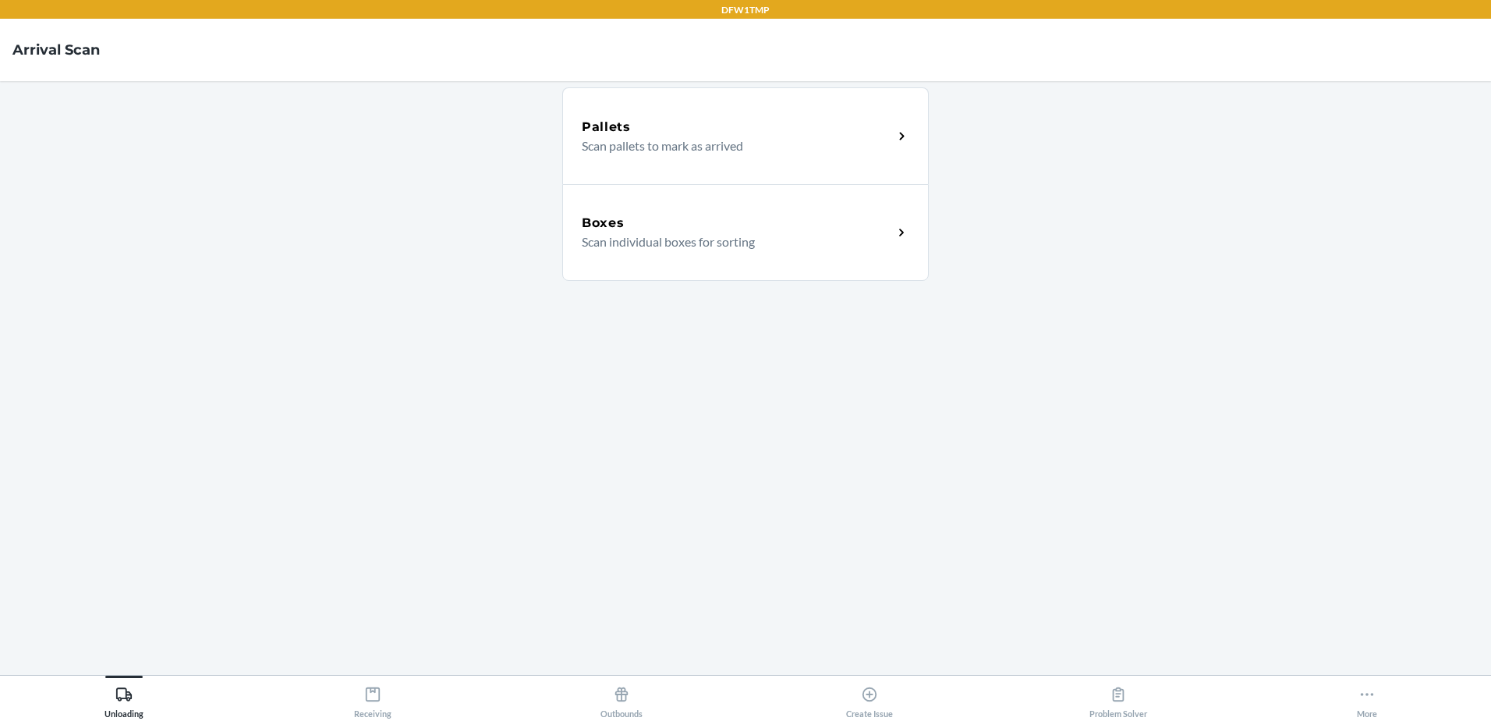
click at [767, 235] on p "Scan individual boxes for sorting" at bounding box center [731, 241] width 299 height 19
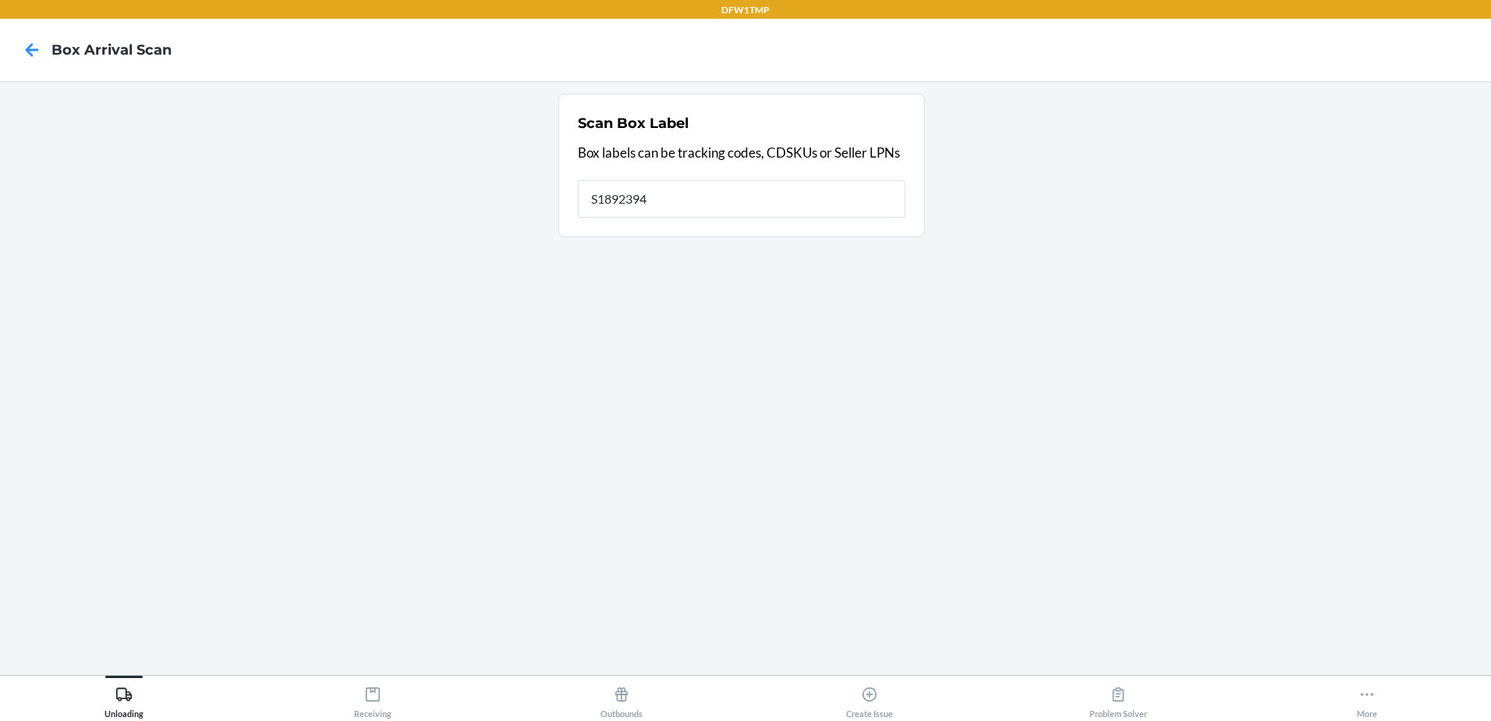
type input "S1892394"
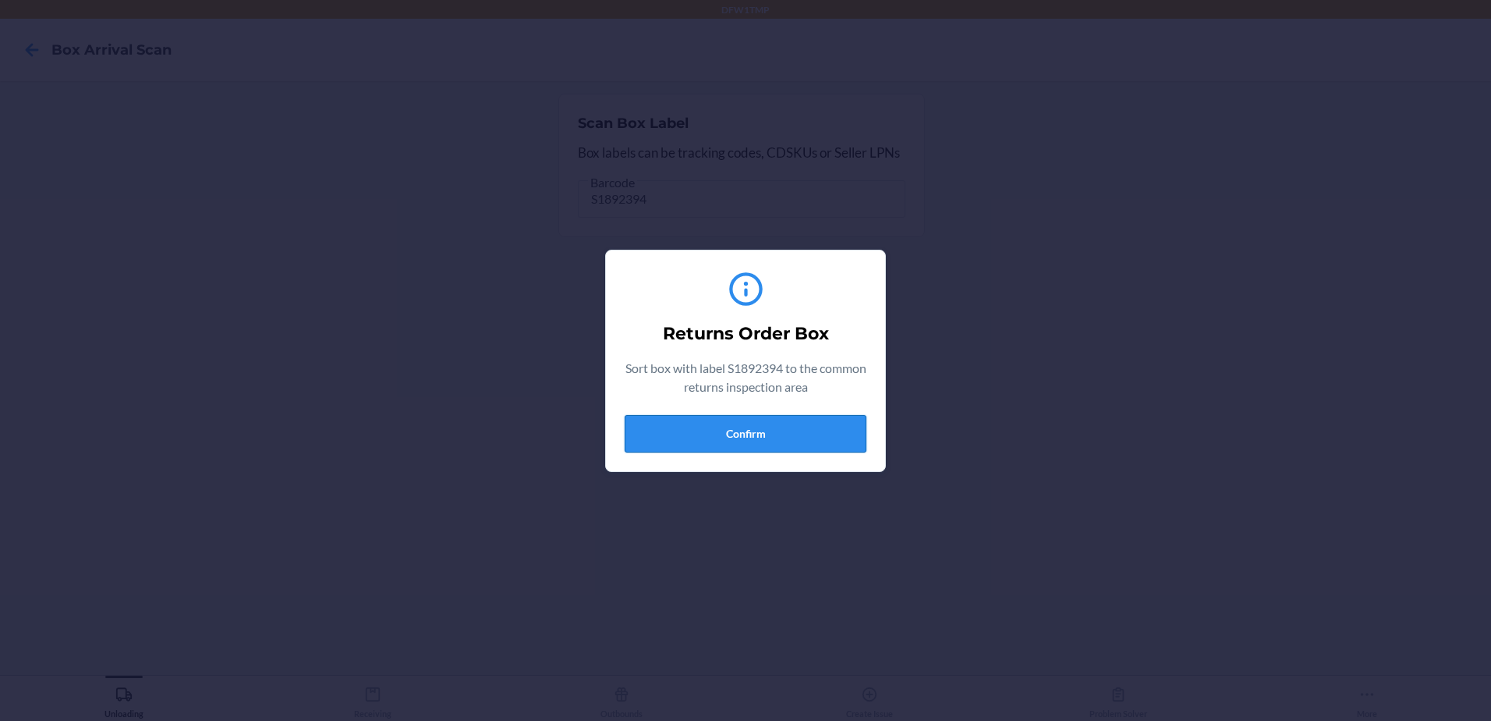
click at [769, 433] on button "Confirm" at bounding box center [746, 433] width 242 height 37
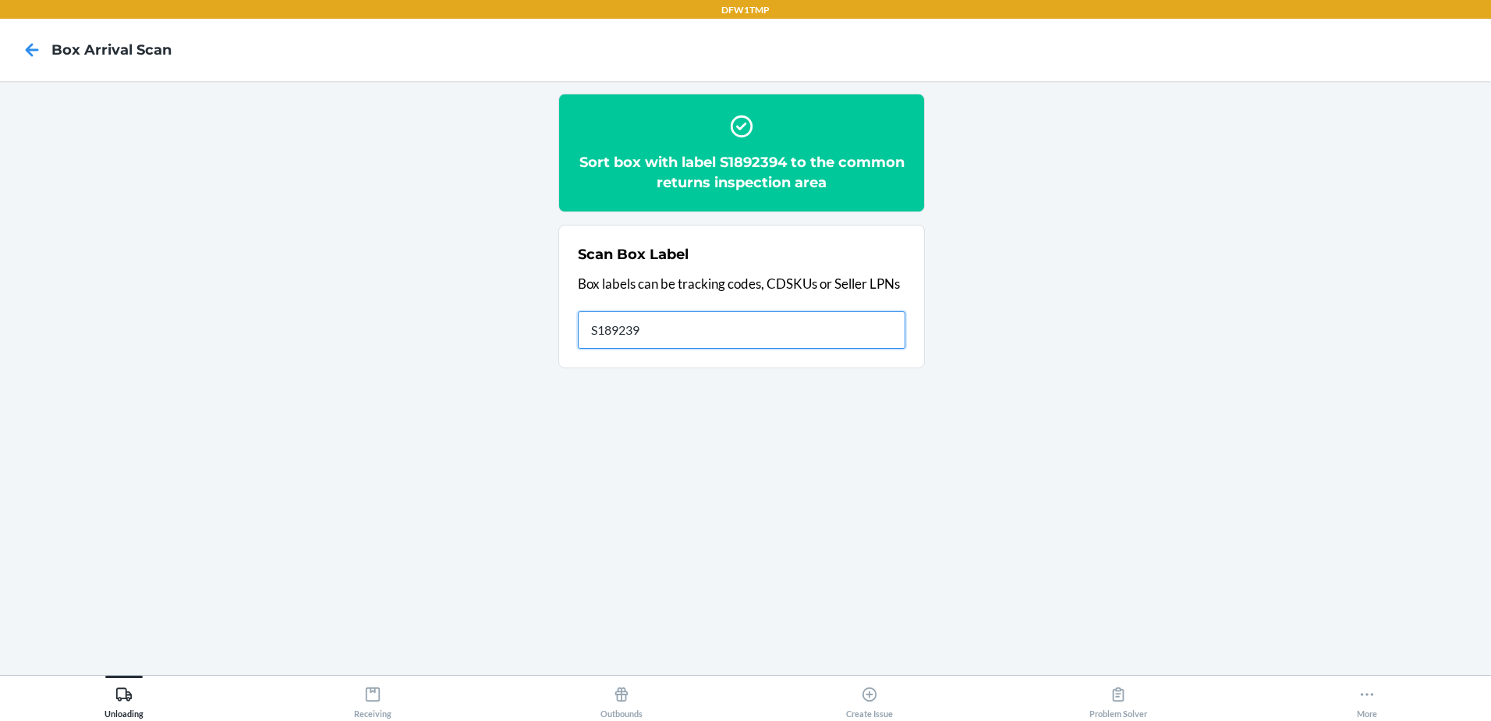
type input "S1892394"
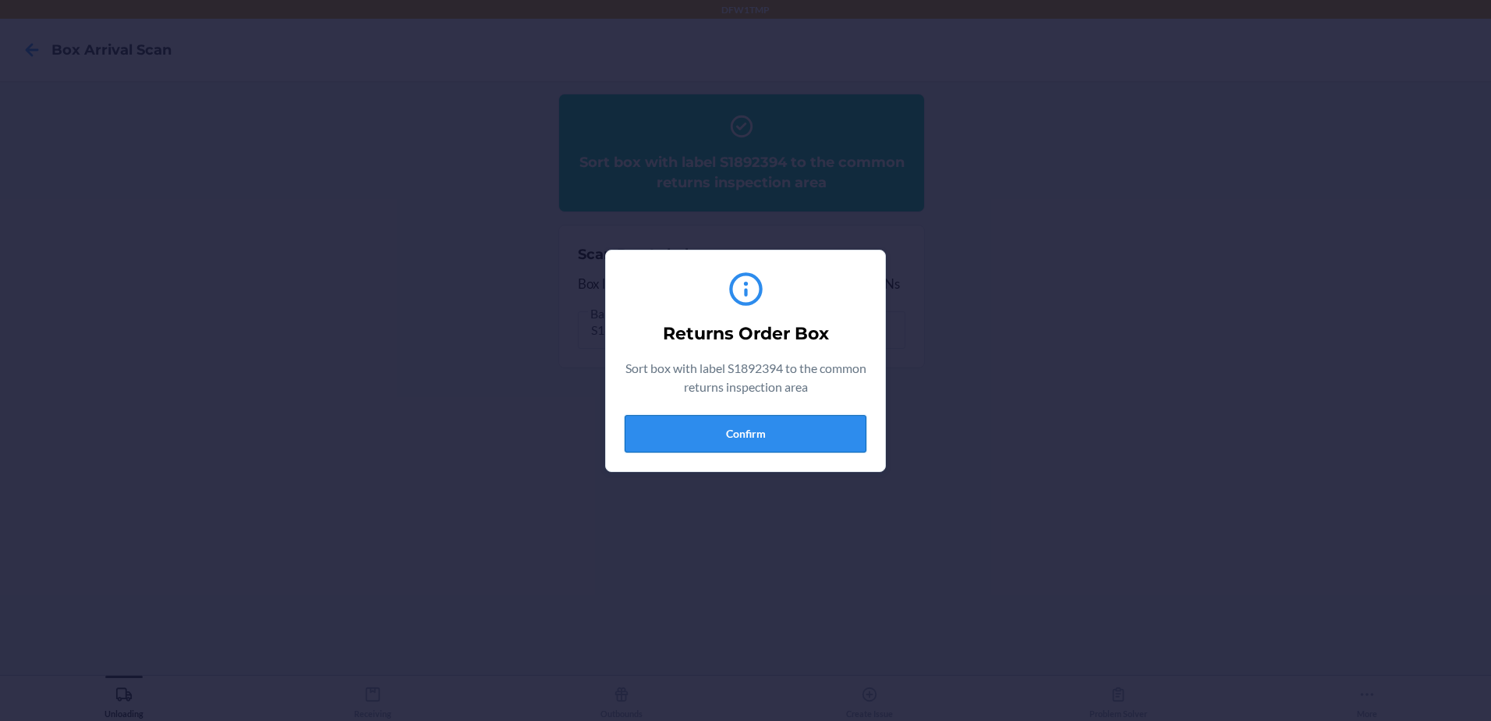
click at [726, 432] on button "Confirm" at bounding box center [746, 433] width 242 height 37
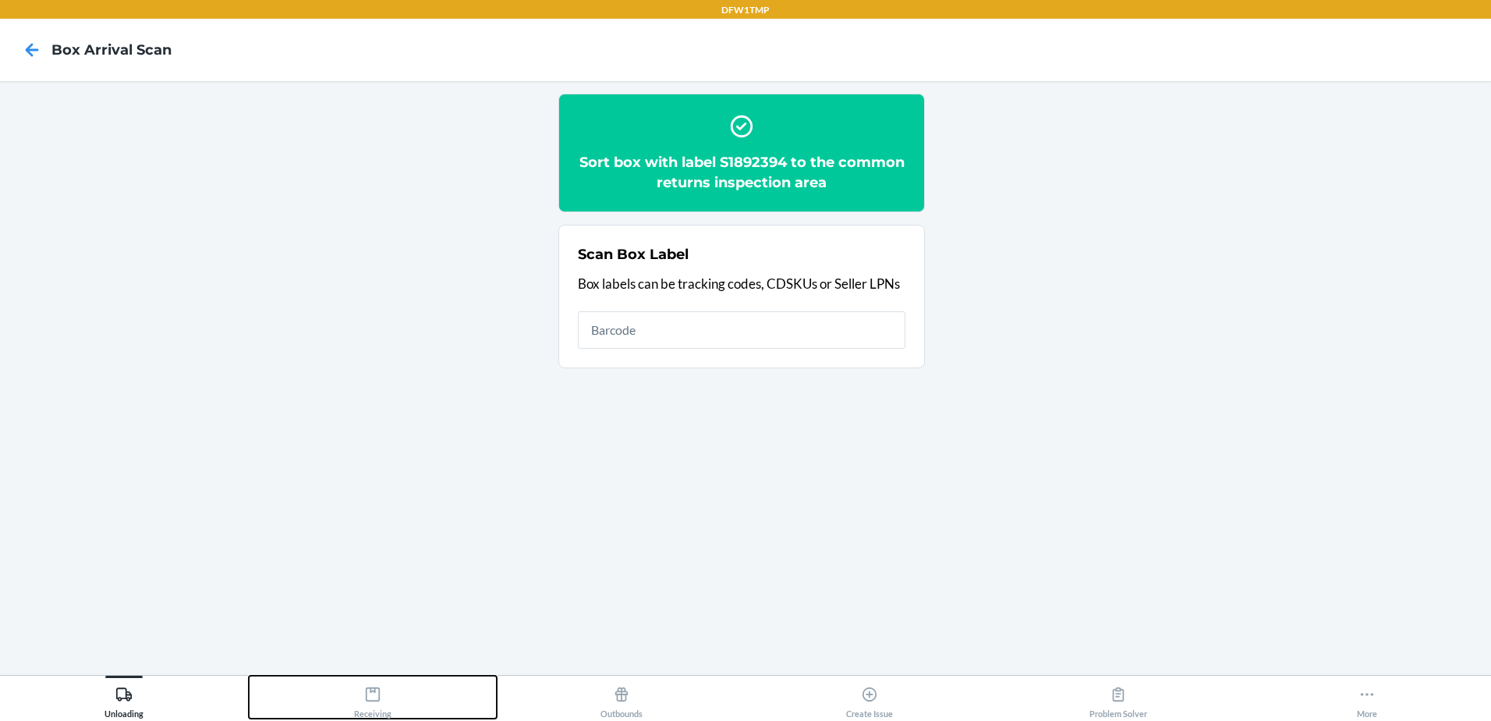
click at [350, 706] on button "Receiving" at bounding box center [373, 696] width 249 height 43
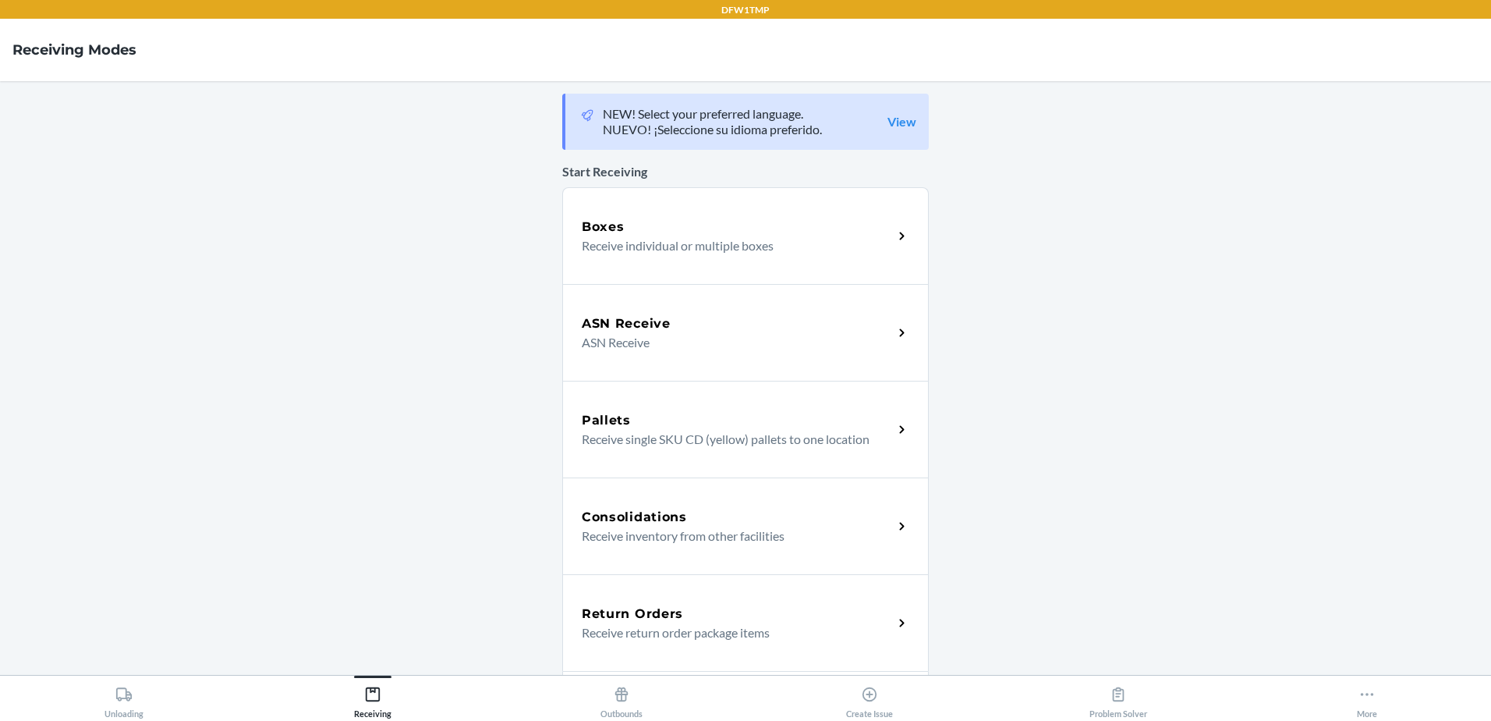
click at [761, 632] on p "Receive return order package items" at bounding box center [731, 632] width 299 height 19
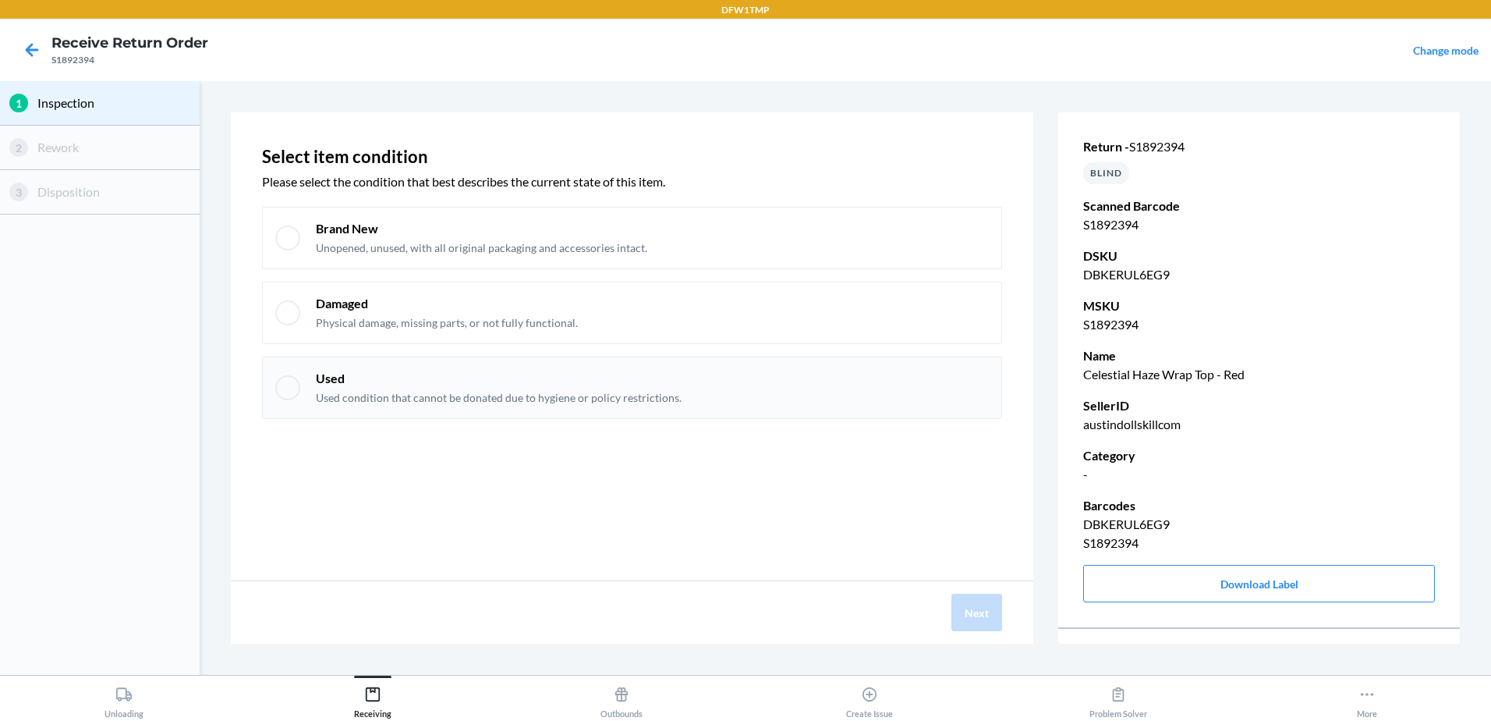
drag, startPoint x: 287, startPoint y: 237, endPoint x: 494, endPoint y: 378, distance: 250.9
click at [289, 243] on div at bounding box center [287, 237] width 25 height 25
checkbox input "true"
click at [978, 601] on button "Next" at bounding box center [976, 611] width 51 height 37
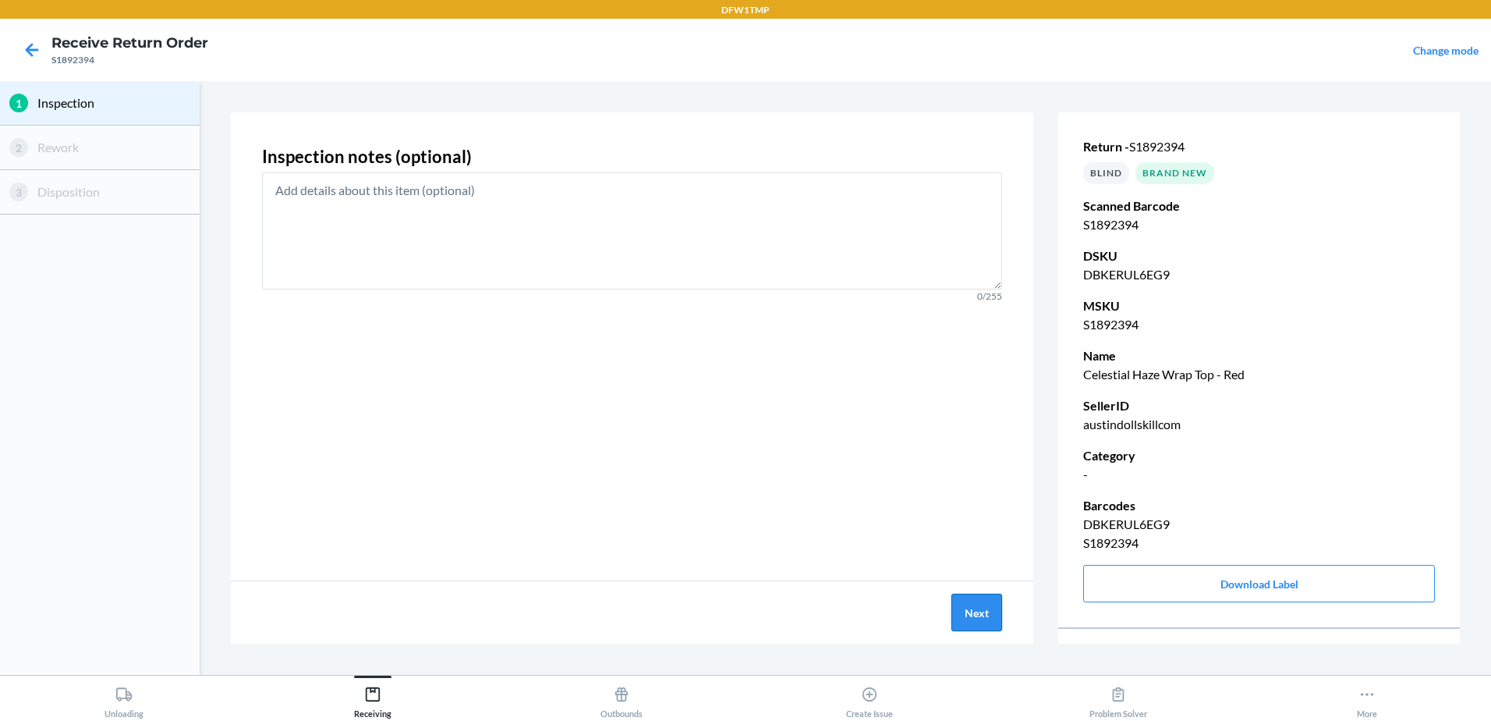
click at [965, 612] on button "Next" at bounding box center [976, 611] width 51 height 37
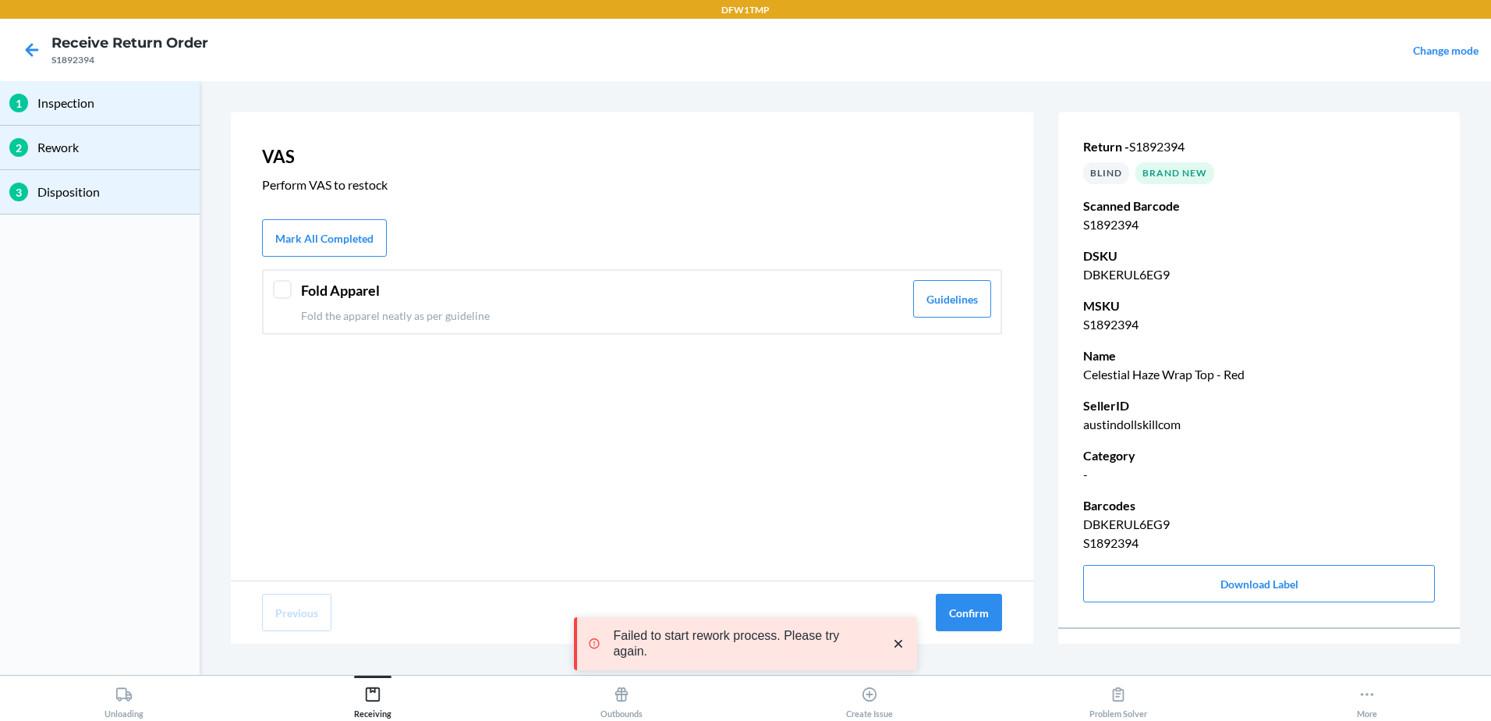
click at [271, 289] on div "Fold Apparel Fold the apparel neatly as per guideline Guidelines" at bounding box center [632, 302] width 740 height 66
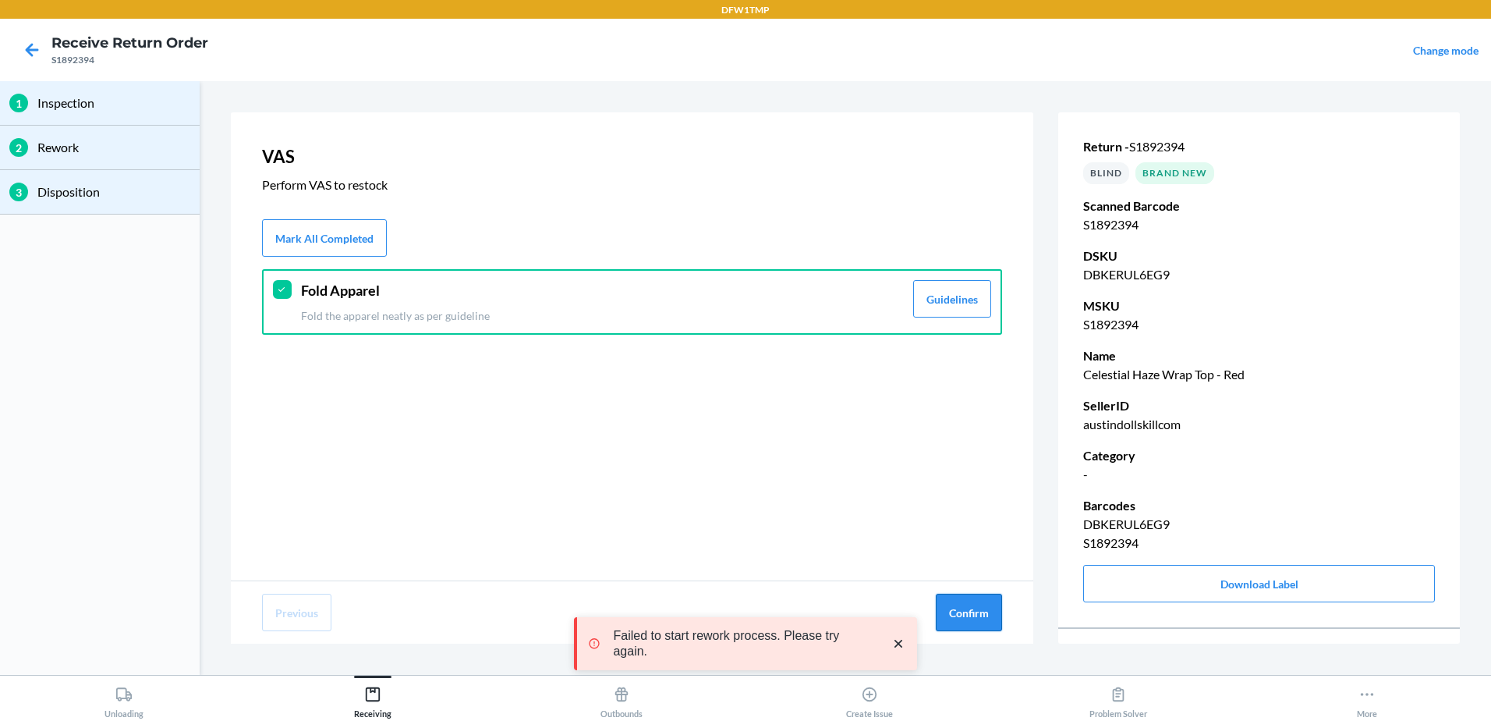
click at [947, 618] on button "Confirm" at bounding box center [969, 611] width 66 height 37
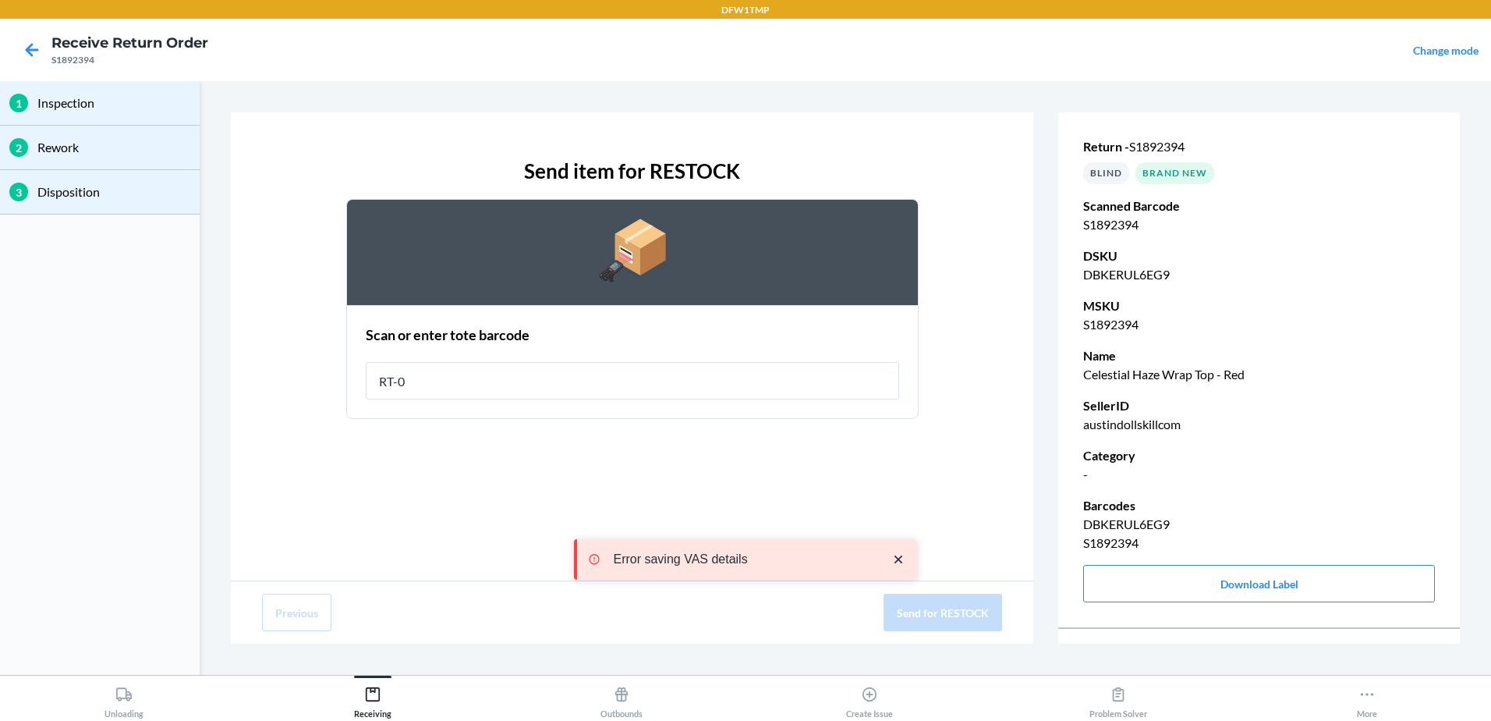
type input "RT-07"
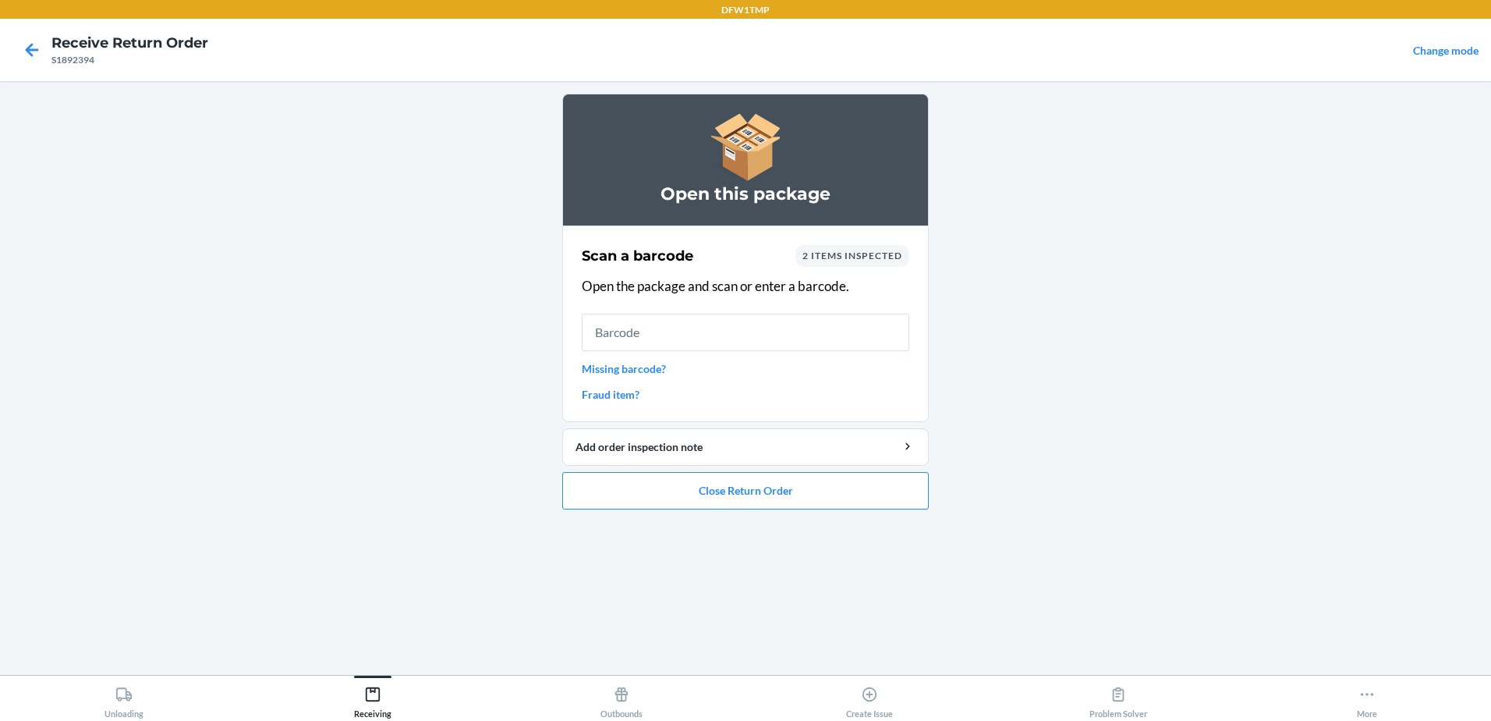
click at [845, 255] on span "2 items inspected" at bounding box center [852, 256] width 100 height 12
click at [25, 52] on icon at bounding box center [32, 50] width 27 height 27
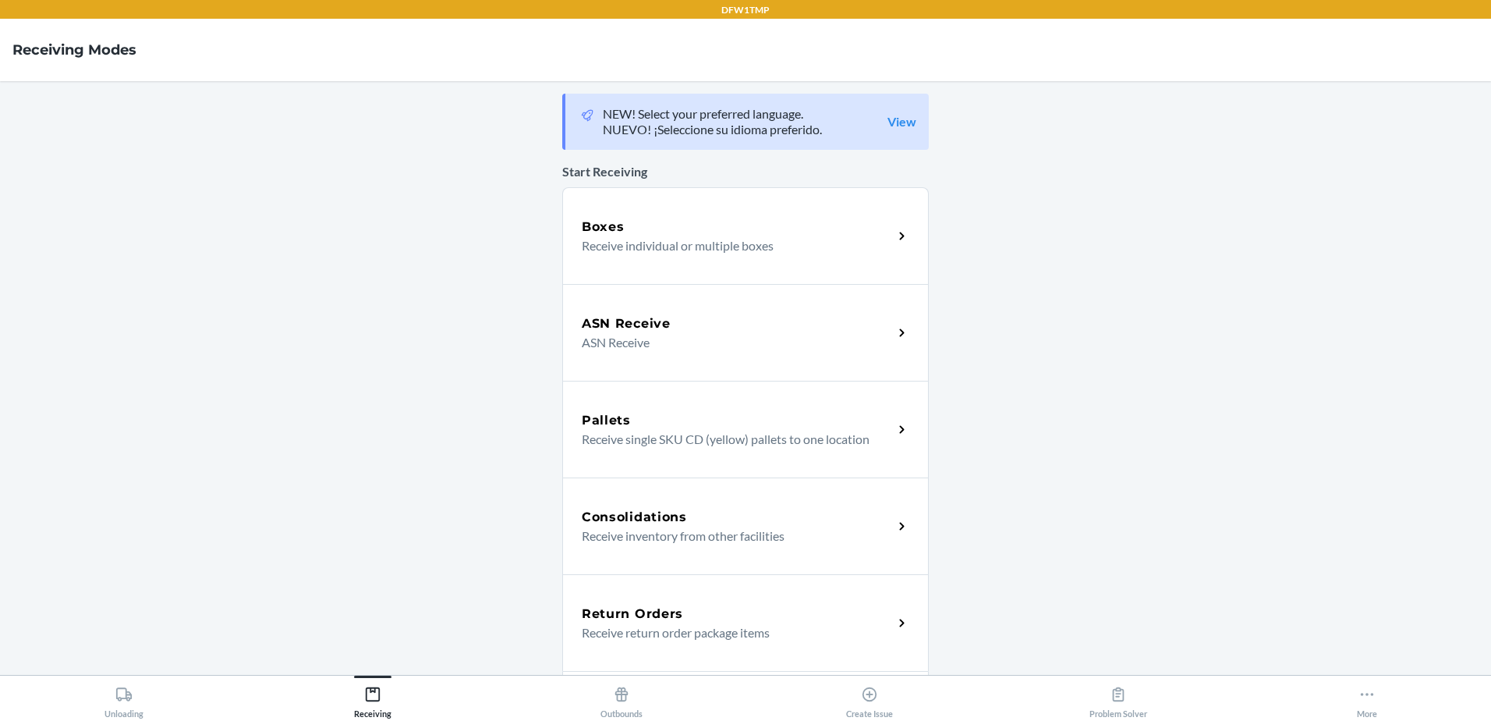
click at [702, 583] on div "Return Orders Receive return order package items" at bounding box center [745, 622] width 367 height 97
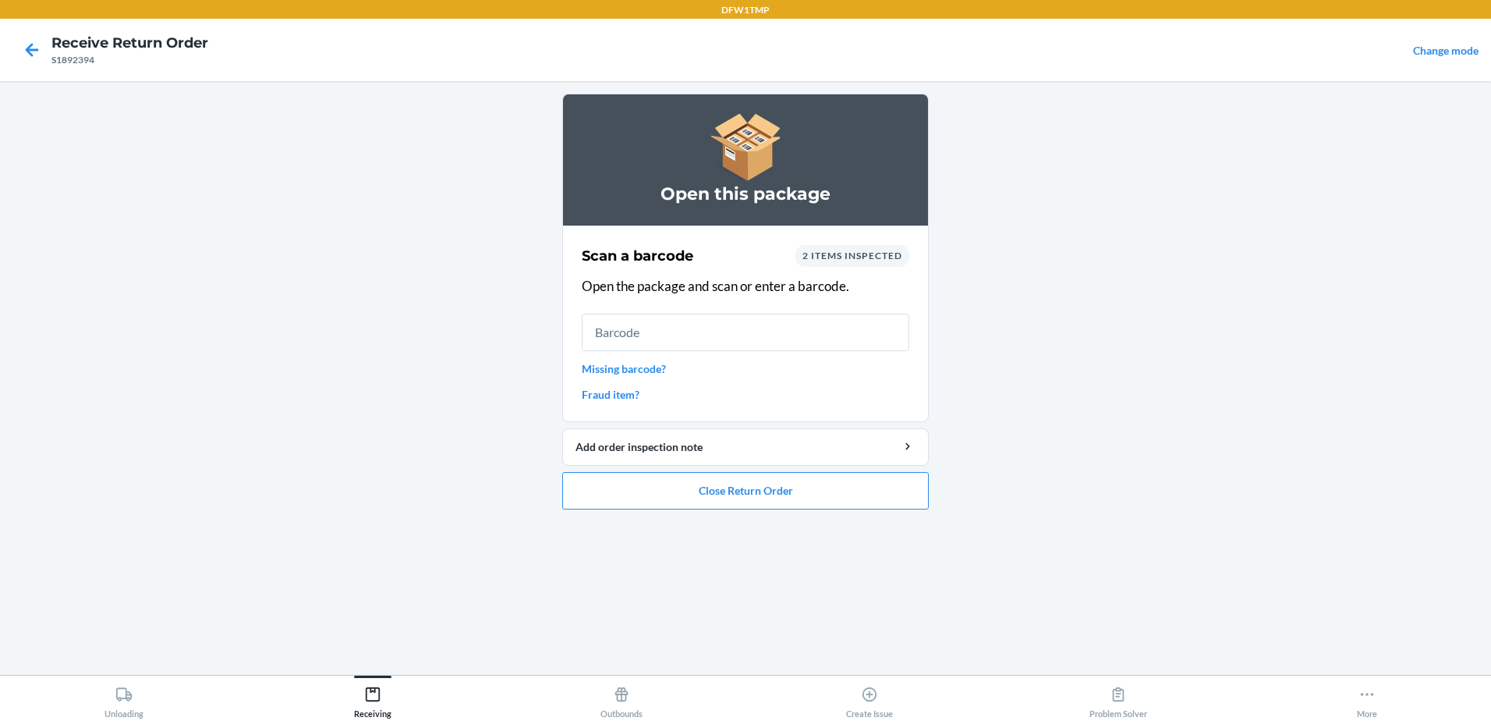
click at [830, 259] on span "2 items inspected" at bounding box center [852, 256] width 100 height 12
click at [771, 491] on button "Close Return Order" at bounding box center [745, 490] width 367 height 37
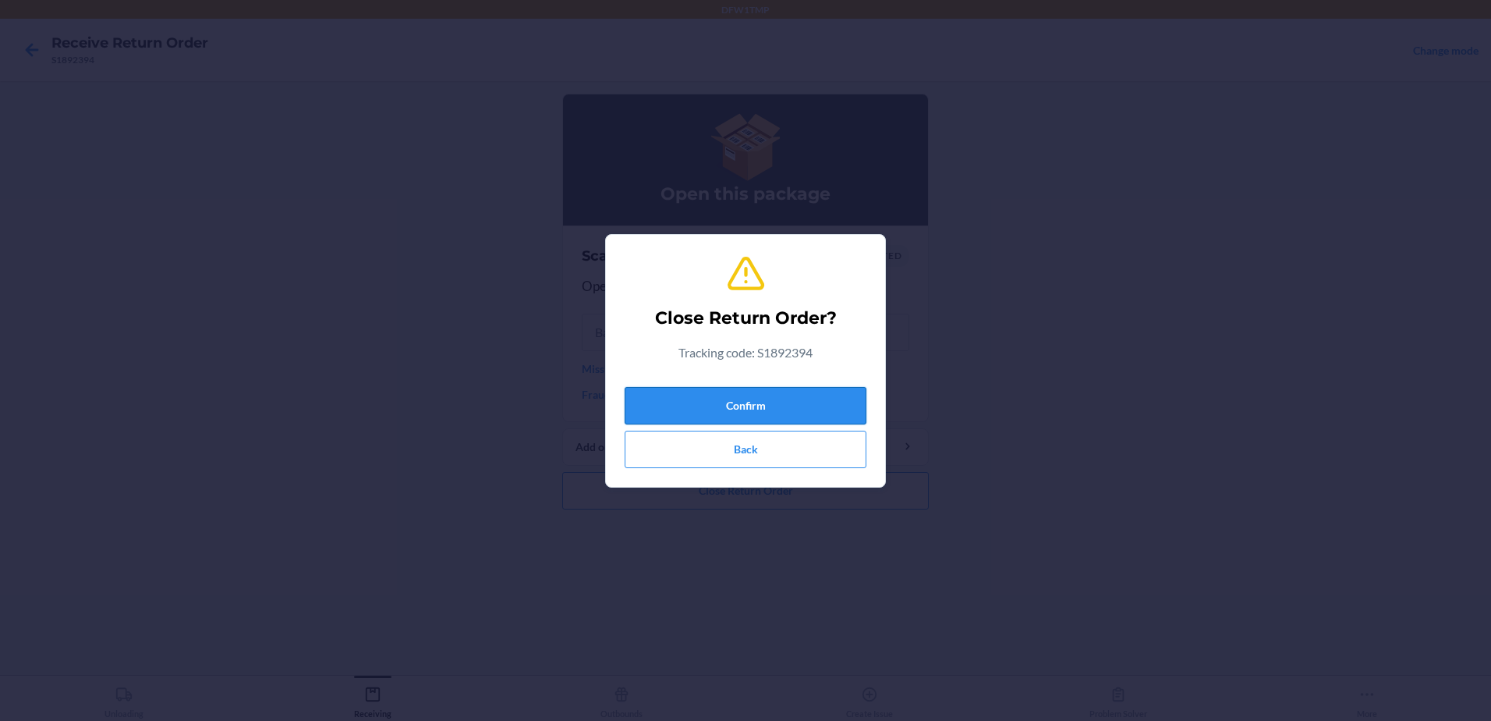
click at [737, 397] on button "Confirm" at bounding box center [746, 405] width 242 height 37
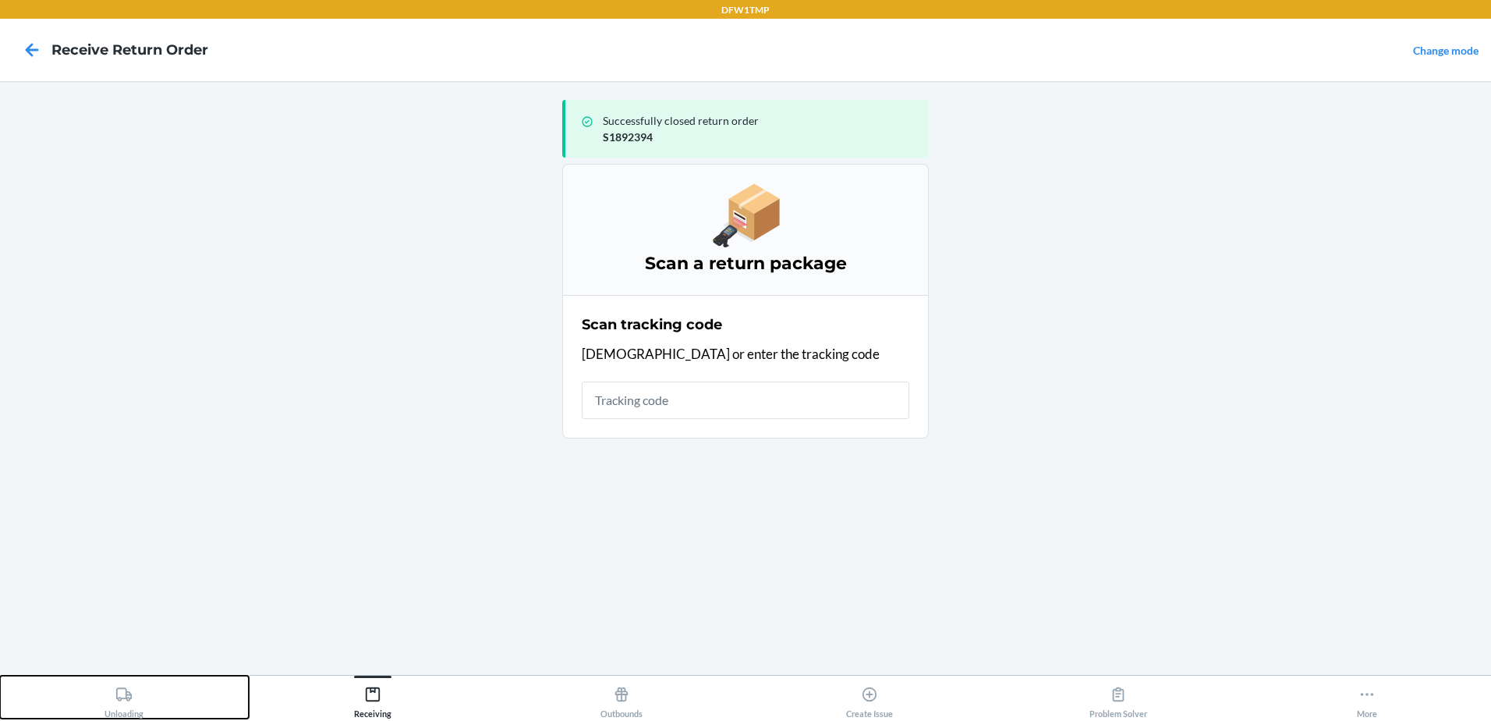
click at [120, 699] on icon at bounding box center [124, 693] width 16 height 13
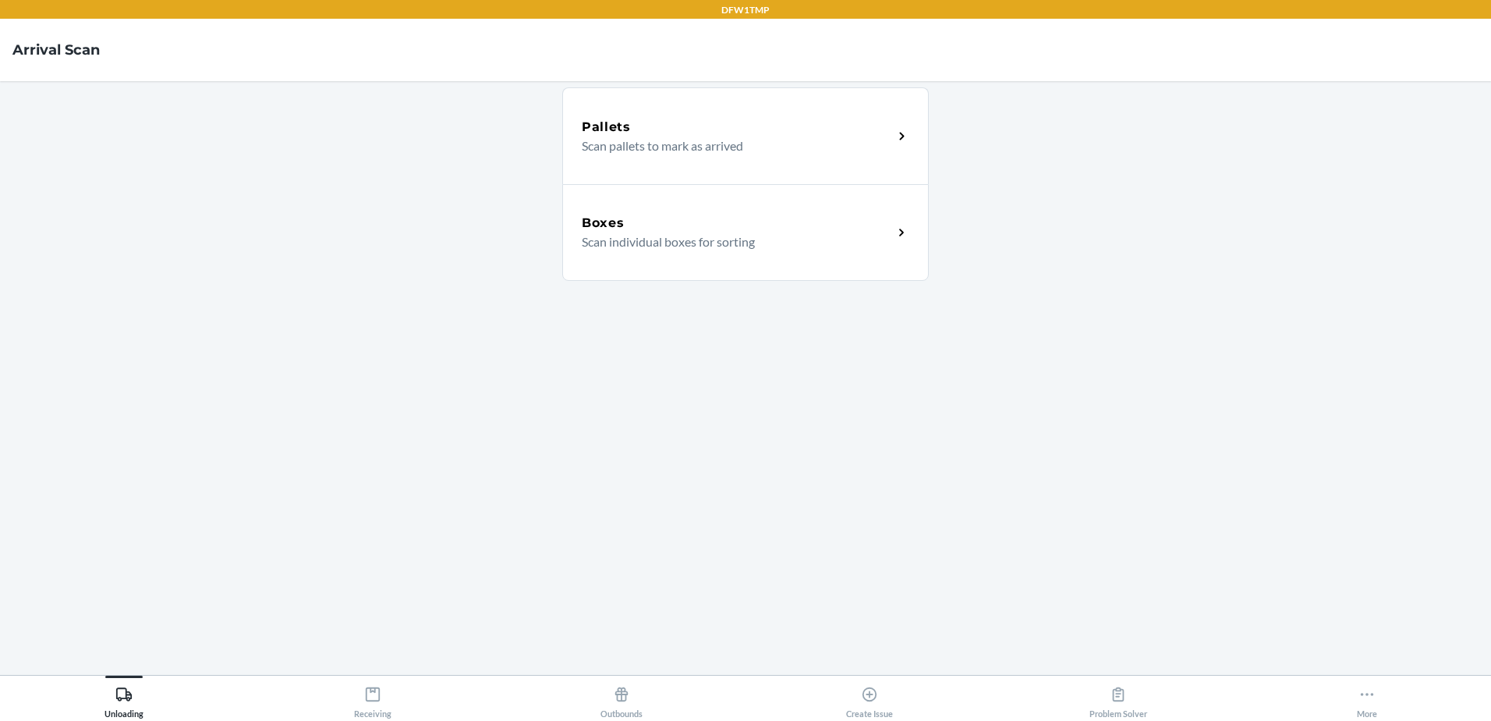
click at [891, 244] on div "Boxes Scan individual boxes for sorting" at bounding box center [737, 232] width 311 height 37
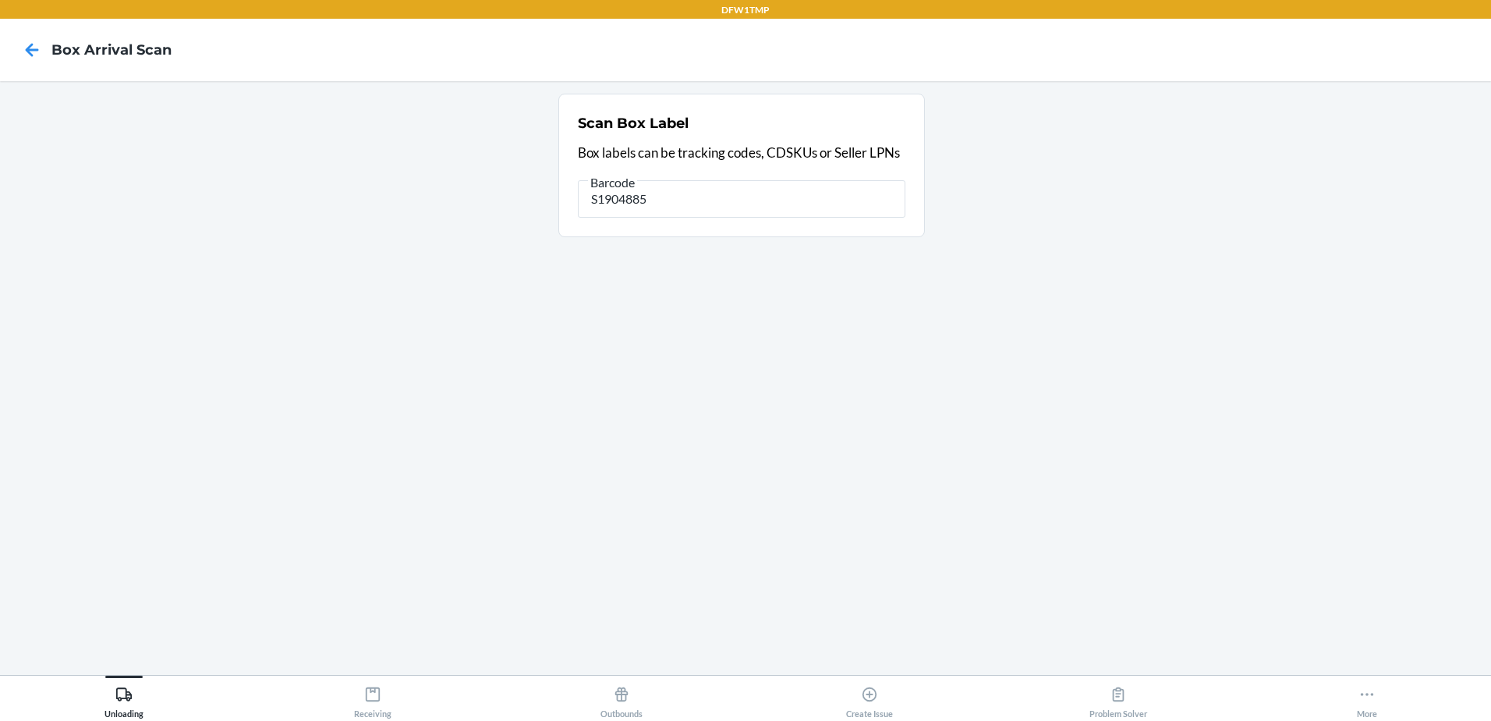
type input "S1904885"
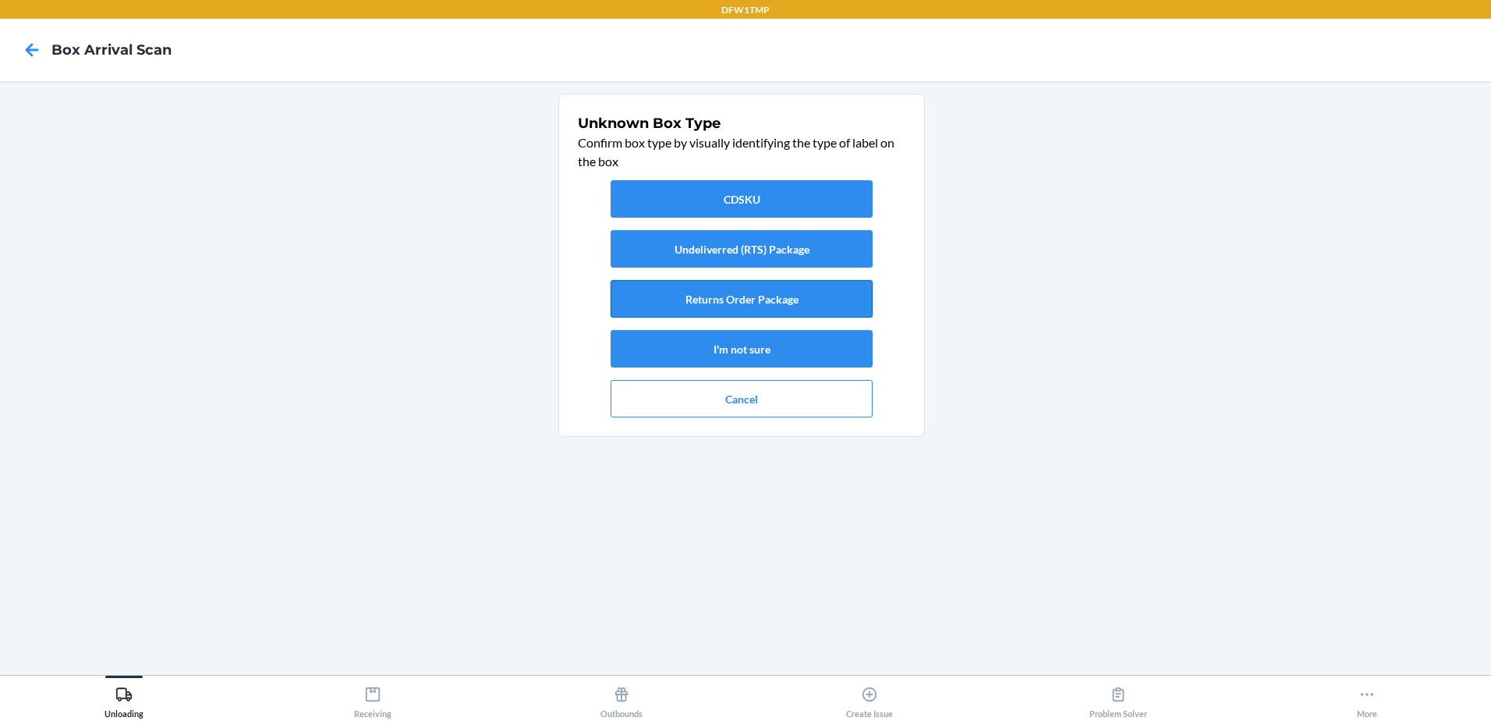
click at [759, 298] on button "Returns Order Package" at bounding box center [742, 298] width 262 height 37
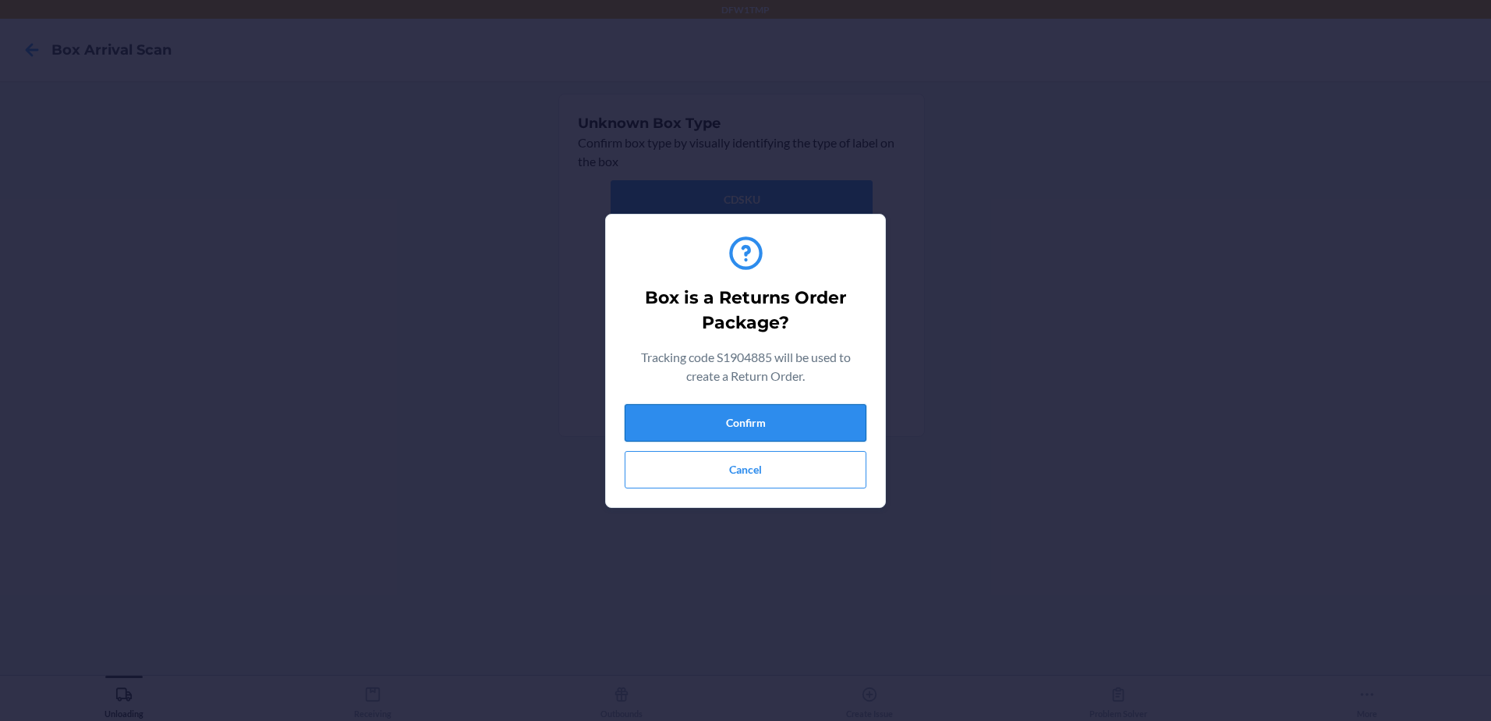
click at [745, 420] on button "Confirm" at bounding box center [746, 422] width 242 height 37
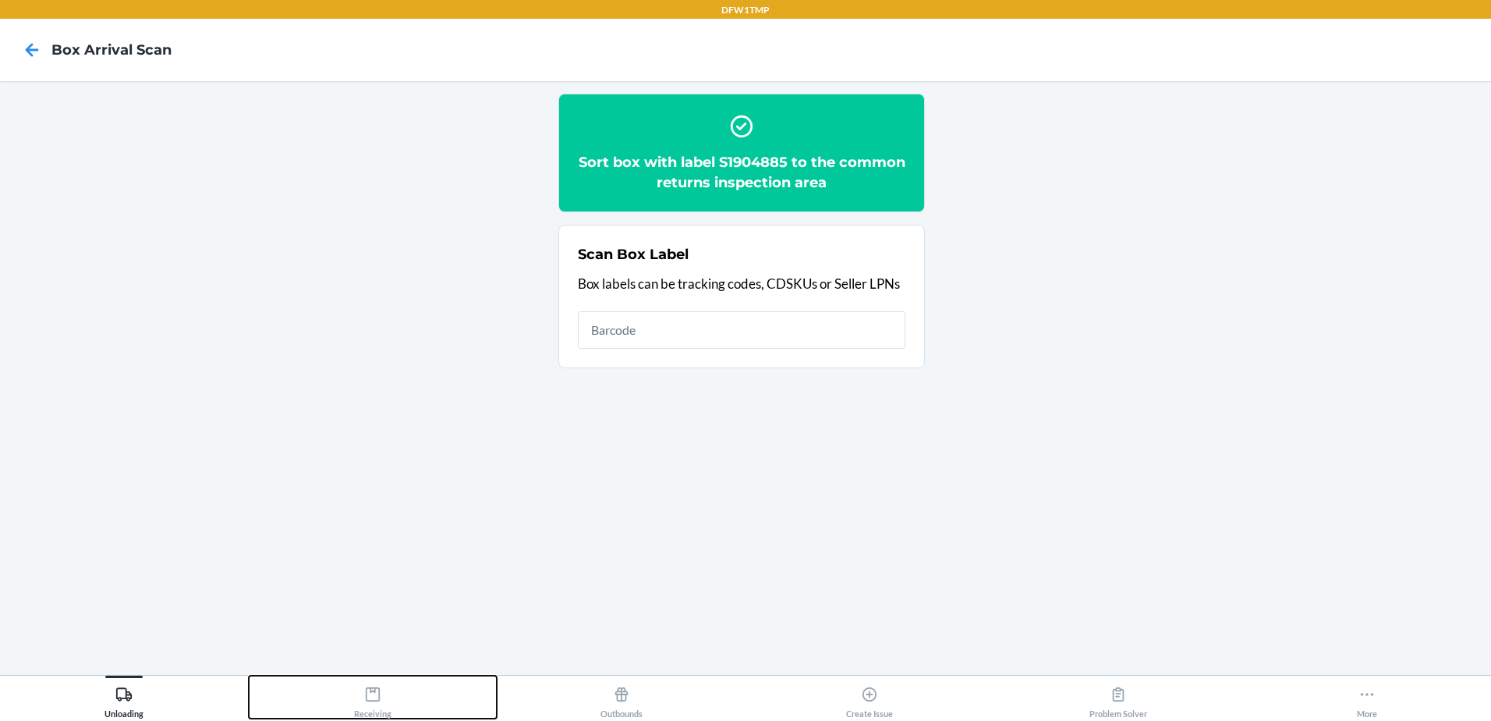
click at [381, 699] on div "Receiving" at bounding box center [372, 698] width 37 height 39
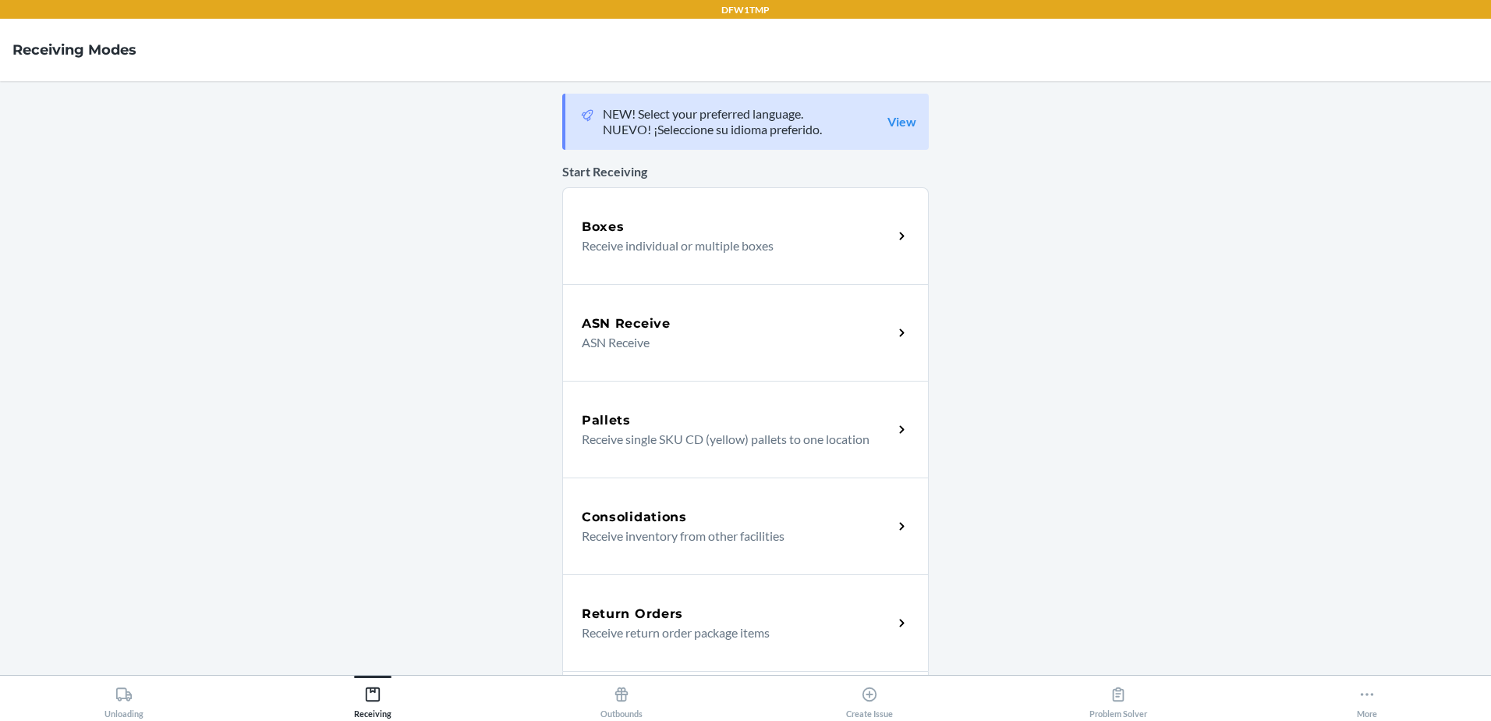
drag, startPoint x: 755, startPoint y: 634, endPoint x: 753, endPoint y: 621, distance: 12.7
click at [756, 633] on p "Receive return order package items" at bounding box center [731, 632] width 299 height 19
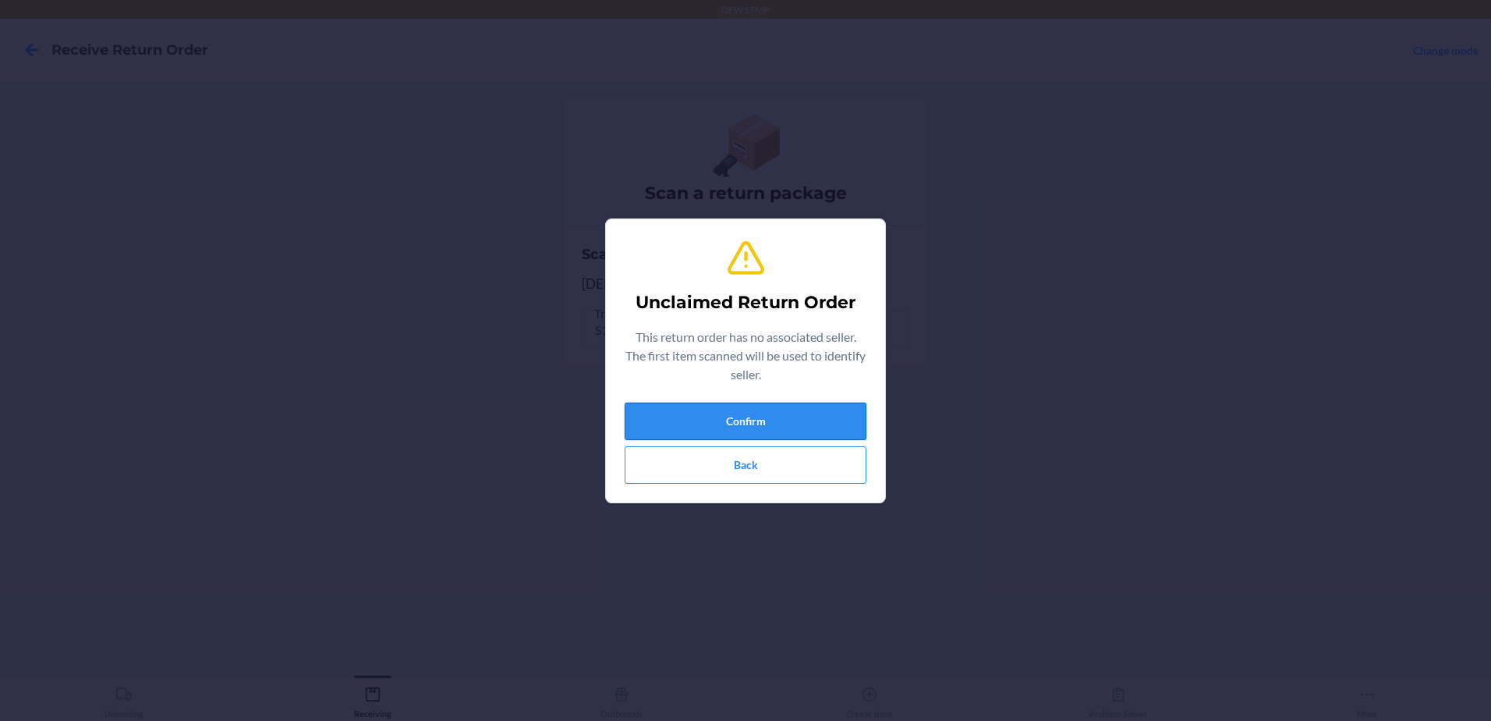
click at [681, 416] on button "Confirm" at bounding box center [746, 420] width 242 height 37
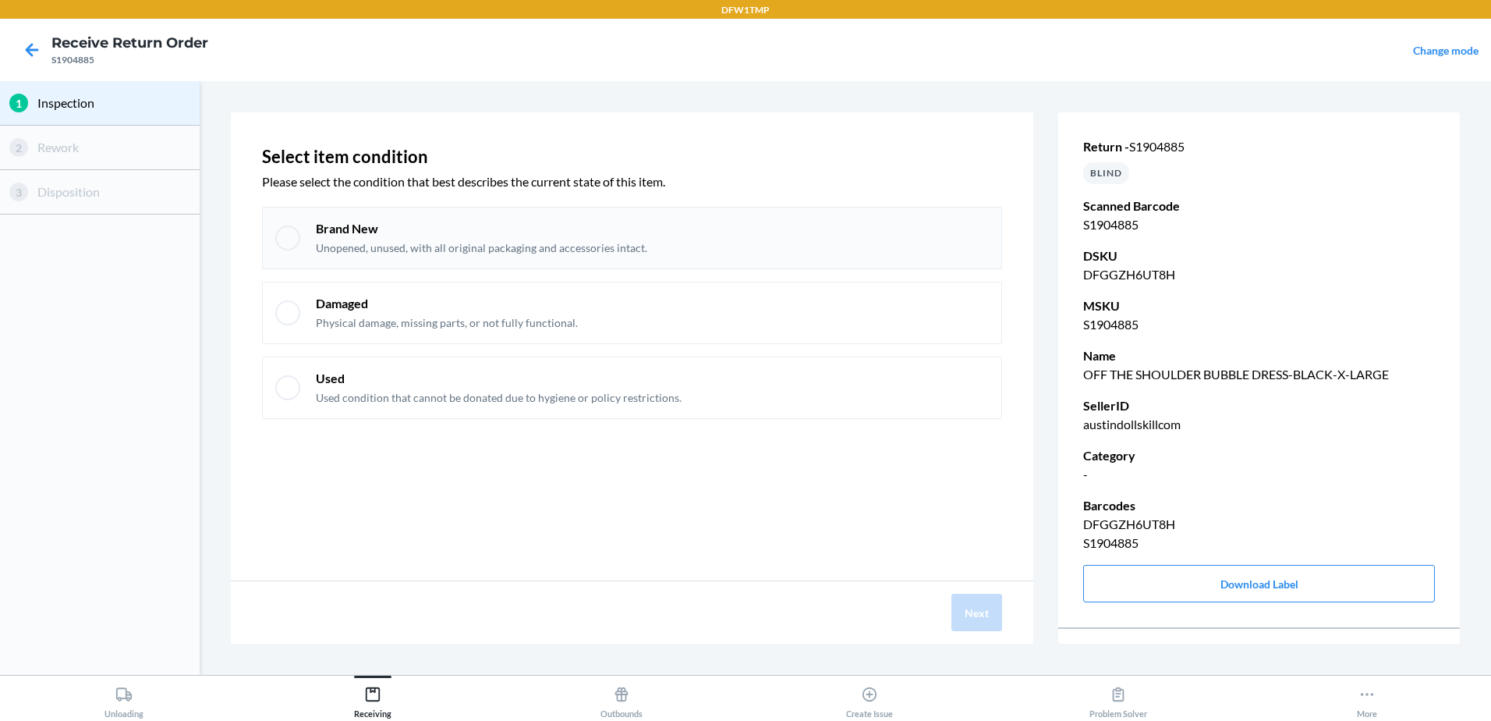
click at [285, 242] on div at bounding box center [287, 237] width 25 height 25
checkbox input "true"
click at [986, 610] on button "Next" at bounding box center [976, 611] width 51 height 37
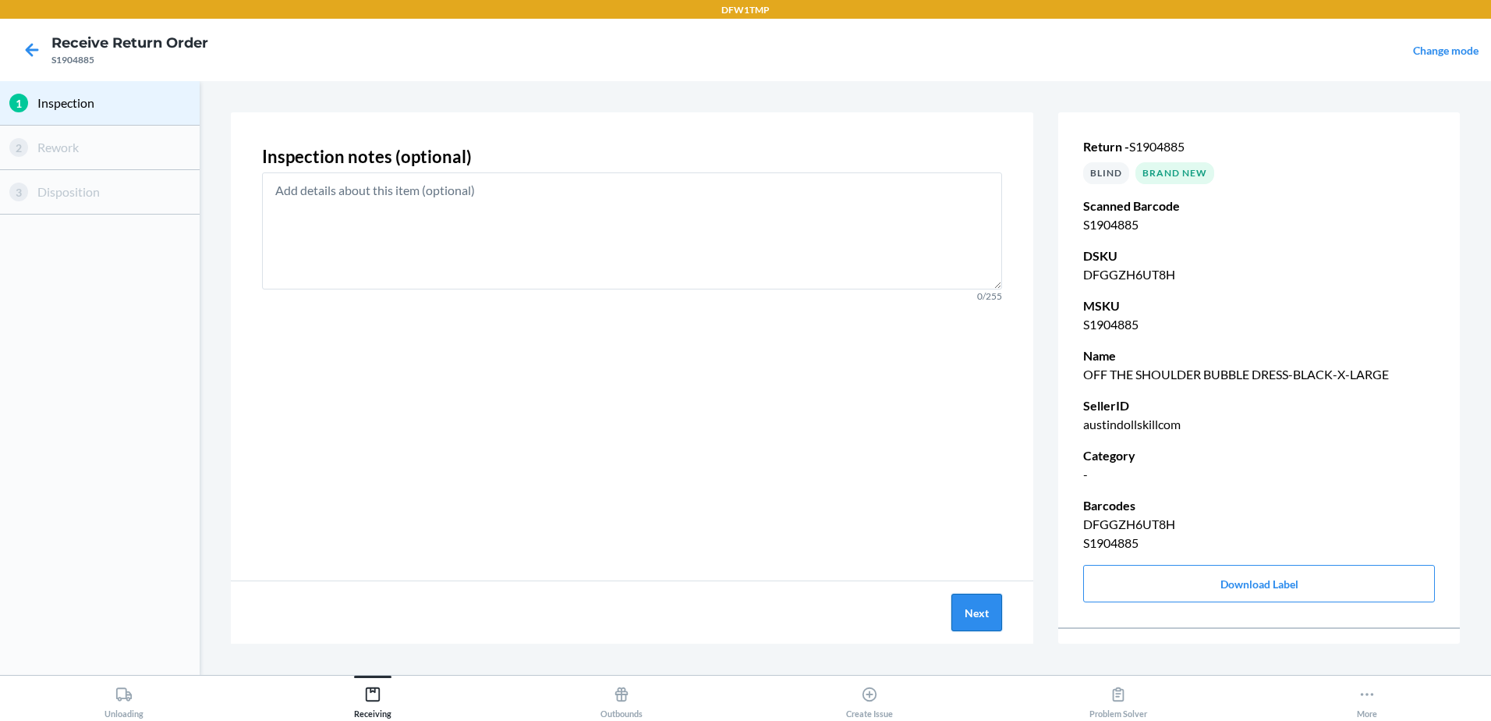
click at [979, 607] on button "Next" at bounding box center [976, 611] width 51 height 37
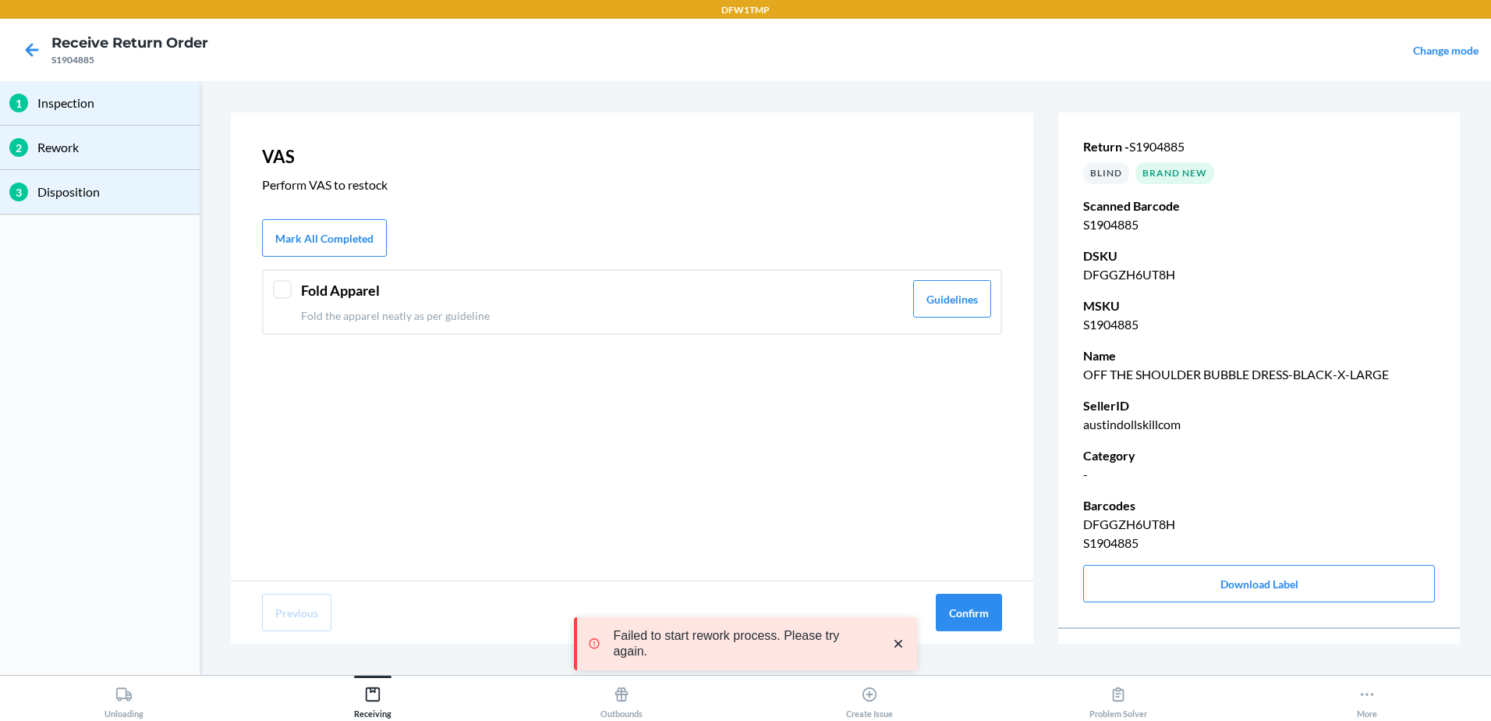
click at [292, 289] on div "Fold Apparel Fold the apparel neatly as per guideline Guidelines" at bounding box center [632, 302] width 740 height 66
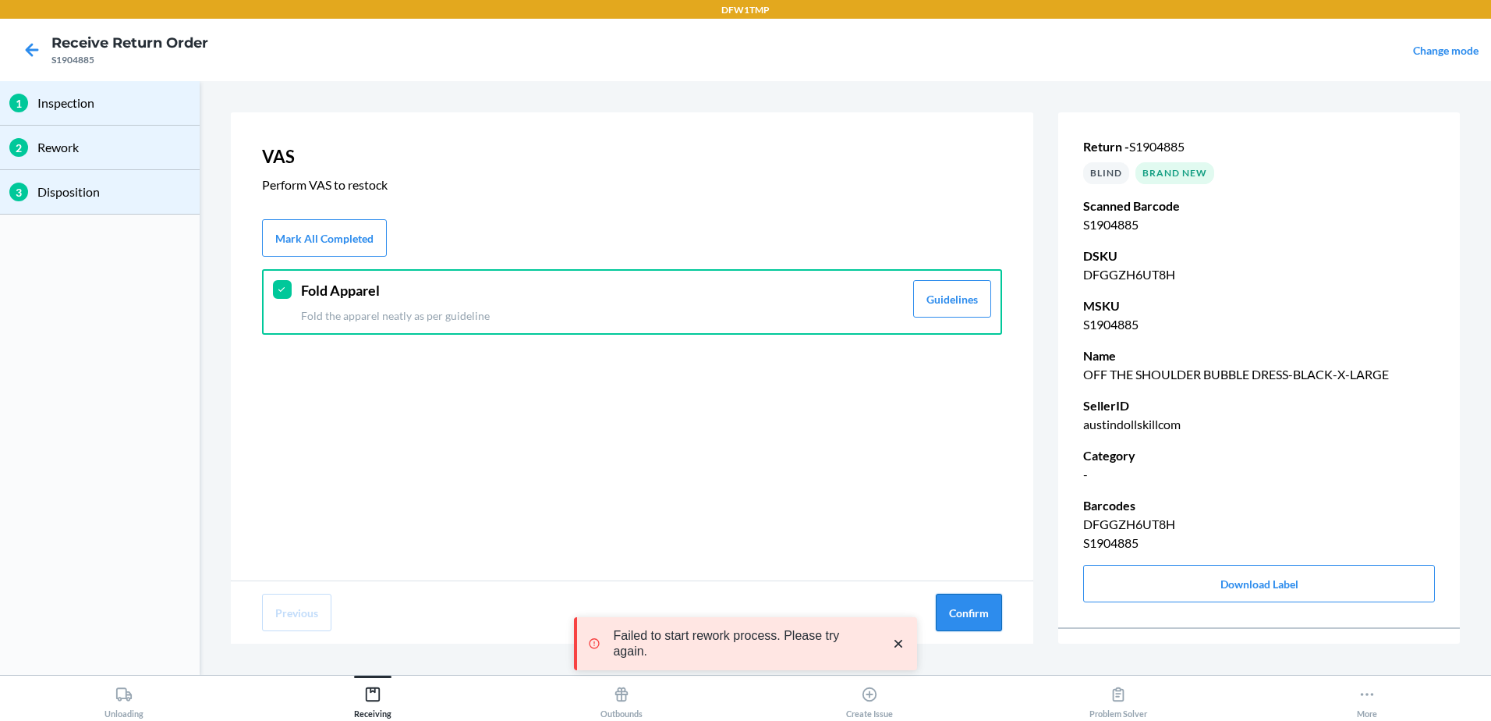
click at [966, 614] on button "Confirm" at bounding box center [969, 611] width 66 height 37
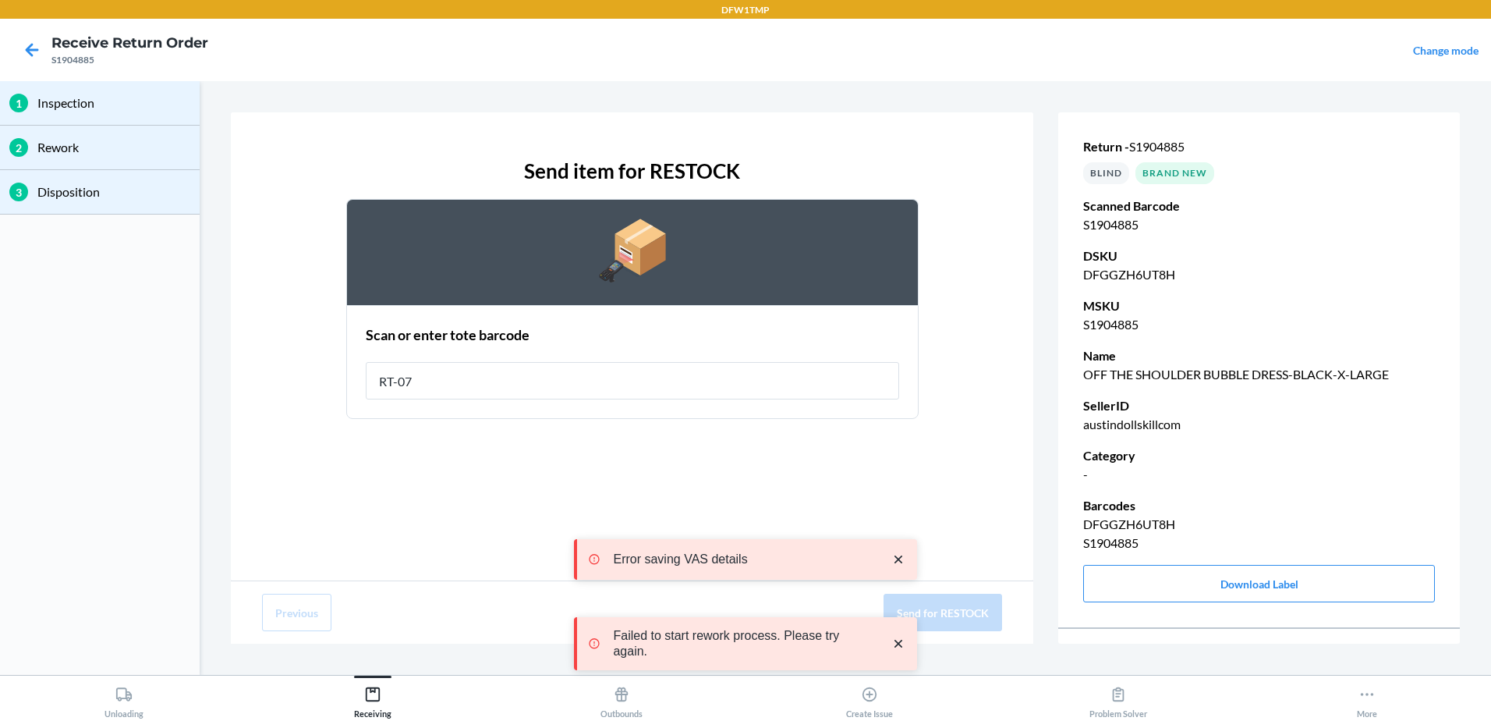
type input "RT-07"
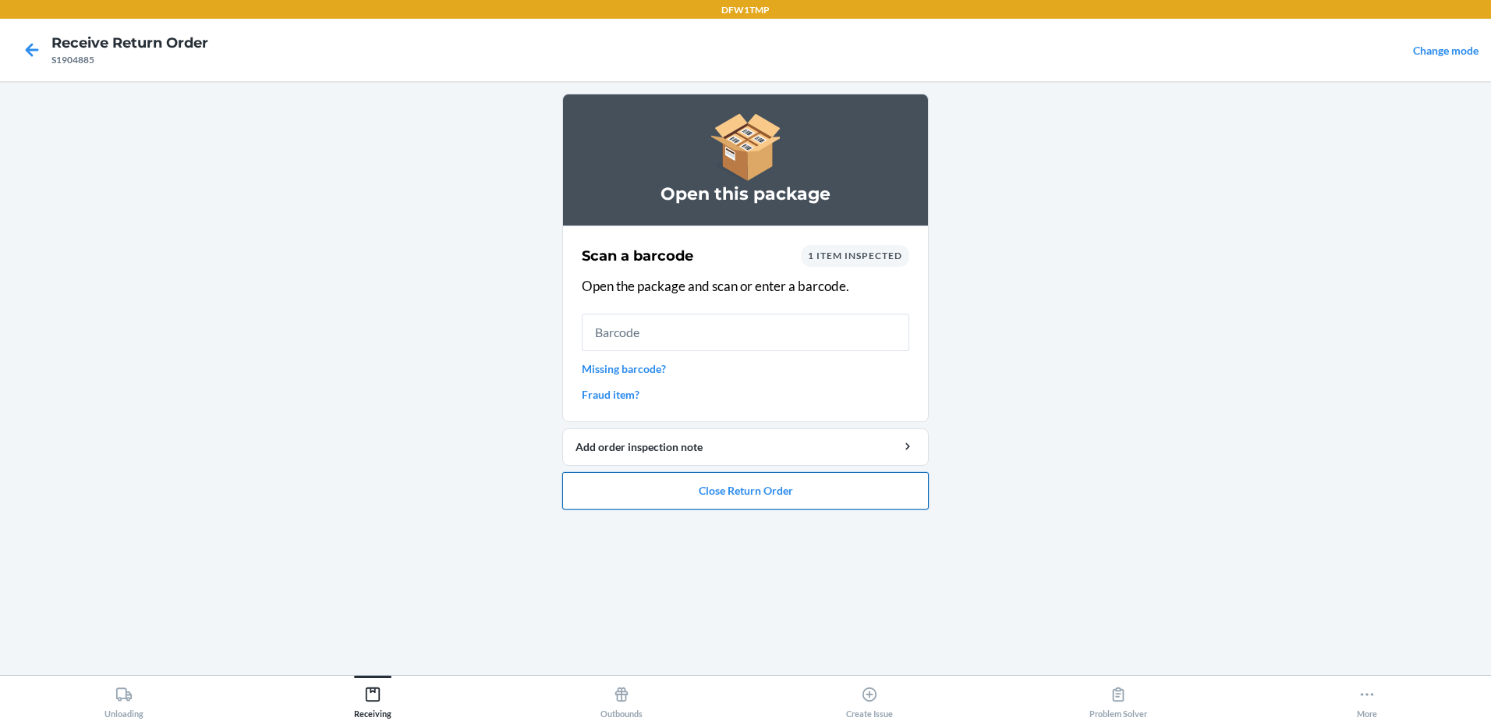
click at [741, 490] on button "Close Return Order" at bounding box center [745, 490] width 367 height 37
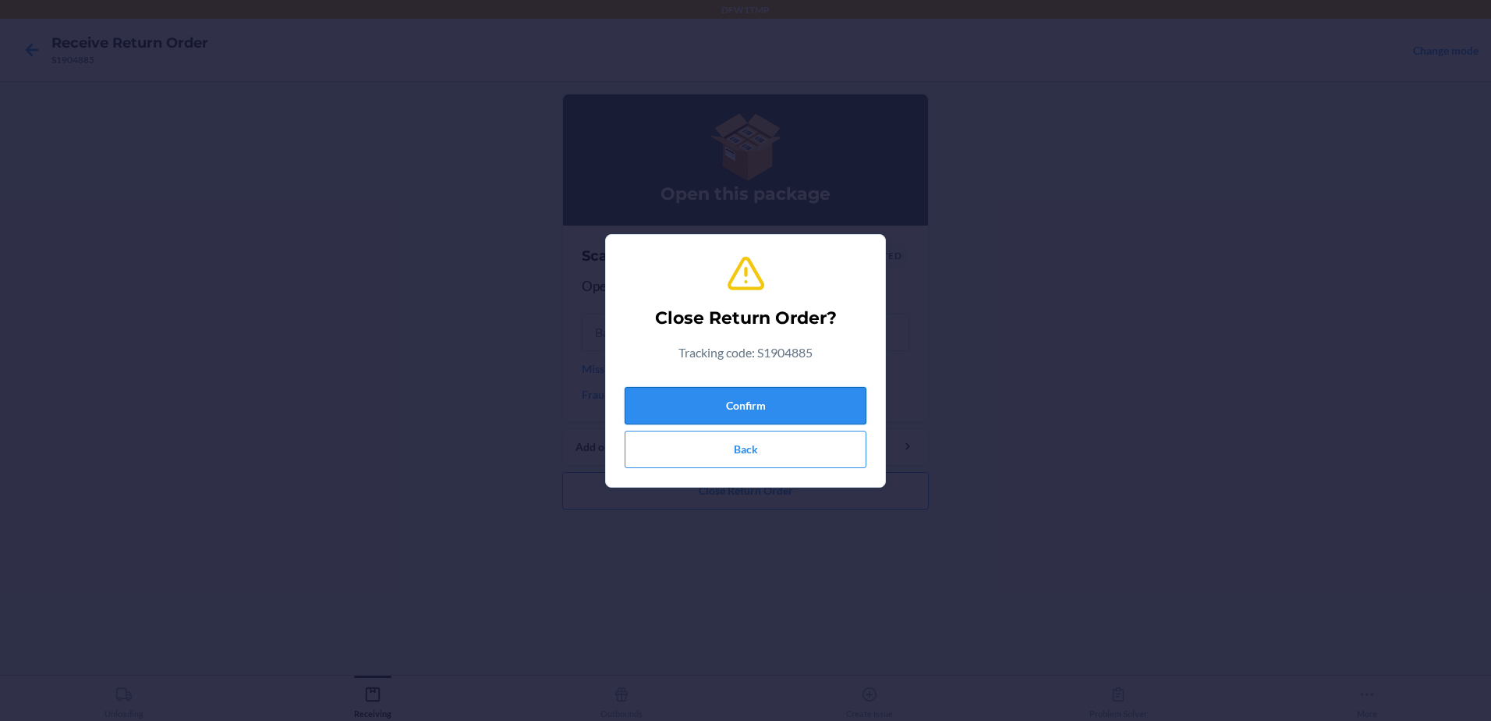
click at [738, 410] on button "Confirm" at bounding box center [746, 405] width 242 height 37
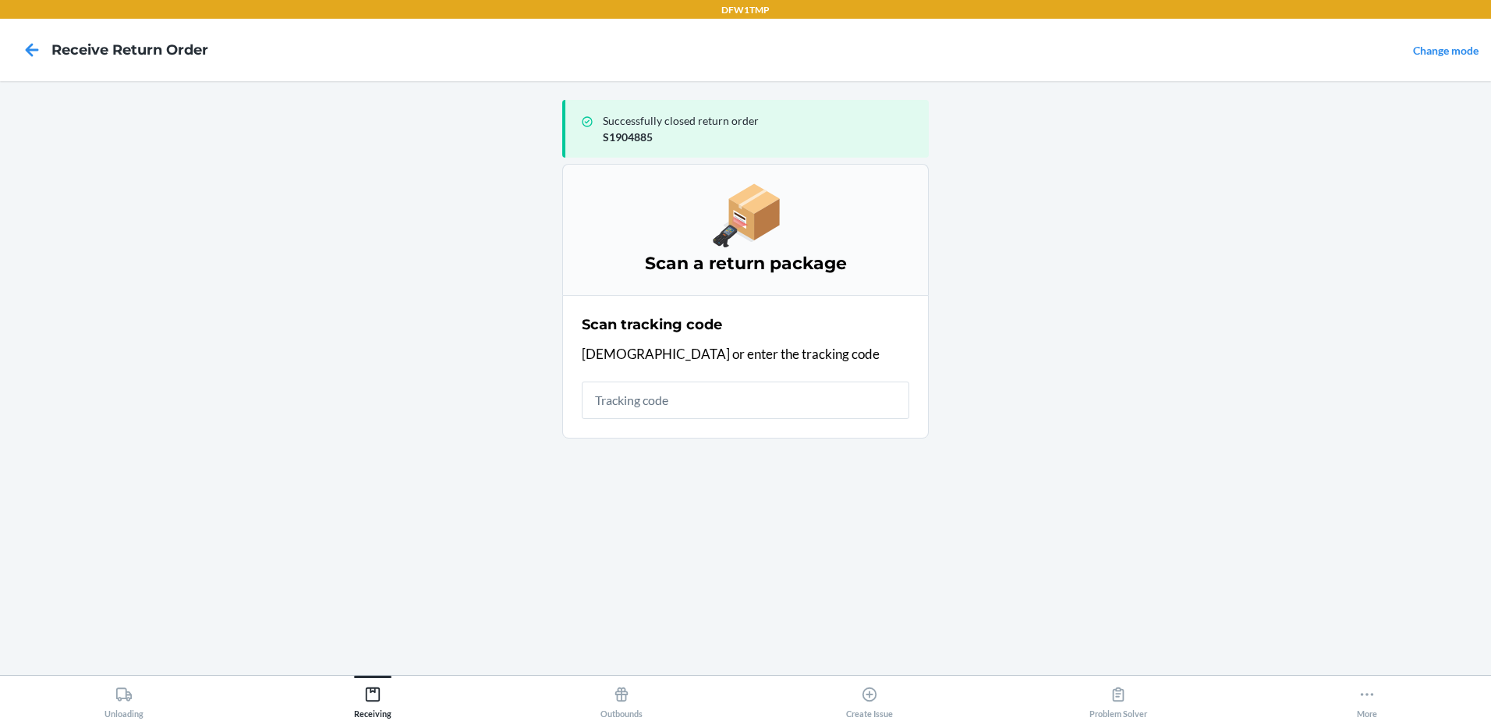
click at [119, 673] on main "Successfully closed return order S1904885 Scan a return package Scan tracking c…" at bounding box center [745, 377] width 1491 height 593
click at [124, 692] on icon at bounding box center [123, 693] width 17 height 17
